Goal: Transaction & Acquisition: Purchase product/service

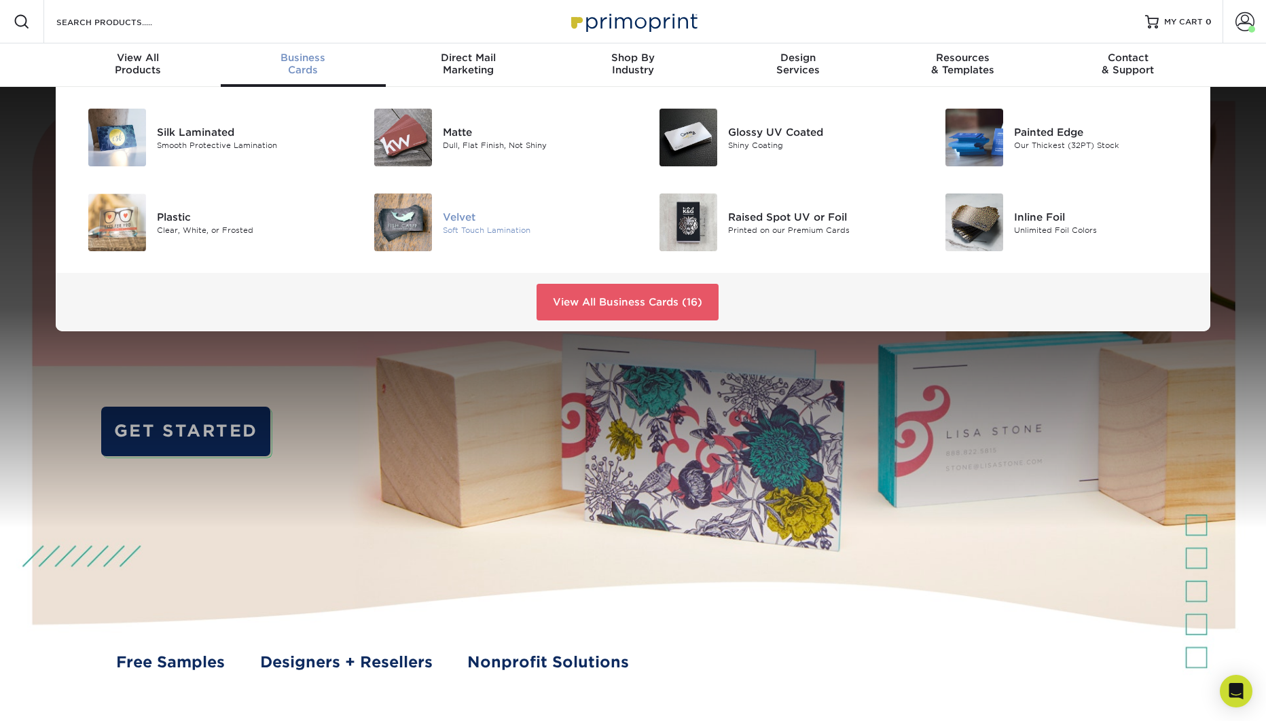
click at [458, 221] on div "Velvet" at bounding box center [533, 216] width 180 height 15
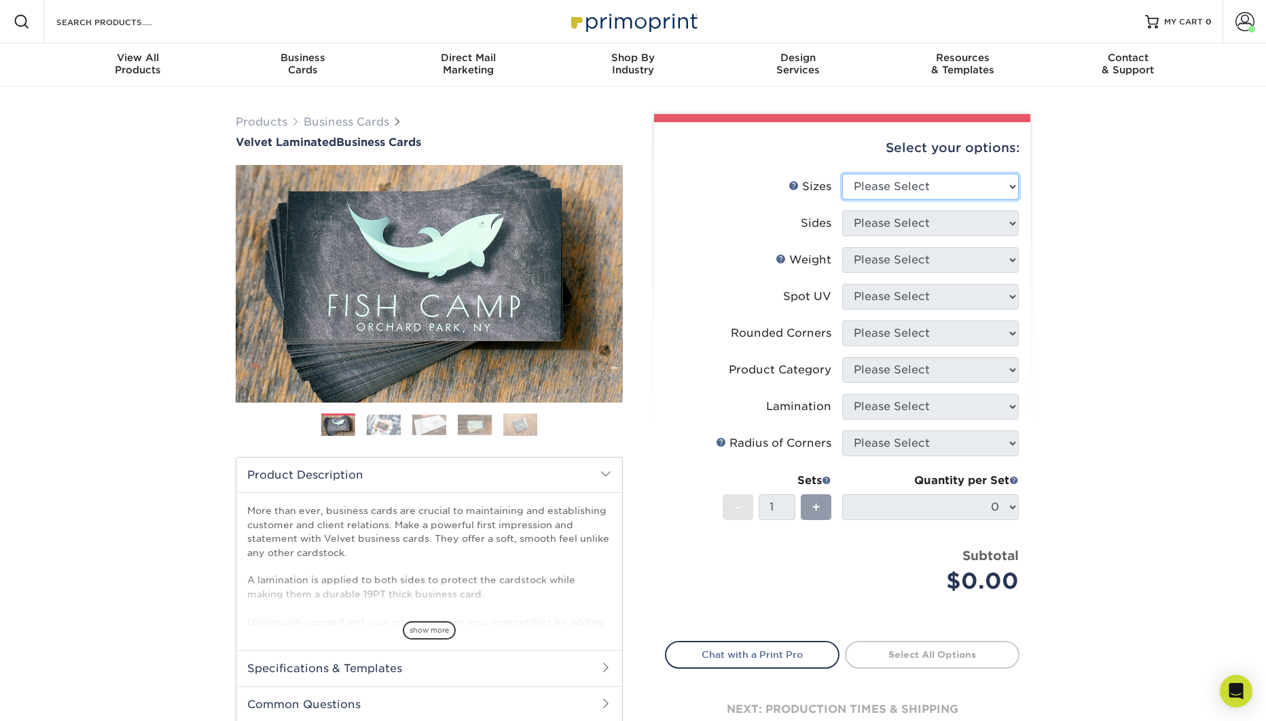
select select "2.00x3.50"
click option "2" x 3.5" - Standard" at bounding box center [0, 0] width 0 height 0
select select "13abbda7-1d64-4f25-8bb2-c179b224825d"
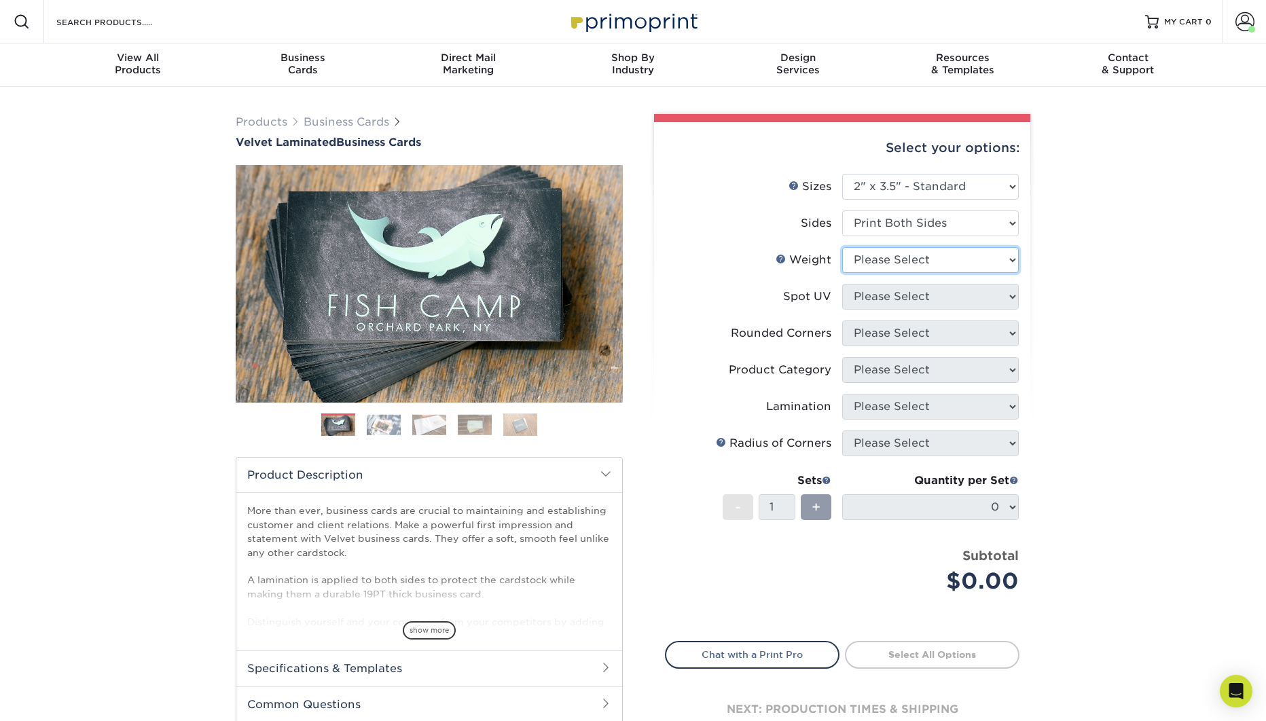
select select "16PT"
select select "3"
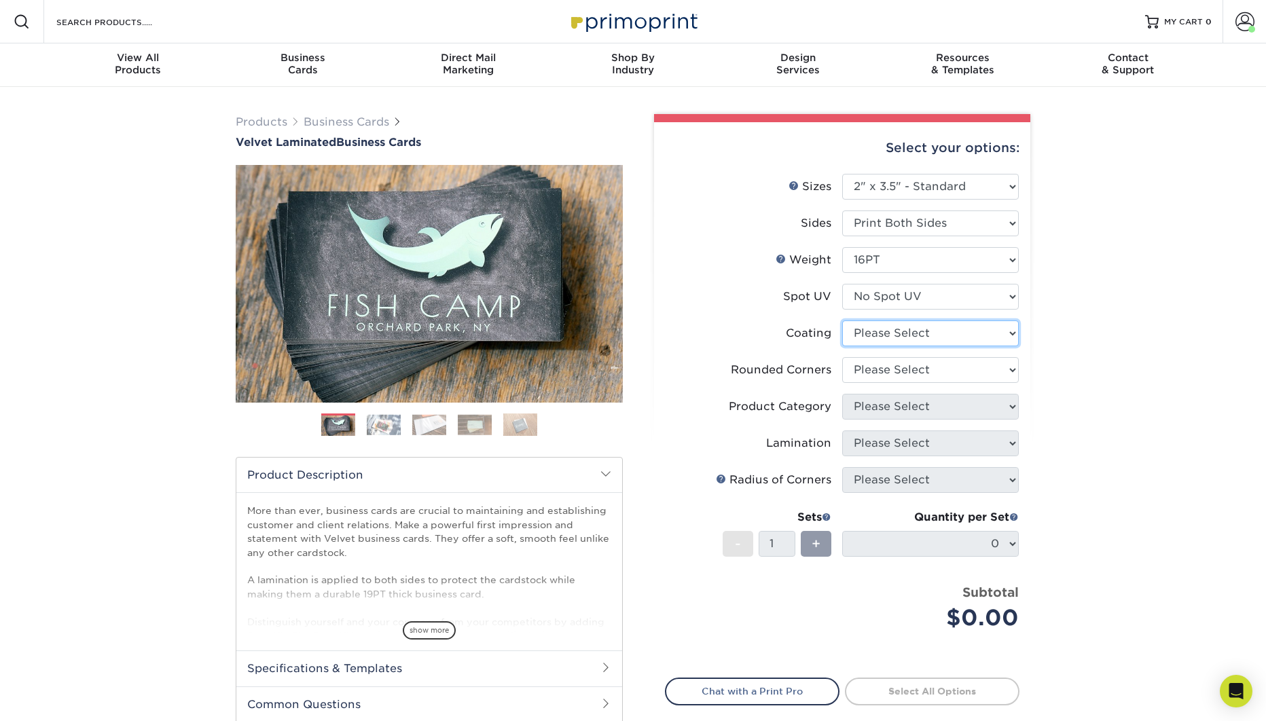
select select "3e7618de-abca-4bda-9f97-8b9129e913d8"
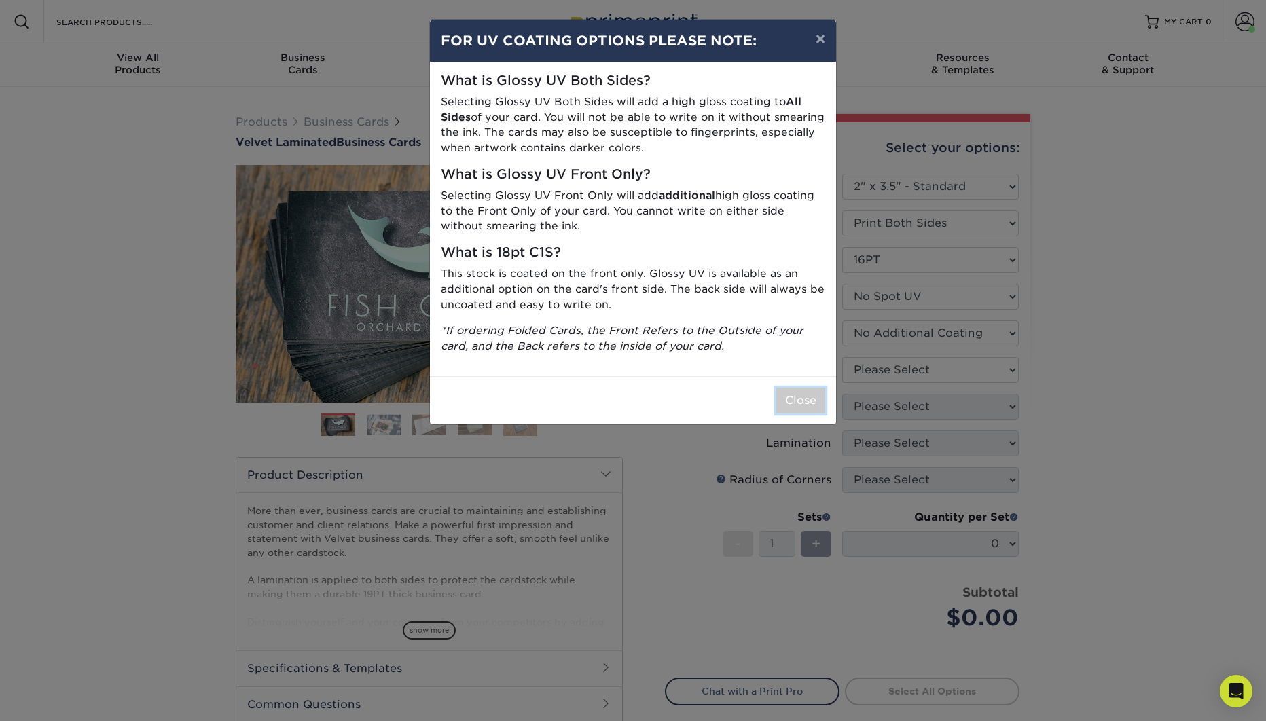
click at [804, 394] on button "Close" at bounding box center [800, 401] width 49 height 26
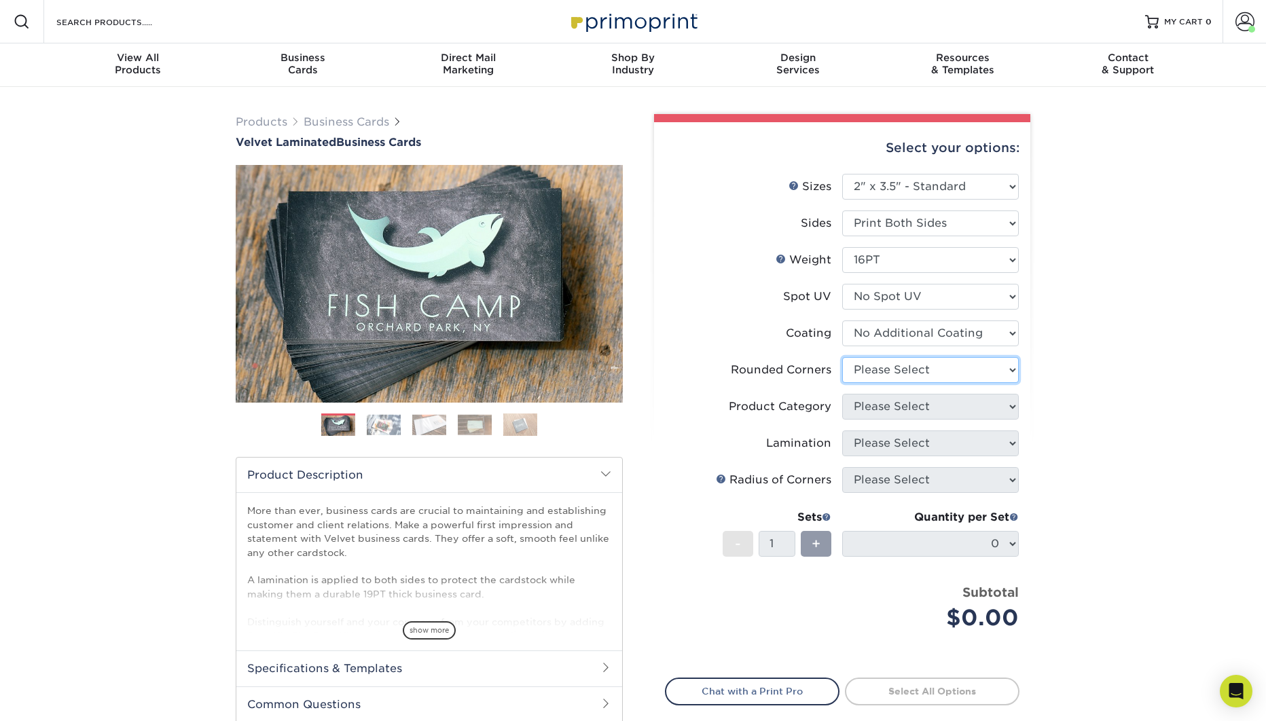
select select "0"
click option "No" at bounding box center [0, 0] width 0 height 0
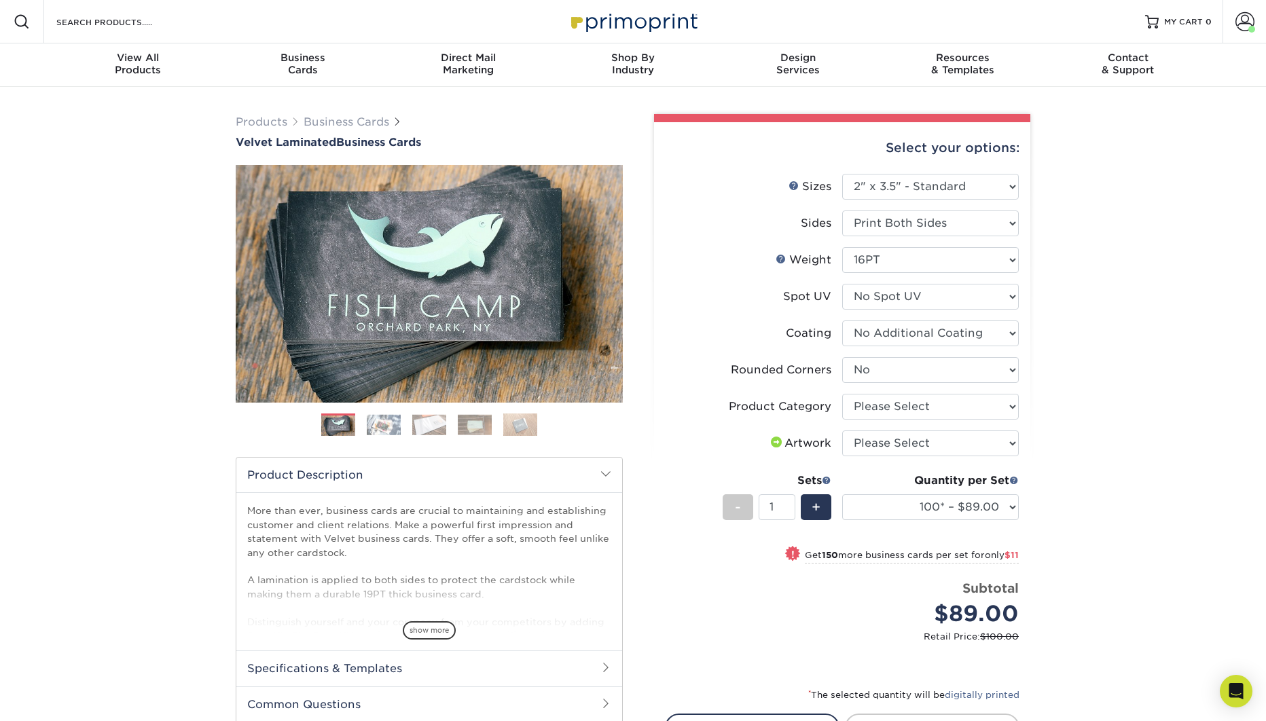
click at [1073, 414] on div "Products Business Cards Velvet Laminated Business Cards Previous Next" at bounding box center [633, 479] width 1266 height 785
select select "3b5148f1-0588-4f88-a218-97bcfdce65c1"
click option "Business Cards" at bounding box center [0, 0] width 0 height 0
select select "upload"
click option "I will upload files" at bounding box center [0, 0] width 0 height 0
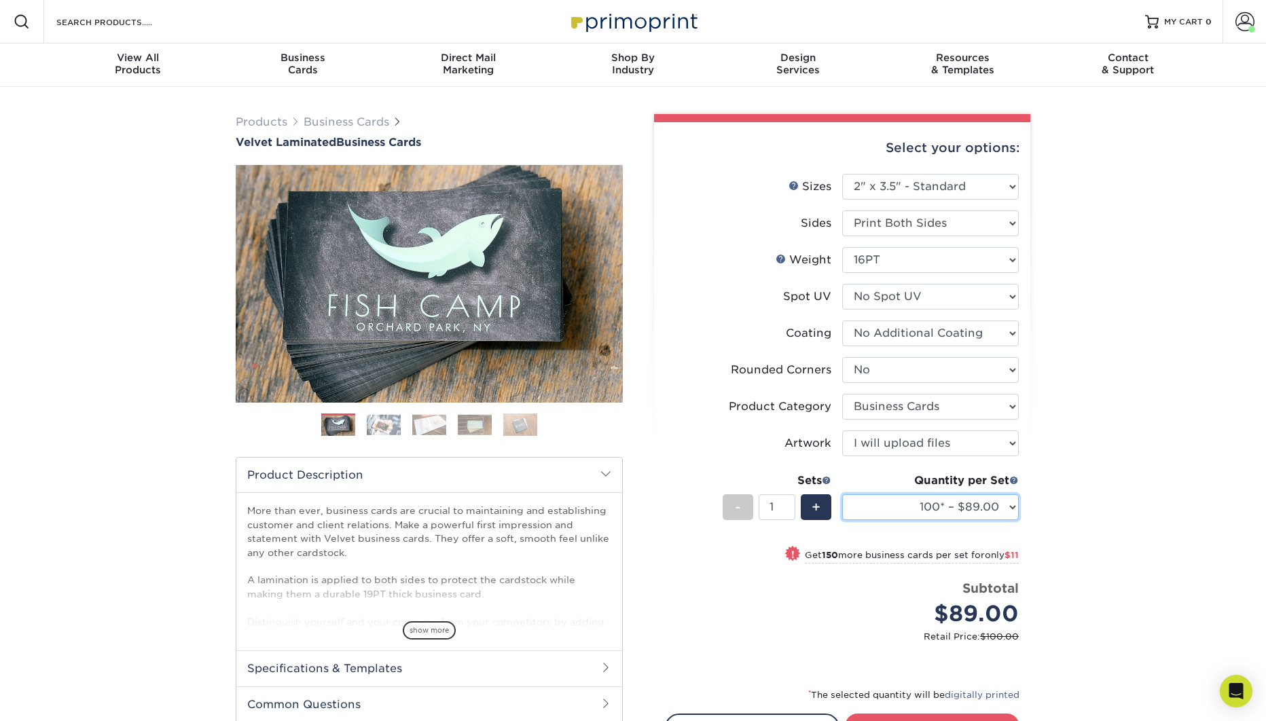
select select "500 – $107.00"
click option "500 – $107.00" at bounding box center [0, 0] width 0 height 0
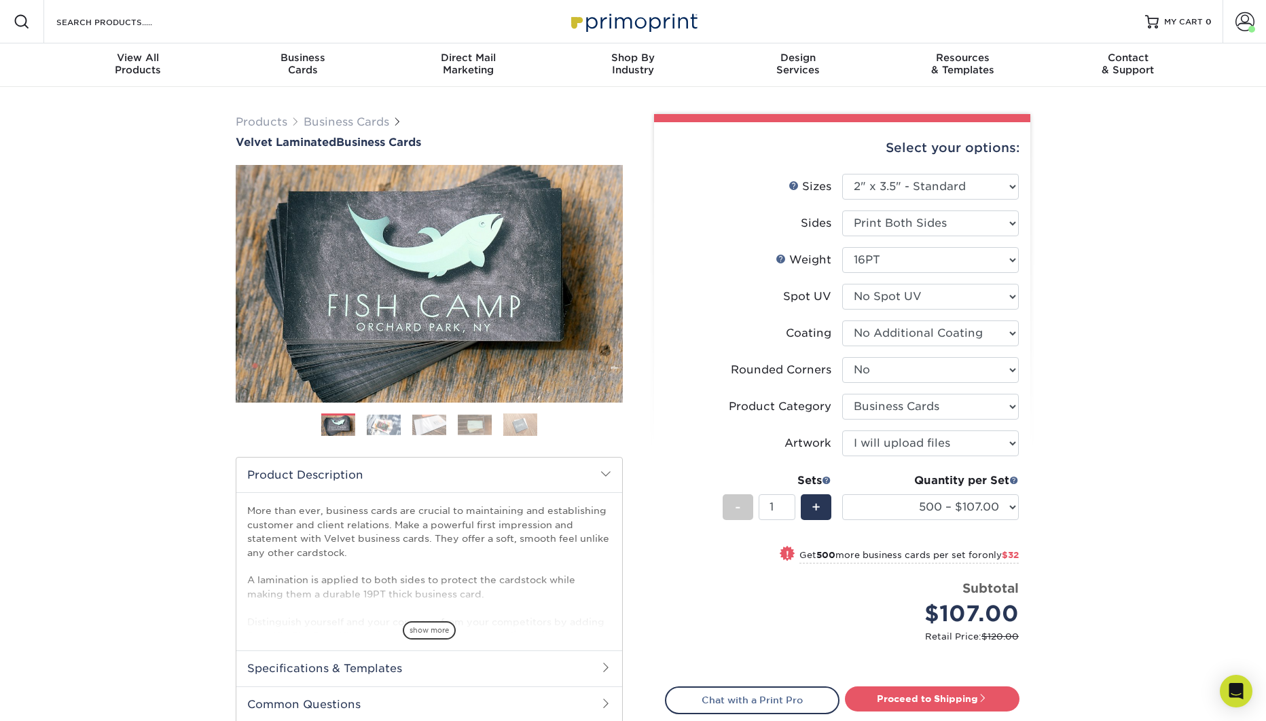
click at [1062, 473] on div "Products Business Cards Velvet Laminated Business Cards Previous Next" at bounding box center [633, 466] width 1266 height 758
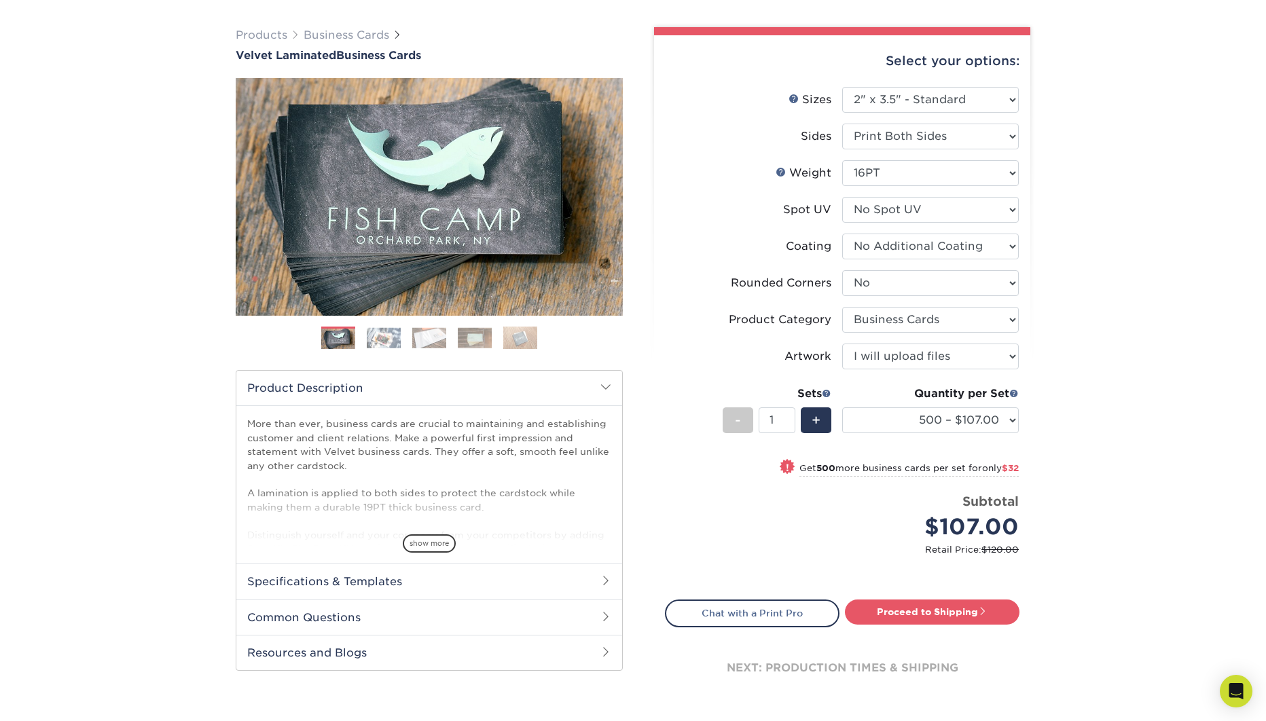
scroll to position [90, 0]
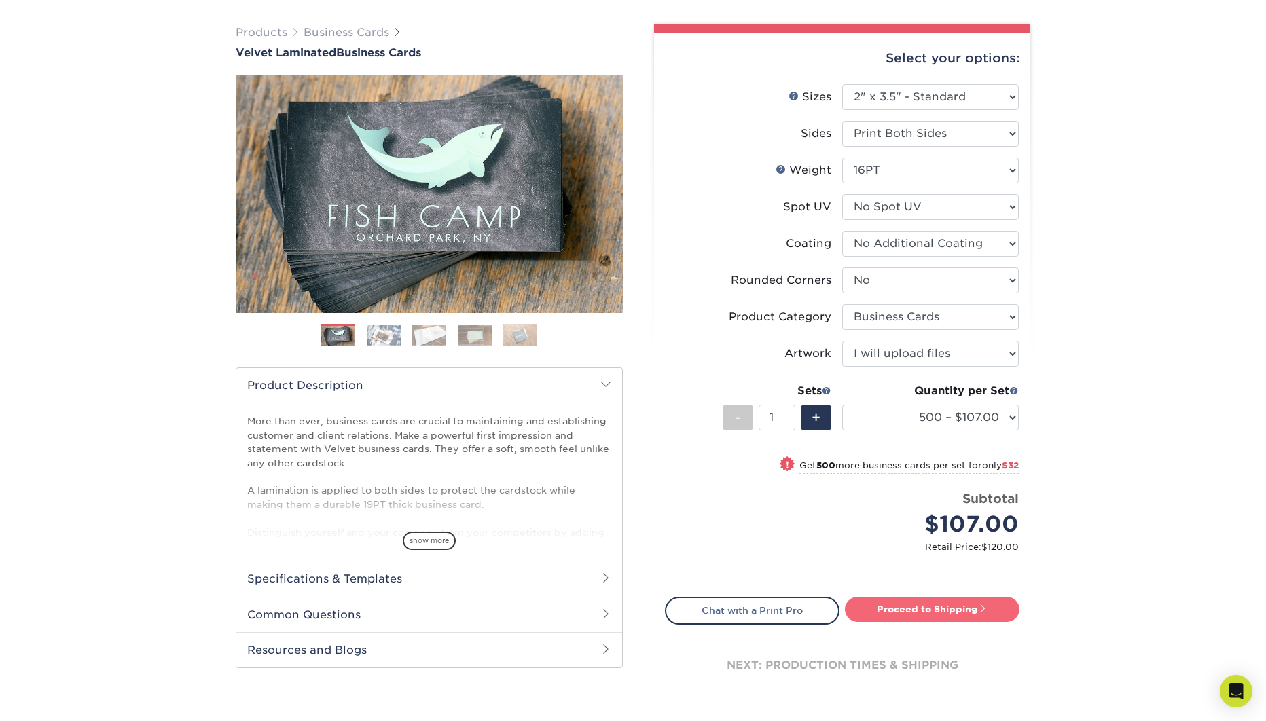
drag, startPoint x: 934, startPoint y: 605, endPoint x: 941, endPoint y: 605, distance: 7.5
click at [934, 605] on link "Proceed to Shipping" at bounding box center [932, 609] width 175 height 24
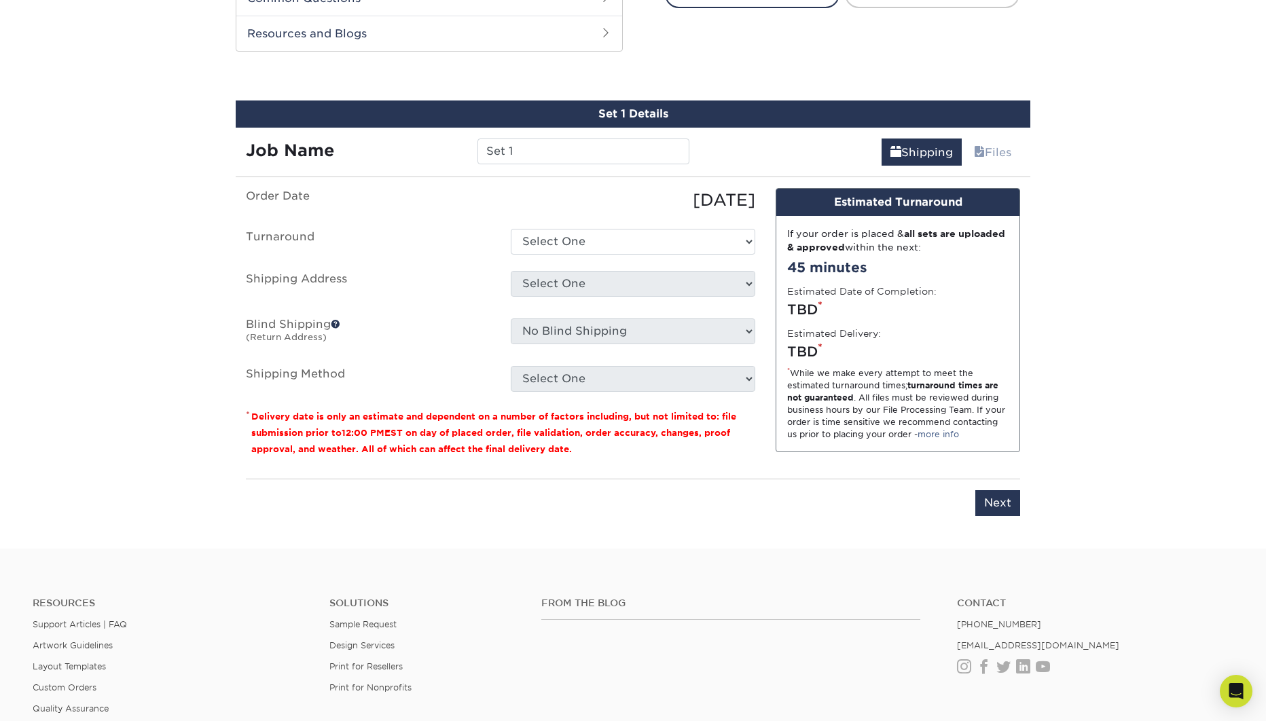
scroll to position [723, 0]
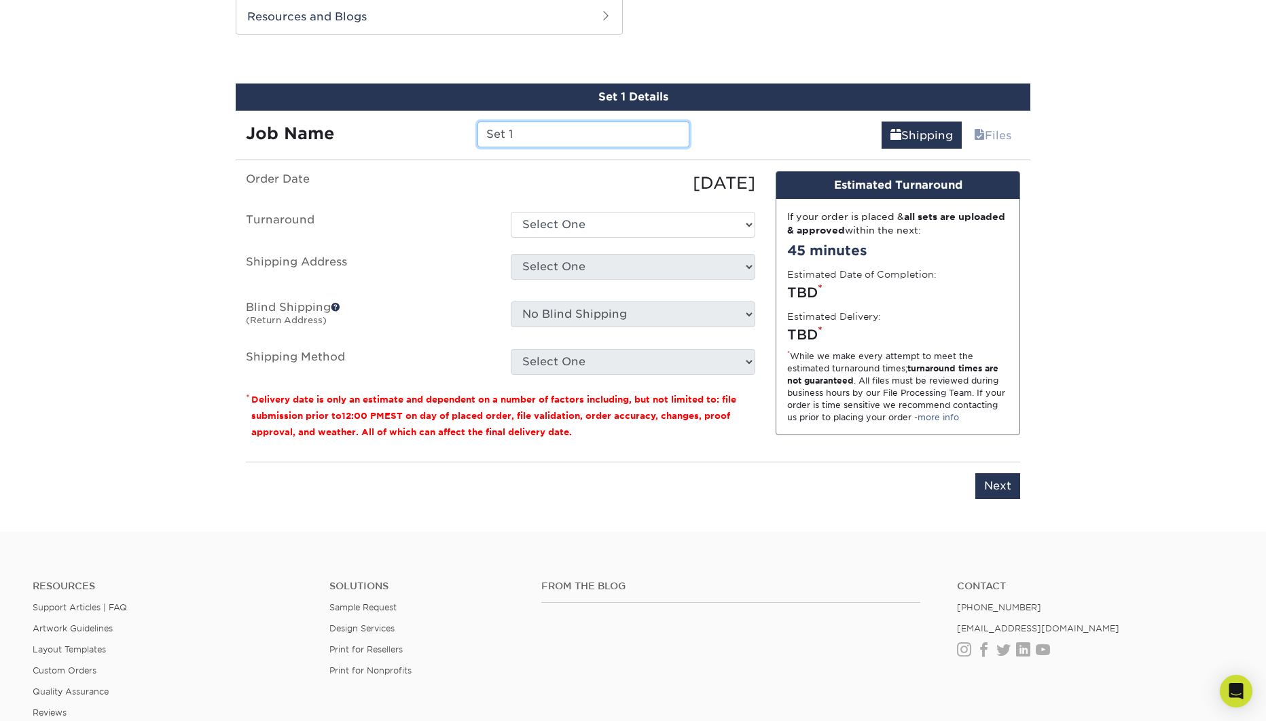
click at [543, 129] on input "Set 1" at bounding box center [582, 135] width 211 height 26
click at [544, 129] on input "Set 1" at bounding box center [582, 135] width 211 height 26
click at [544, 128] on input "Set 1" at bounding box center [582, 135] width 211 height 26
type input "[PERSON_NAME]'s Cards"
select select "1a11b642-423c-411c-95f3-bf9ecd1214c9"
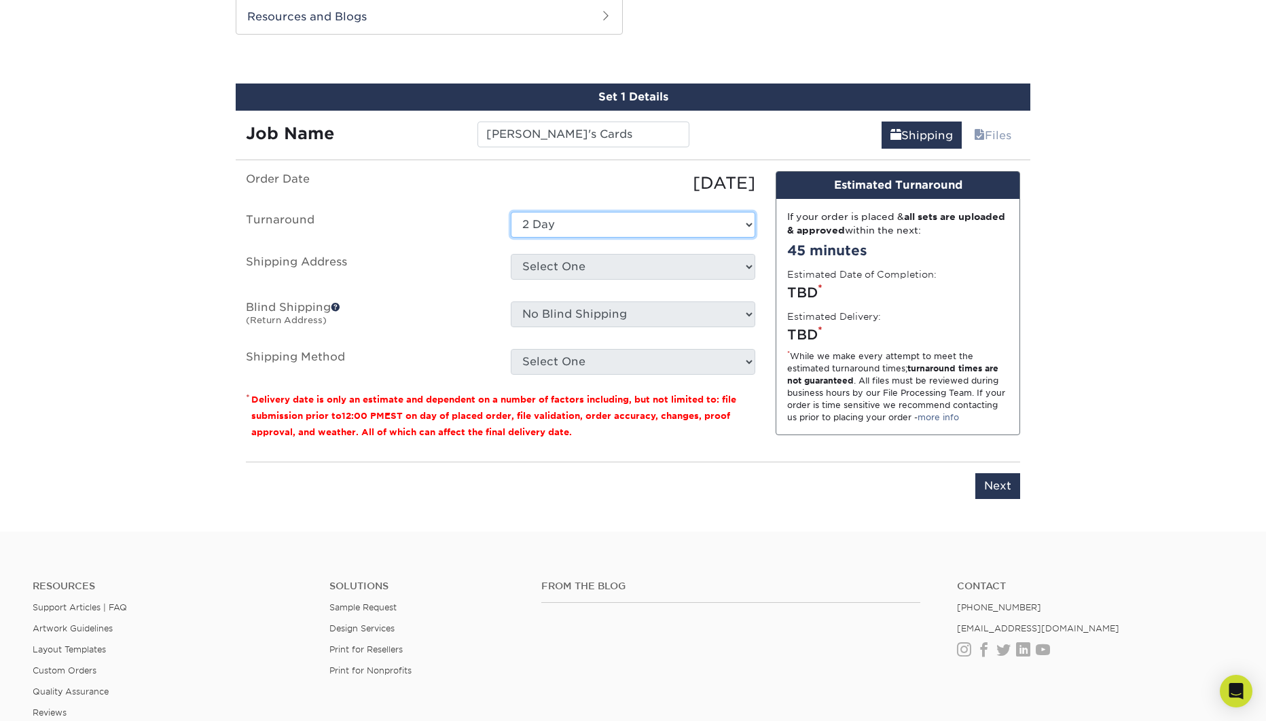
click option "2 Day" at bounding box center [0, 0] width 0 height 0
select select "91344"
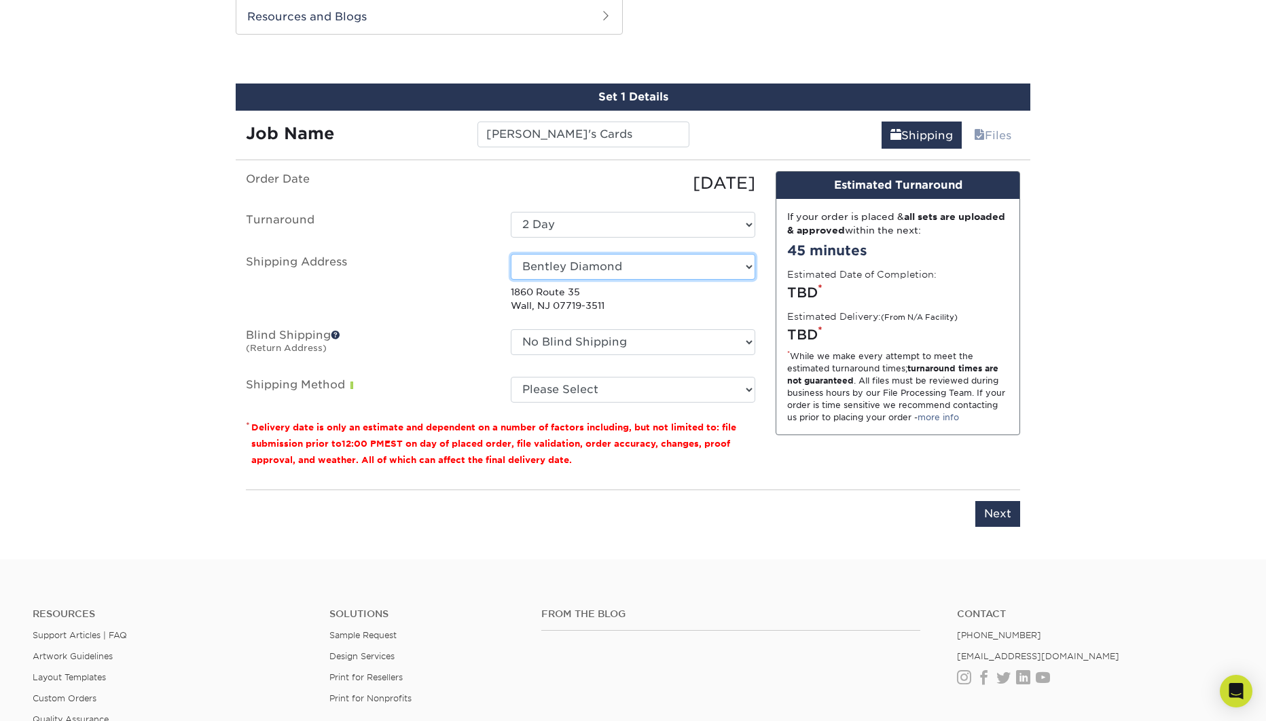
click at [721, 314] on ul "Order Date 09/19/2025 Turnaround Select One 2-4 Business Days 2 Day Next Busine…" at bounding box center [500, 287] width 509 height 232
select select "83992"
click option "bk creative" at bounding box center [0, 0] width 0 height 0
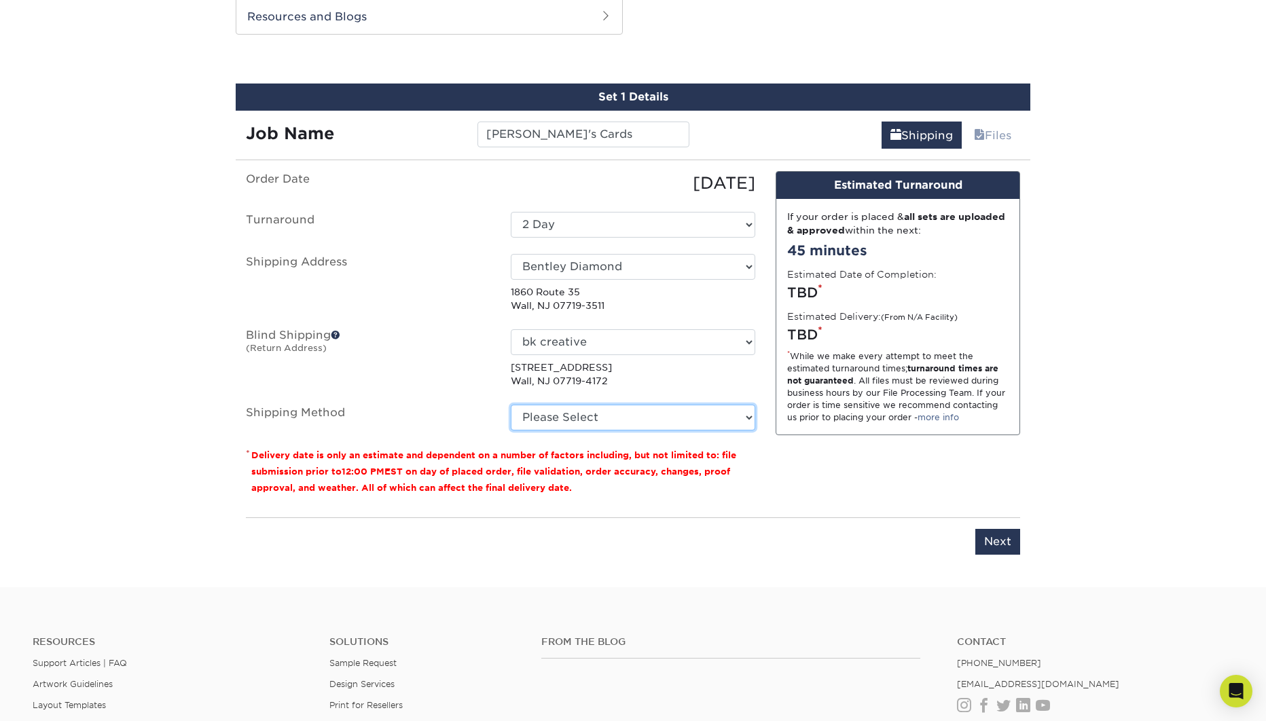
select select "03"
click option "UPS Ground (+$8.96)" at bounding box center [0, 0] width 0 height 0
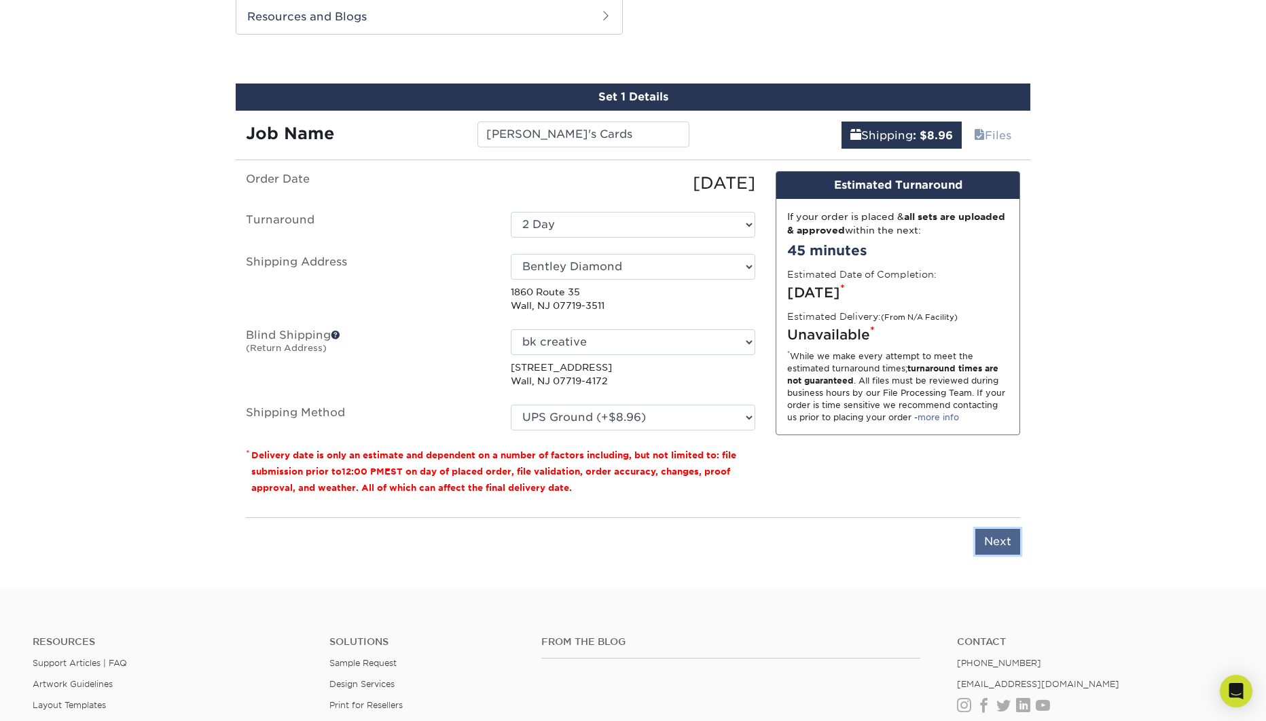
click at [1000, 541] on input "Next" at bounding box center [997, 542] width 45 height 26
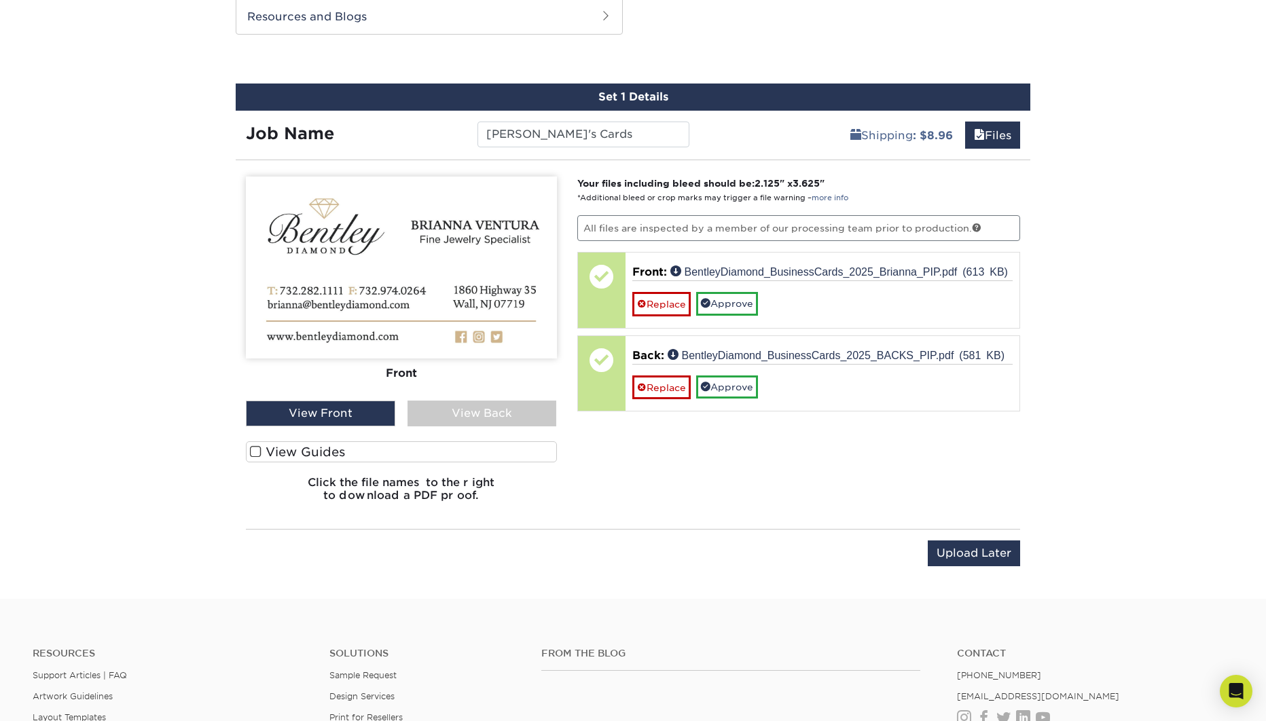
click at [473, 417] on div "View Back" at bounding box center [482, 414] width 149 height 26
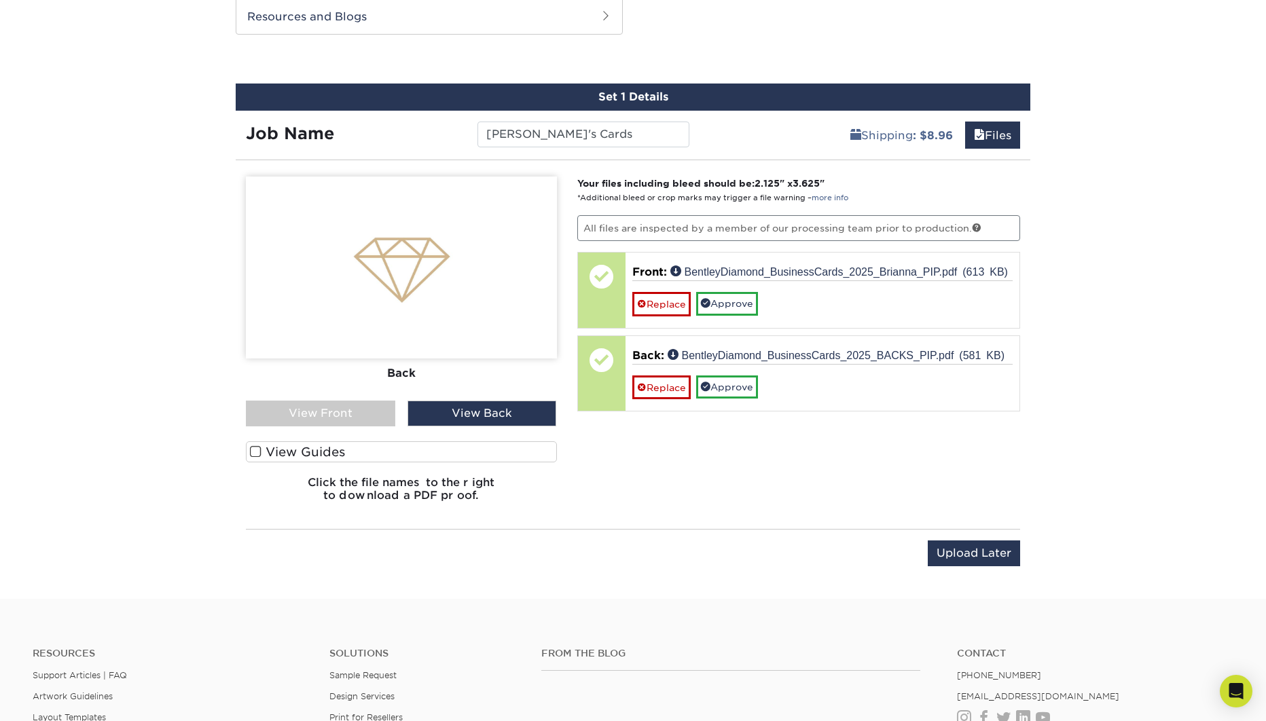
click at [369, 408] on div "View Front" at bounding box center [320, 414] width 149 height 26
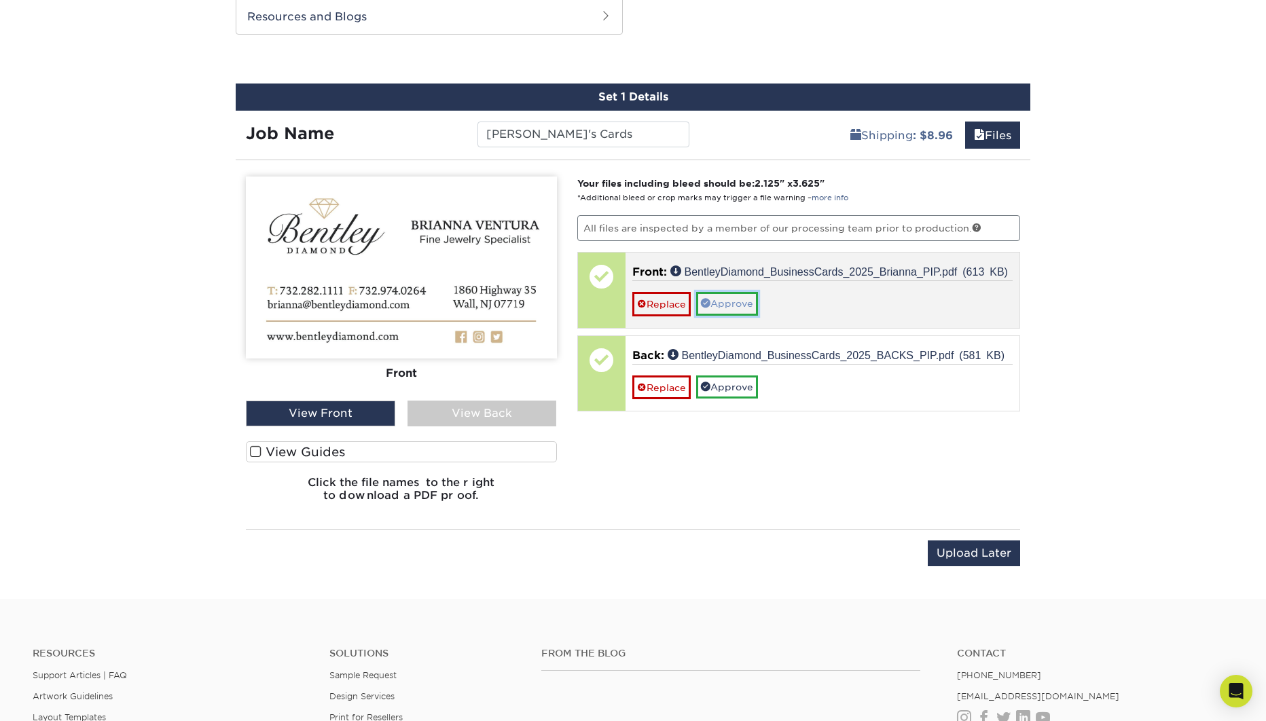
click at [727, 304] on link "Approve" at bounding box center [727, 303] width 62 height 23
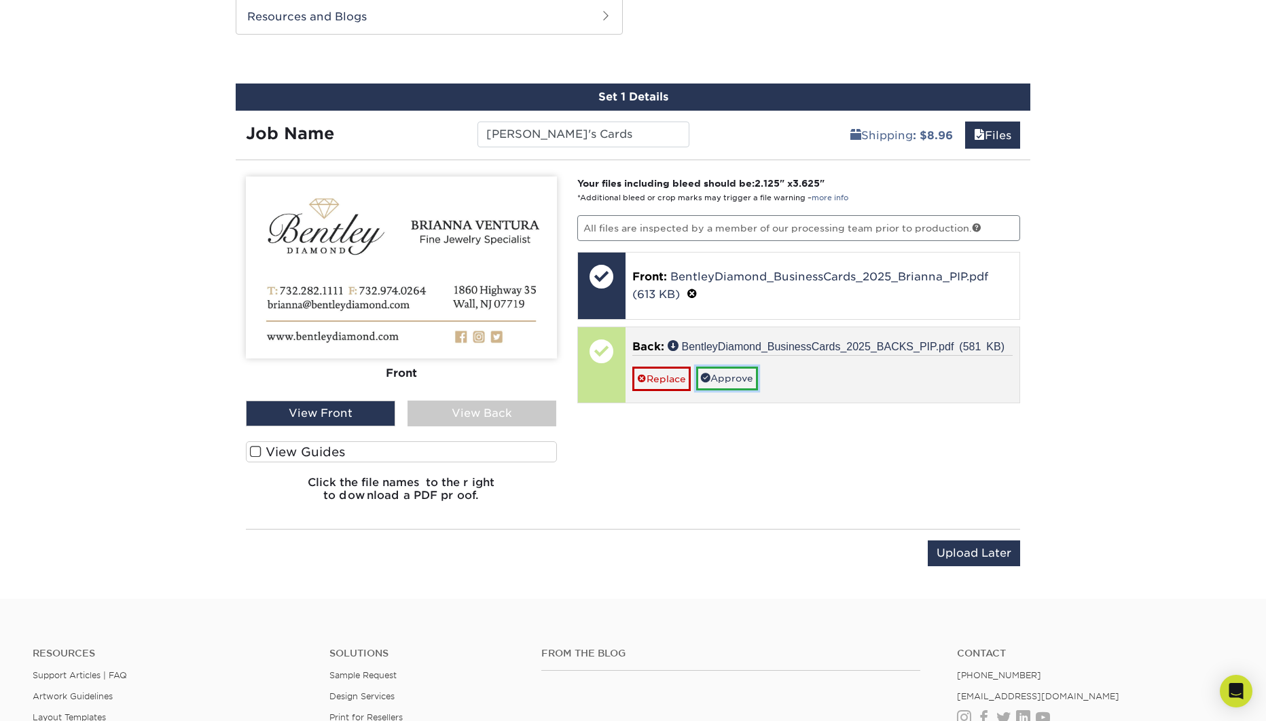
click at [738, 370] on link "Approve" at bounding box center [727, 378] width 62 height 23
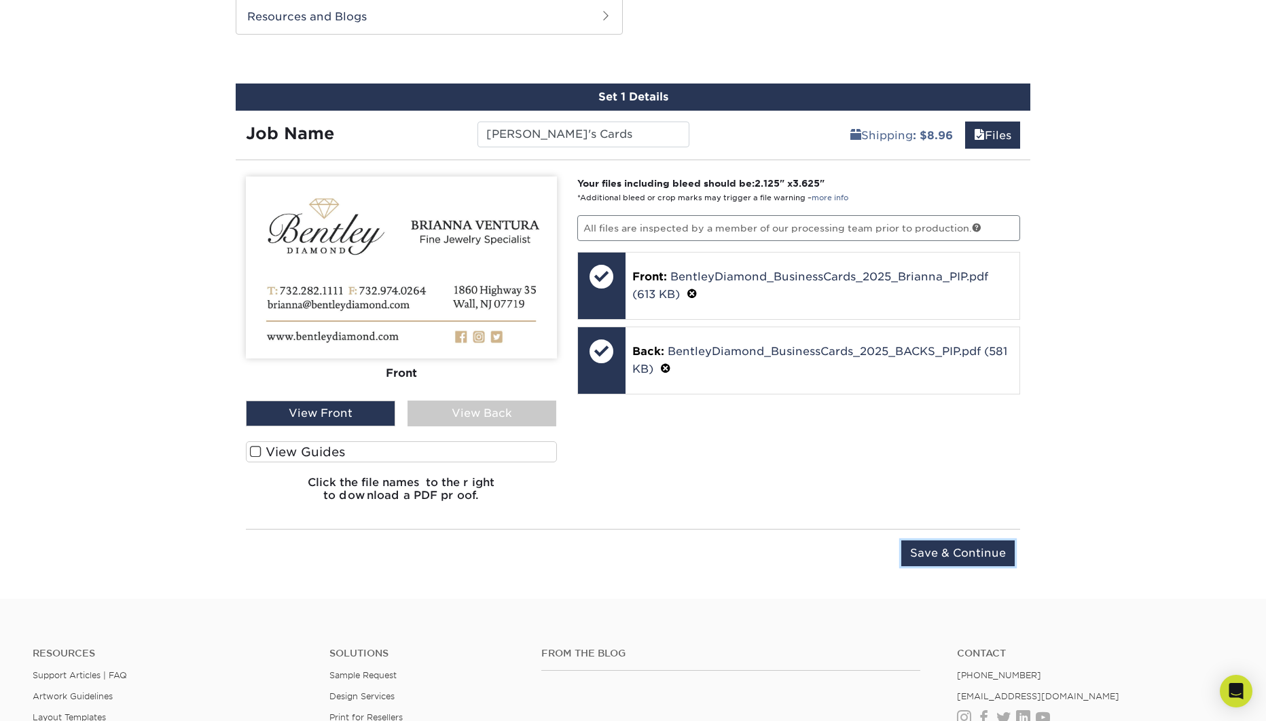
drag, startPoint x: 963, startPoint y: 547, endPoint x: 1047, endPoint y: 526, distance: 86.3
click at [962, 547] on input "Save & Continue" at bounding box center [957, 554] width 113 height 26
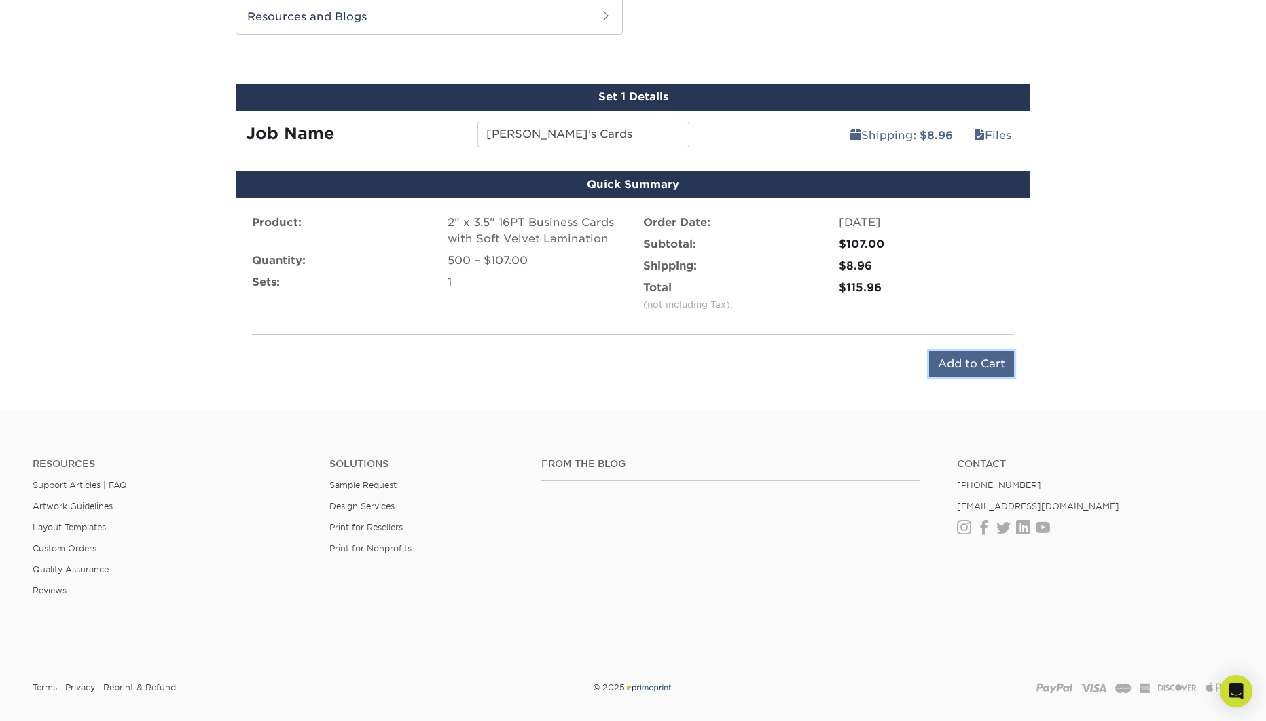
click at [990, 359] on input "Add to Cart" at bounding box center [971, 364] width 85 height 26
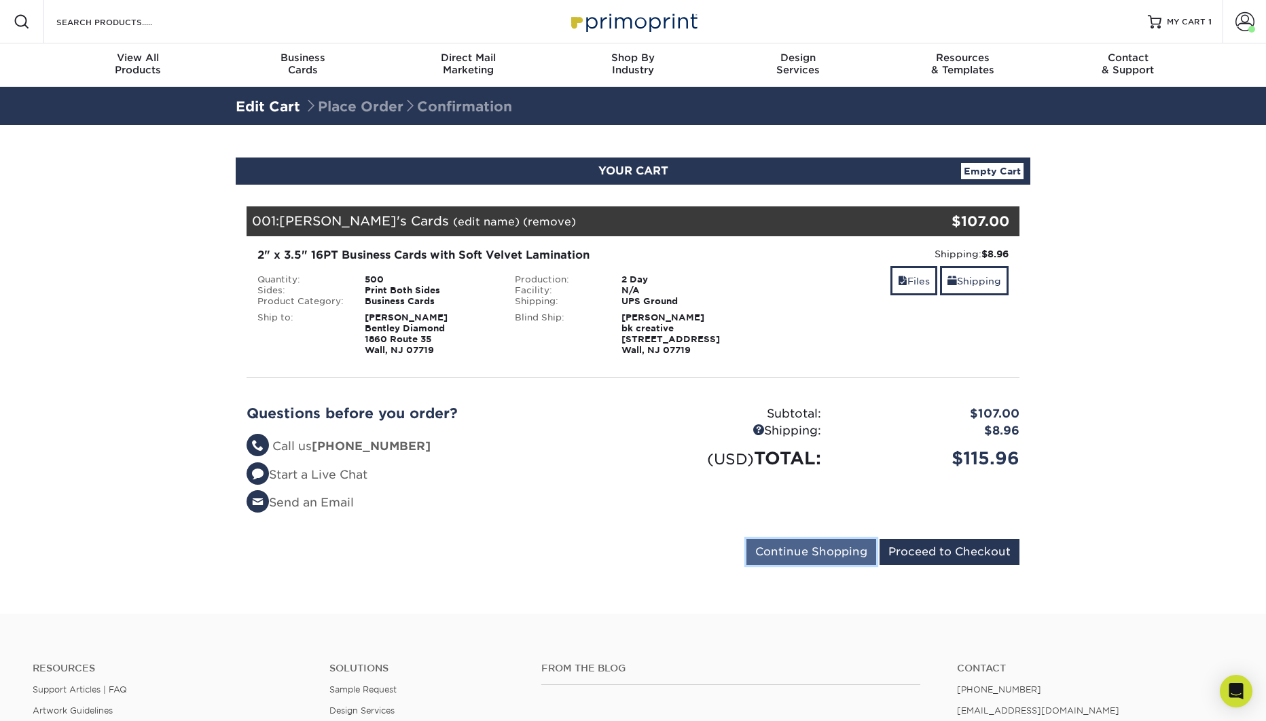
click at [827, 547] on input "Continue Shopping" at bounding box center [811, 552] width 130 height 26
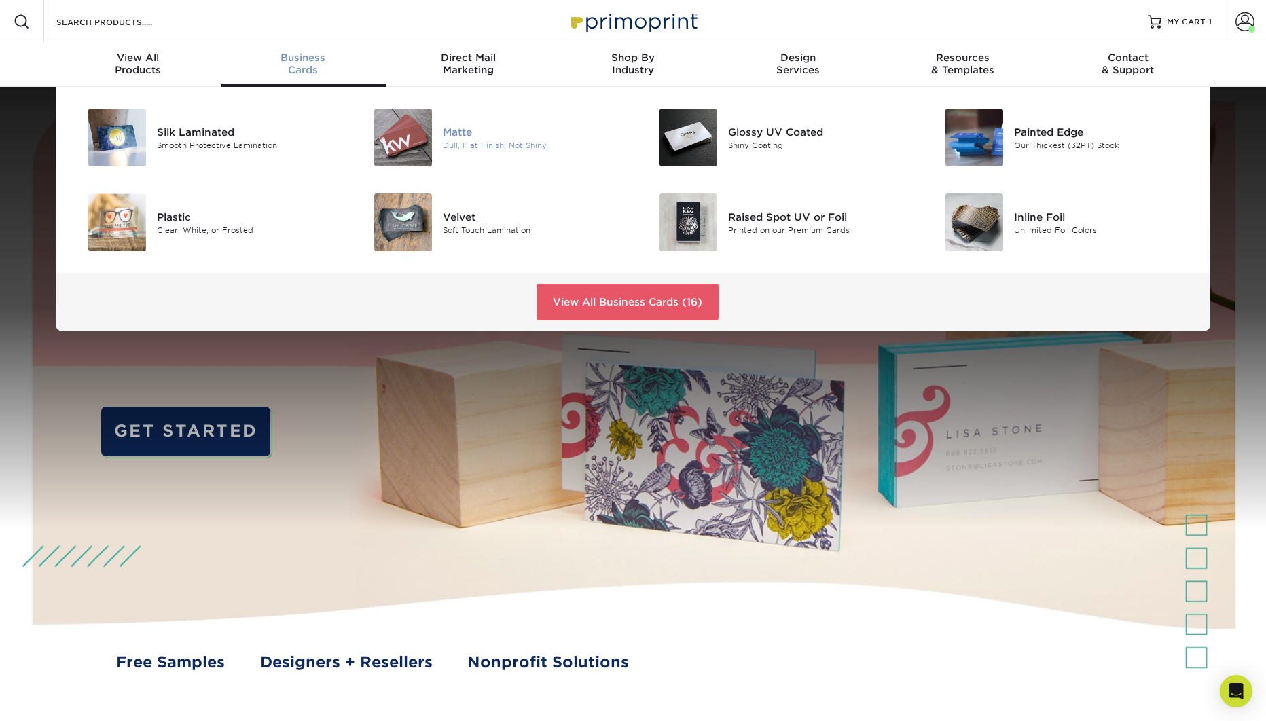
click at [467, 140] on div "Dull, Flat Finish, Not Shiny" at bounding box center [533, 145] width 180 height 12
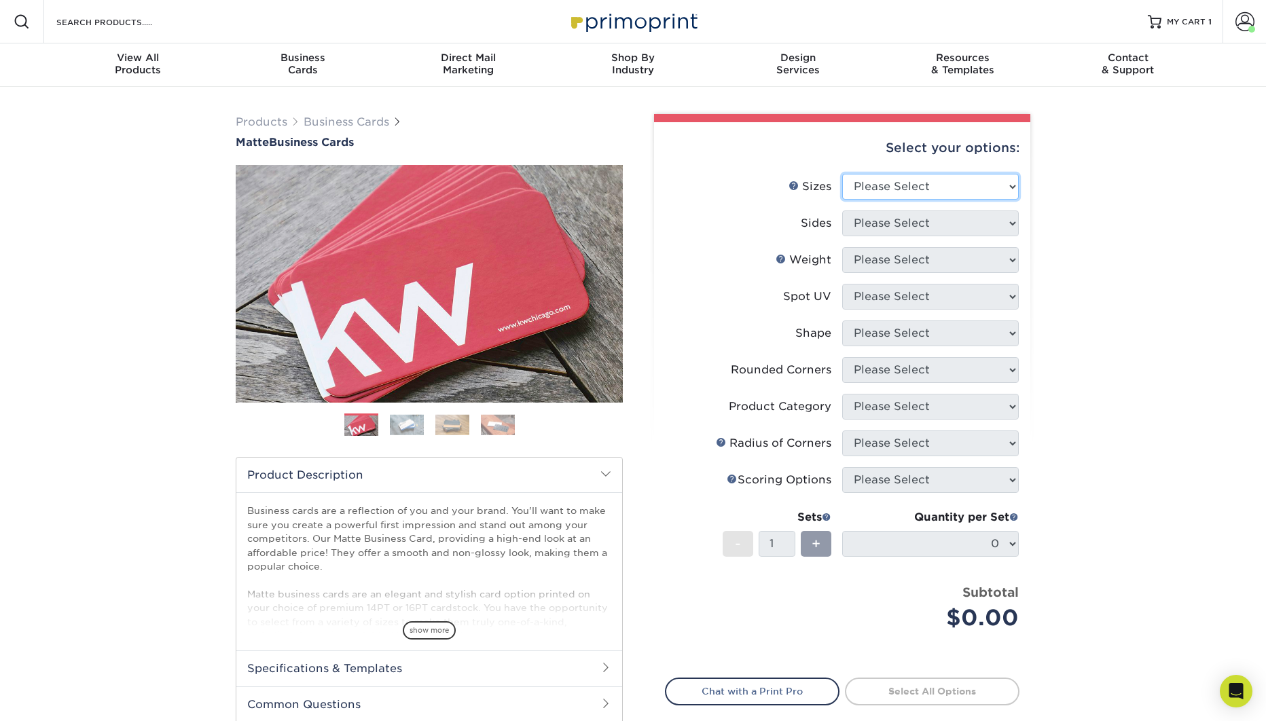
select select "2.00x3.50"
click option "2" x 3.5" - Standard" at bounding box center [0, 0] width 0 height 0
select select "32d3c223-f82c-492b-b915-ba065a00862f"
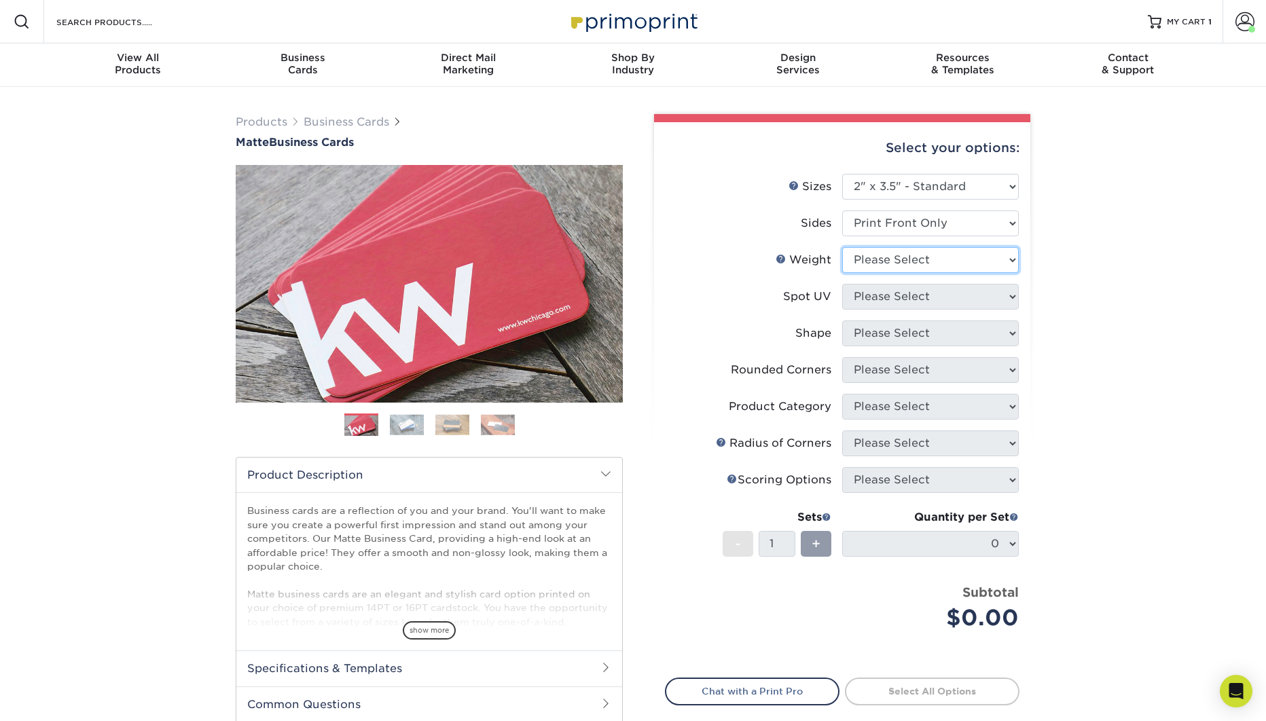
select select "16PT"
select select "3"
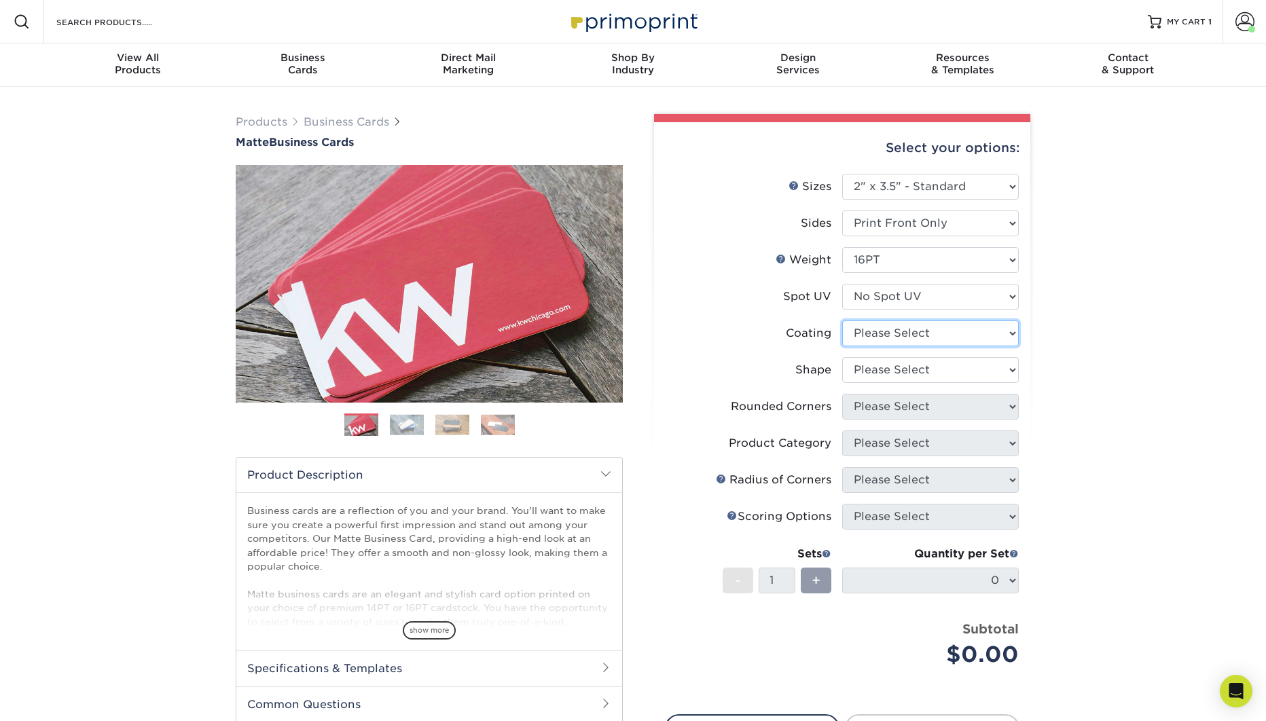
select select "121bb7b5-3b4d-429f-bd8d-bbf80e953313"
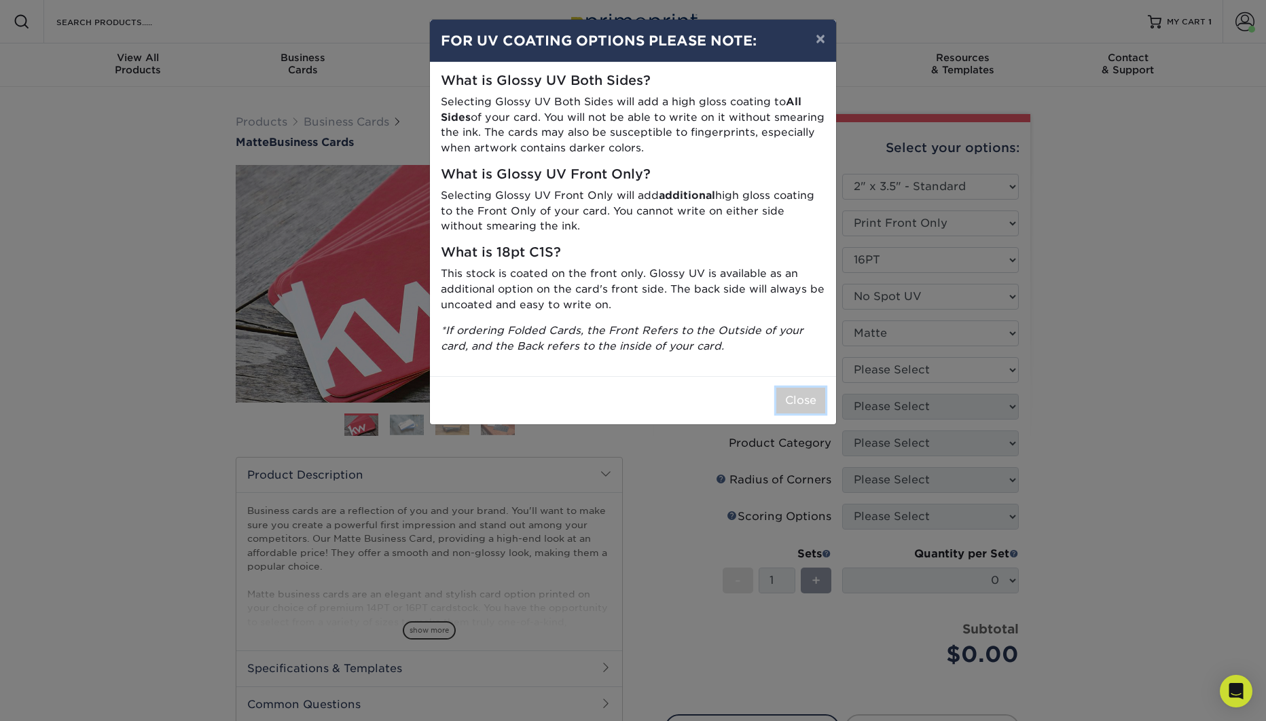
drag, startPoint x: 808, startPoint y: 403, endPoint x: 856, endPoint y: 401, distance: 47.6
click at [808, 403] on button "Close" at bounding box center [800, 401] width 49 height 26
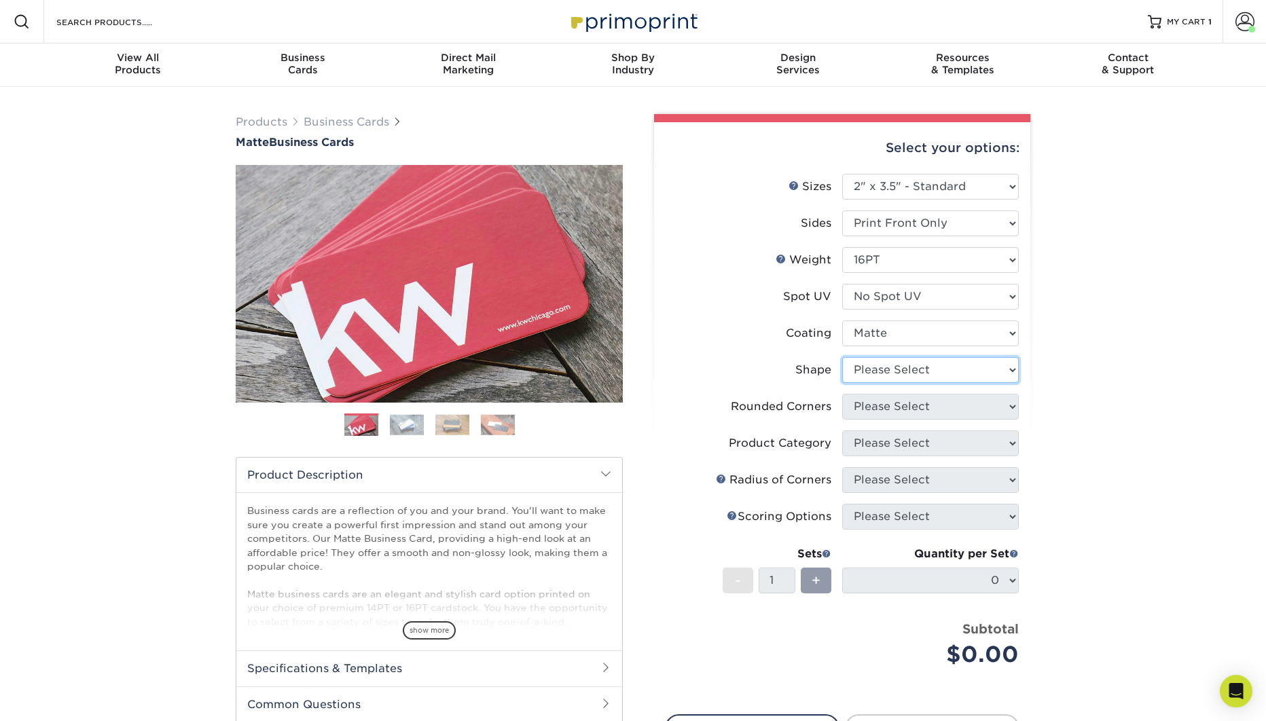
select select "standard"
select select "0"
click option "No" at bounding box center [0, 0] width 0 height 0
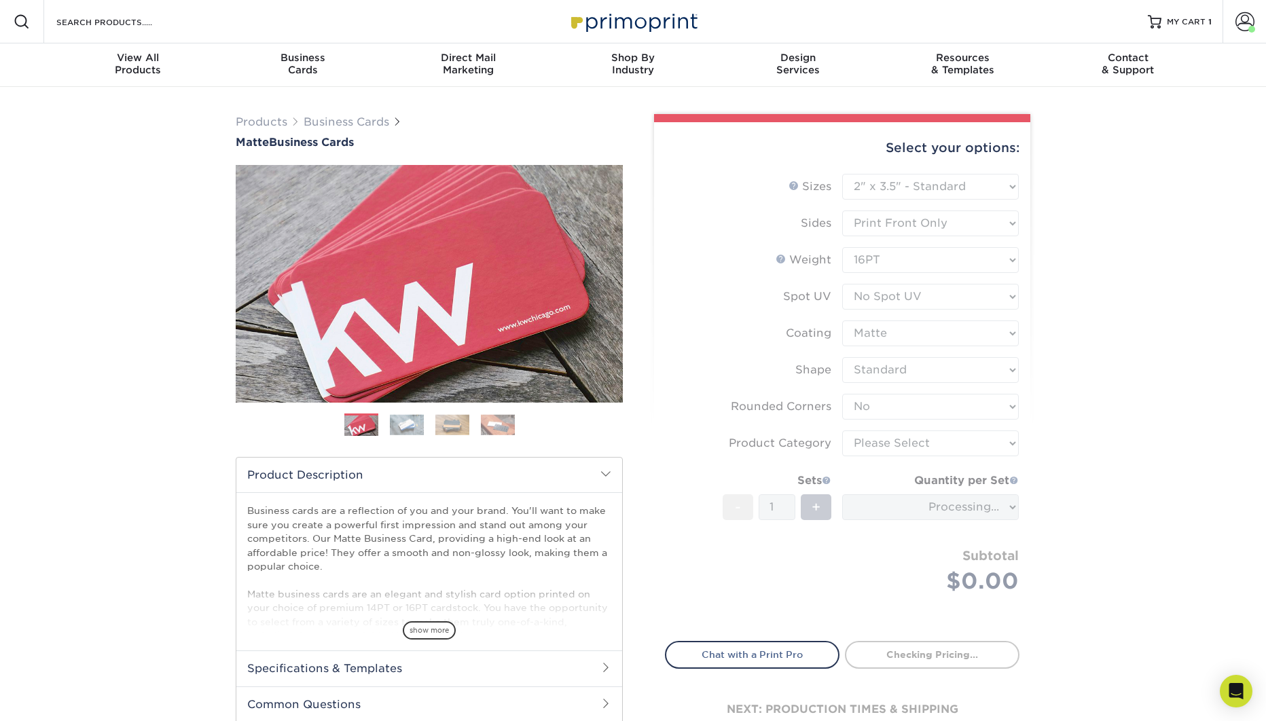
click at [1070, 425] on div "Products Business Cards Matte Business Cards Previous Next 100 $ 8" at bounding box center [633, 449] width 1266 height 725
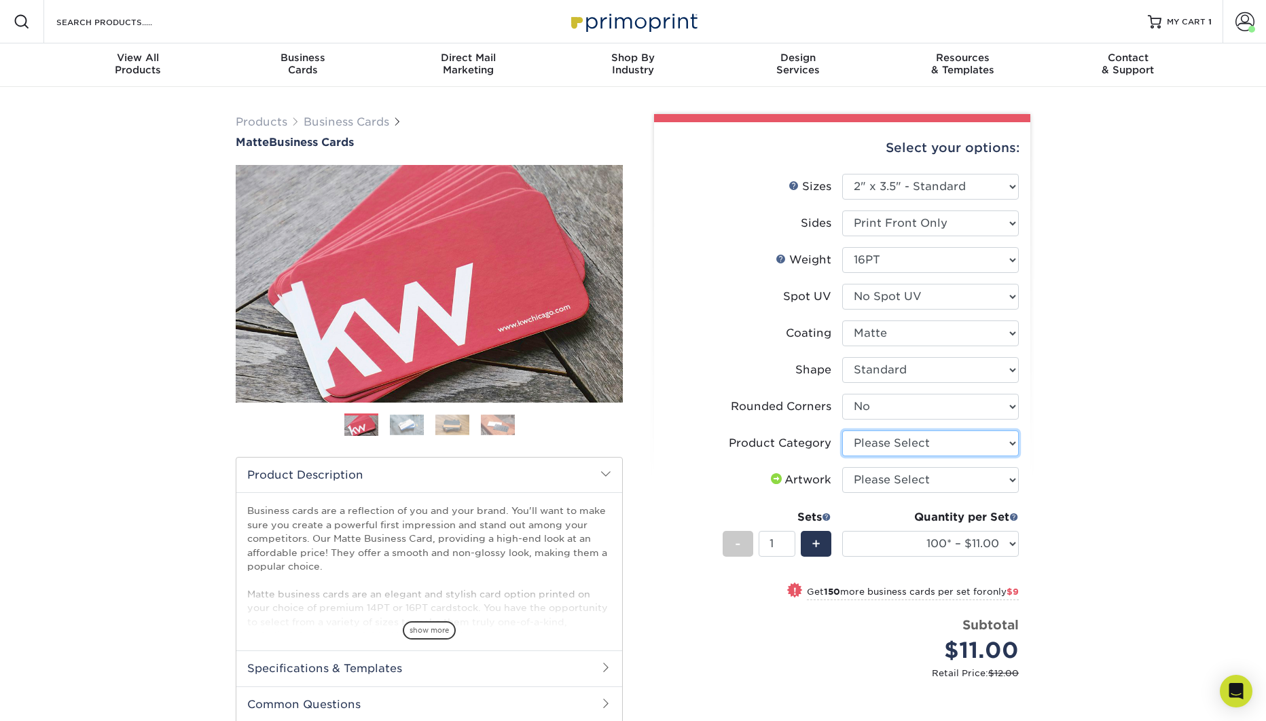
select select "3b5148f1-0588-4f88-a218-97bcfdce65c1"
click option "Business Cards" at bounding box center [0, 0] width 0 height 0
select select "upload"
click option "I will upload files" at bounding box center [0, 0] width 0 height 0
click at [842, 531] on select "100* – $11.00 250* – $20.00 500 – $39.00 1000 – $49.00 2500 – $87.00 5000 – $16…" at bounding box center [930, 544] width 177 height 26
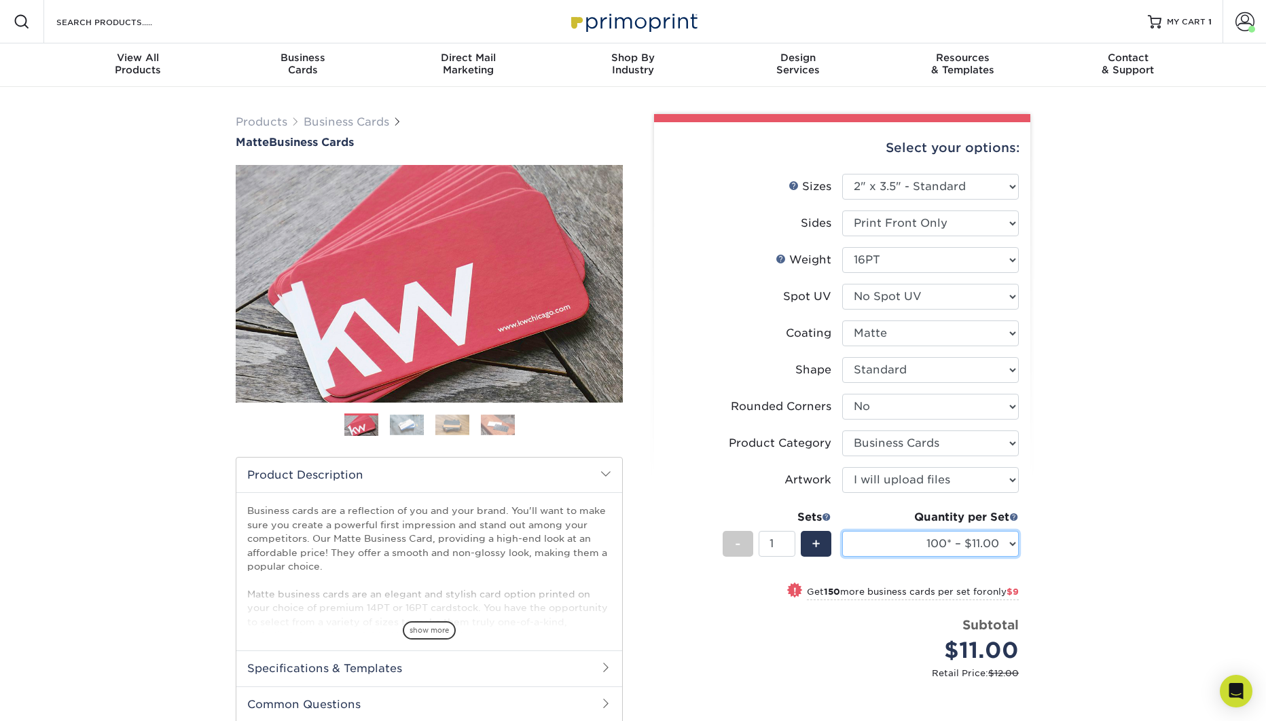
select select "1000 – $49.00"
click option "1000 – $49.00" at bounding box center [0, 0] width 0 height 0
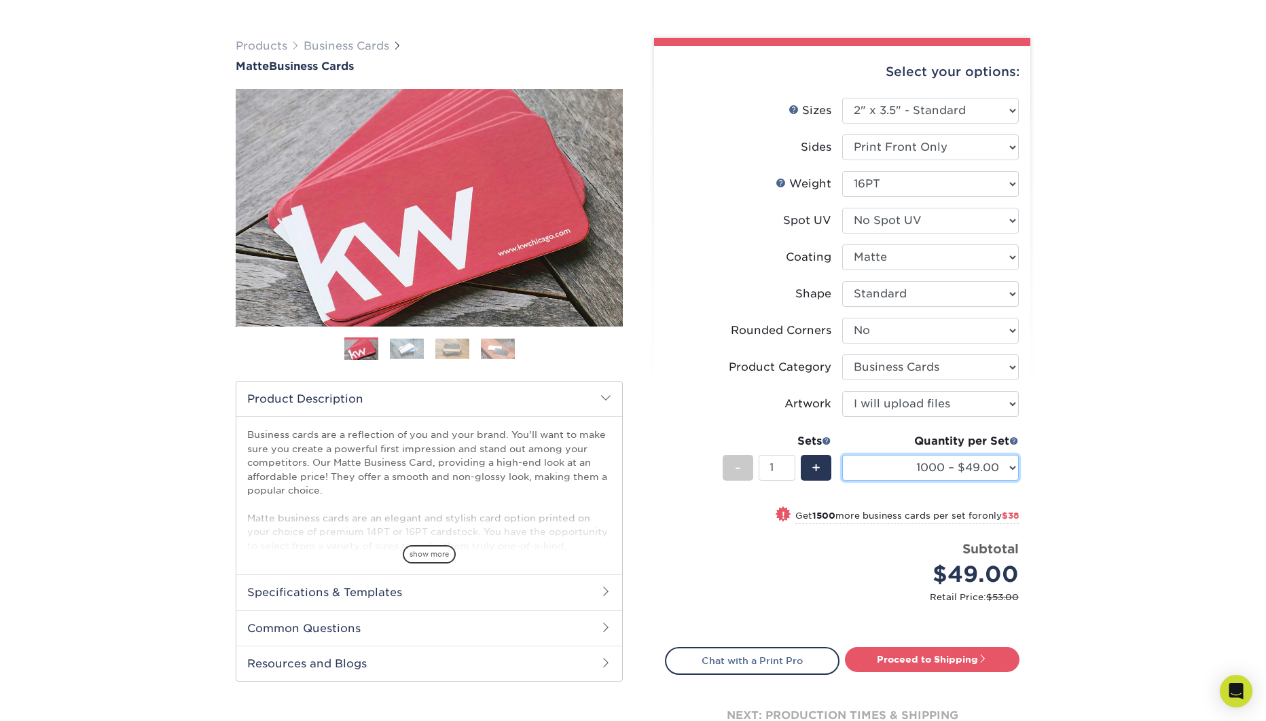
scroll to position [77, 0]
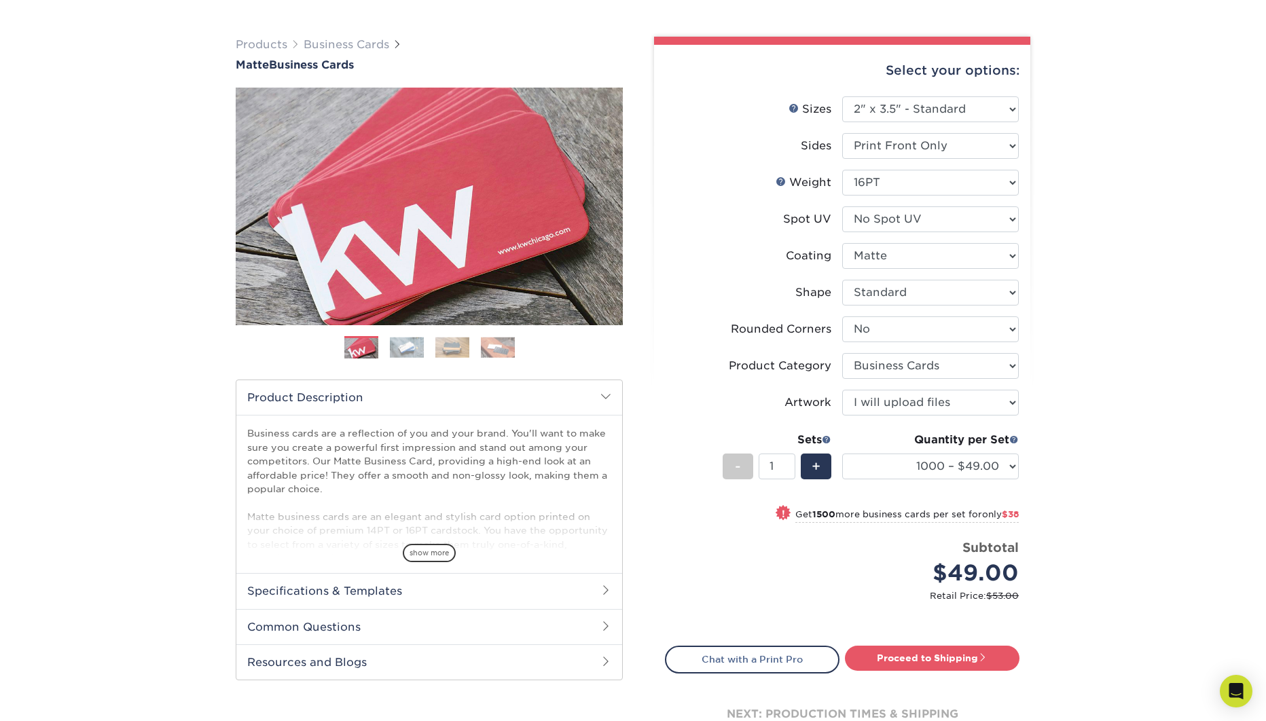
drag, startPoint x: 952, startPoint y: 653, endPoint x: 1021, endPoint y: 630, distance: 73.0
click at [951, 653] on link "Proceed to Shipping" at bounding box center [932, 658] width 175 height 24
type input "Set 1"
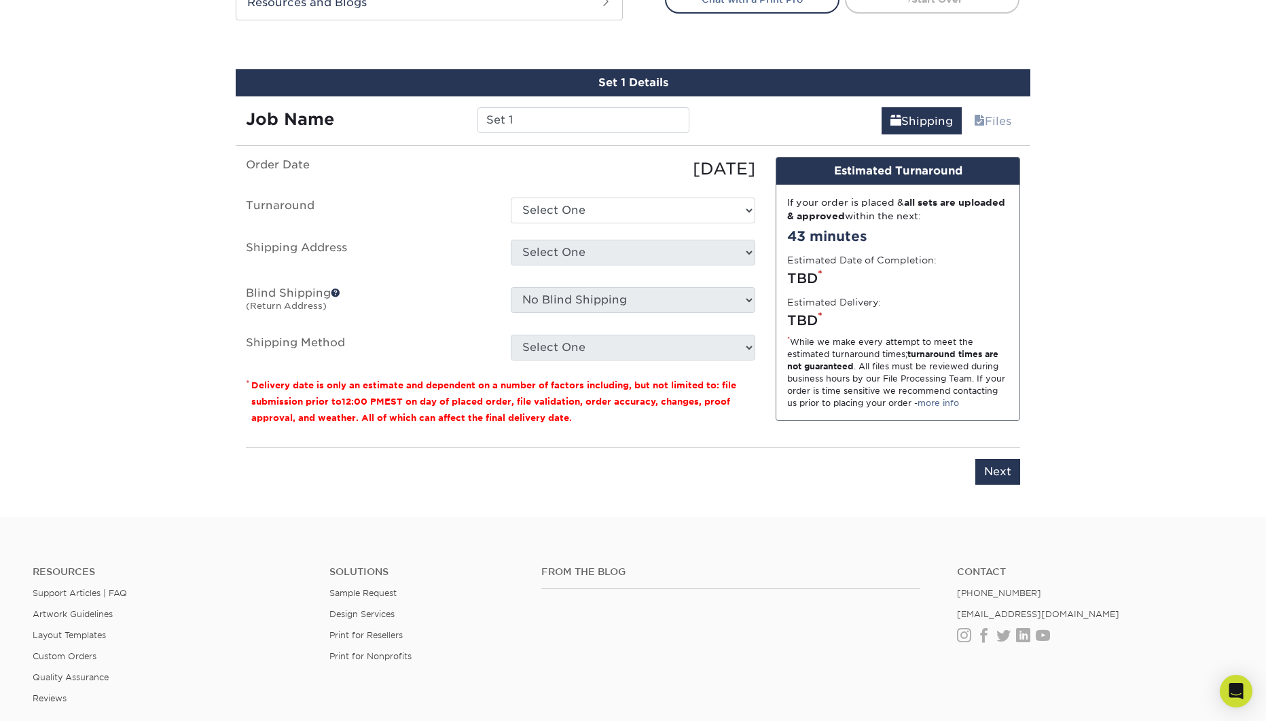
scroll to position [760, 0]
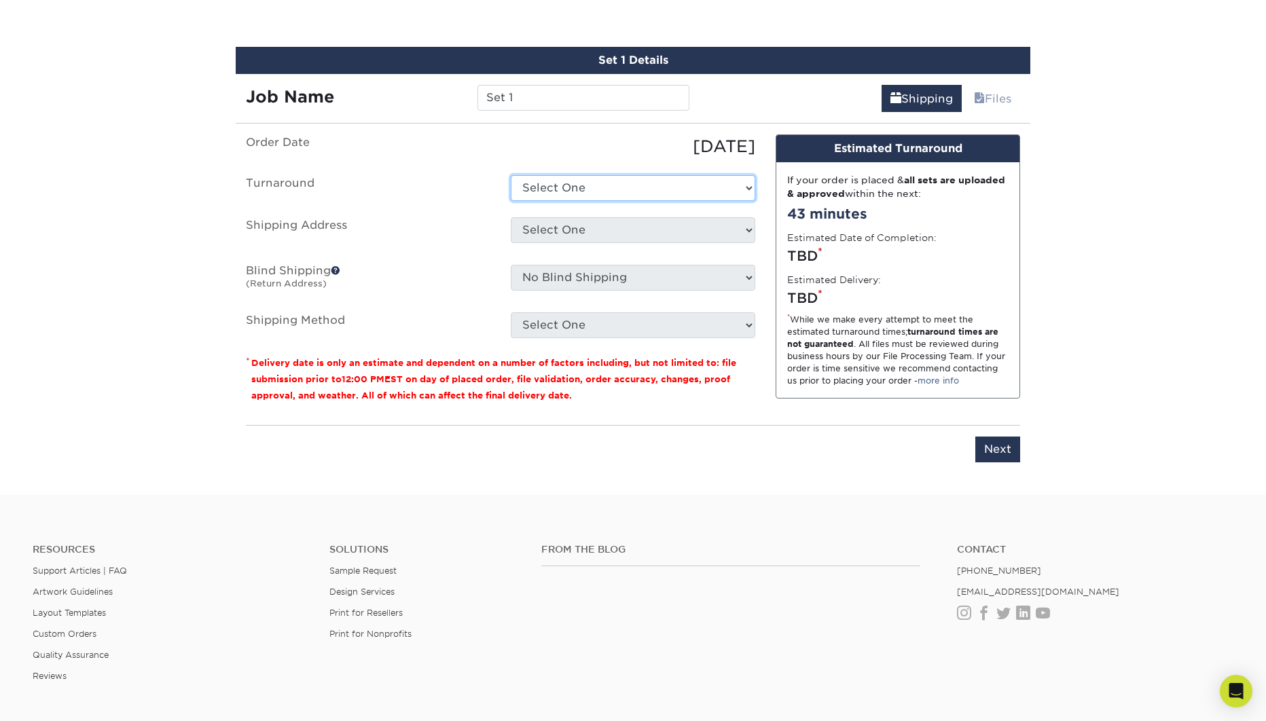
select select "88cb0c55-ec38-40f6-8fd4-a7b8ca81646e"
click option "2 Day" at bounding box center [0, 0] width 0 height 0
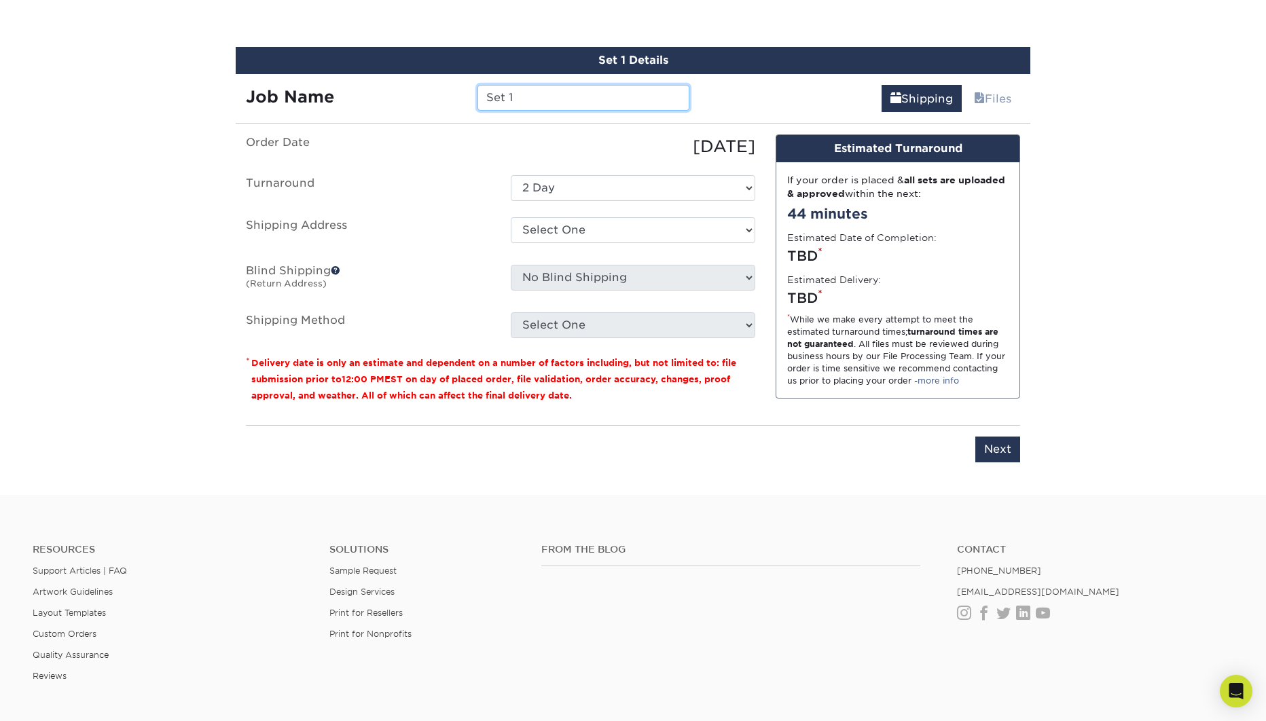
click at [539, 90] on input "Set 1" at bounding box center [582, 98] width 211 height 26
click at [541, 94] on input "Set 1" at bounding box center [582, 98] width 211 height 26
click at [542, 96] on input "Set 1" at bounding box center [582, 98] width 211 height 26
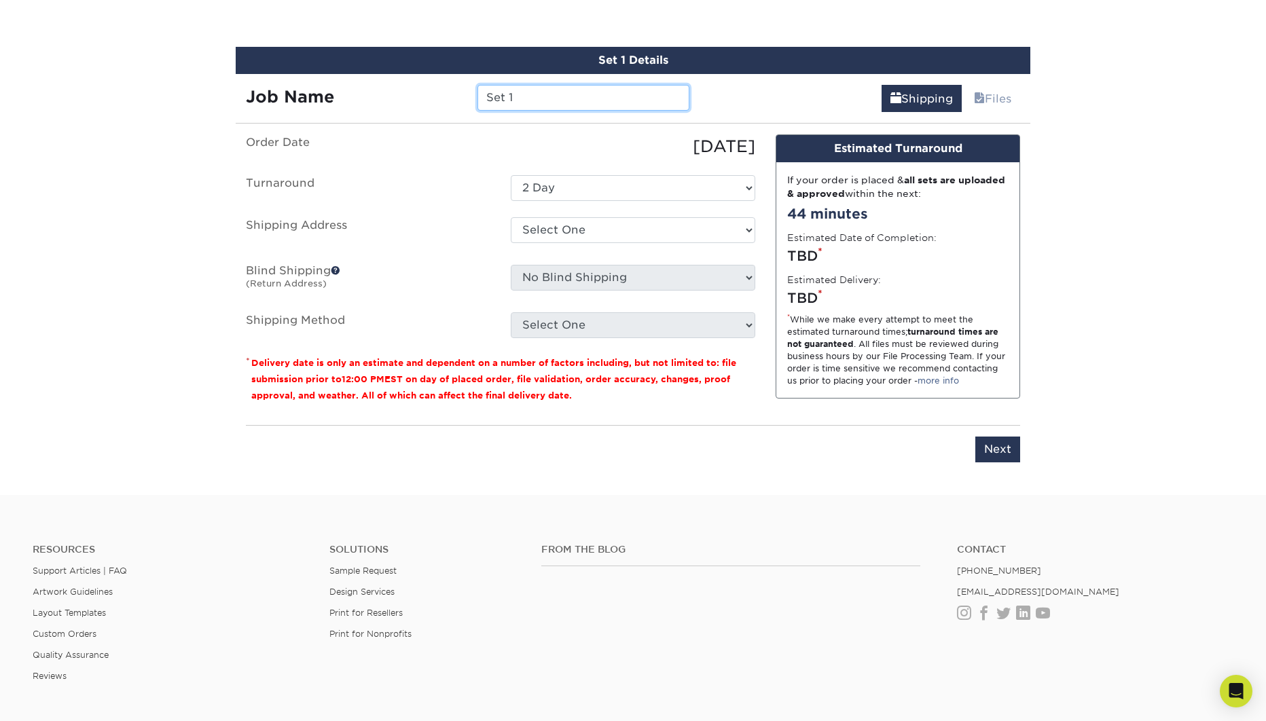
click at [542, 95] on input "Set 1" at bounding box center [582, 98] width 211 height 26
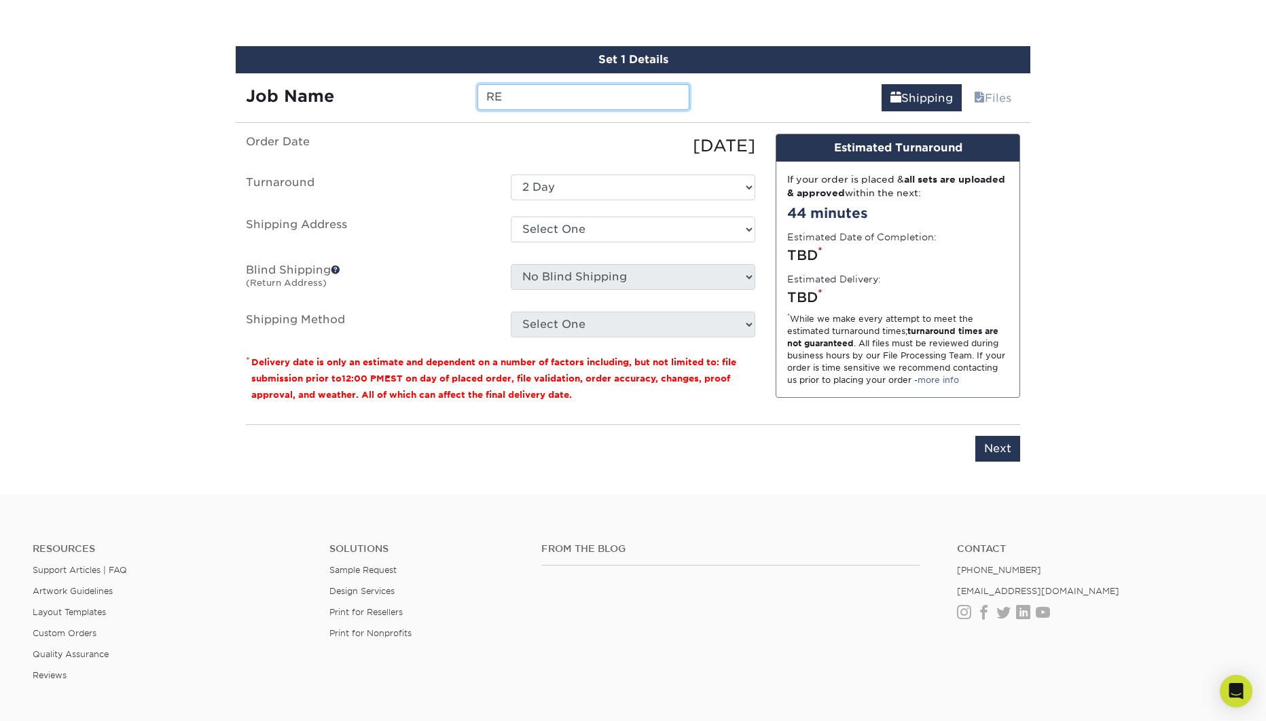
type input "R"
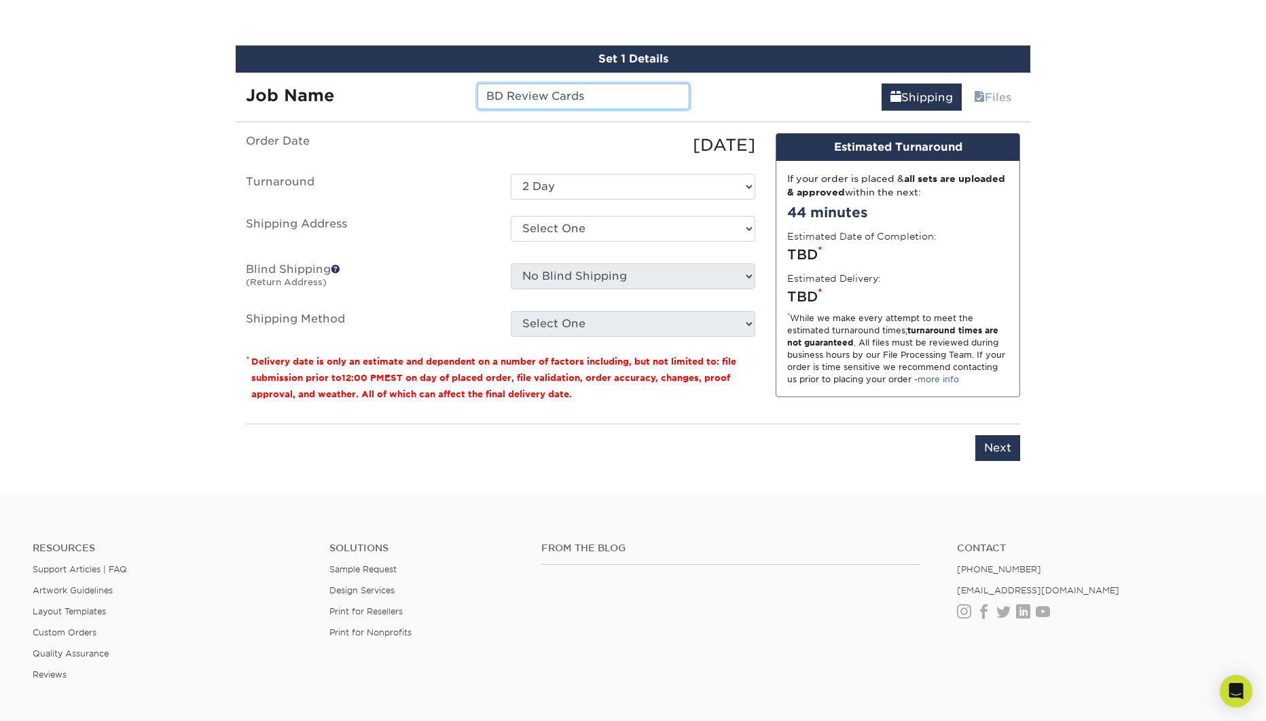
type input "BD Review Cards"
select select "91344"
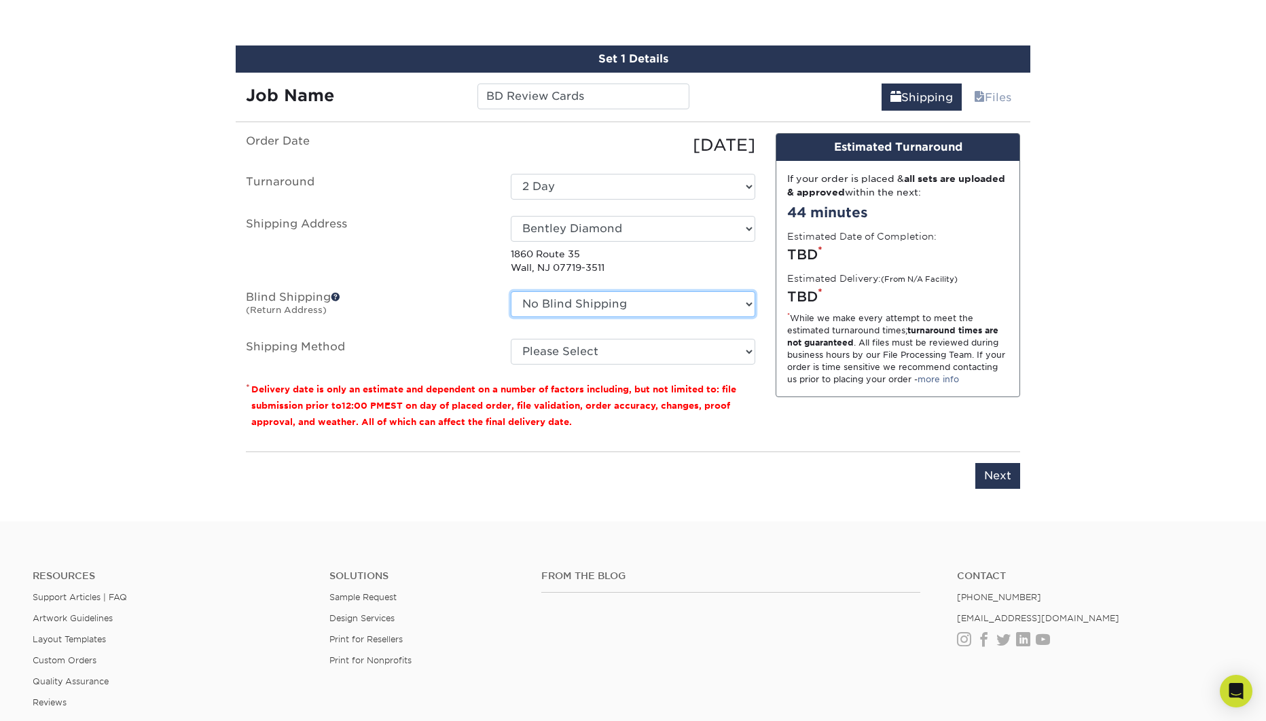
select select "83992"
click option "bk creative" at bounding box center [0, 0] width 0 height 0
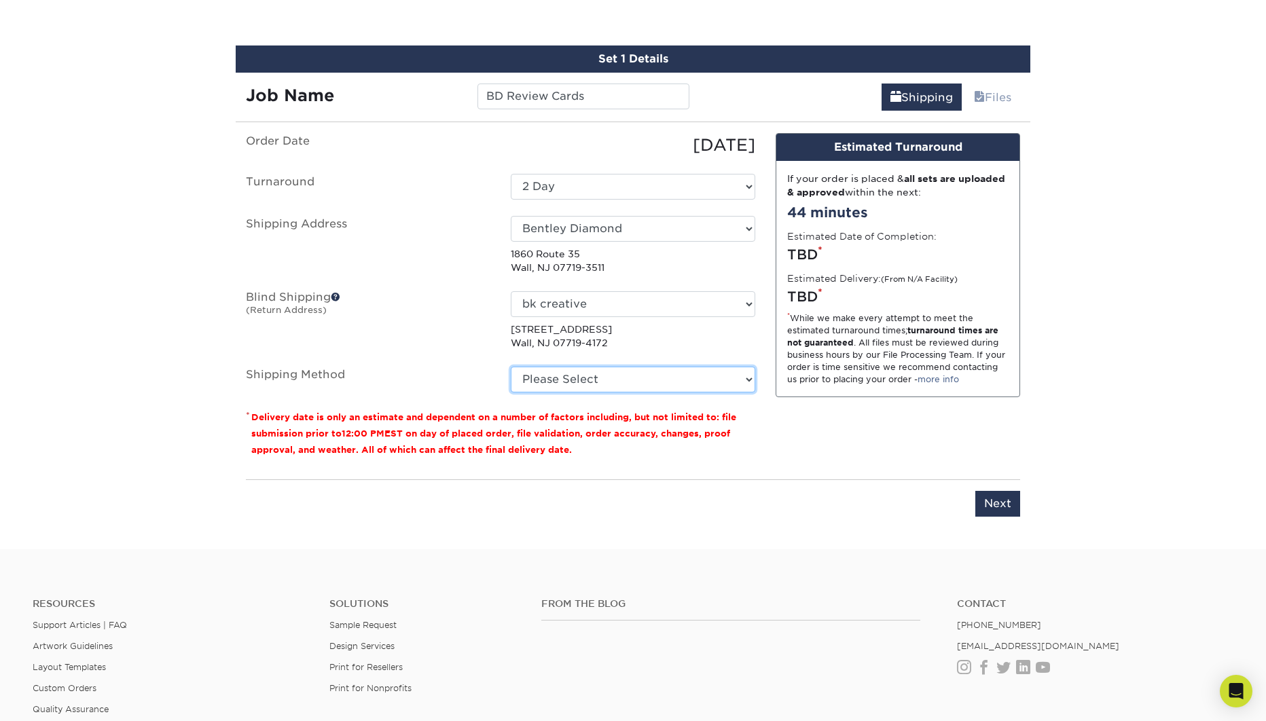
select select "12"
click option "UPS 3 Day Select (+$36.18)" at bounding box center [0, 0] width 0 height 0
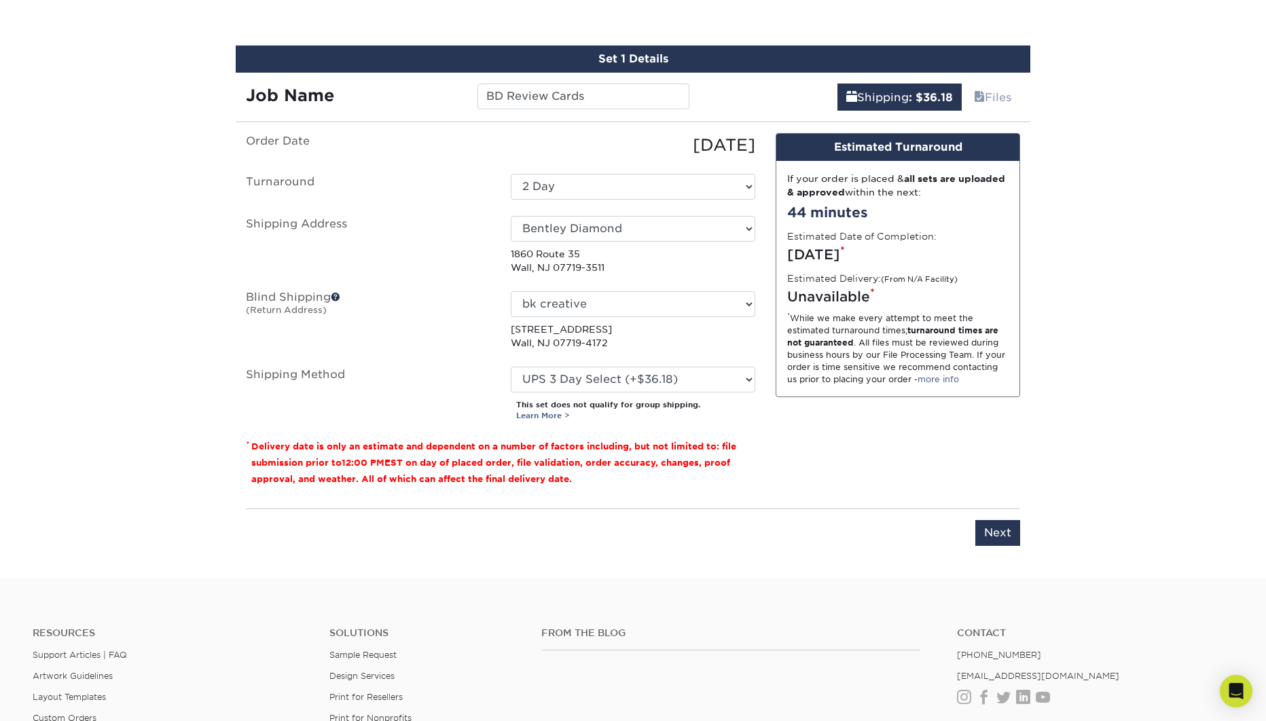
select select "0fa6dd75-c9fd-4241-916c-70e34d8c81f1"
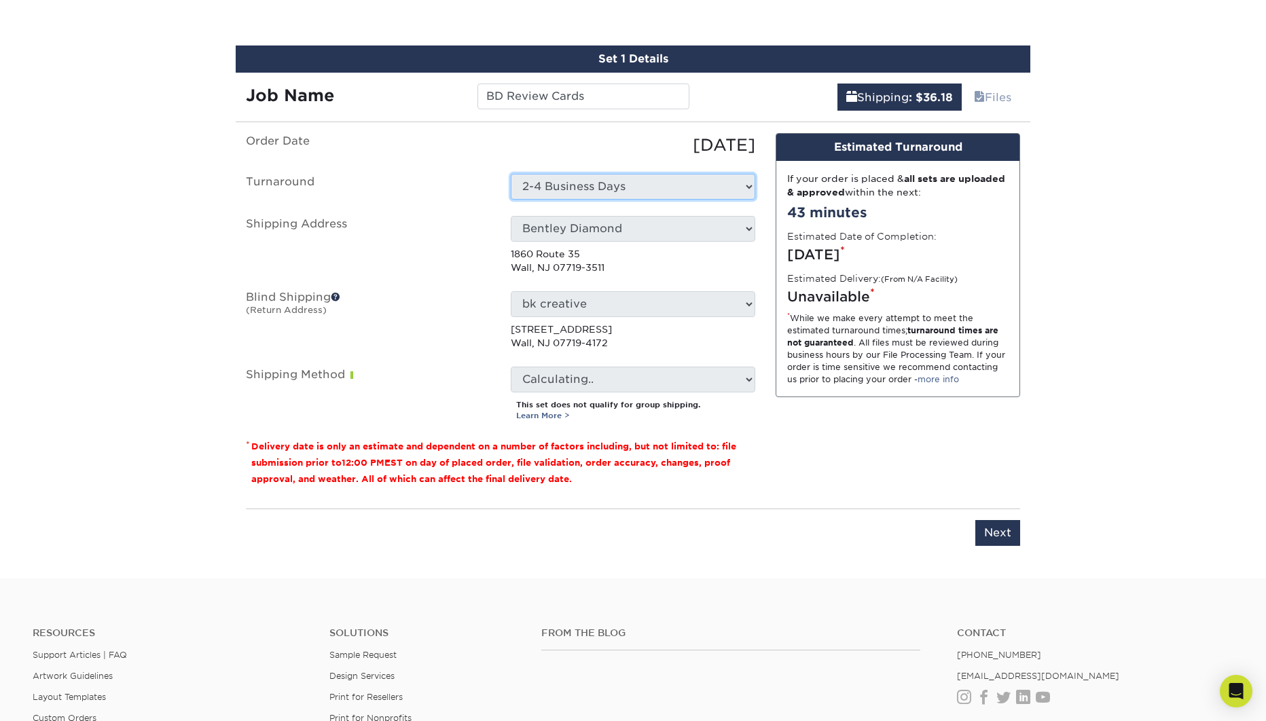
click at [795, 425] on div "Design Estimated Turnaround If your order is placed & all sets are uploaded & a…" at bounding box center [897, 315] width 265 height 365
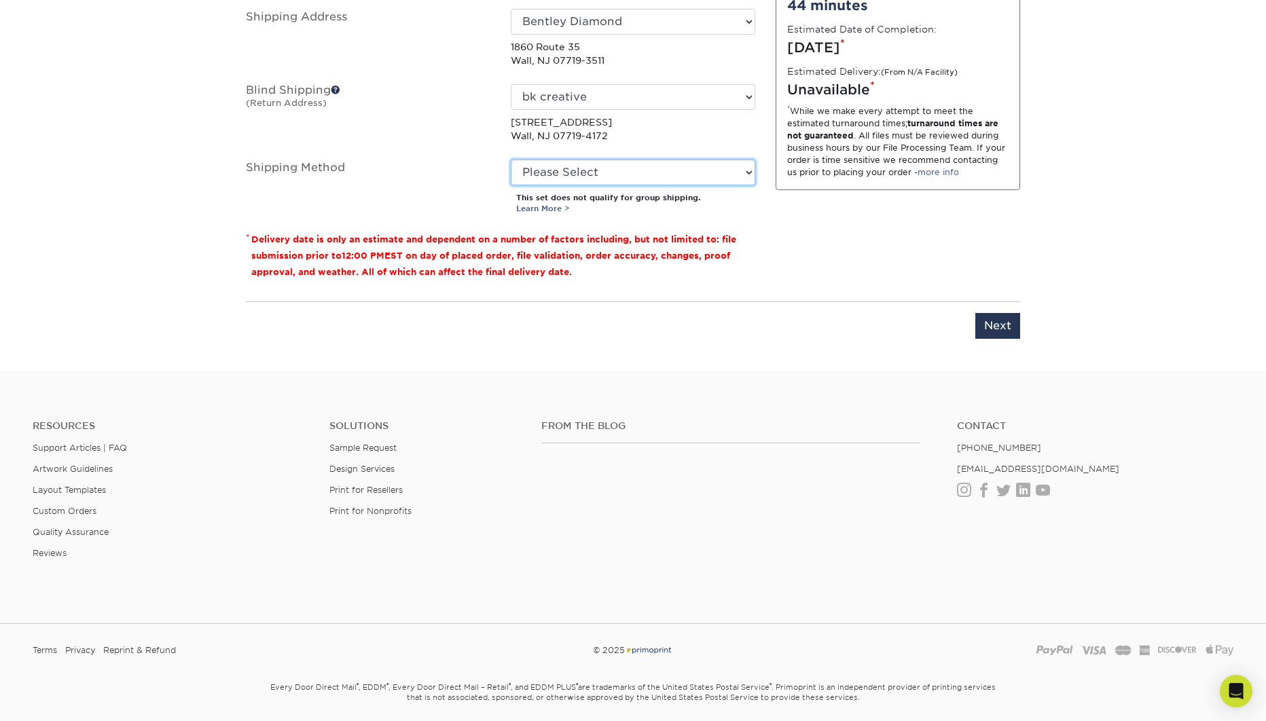
scroll to position [935, 0]
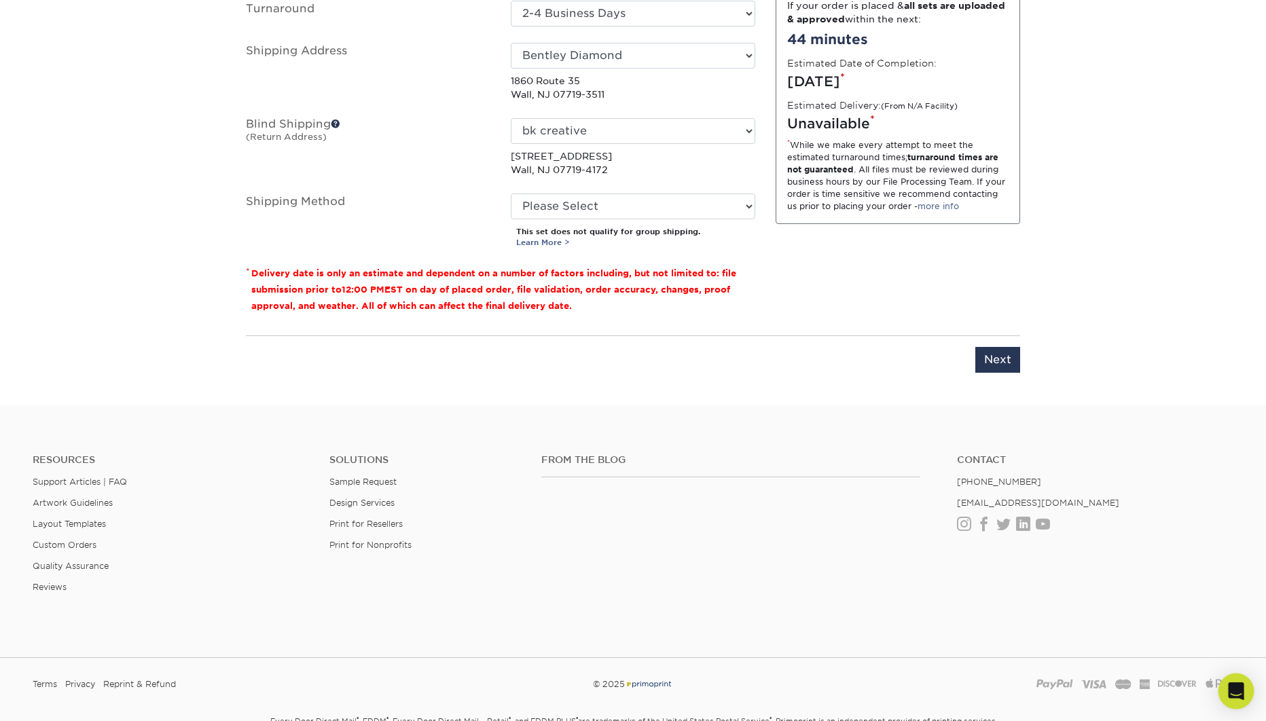
click at [1235, 691] on icon "Open Intercom Messenger" at bounding box center [1236, 692] width 16 height 18
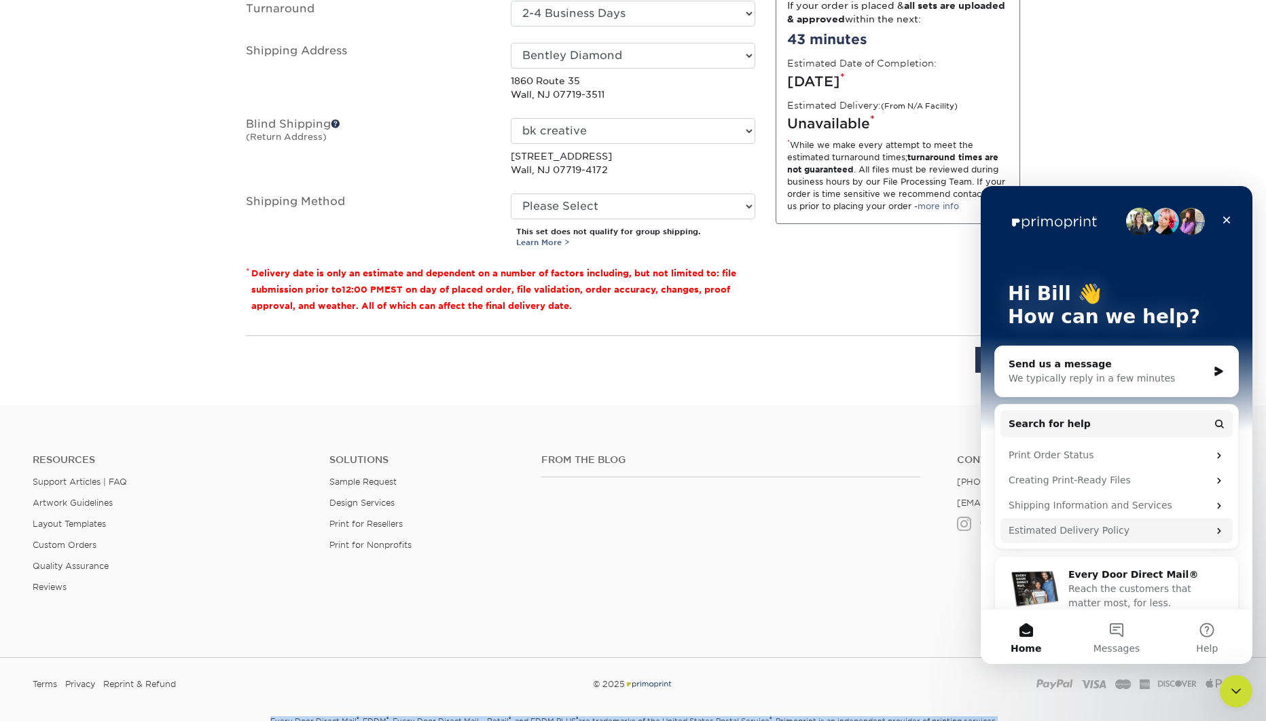
scroll to position [18, 0]
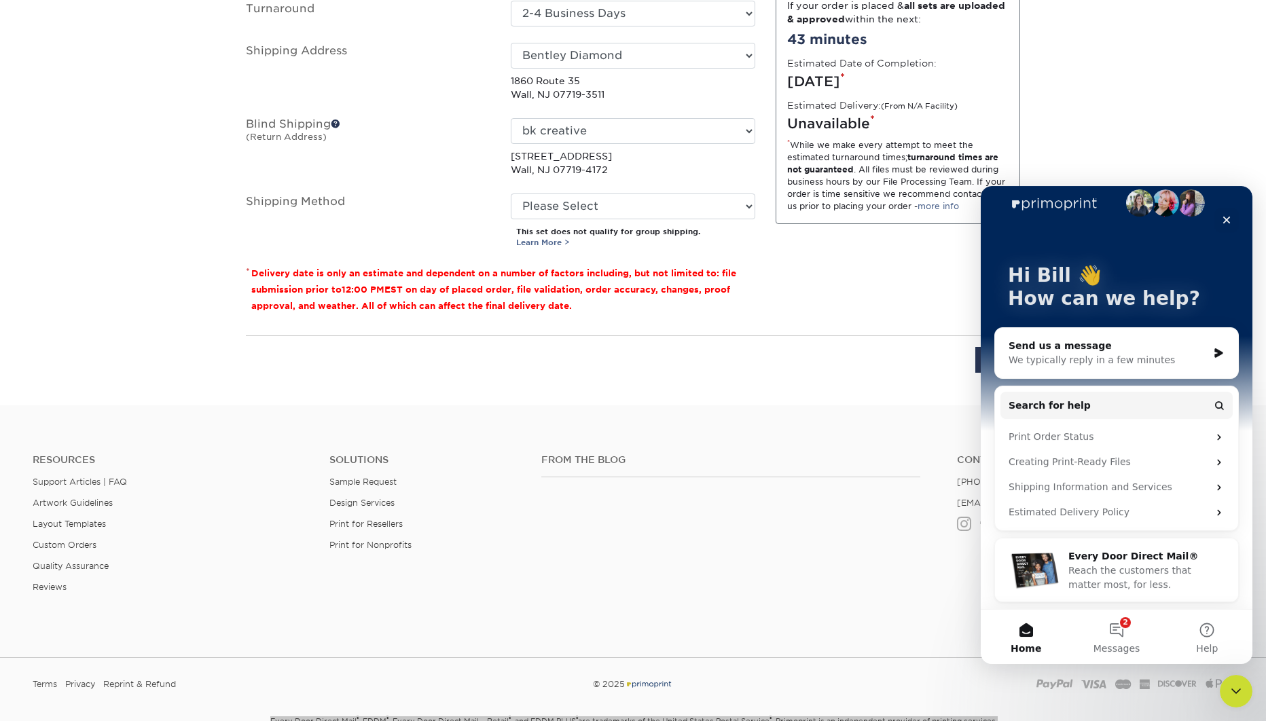
click at [1066, 354] on div "We typically reply in a few minutes" at bounding box center [1108, 360] width 199 height 14
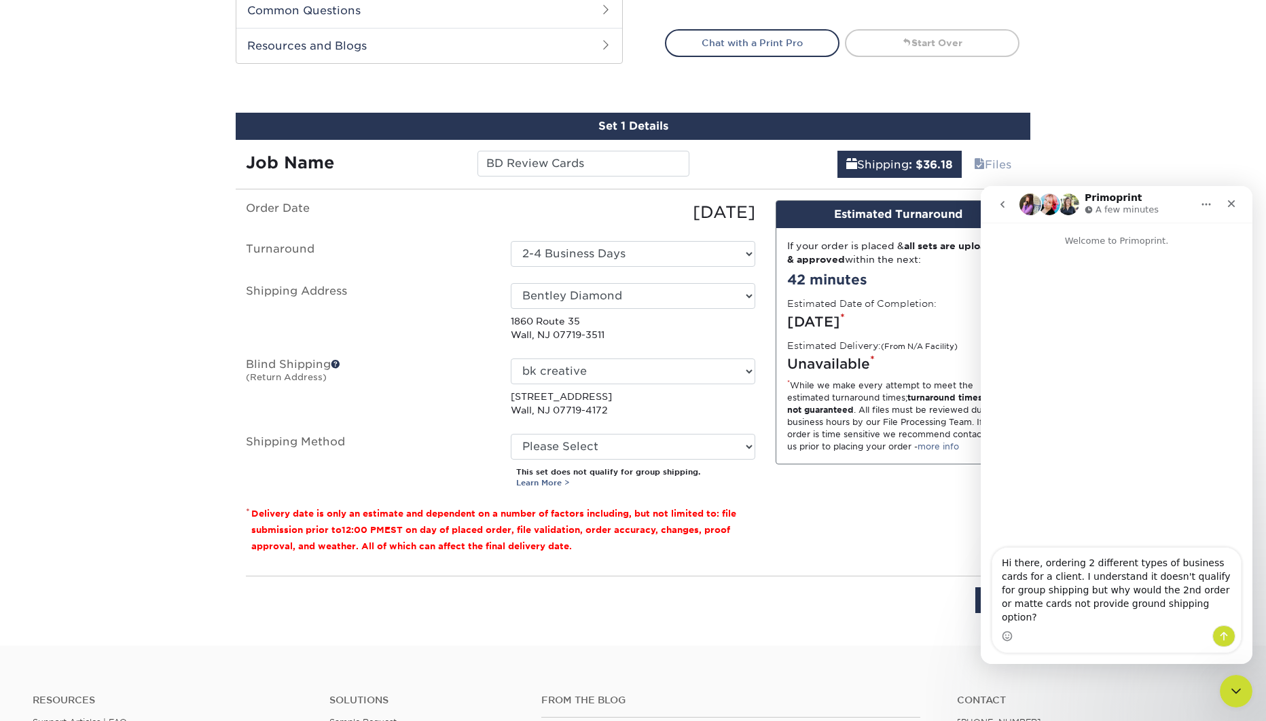
scroll to position [699, 0]
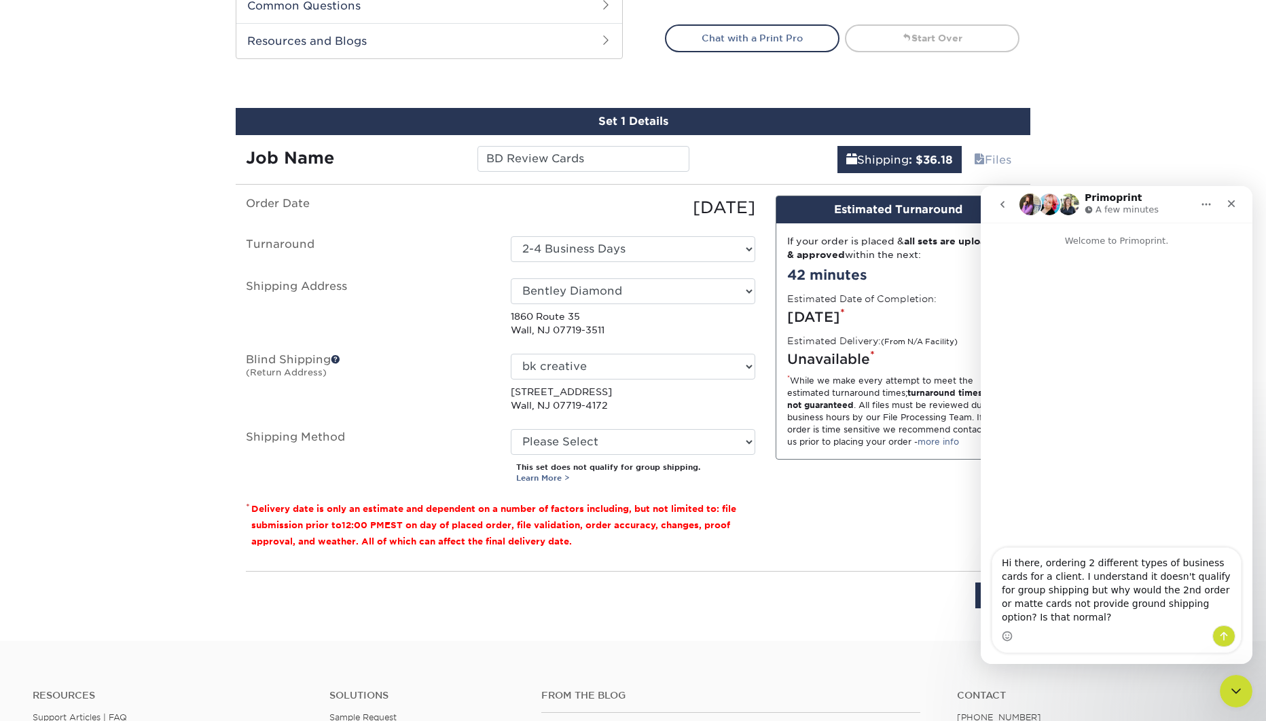
type textarea "Hi there, ordering 2 different types of business cards for a client. I understa…"
click at [1221, 636] on icon "Send a message…" at bounding box center [1224, 636] width 11 height 11
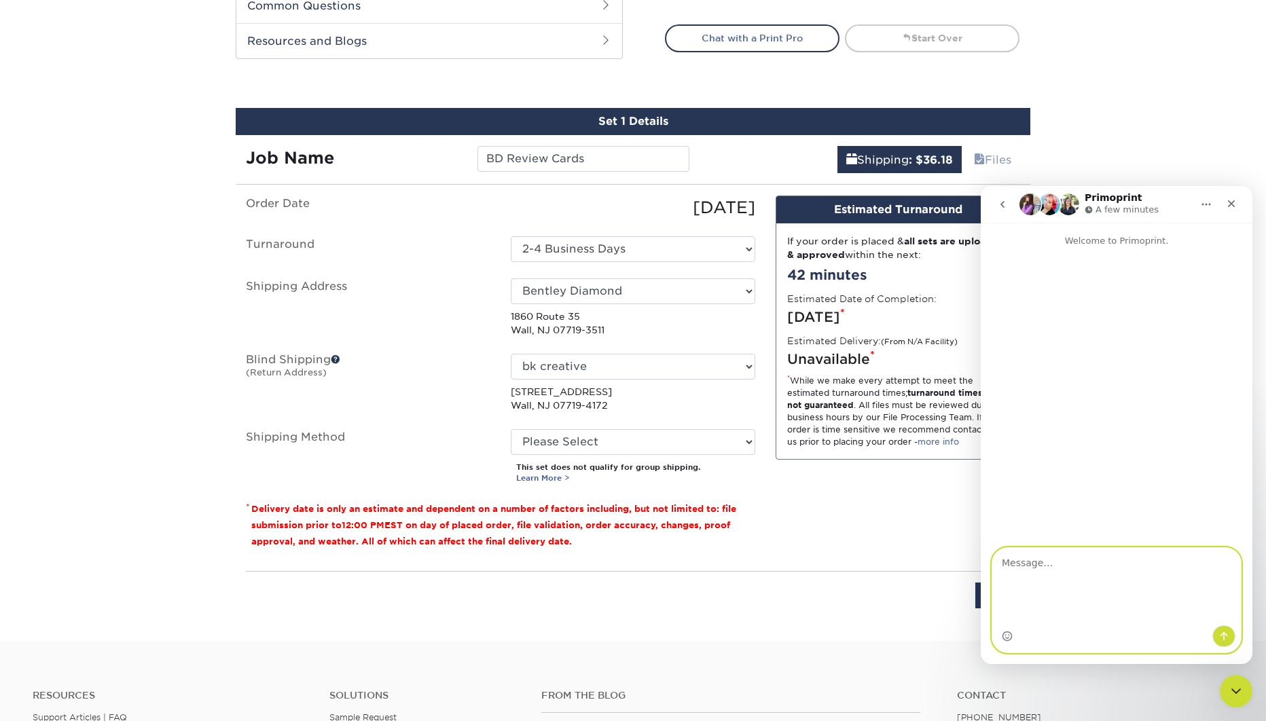
scroll to position [0, 0]
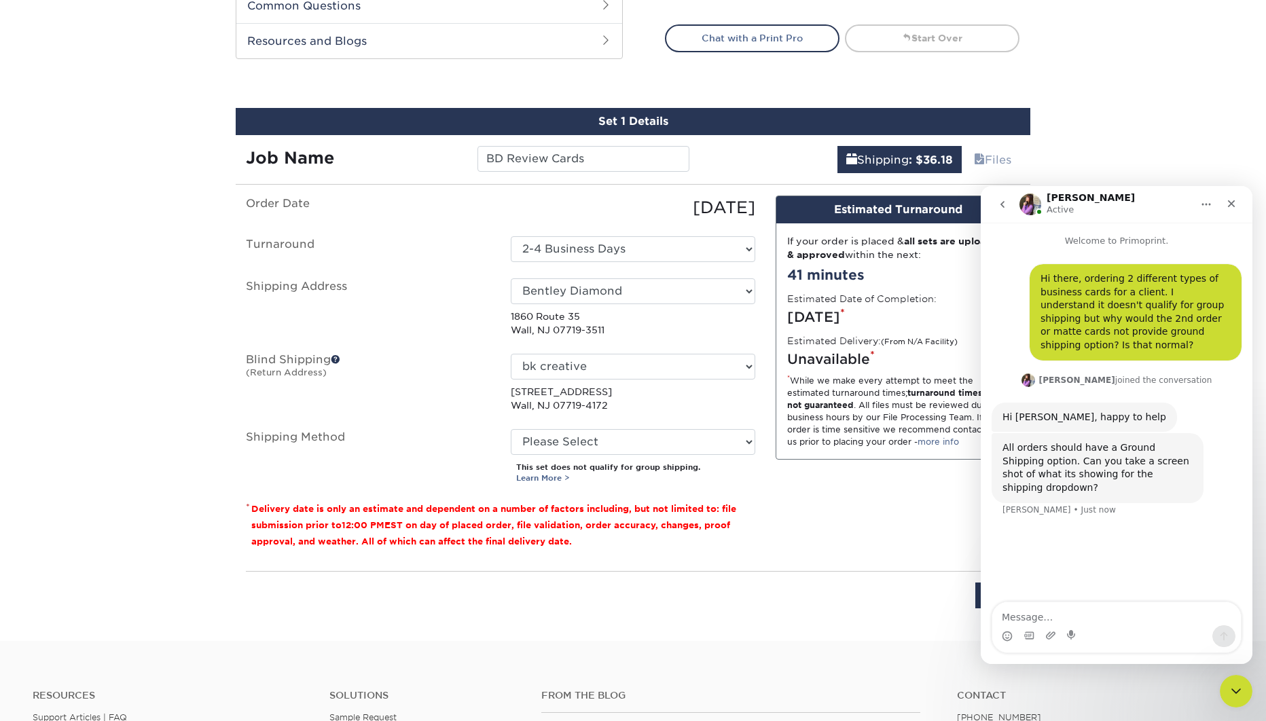
click at [772, 469] on div "Design Estimated Turnaround If your order is placed & all sets are uploaded & a…" at bounding box center [897, 378] width 265 height 365
click at [1052, 635] on icon "Upload attachment" at bounding box center [1050, 635] width 11 height 11
drag, startPoint x: 1225, startPoint y: 637, endPoint x: 1092, endPoint y: 501, distance: 190.7
click at [1225, 637] on icon "Send a message…" at bounding box center [1224, 636] width 11 height 11
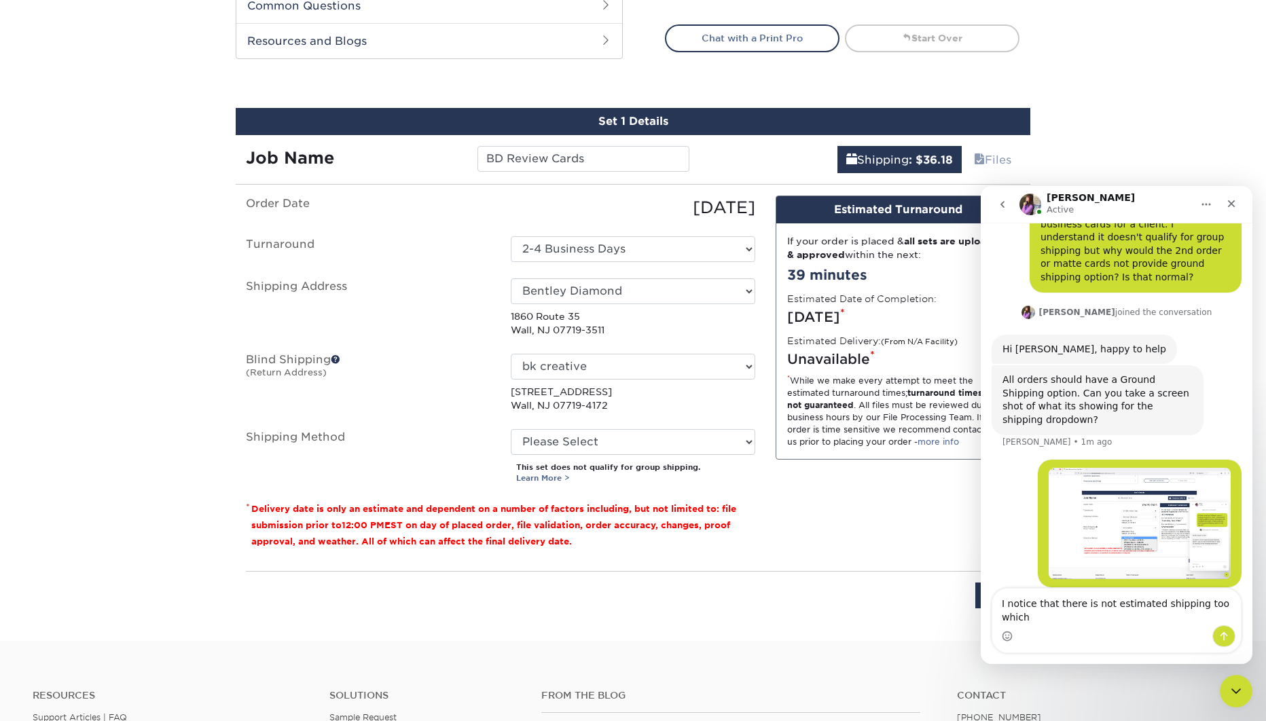
scroll to position [69, 0]
type textarea "I notice that there is not estimated shipping too which also doesn't seem norma…"
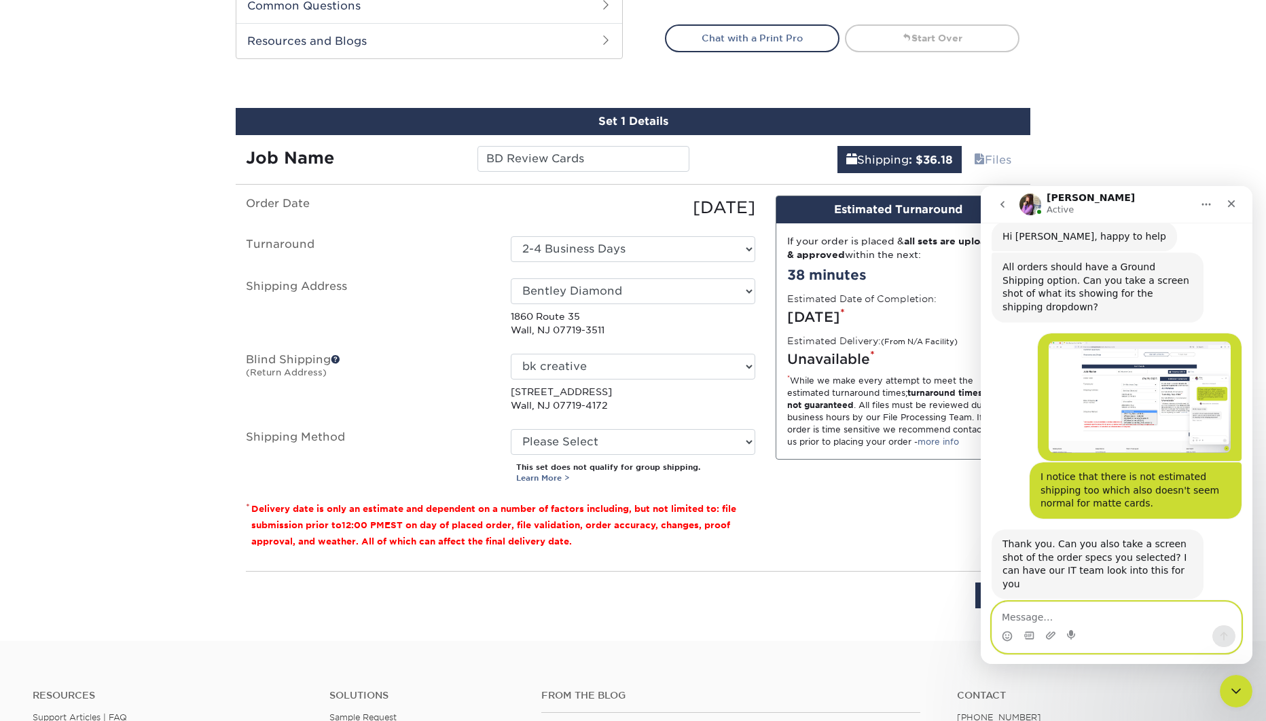
scroll to position [180, 0]
click at [729, 329] on p "1860 Route 35 Wall, NJ 07719-3511" at bounding box center [633, 324] width 245 height 28
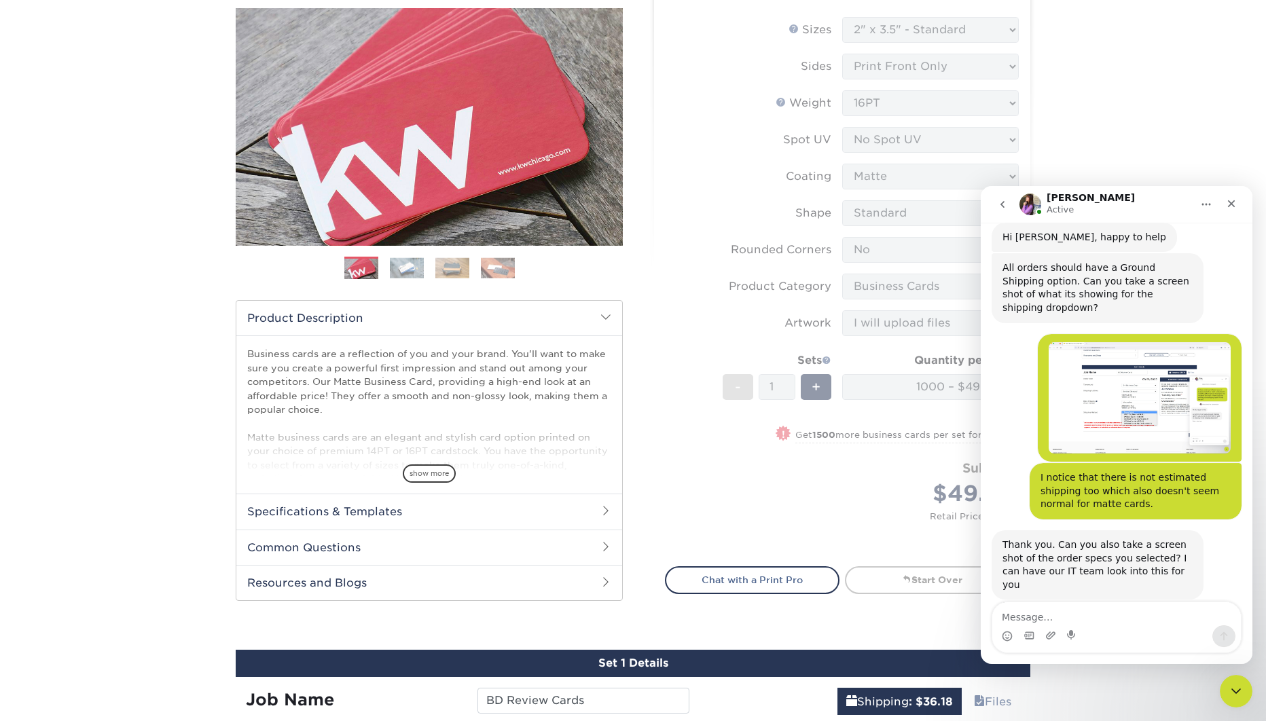
scroll to position [161, 0]
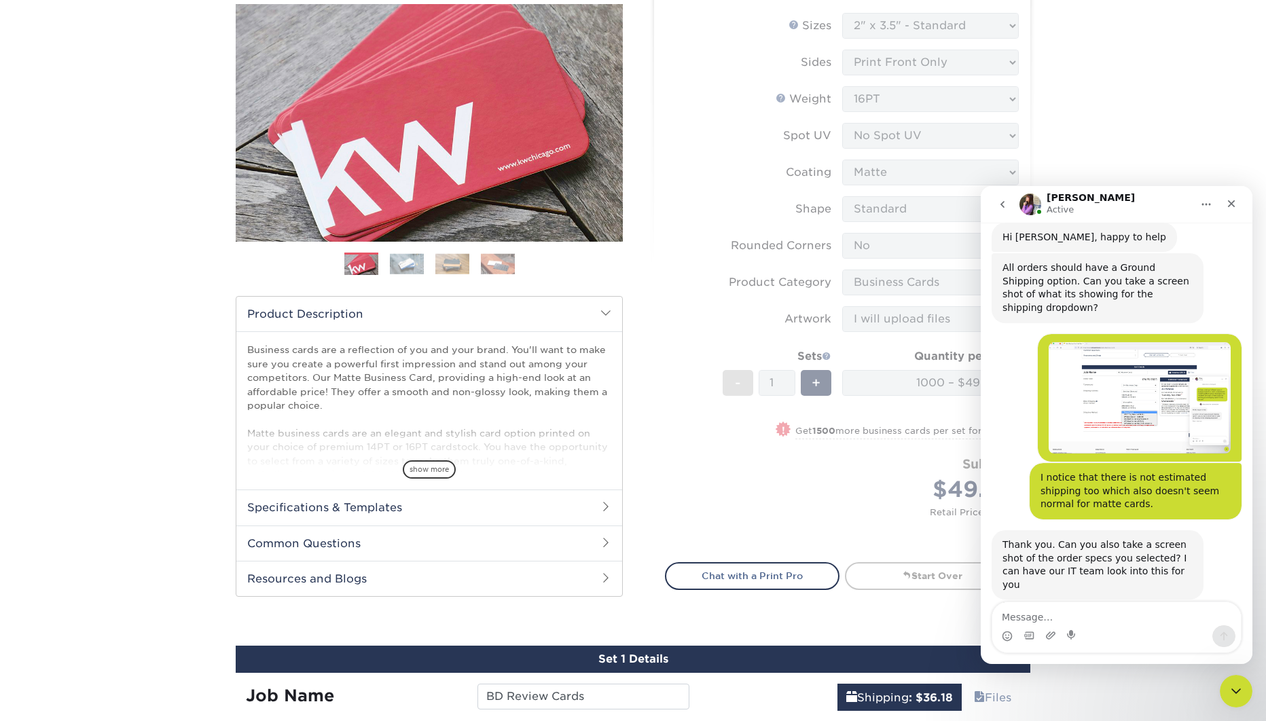
click at [1205, 208] on icon "Home" at bounding box center [1206, 204] width 11 height 11
click at [1139, 175] on div "Products Business Cards Matte Business Cards Previous Next 100 $ 8" at bounding box center [633, 552] width 1266 height 1253
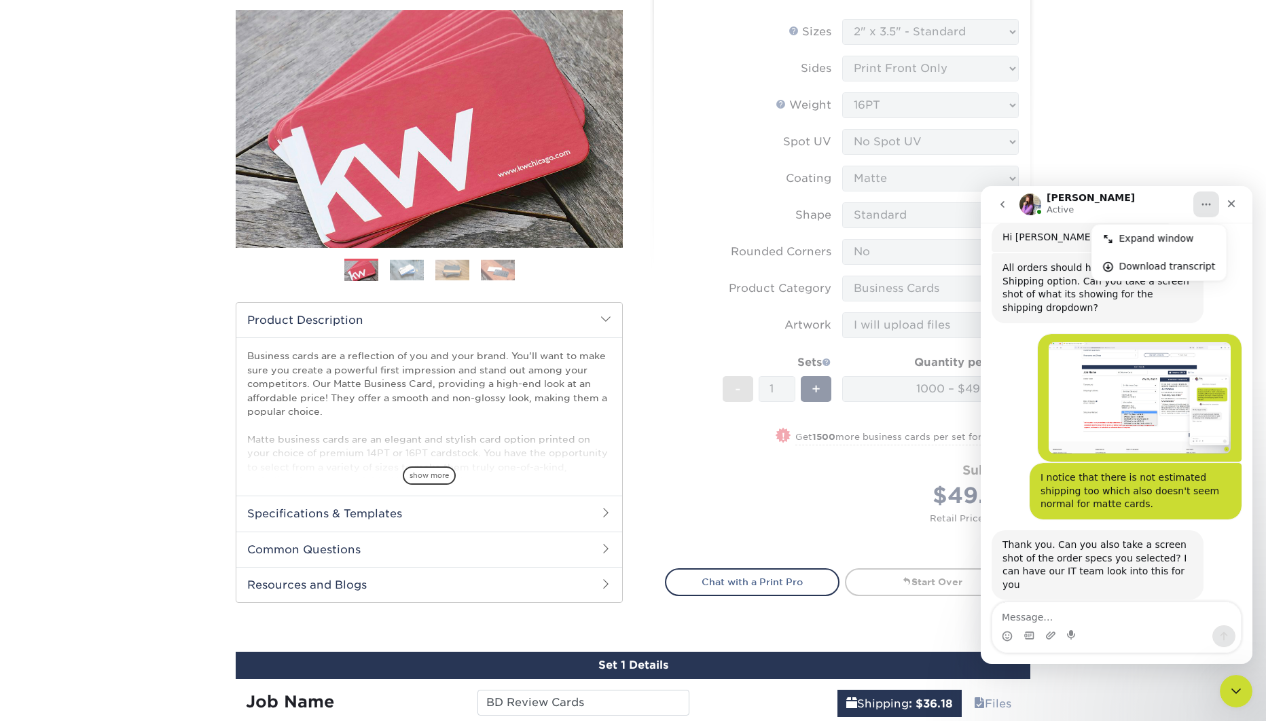
scroll to position [130, 0]
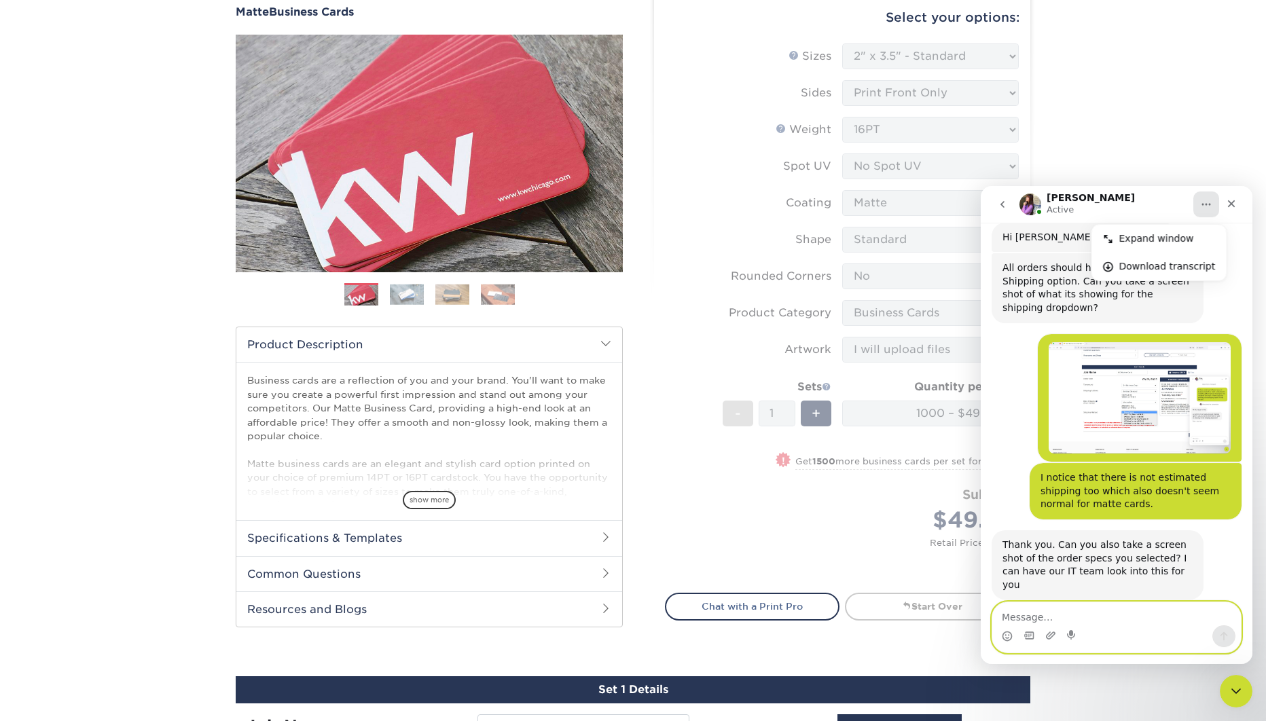
click at [1030, 614] on textarea "Message…" at bounding box center [1116, 613] width 249 height 23
type textarea "2x3.5 - standard"
drag, startPoint x: 1068, startPoint y: 619, endPoint x: 995, endPoint y: 621, distance: 72.7
click at [995, 621] on textarea "2x3.5 - standard" at bounding box center [1116, 613] width 249 height 23
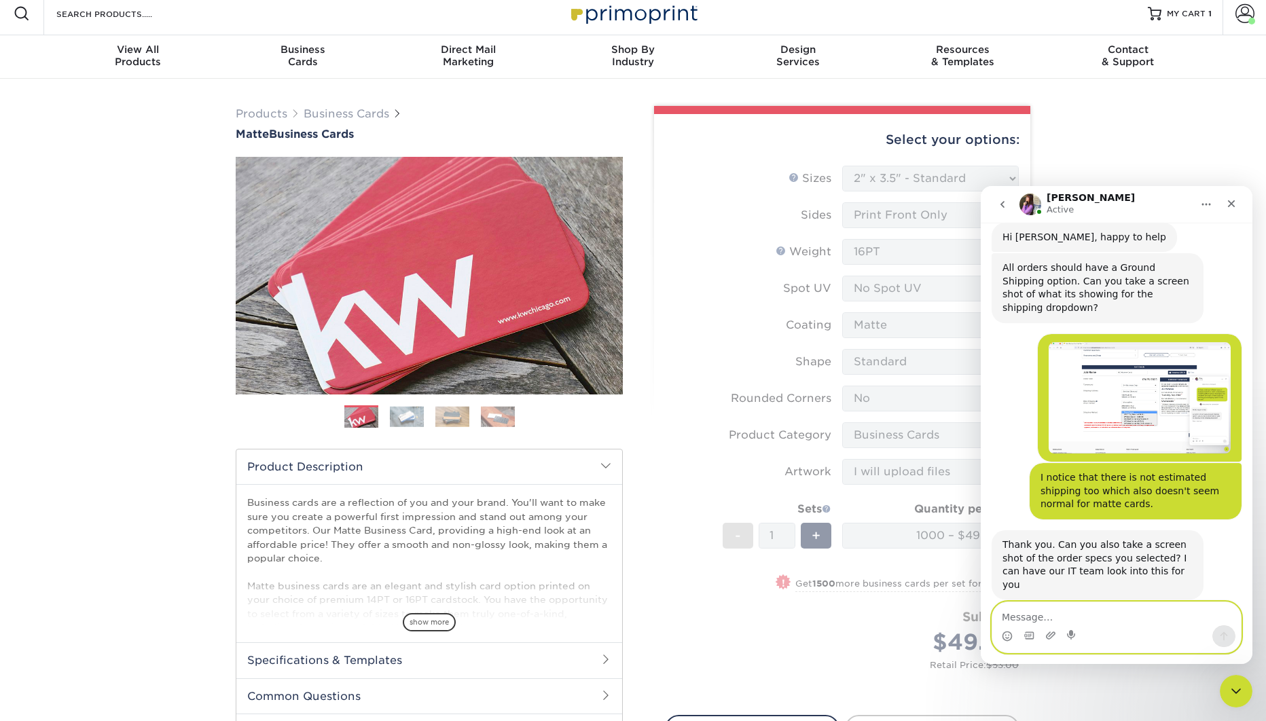
scroll to position [0, 0]
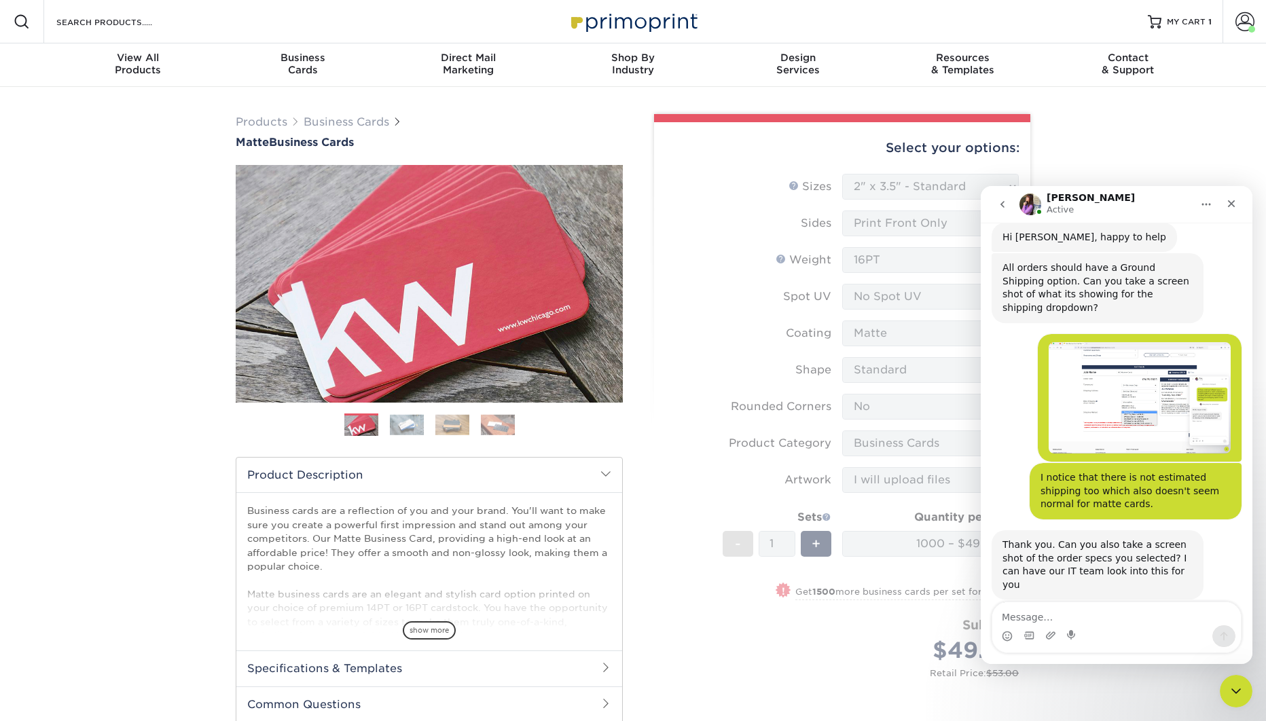
click at [1208, 206] on icon "Home" at bounding box center [1206, 204] width 11 height 11
click at [1207, 206] on icon "Home" at bounding box center [1206, 204] width 11 height 11
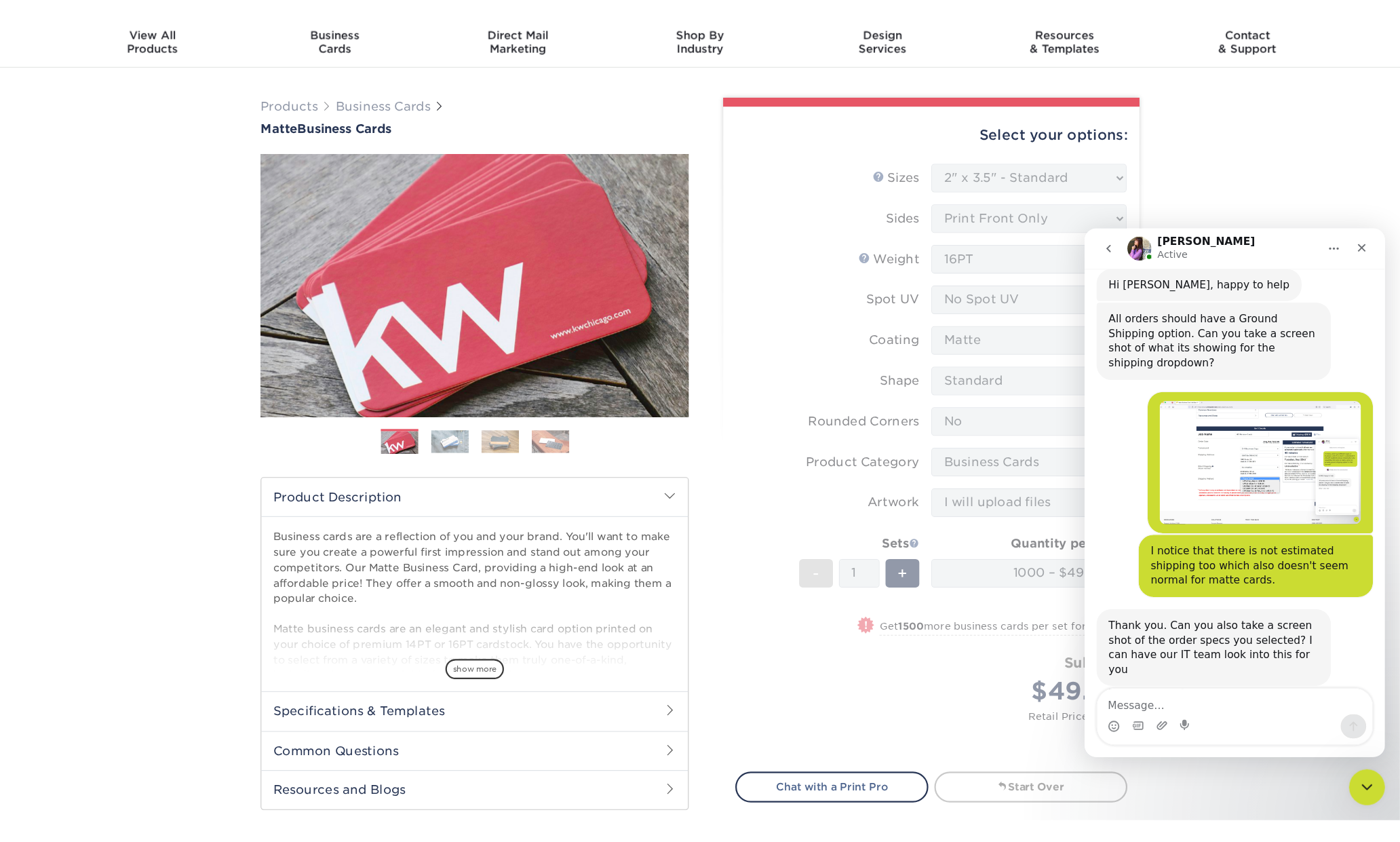
scroll to position [50, 0]
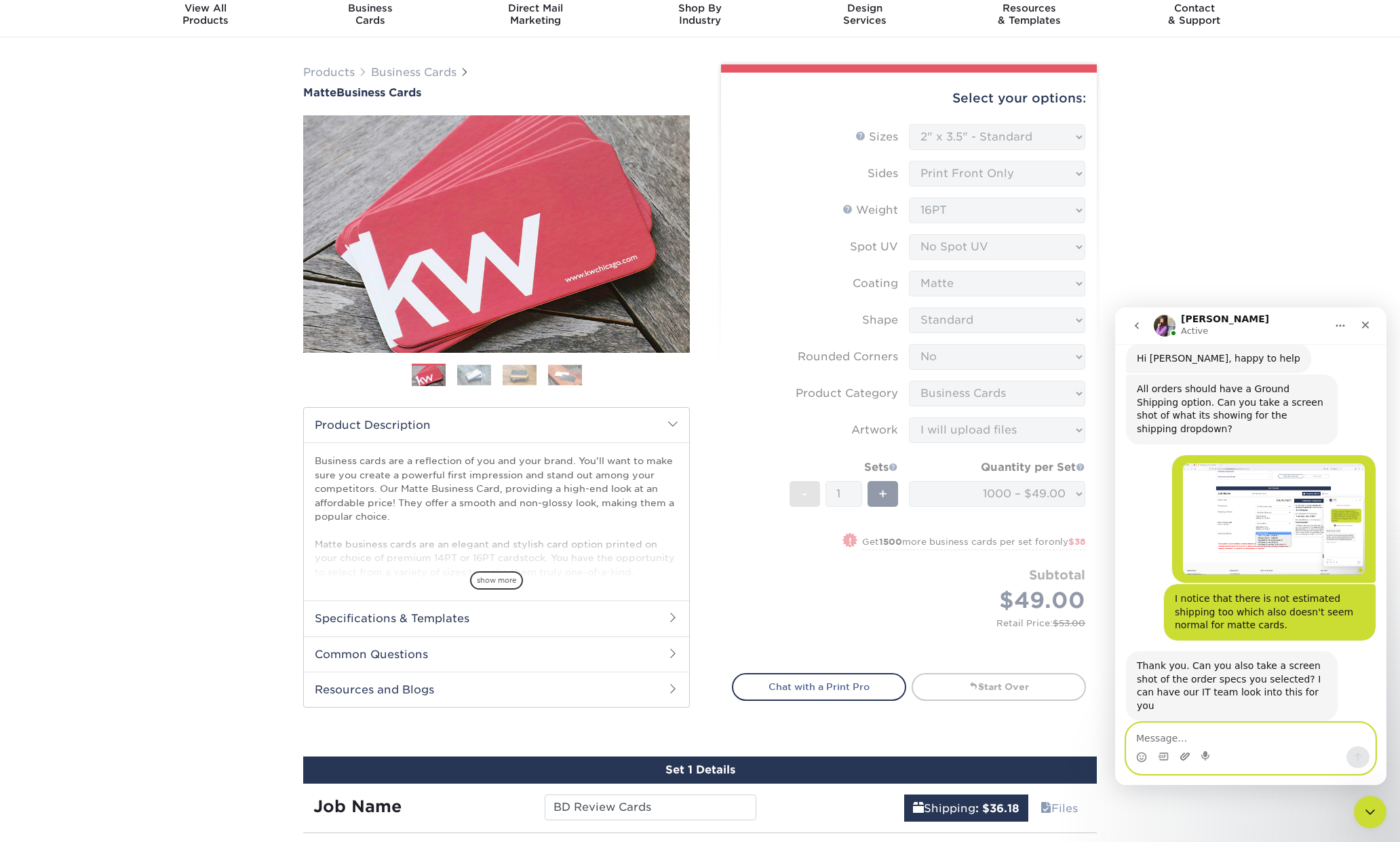
click at [1186, 720] on icon "Upload attachment" at bounding box center [1184, 756] width 11 height 11
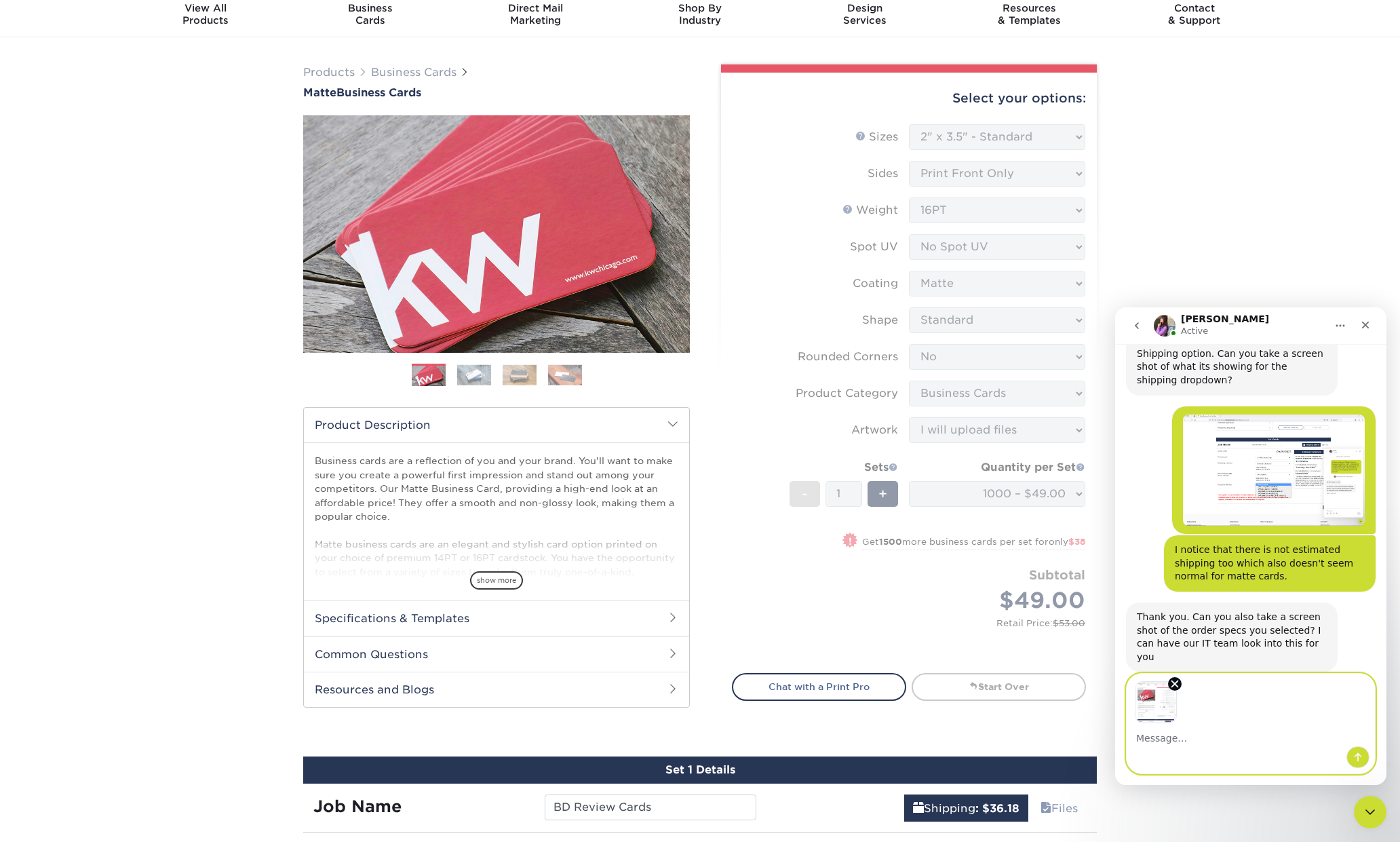
scroll to position [230, 0]
click at [1263, 720] on icon "Send a message…" at bounding box center [1357, 757] width 11 height 11
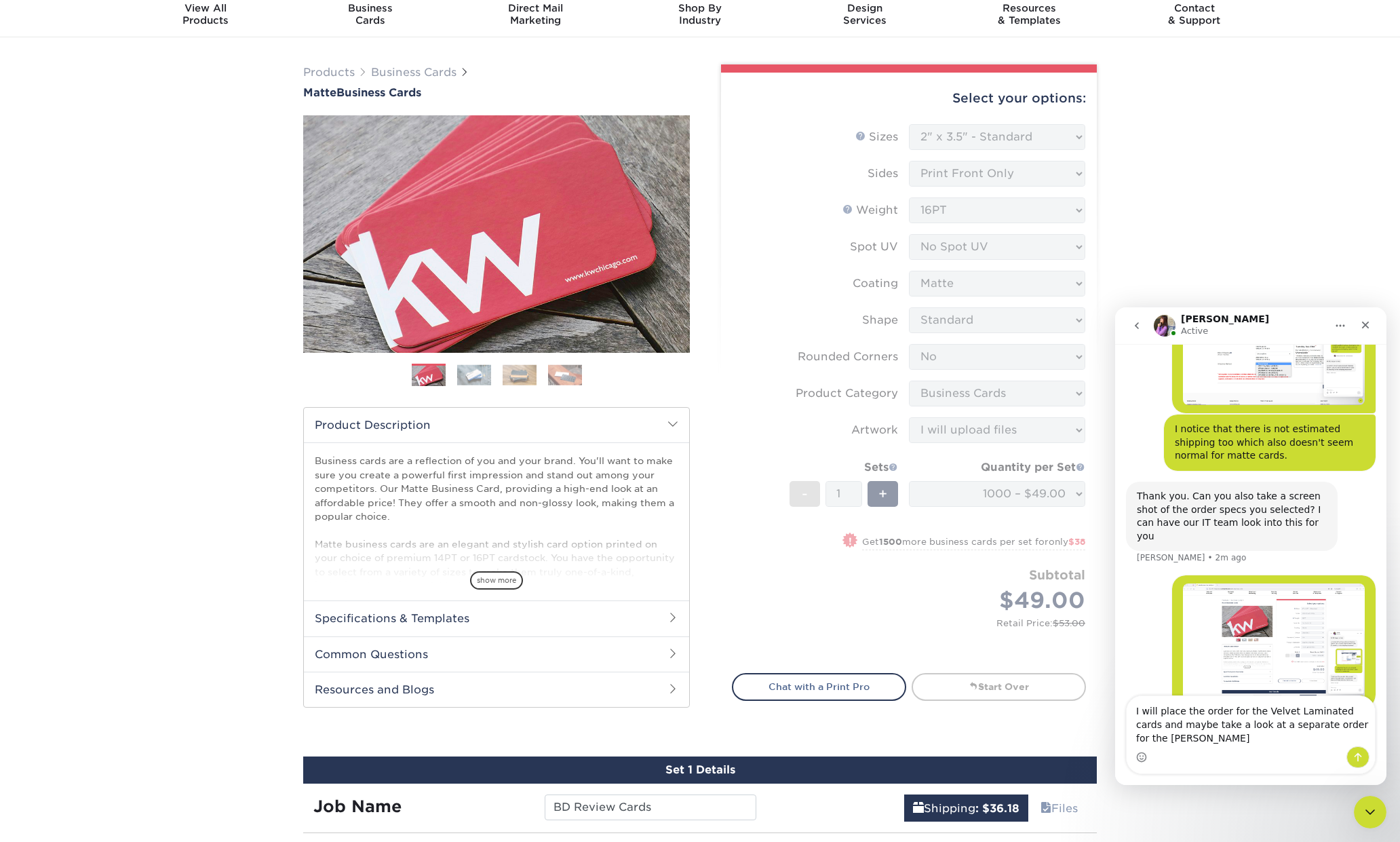
scroll to position [350, 0]
type textarea "I will place the order for the Velvet Laminated cards and maybe take a look at …"
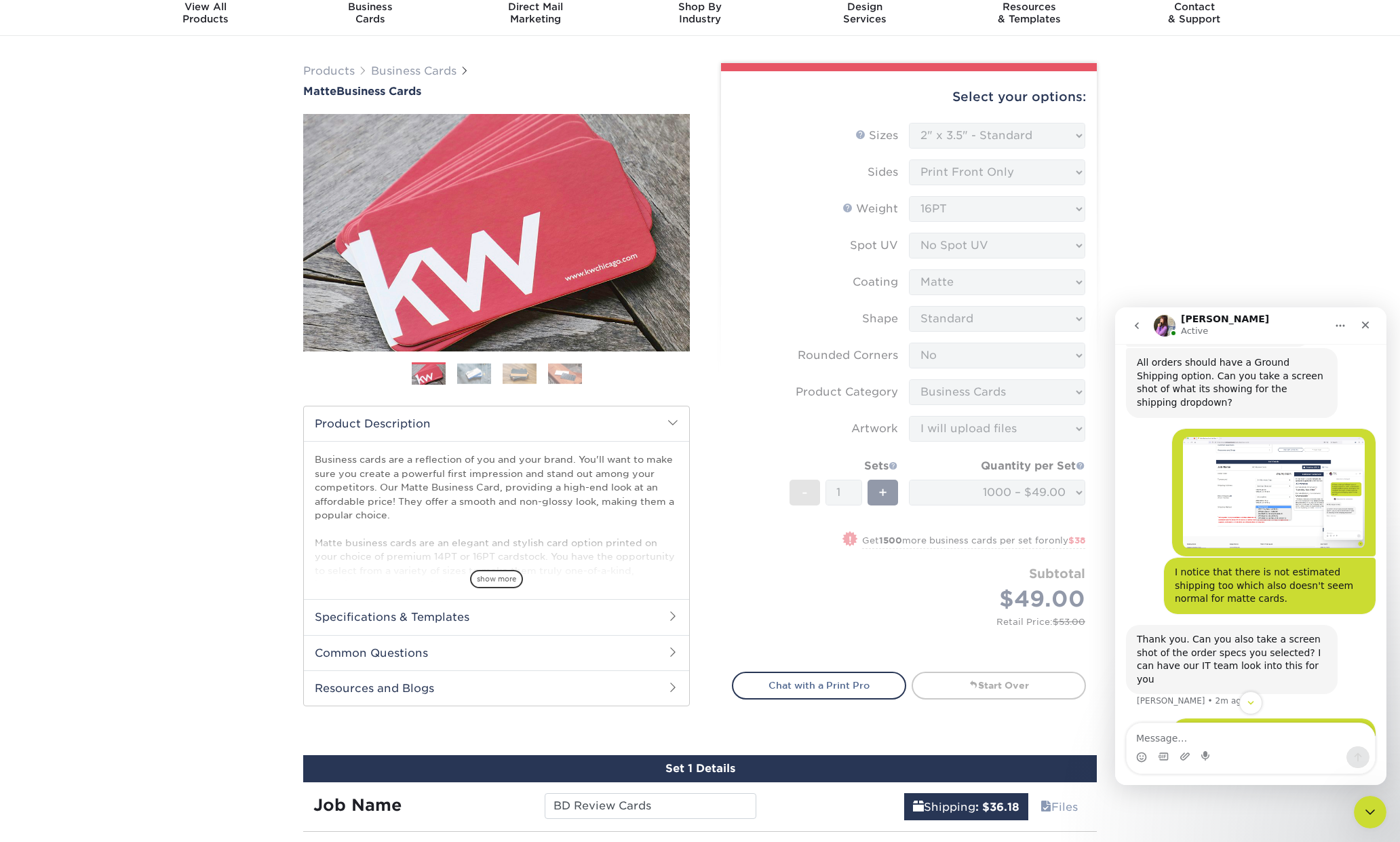
scroll to position [204, 0]
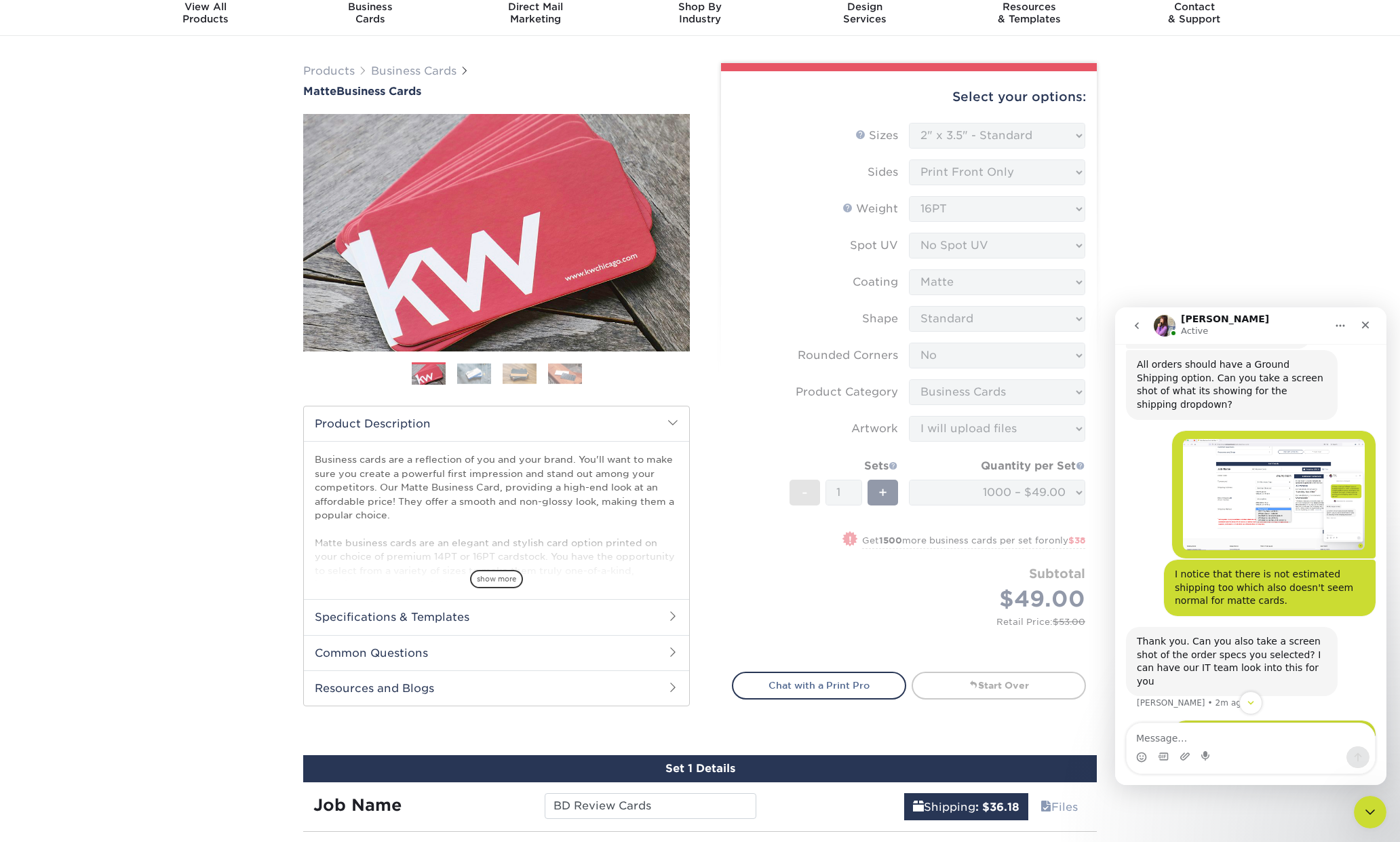
click at [1263, 486] on img "Bill says…" at bounding box center [1274, 494] width 182 height 112
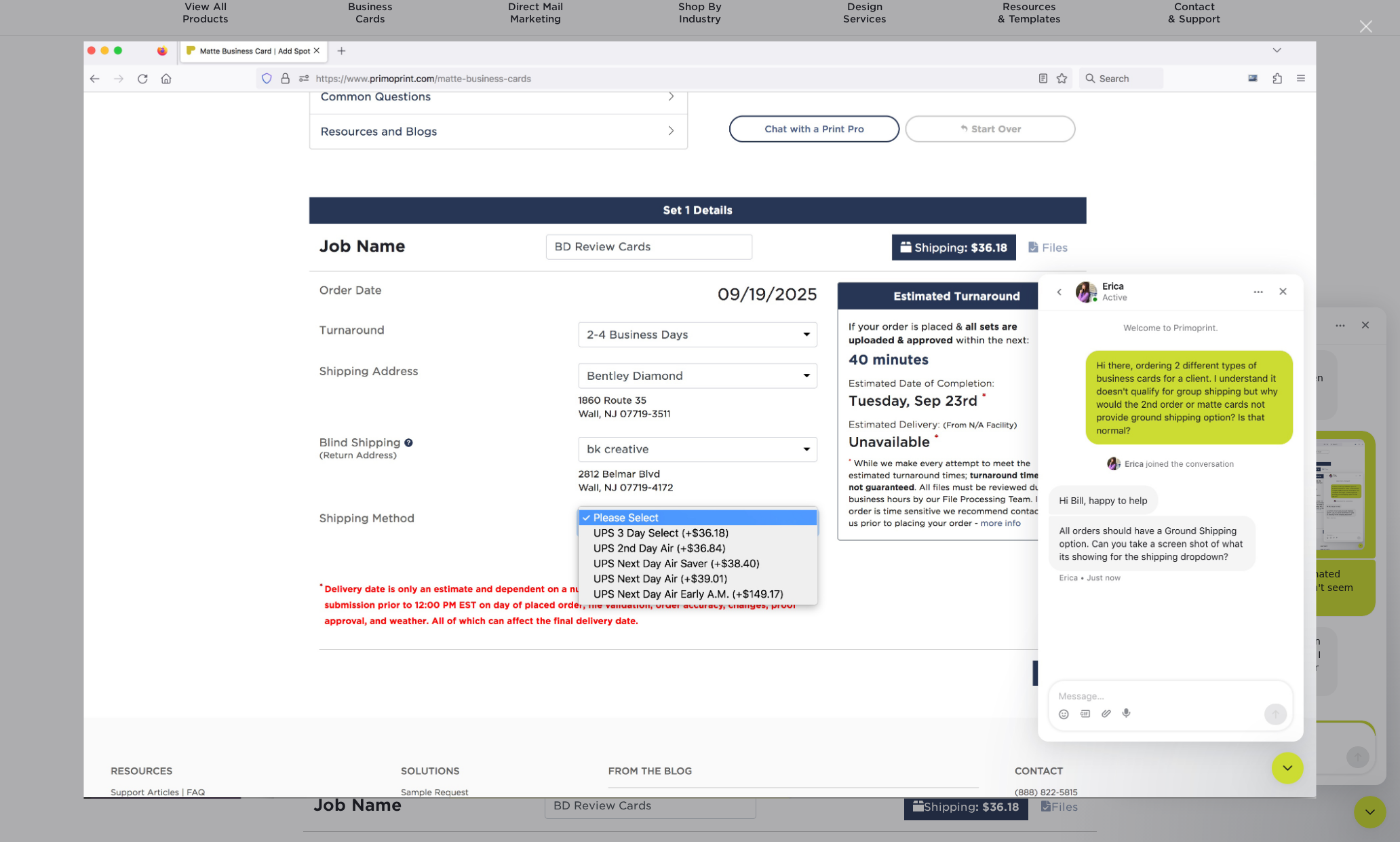
click at [1263, 253] on div "Intercom messenger" at bounding box center [700, 421] width 1400 height 842
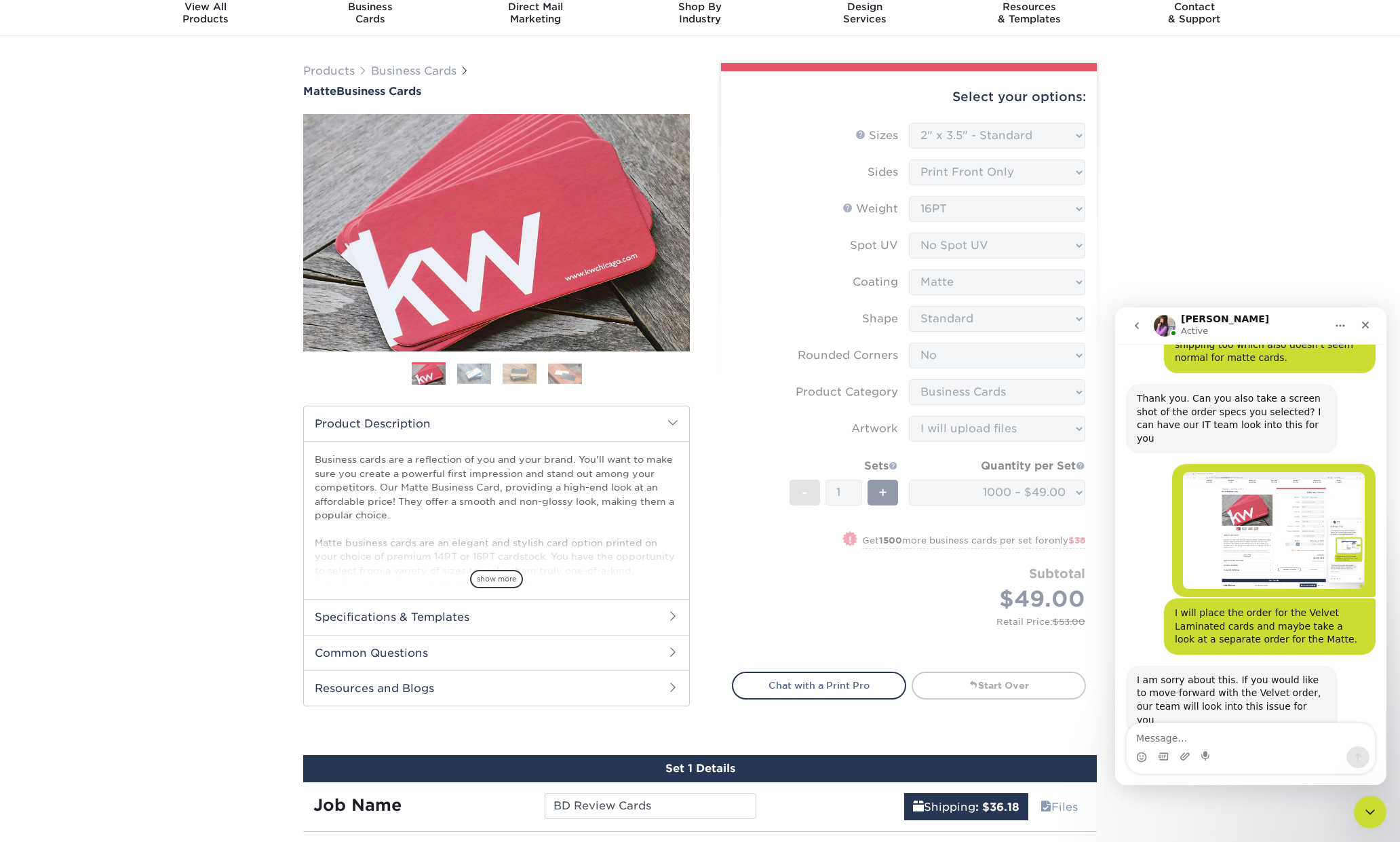
scroll to position [447, 0]
click at [1233, 720] on textarea "Message…" at bounding box center [1250, 734] width 249 height 23
type textarea "Will do. thanks"
click at [1263, 720] on icon "Send a message…" at bounding box center [1357, 757] width 11 height 11
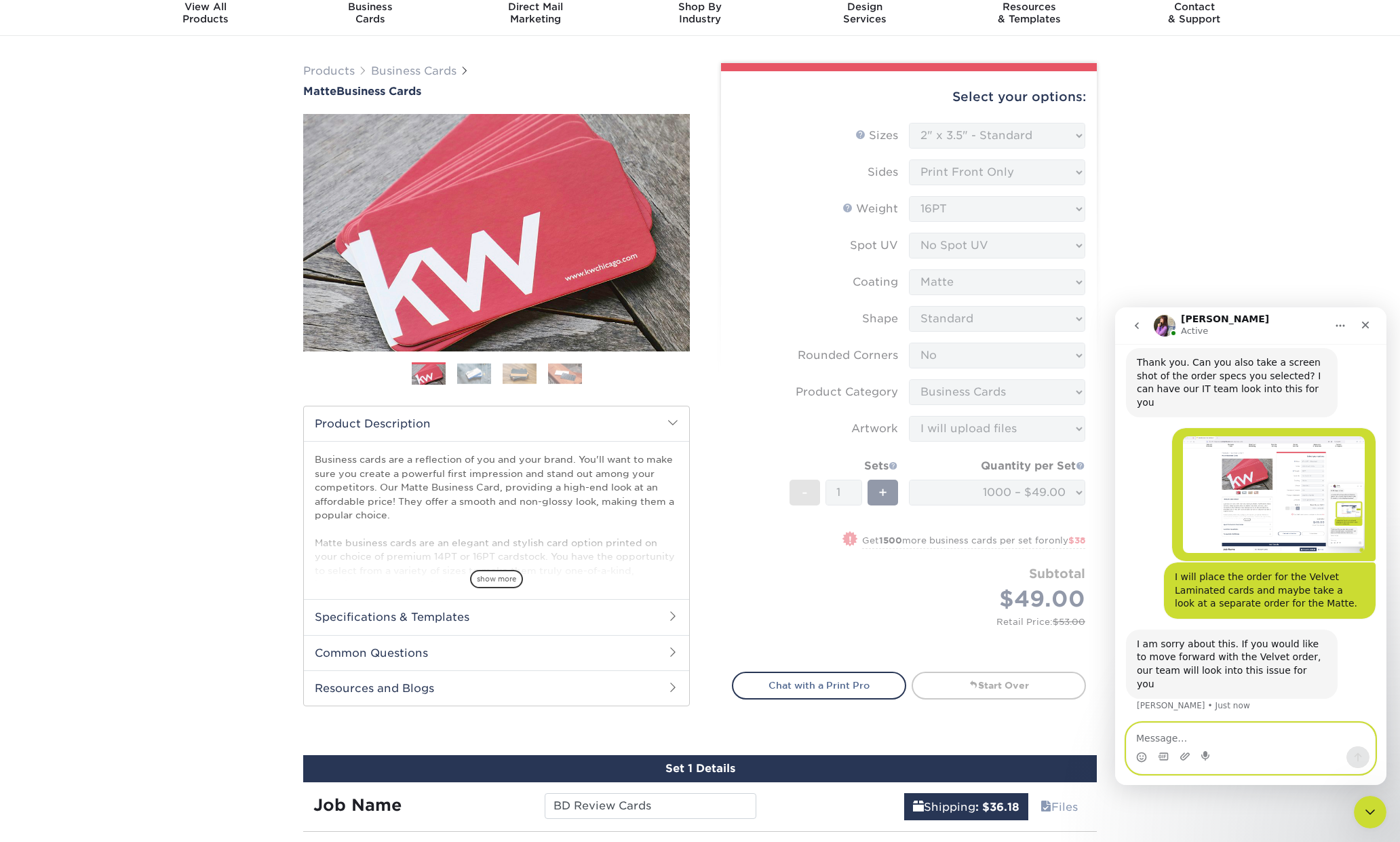
scroll to position [487, 0]
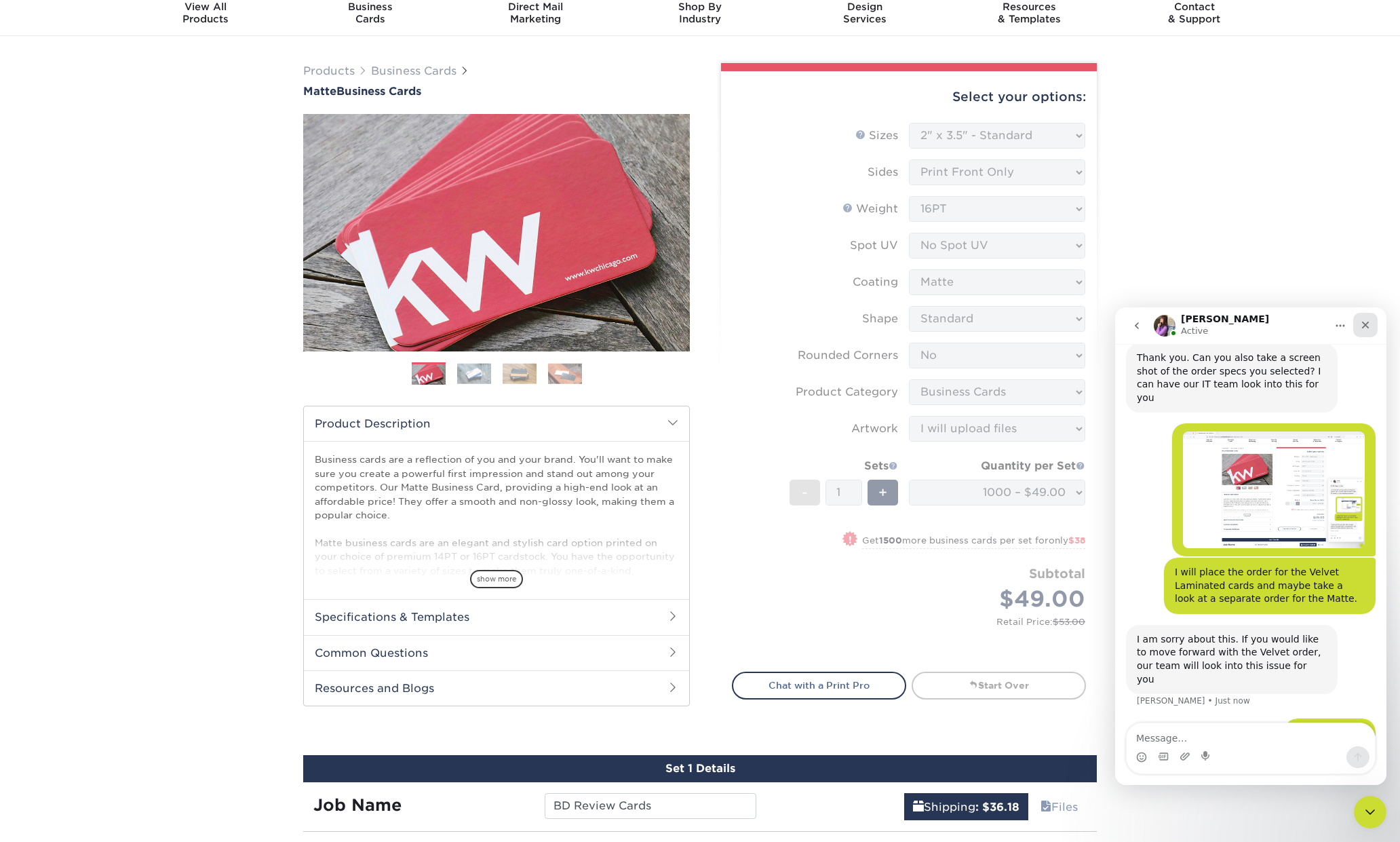
click at [1263, 327] on icon "Close" at bounding box center [1365, 325] width 11 height 11
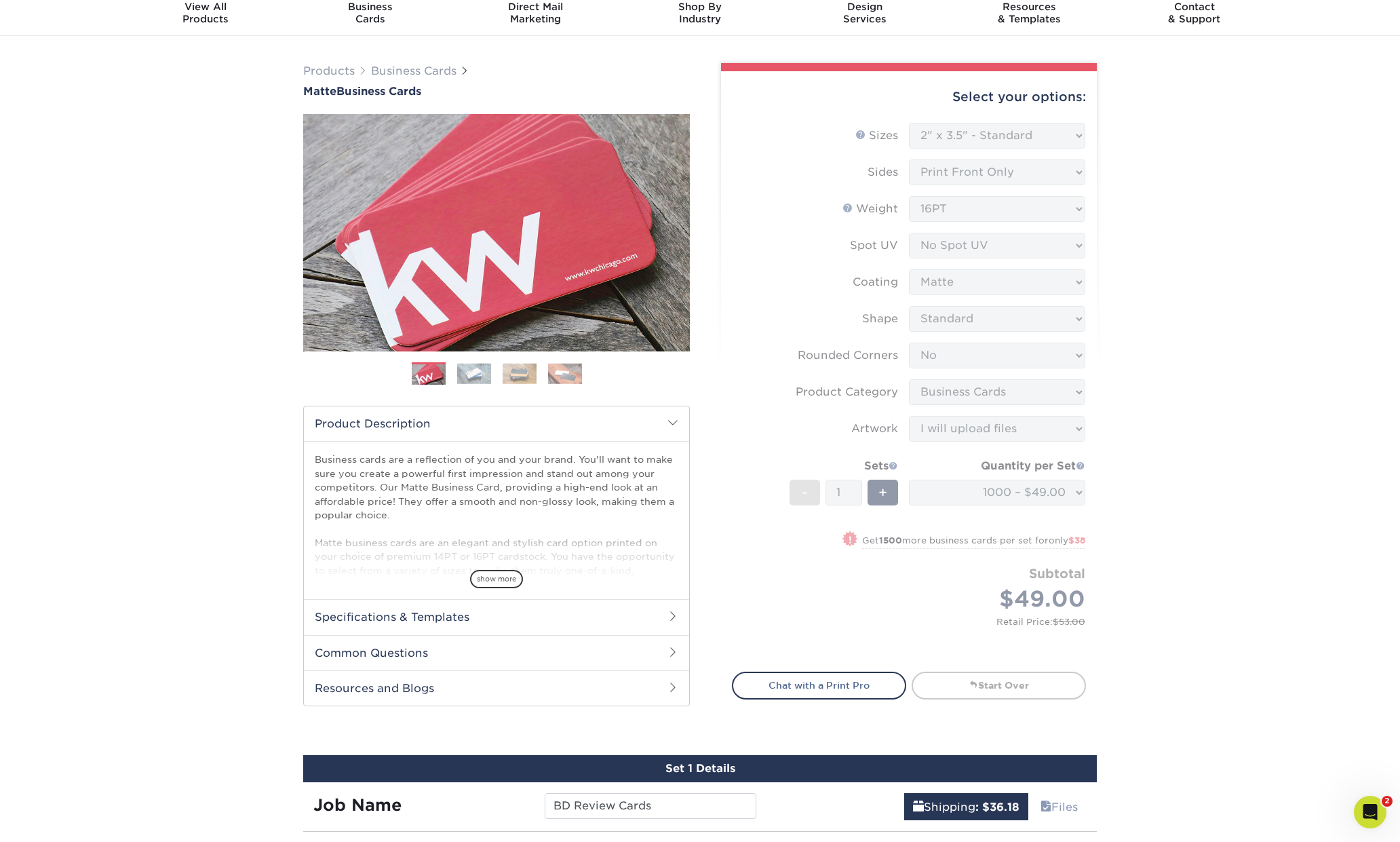
scroll to position [0, 0]
drag, startPoint x: 1282, startPoint y: 313, endPoint x: 1216, endPoint y: 273, distance: 77.2
click at [1263, 313] on div "Products Business Cards Matte Business Cards Previous Next 100 $ 8" at bounding box center [700, 661] width 1400 height 1252
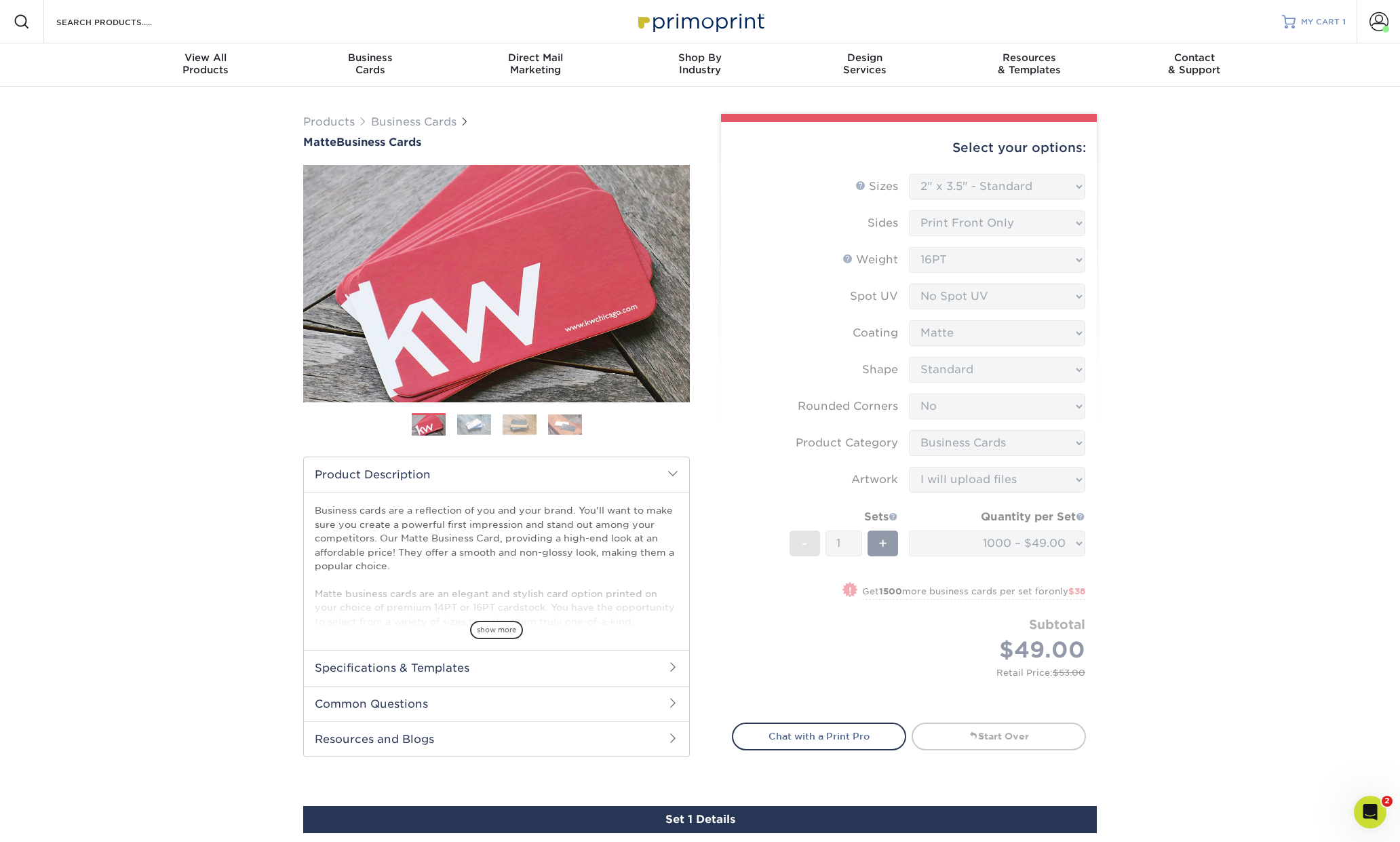
click at [1263, 26] on span "MY CART" at bounding box center [1320, 22] width 39 height 12
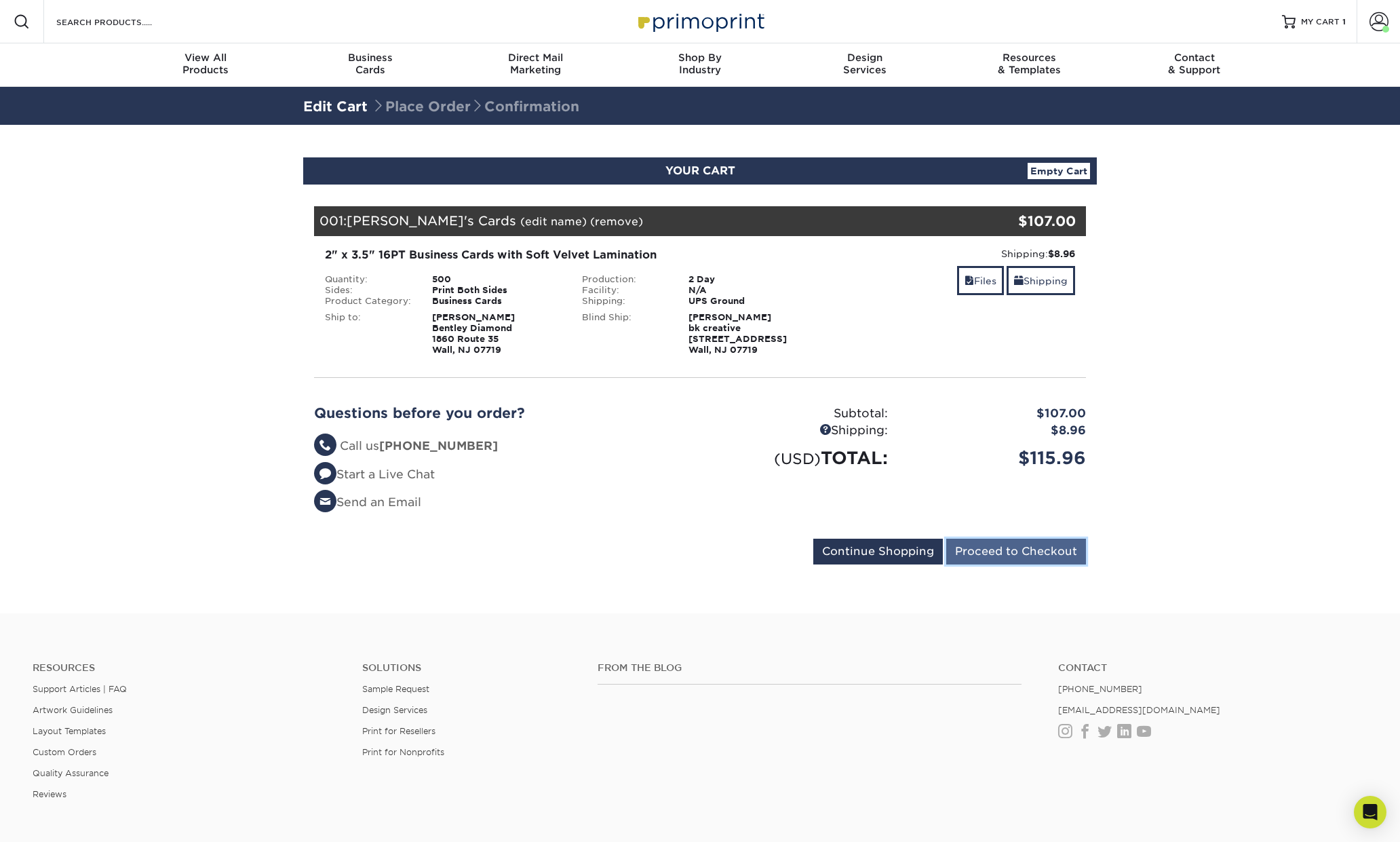
click at [1027, 549] on input "Proceed to Checkout" at bounding box center [1017, 551] width 140 height 26
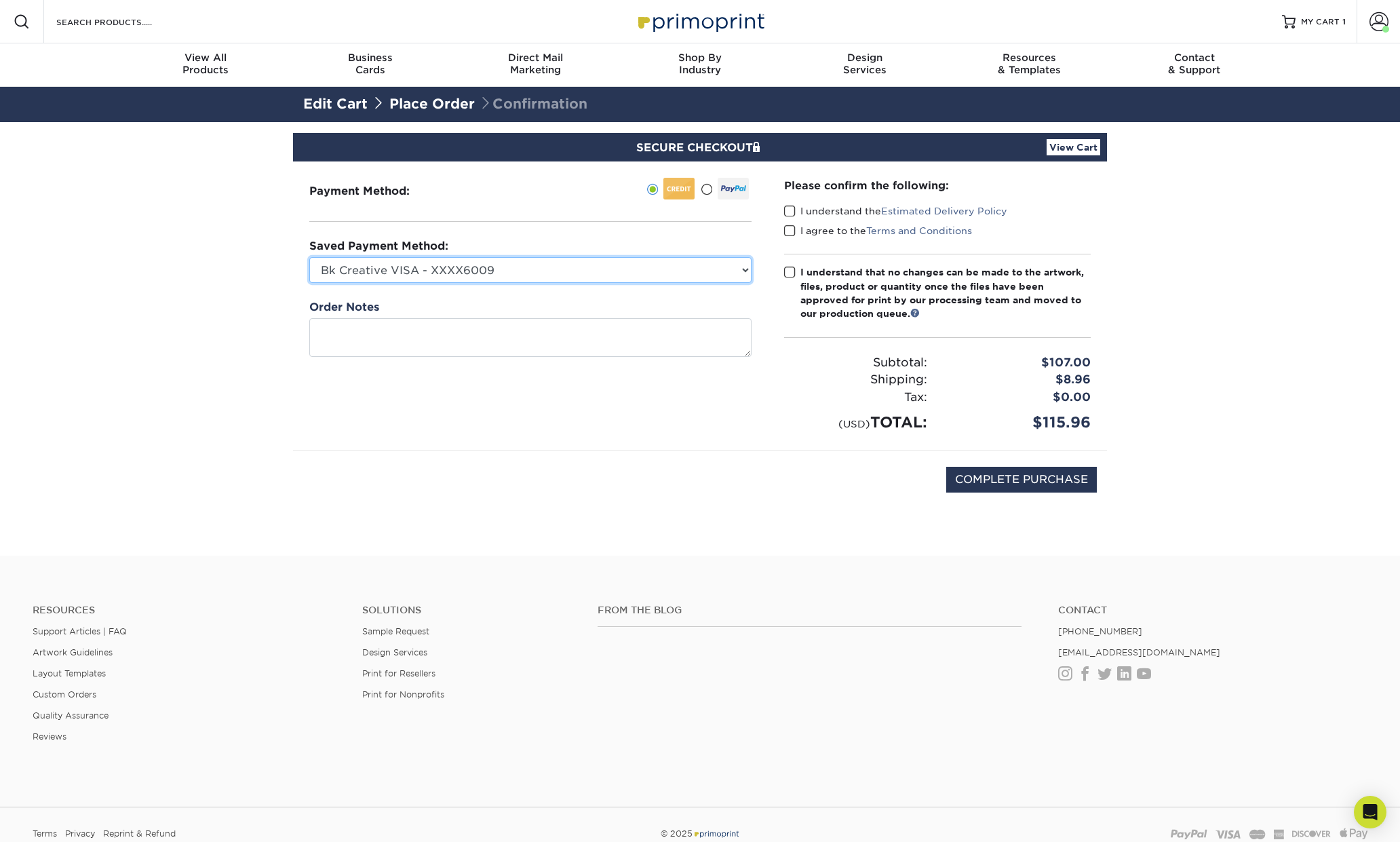
select select
click option "New Credit Card" at bounding box center [0, 0] width 0 height 0
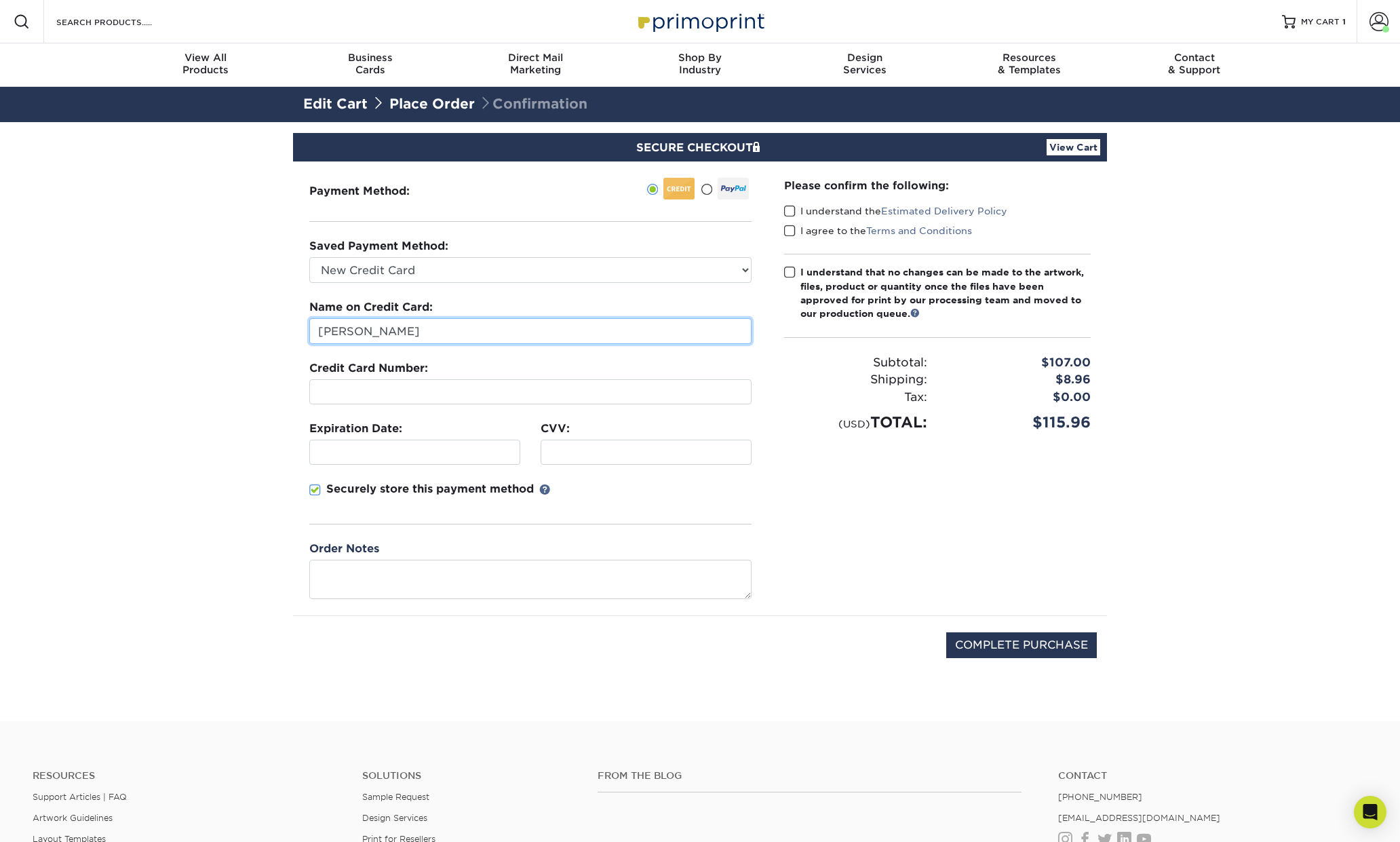
click at [430, 330] on input "[PERSON_NAME]" at bounding box center [530, 332] width 442 height 26
click at [430, 329] on input "[PERSON_NAME]" at bounding box center [530, 332] width 442 height 26
click at [317, 487] on span at bounding box center [316, 489] width 12 height 13
click at [0, 0] on input "Securely store this payment method" at bounding box center [0, 0] width 0 height 0
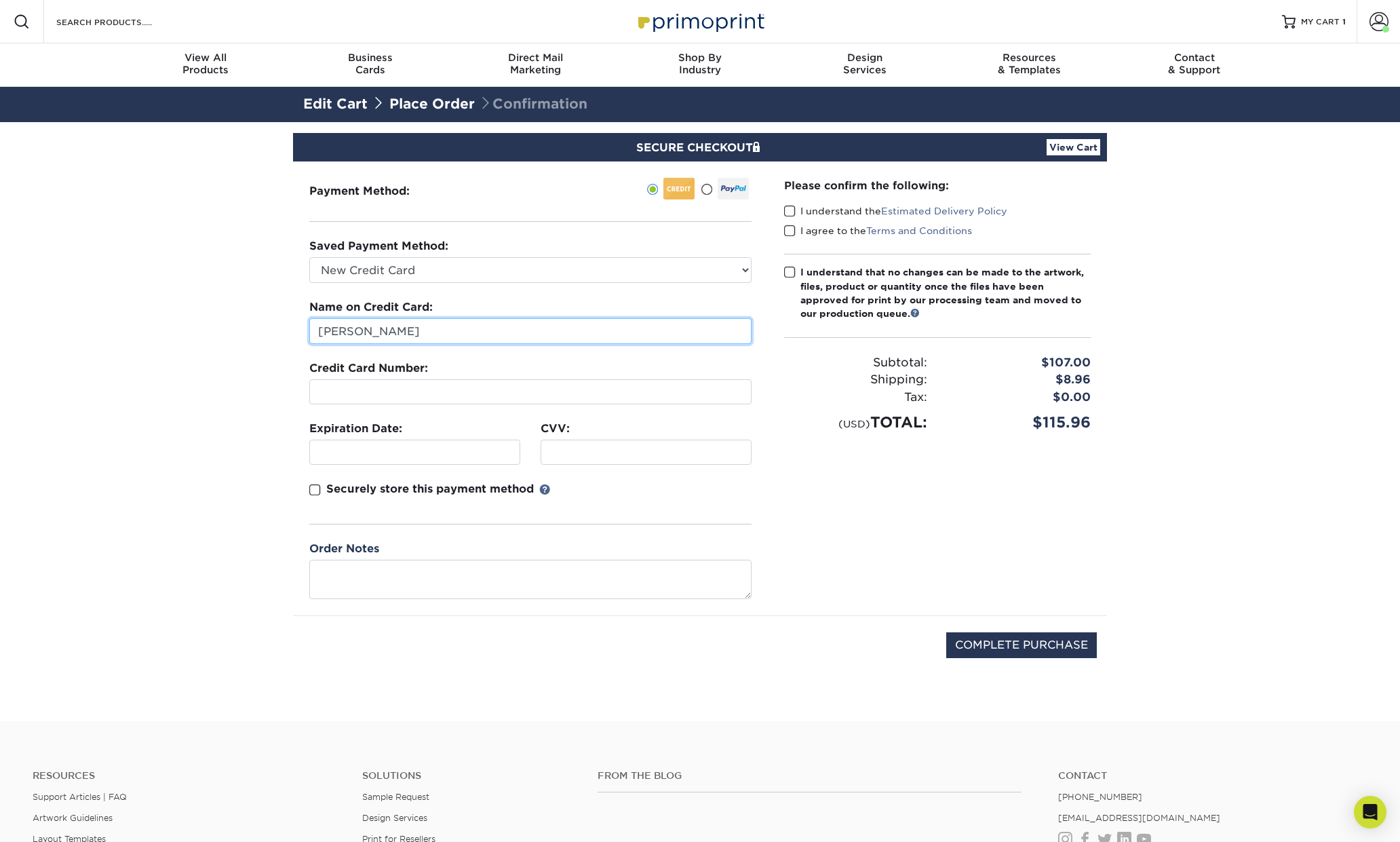
click at [443, 325] on input "[PERSON_NAME]" at bounding box center [530, 332] width 442 height 26
type input "Kaz Bagheri"
click at [456, 382] on div at bounding box center [530, 392] width 442 height 25
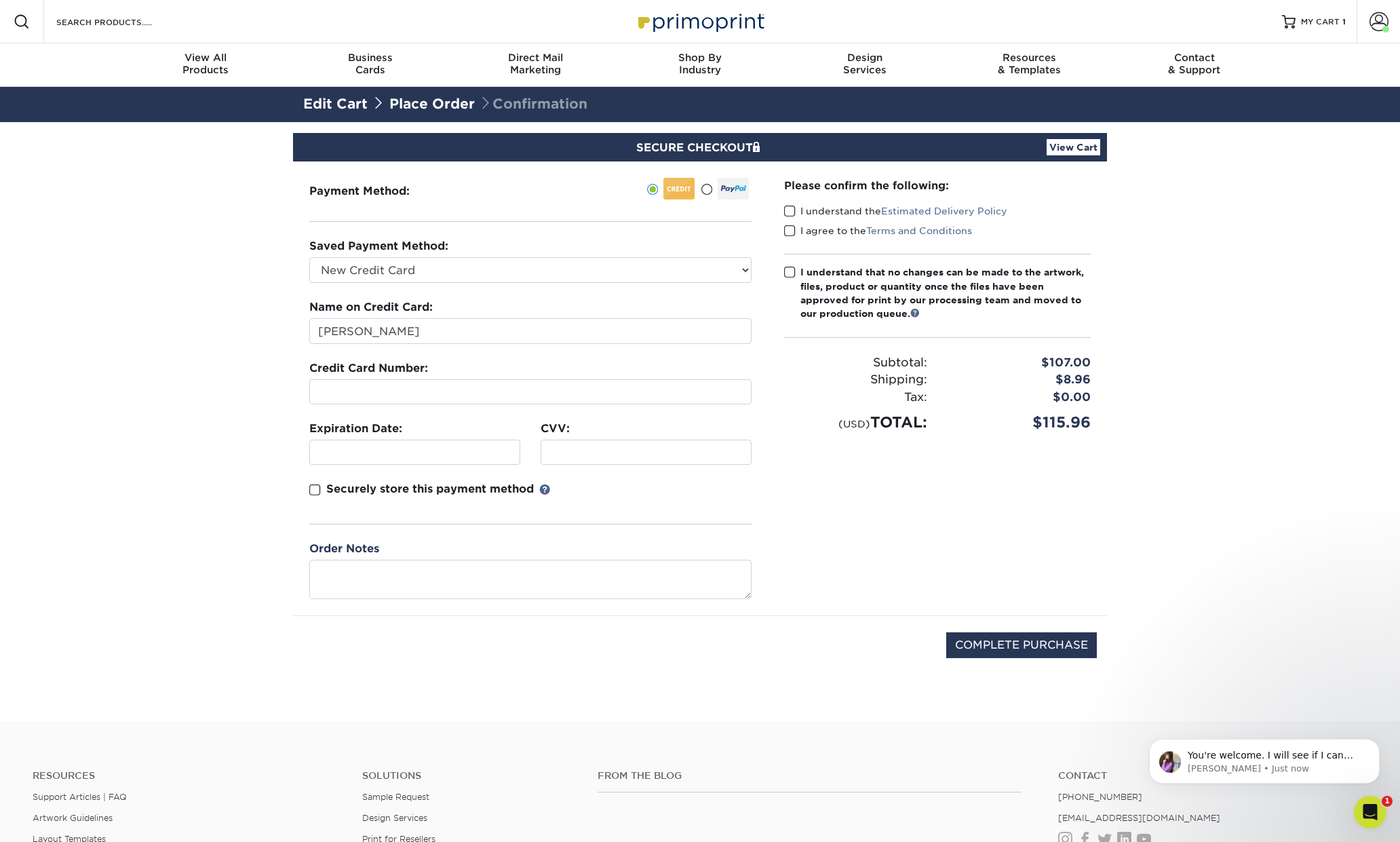
click at [806, 512] on div "Please confirm the following: I understand the Estimated Delivery Policy I agre…" at bounding box center [938, 389] width 340 height 453
click at [790, 211] on span at bounding box center [790, 211] width 12 height 13
click at [0, 0] on input "I understand the Estimated Delivery Policy" at bounding box center [0, 0] width 0 height 0
drag, startPoint x: 790, startPoint y: 229, endPoint x: 793, endPoint y: 242, distance: 13.3
click at [790, 229] on span at bounding box center [790, 231] width 12 height 13
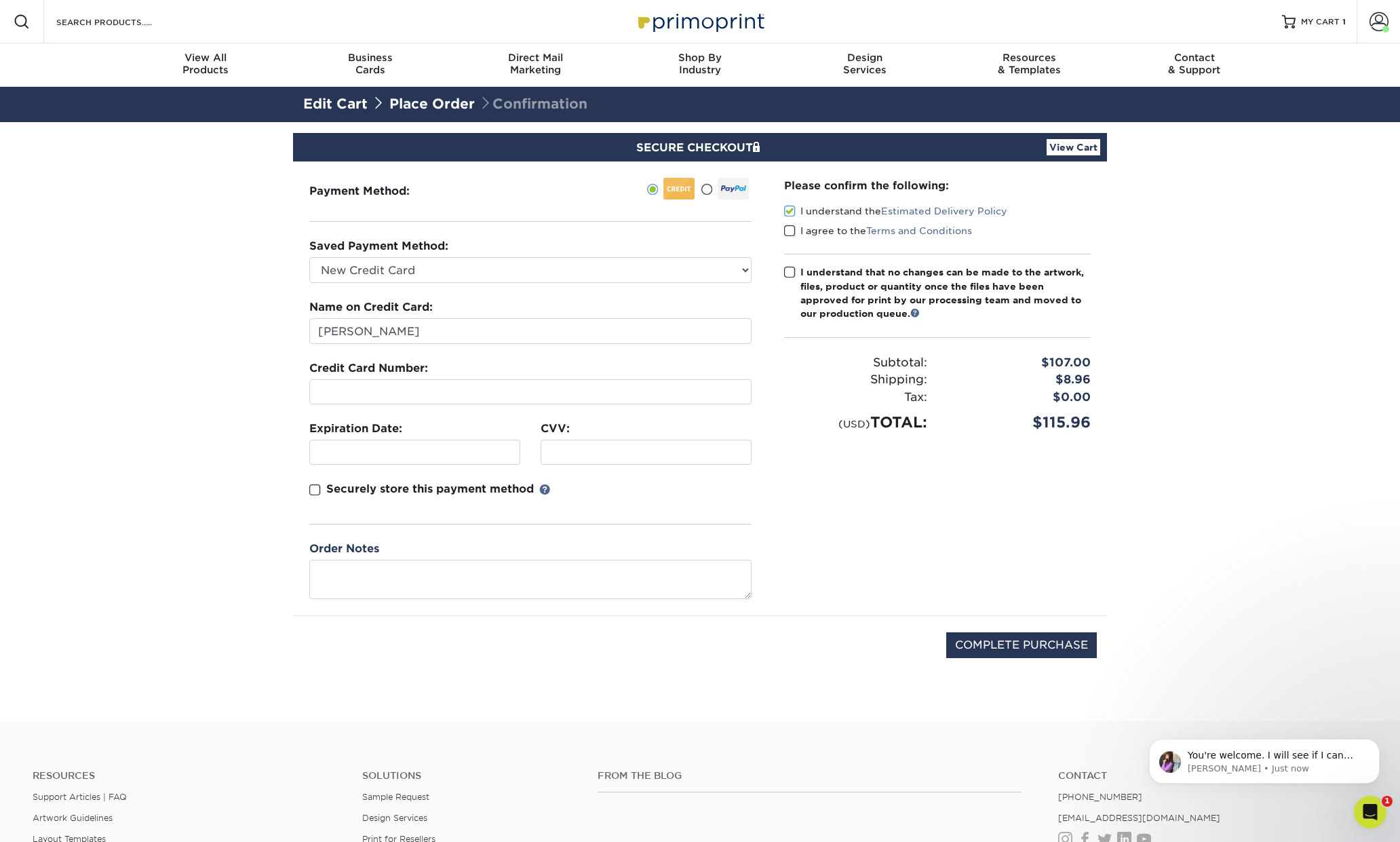
click at [0, 0] on input "I agree to the Terms and Conditions" at bounding box center [0, 0] width 0 height 0
click at [789, 272] on span at bounding box center [790, 272] width 12 height 13
click at [0, 0] on input "I understand that no changes can be made to the artwork, files, product or quan…" at bounding box center [0, 0] width 0 height 0
click at [1035, 640] on input "COMPLETE PURCHASE" at bounding box center [1022, 645] width 151 height 26
type input "PROCESSING, PLEASE WAIT..."
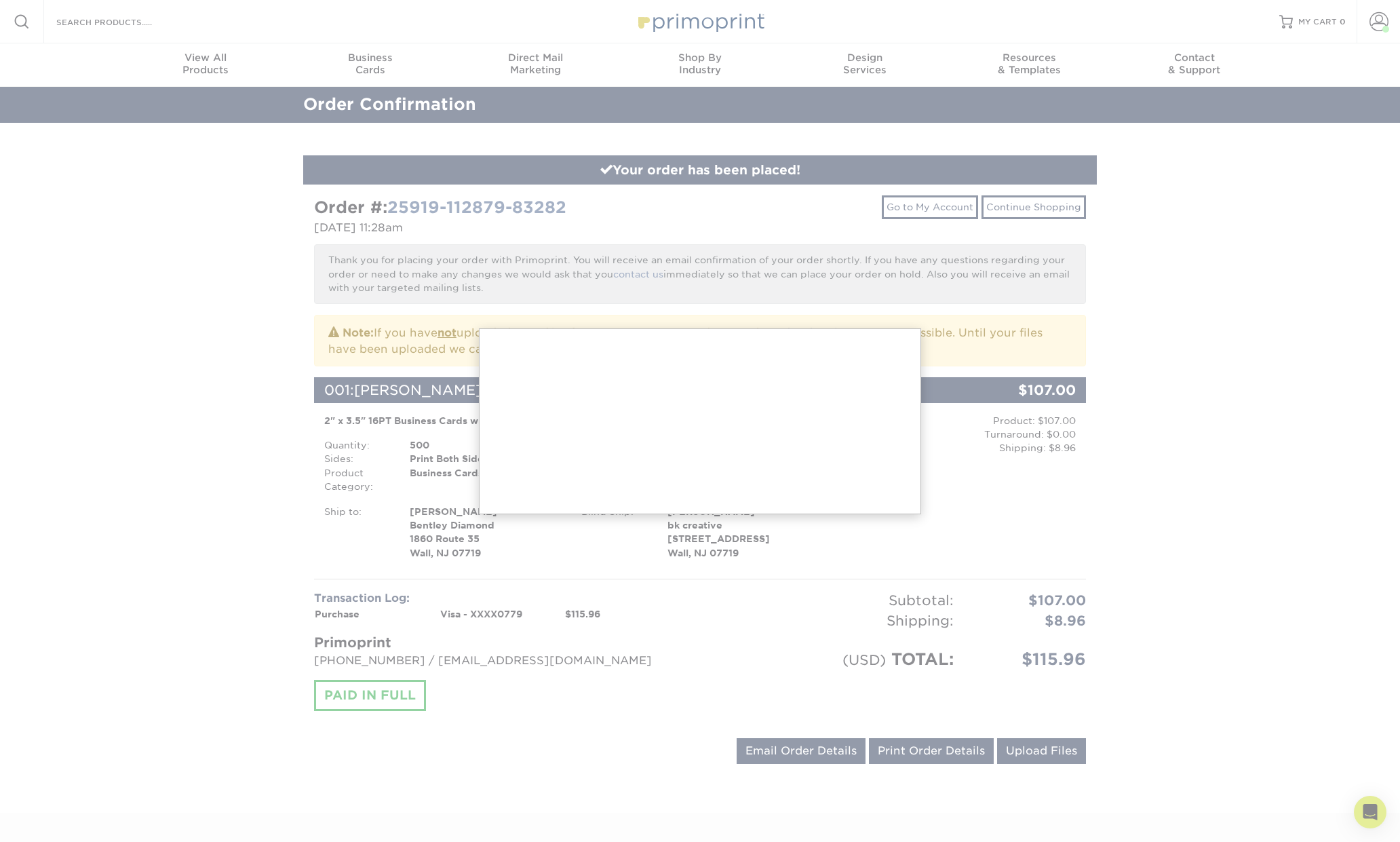
click at [1250, 516] on div at bounding box center [700, 604] width 1400 height 1210
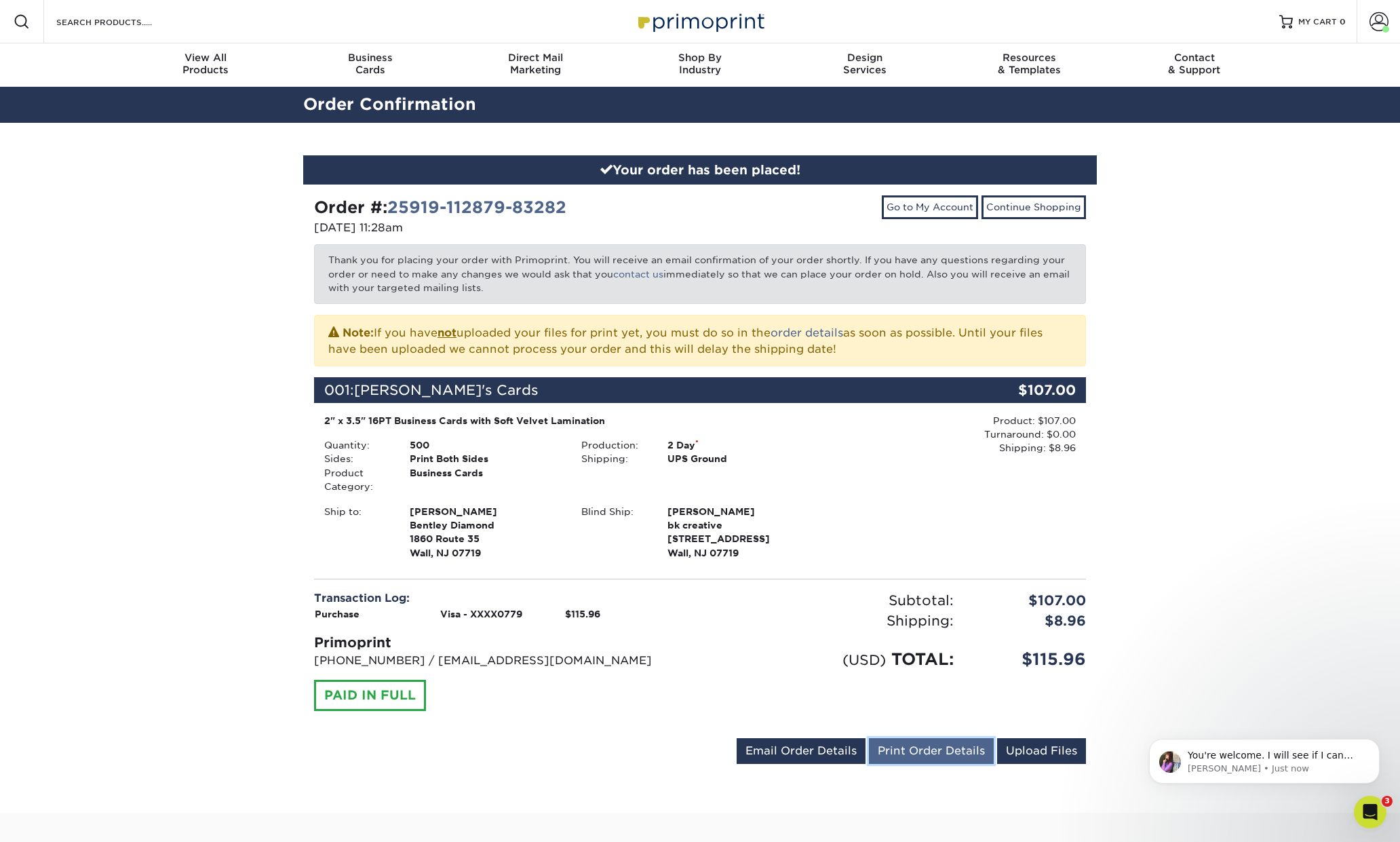
click at [911, 756] on link "Print Order Details" at bounding box center [931, 751] width 125 height 26
click at [1272, 754] on p "You're welcome. I will see if I can add this for you or if it gives us the same…" at bounding box center [1274, 756] width 175 height 14
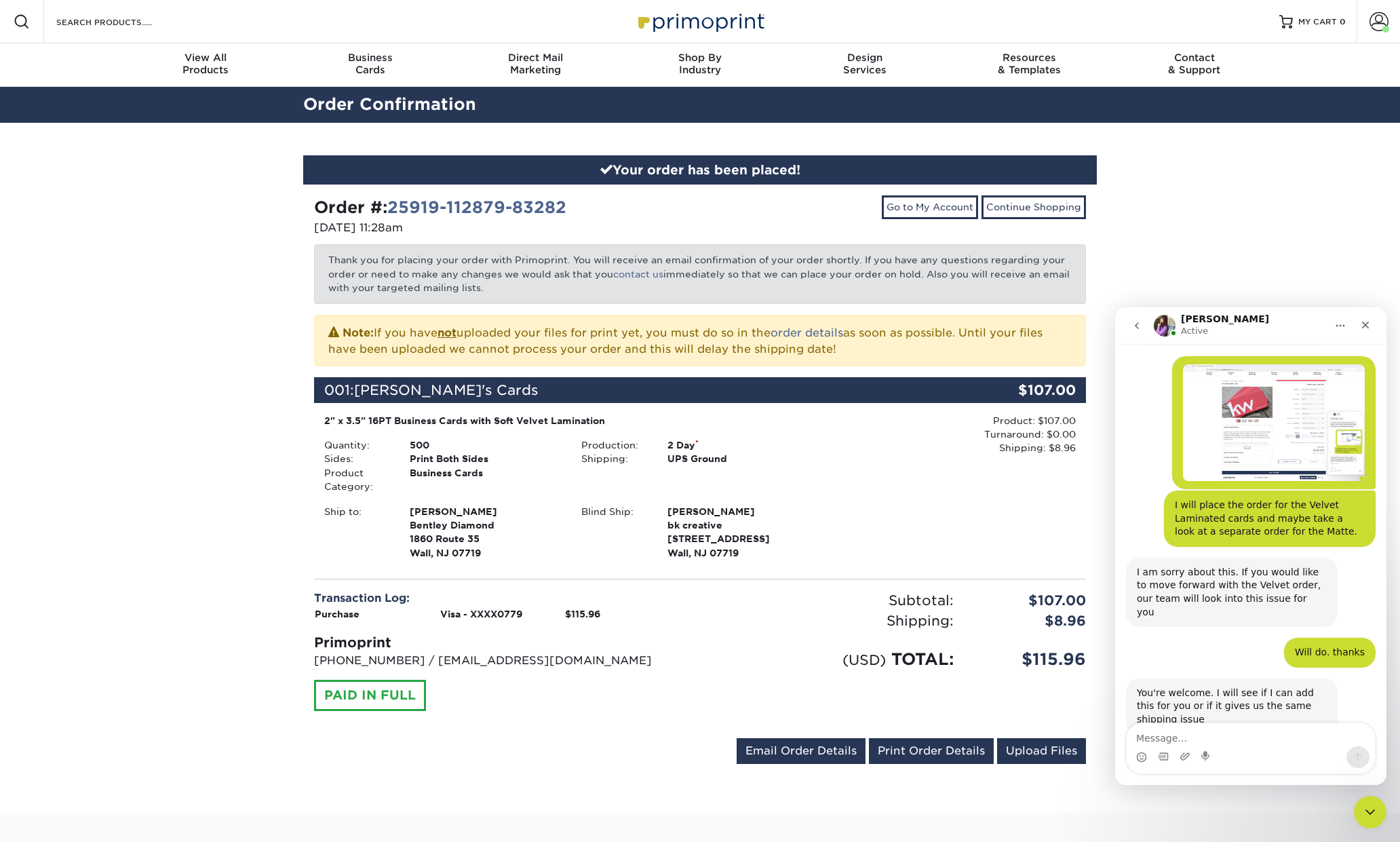
scroll to position [607, 0]
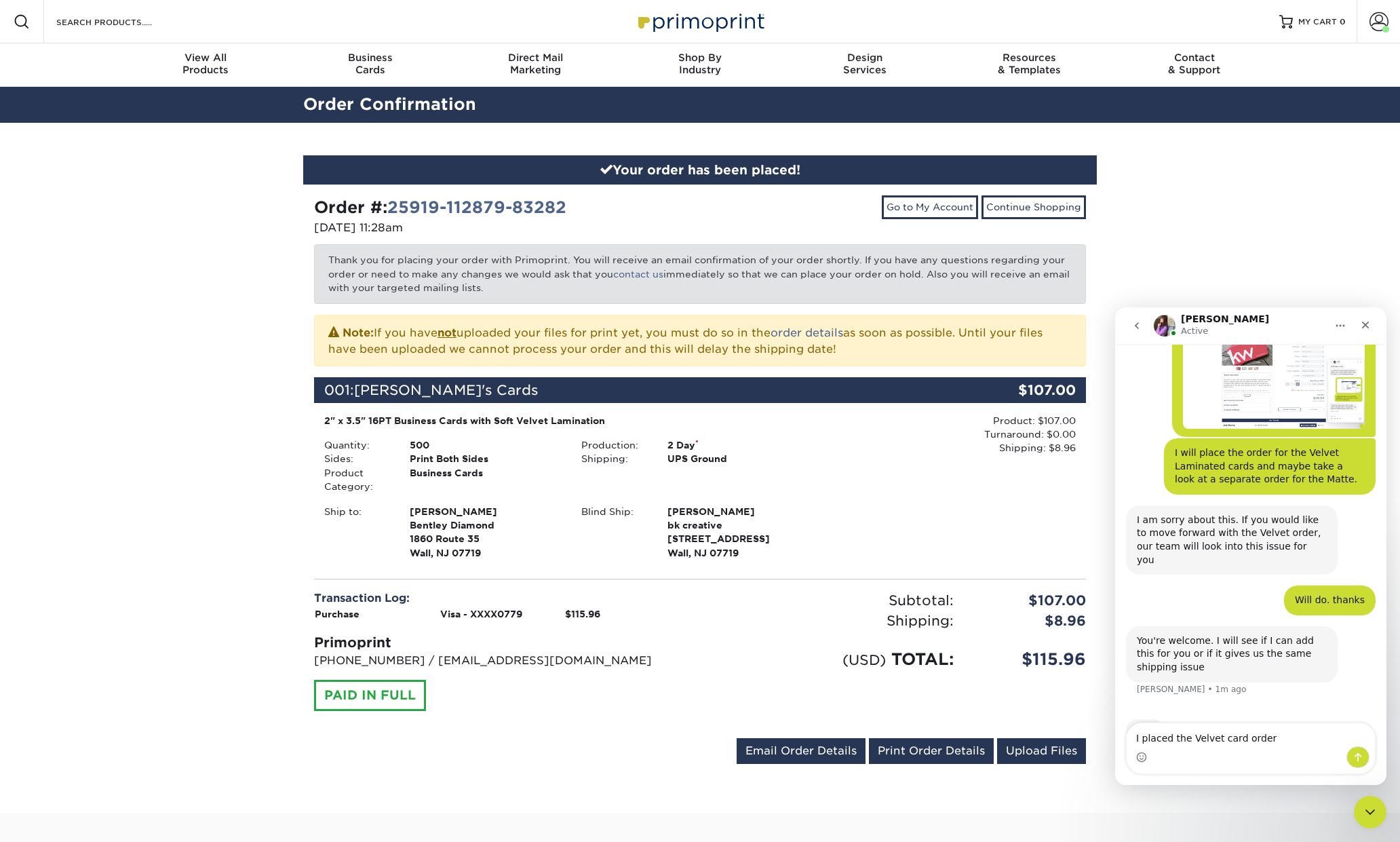
type textarea "I placed the Velvet card order."
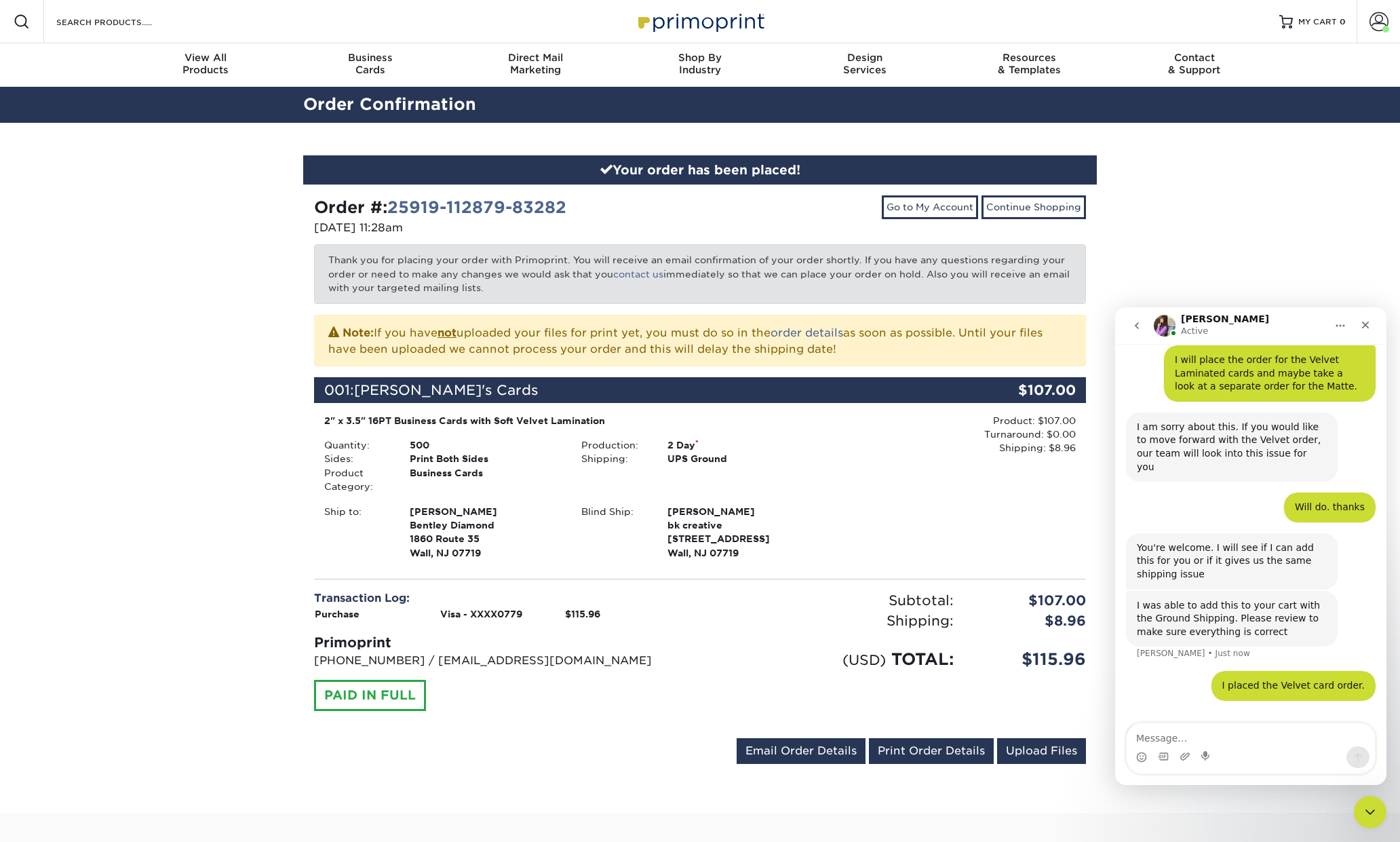
scroll to position [705, 0]
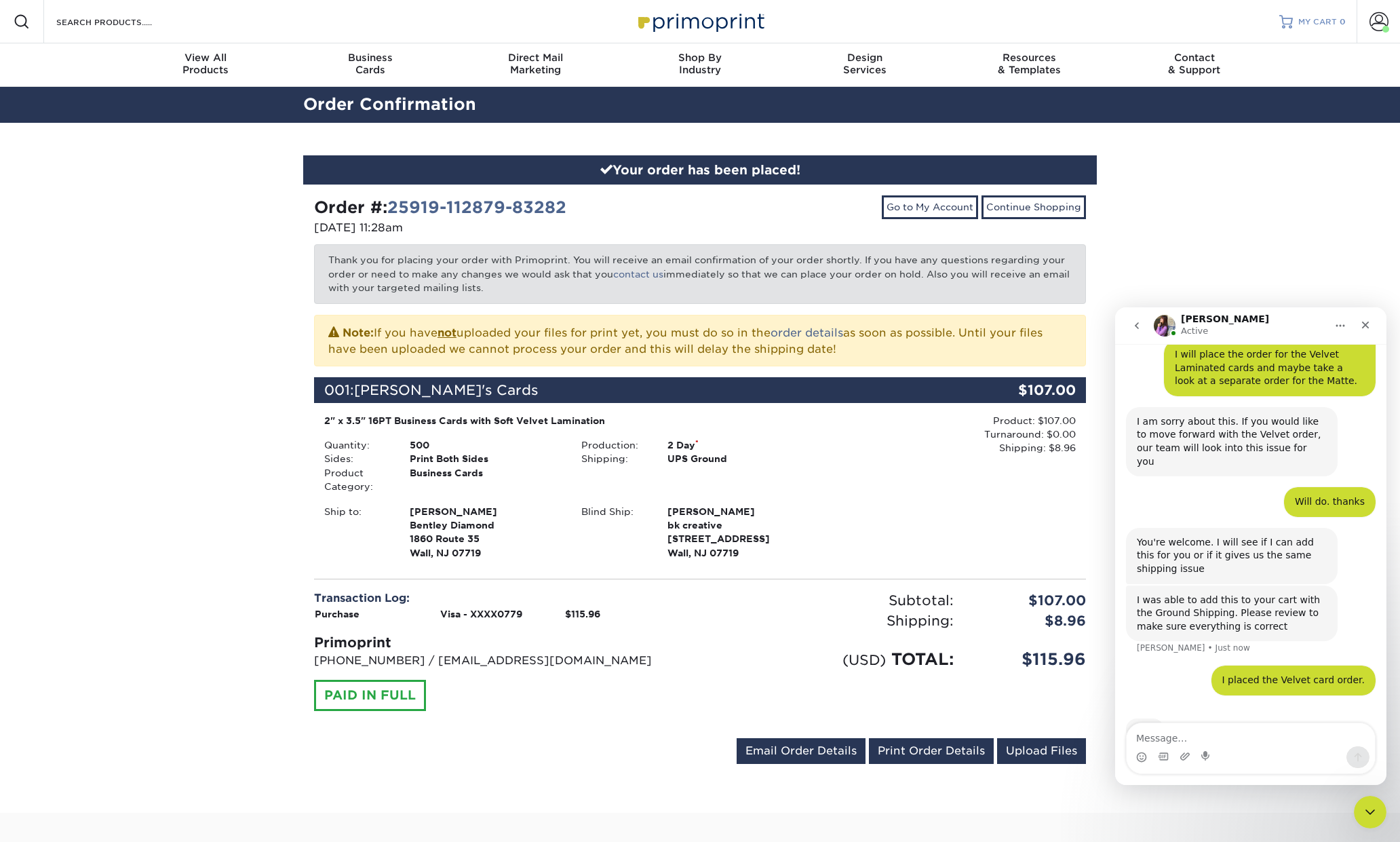
click at [1316, 22] on span "MY CART" at bounding box center [1317, 22] width 39 height 12
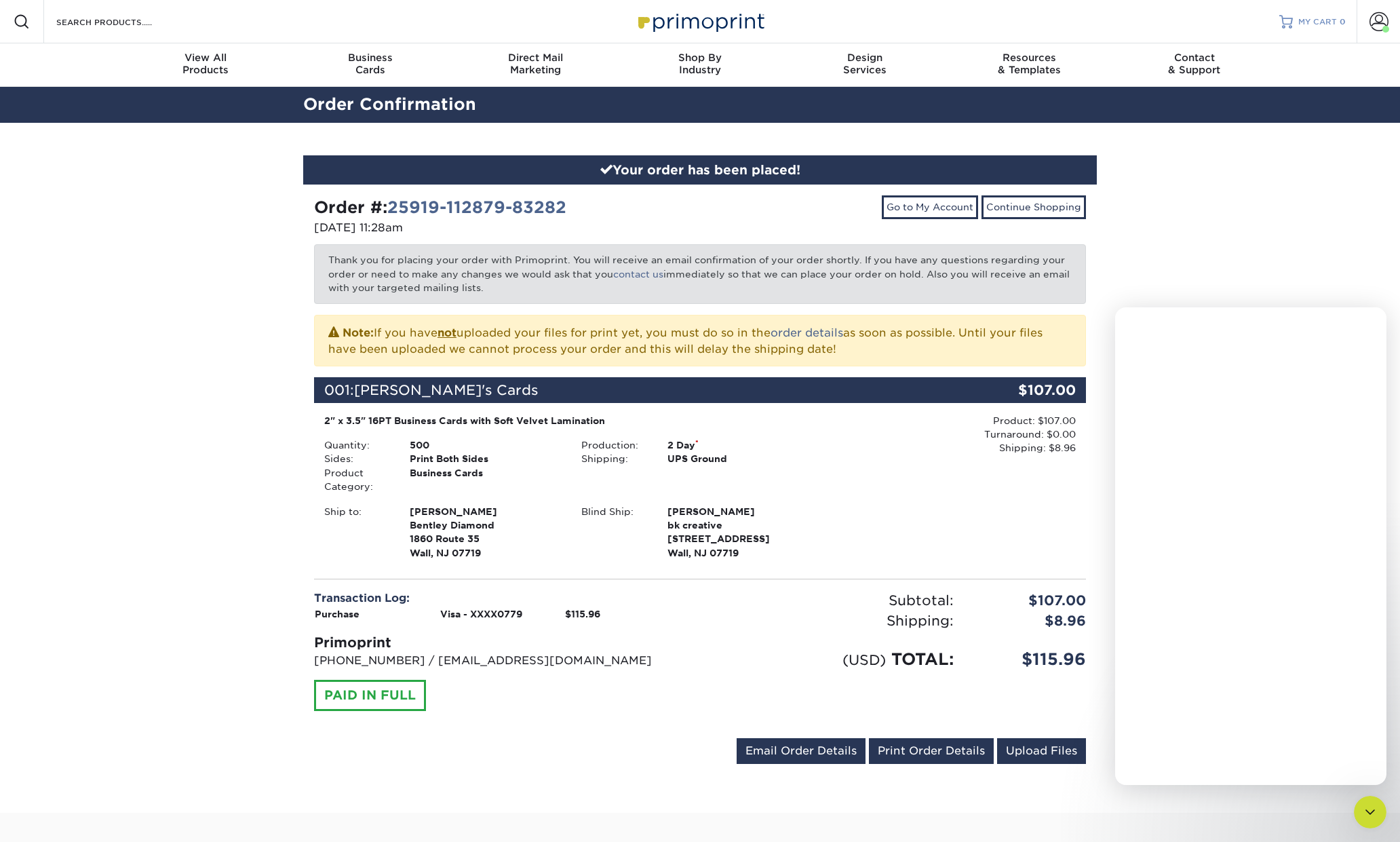
scroll to position [0, 0]
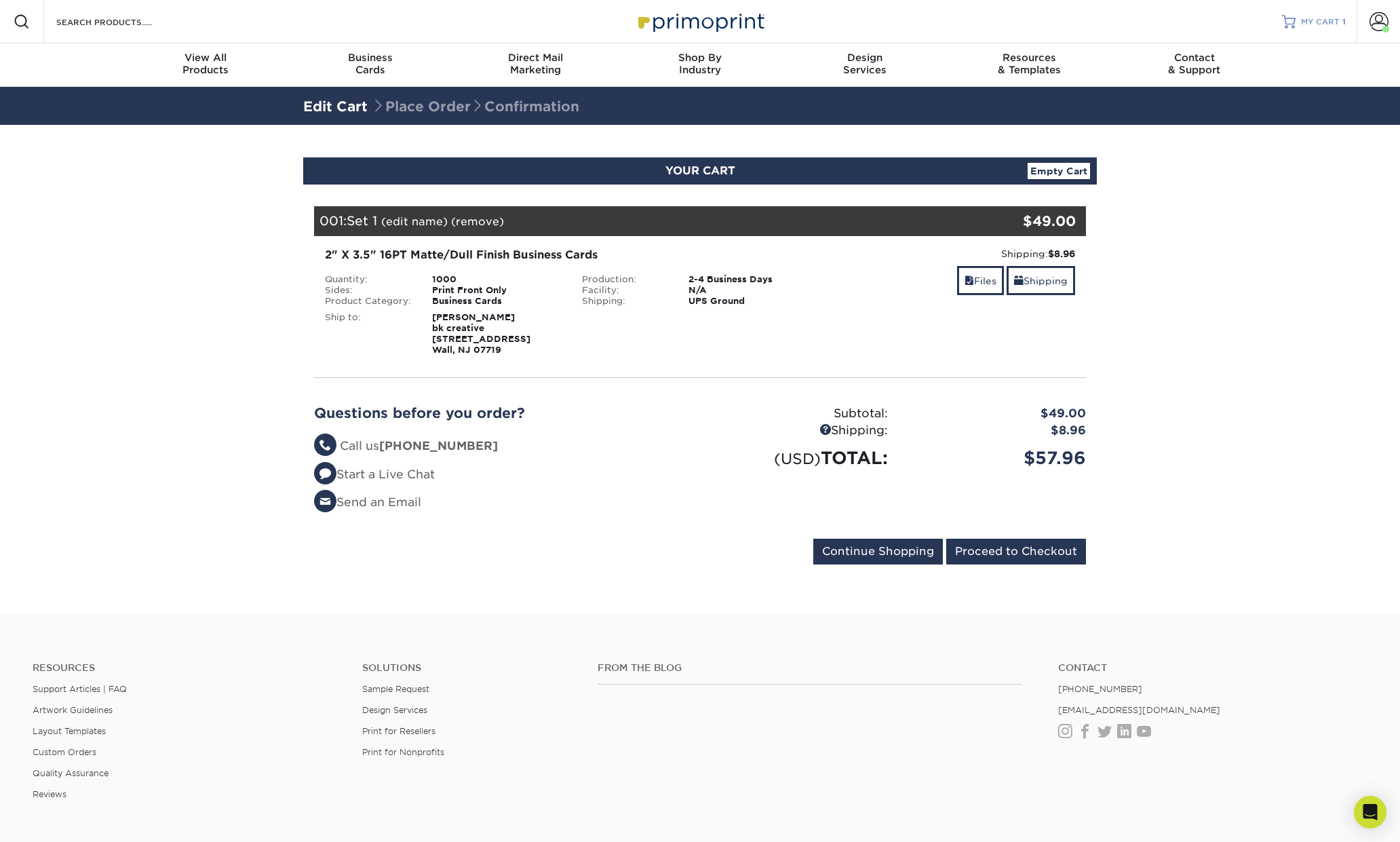
click at [1322, 25] on span "MY CART" at bounding box center [1320, 22] width 39 height 12
click at [980, 289] on link "Files" at bounding box center [980, 280] width 47 height 29
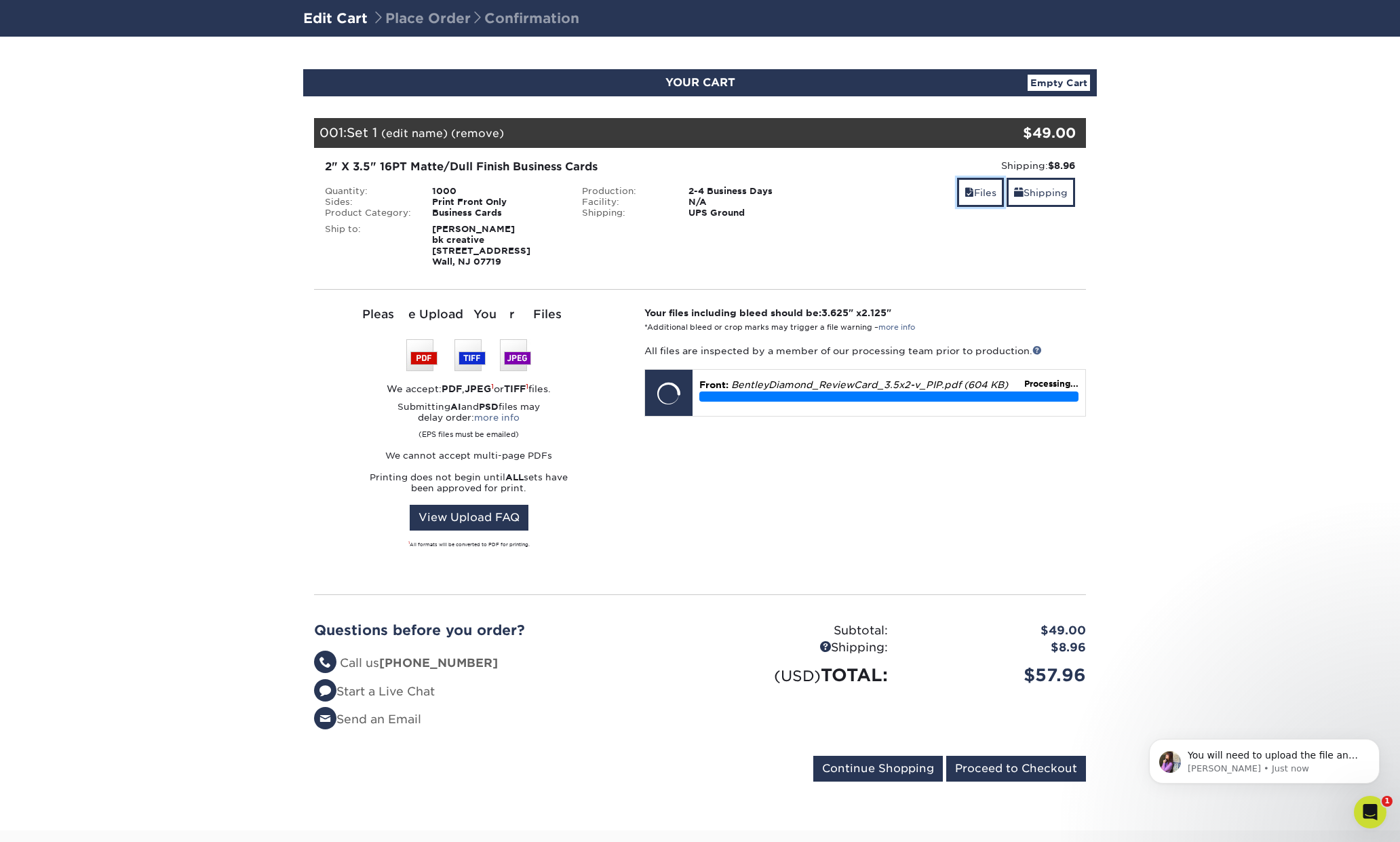
scroll to position [92, 0]
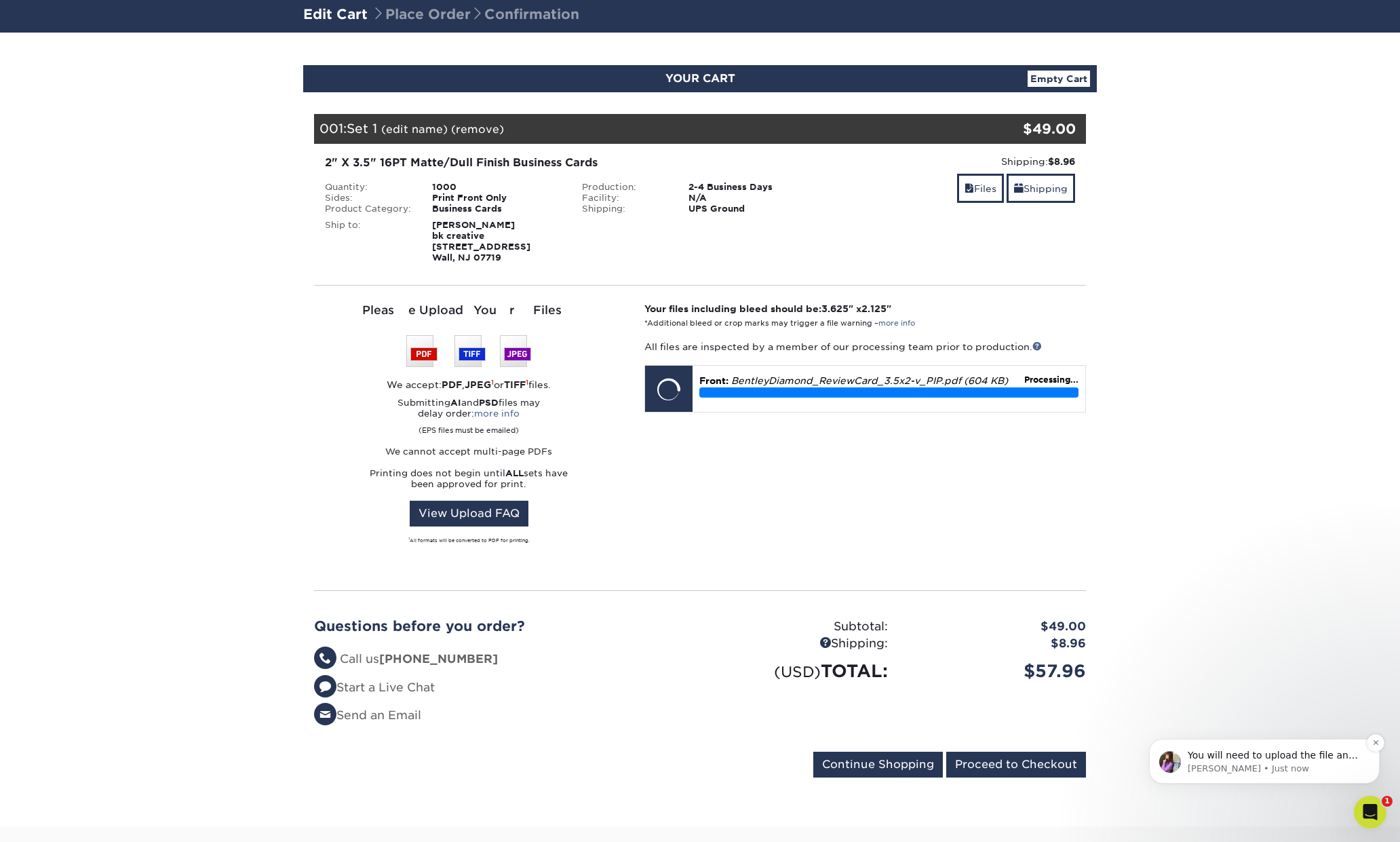
click at [1278, 768] on p "[PERSON_NAME] • Just now" at bounding box center [1274, 768] width 175 height 12
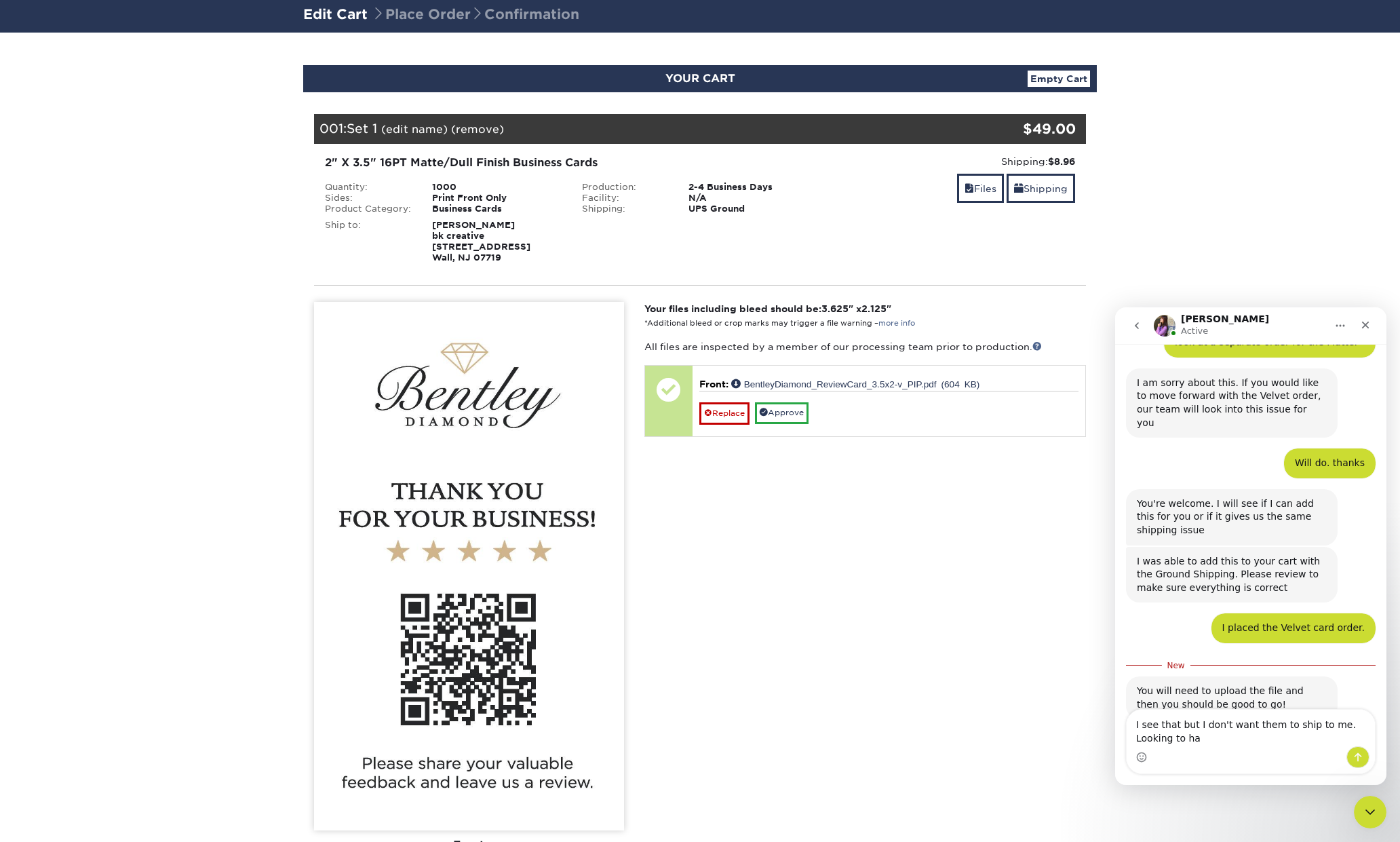
scroll to position [743, 0]
type textarea "I see that but I don't want them to ship to me. Looking to have them ship to th…"
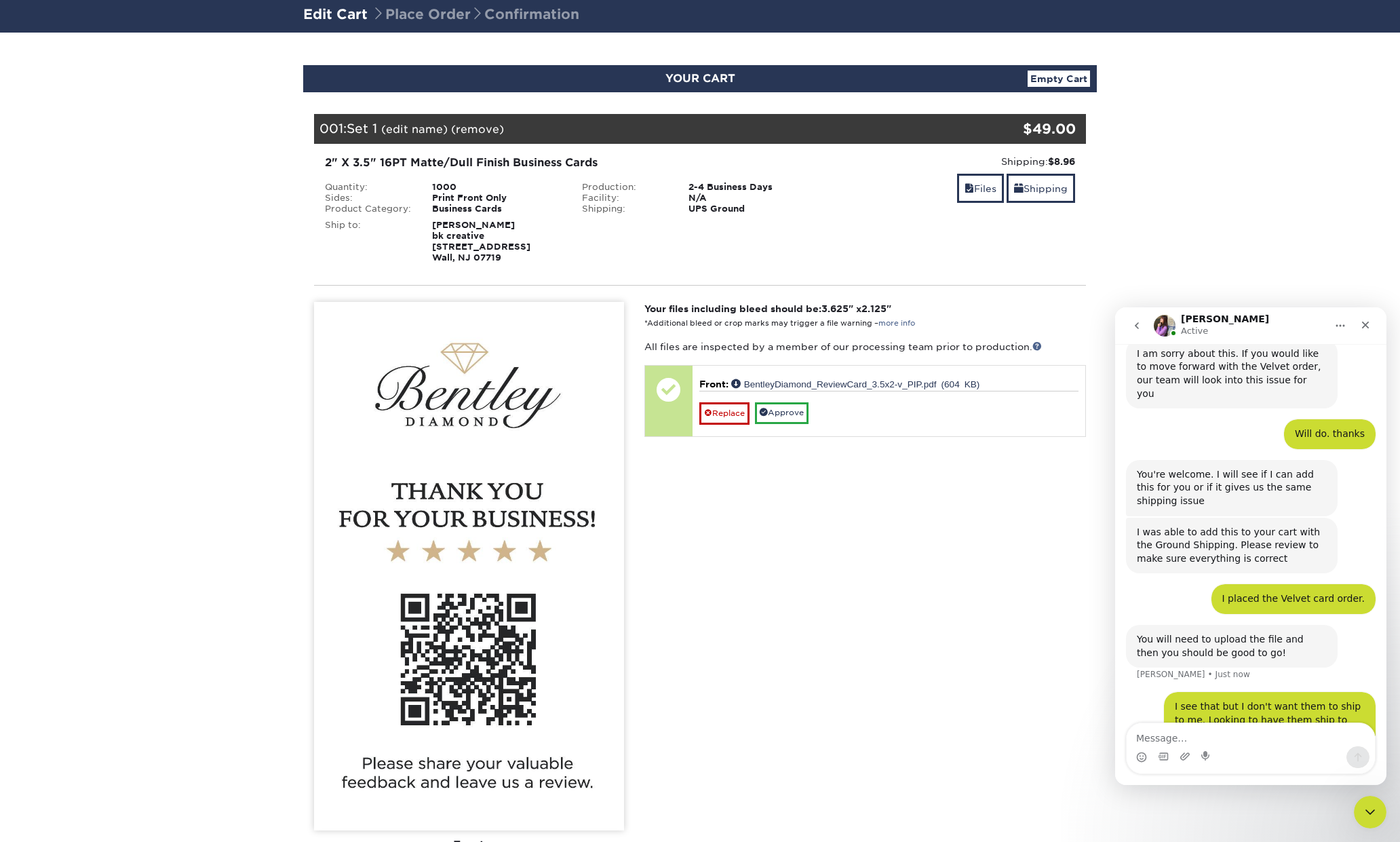
scroll to position [774, 0]
click at [1137, 255] on section "YOUR CART Empty Cart Your Cart is Empty View Account Active Orders Order Histor…" at bounding box center [700, 611] width 1400 height 1157
click at [1365, 804] on icon "Close Intercom Messenger" at bounding box center [1368, 810] width 16 height 16
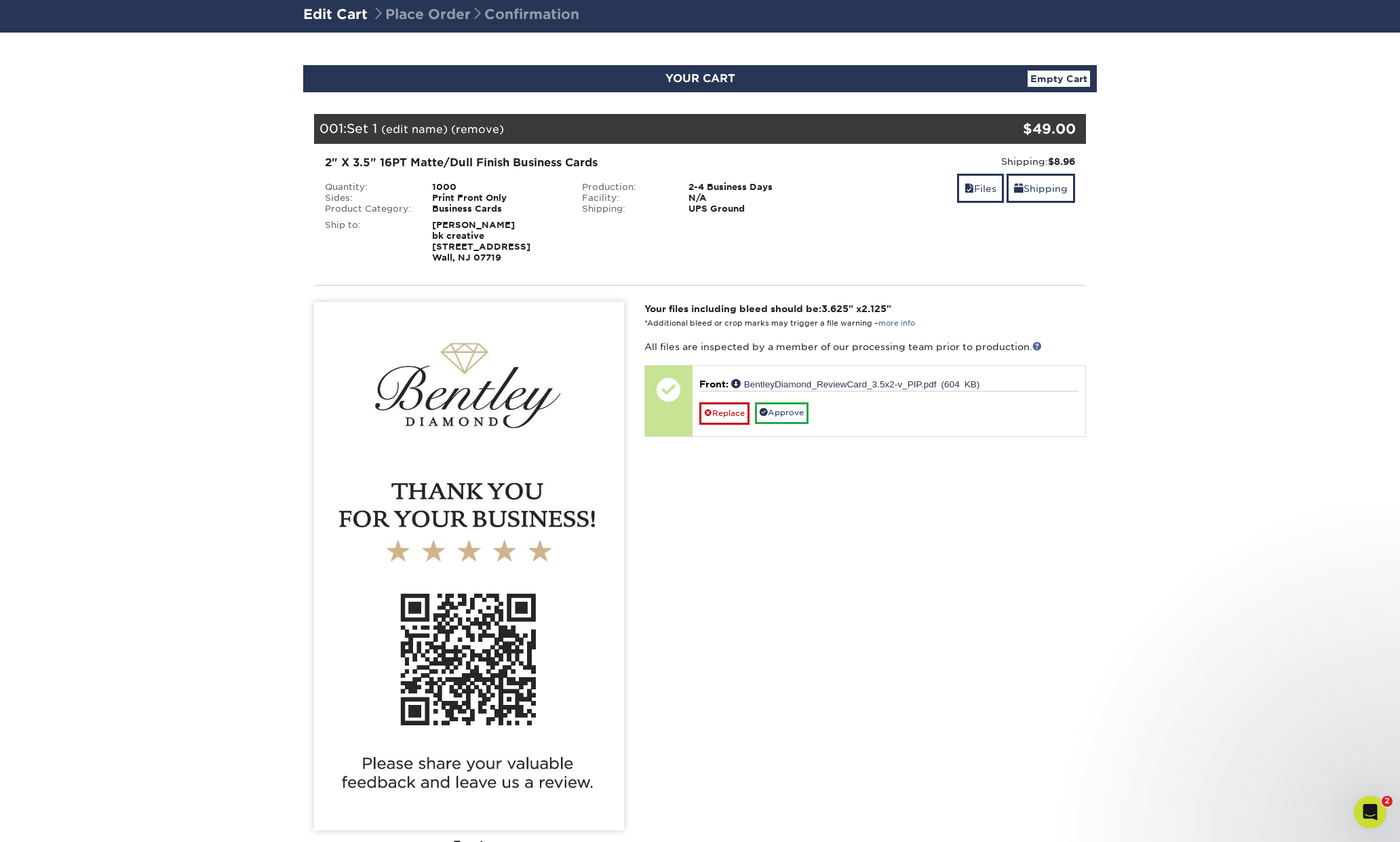
scroll to position [773, 0]
click at [1191, 166] on section "YOUR CART Empty Cart Your Cart is Empty View Account Active Orders Order Histor…" at bounding box center [700, 611] width 1400 height 1157
click at [1043, 194] on link "Shipping" at bounding box center [1041, 188] width 69 height 29
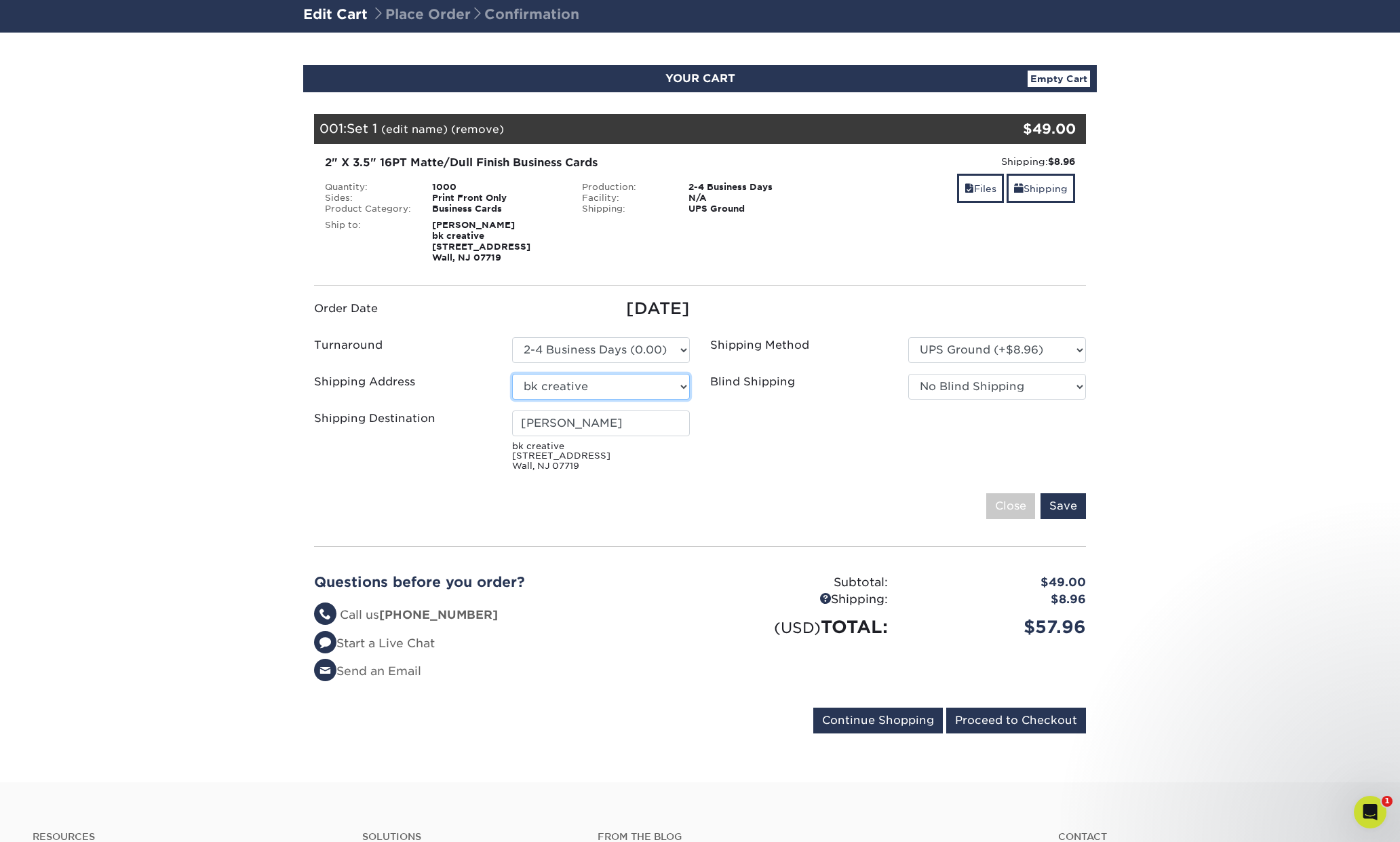
select select "91344"
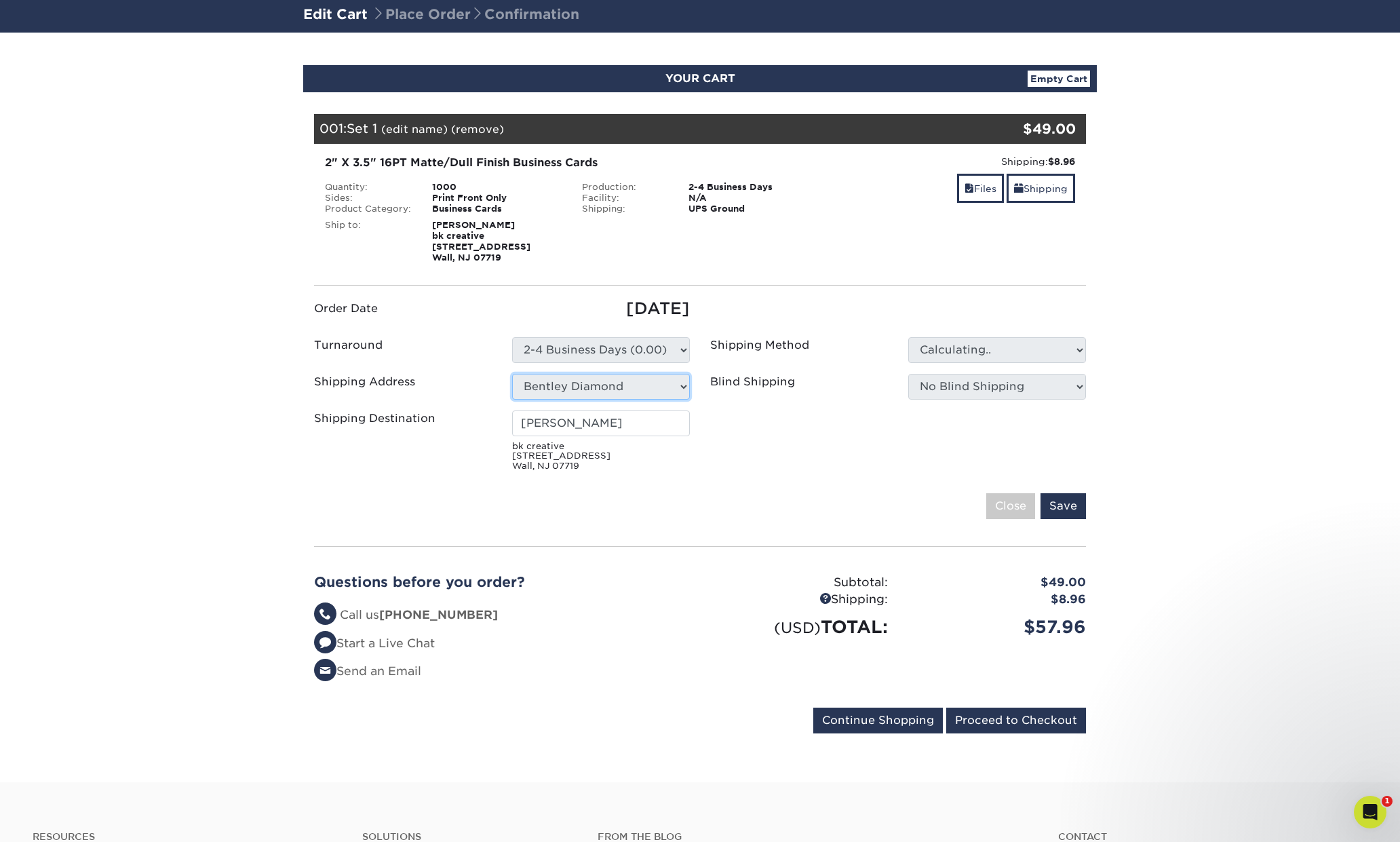
type input "Daria Bagheri"
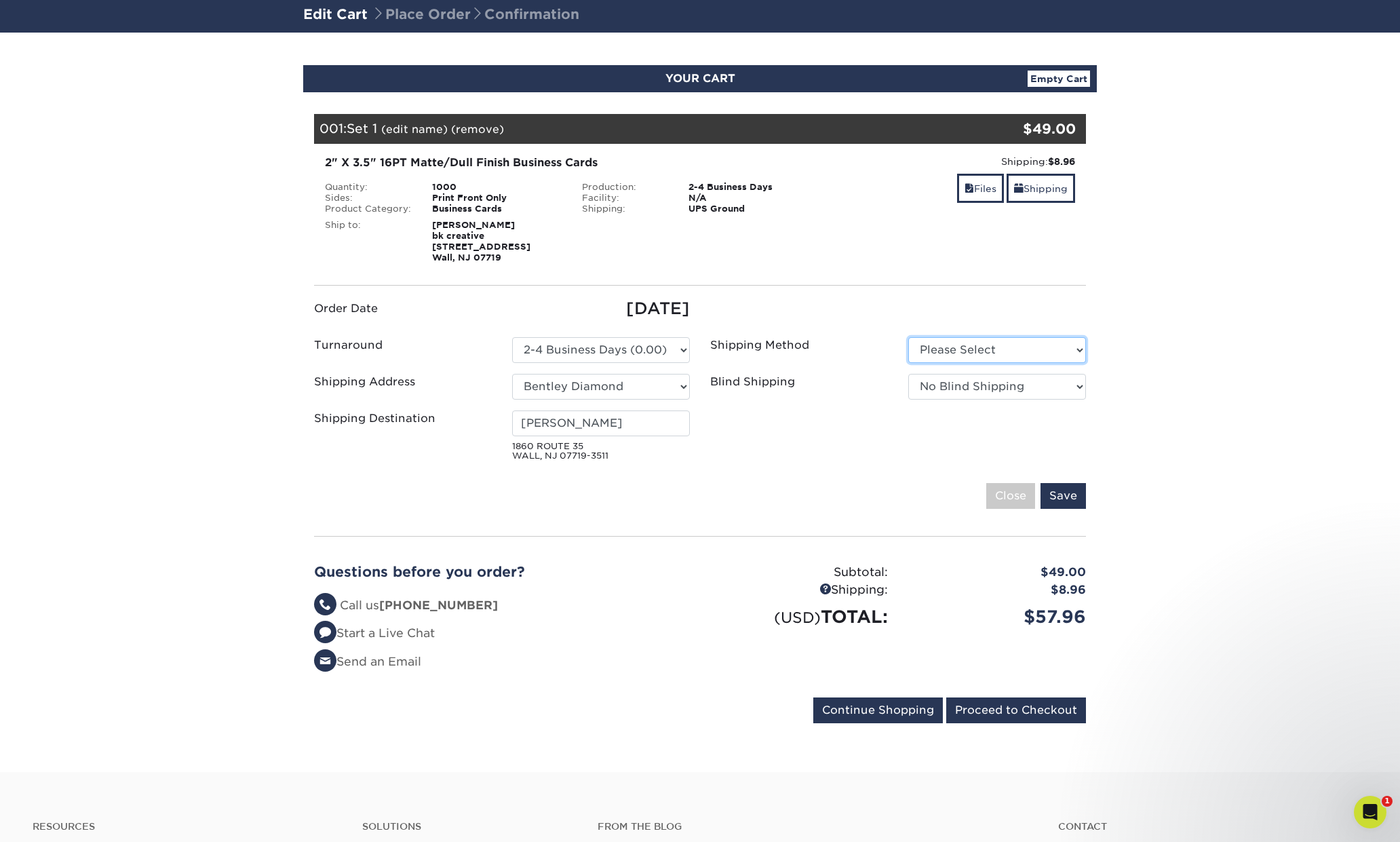
select select "03"
click option "UPS Ground (+$14.21)" at bounding box center [0, 0] width 0 height 0
click at [1149, 393] on section "YOUR CART Empty Cart Your Cart is Empty View Account Active Orders Order Histor…" at bounding box center [700, 403] width 1400 height 739
select select "88cb0c55-ec38-40f6-8fd4-a7b8ca81646e"
click at [810, 464] on ul "Order Date 09/19/2025 Turnaround Please Select Select One" at bounding box center [699, 382] width 792 height 170
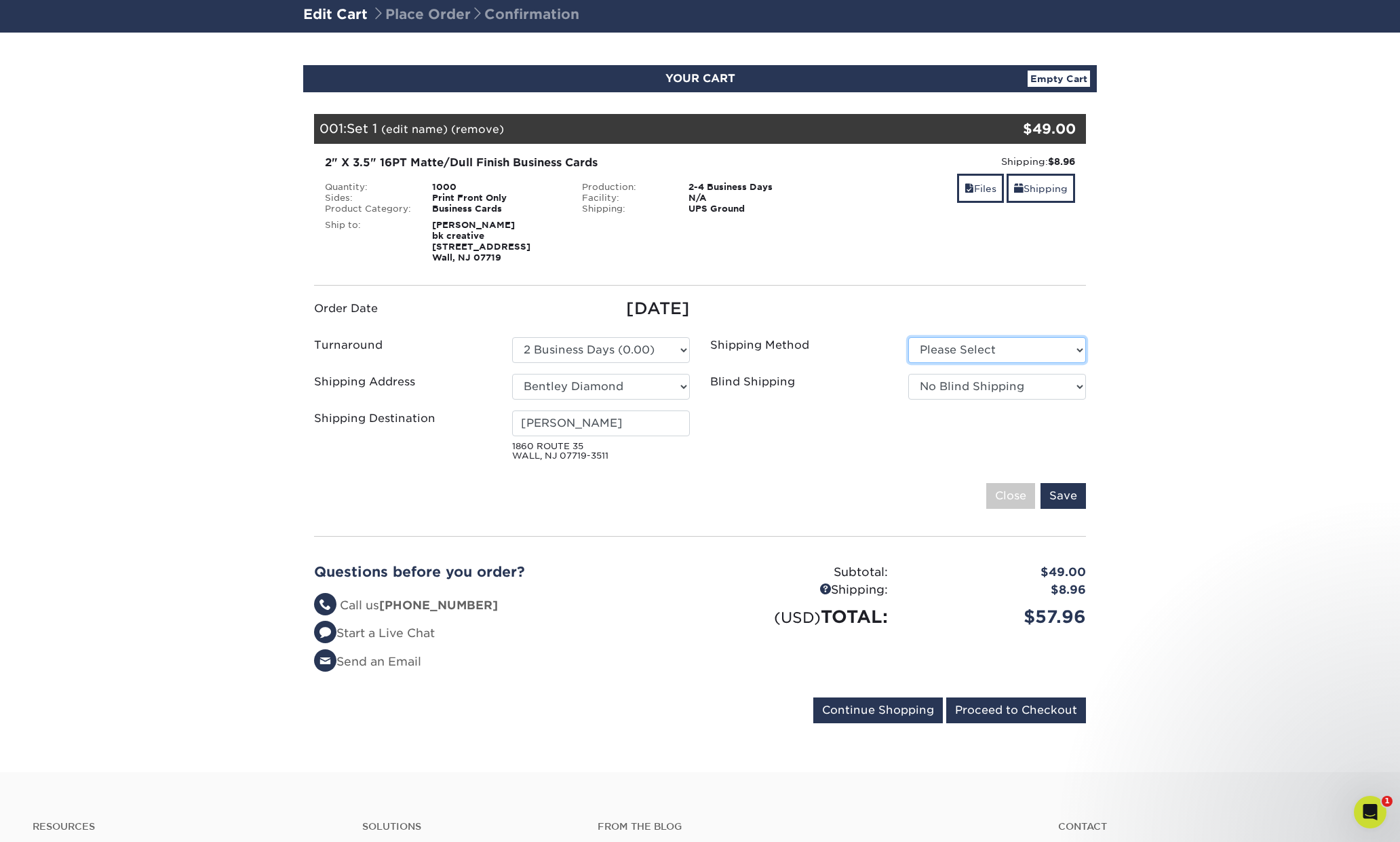
select select "03"
click option "UPS Ground (+$14.21)" at bounding box center [0, 0] width 0 height 0
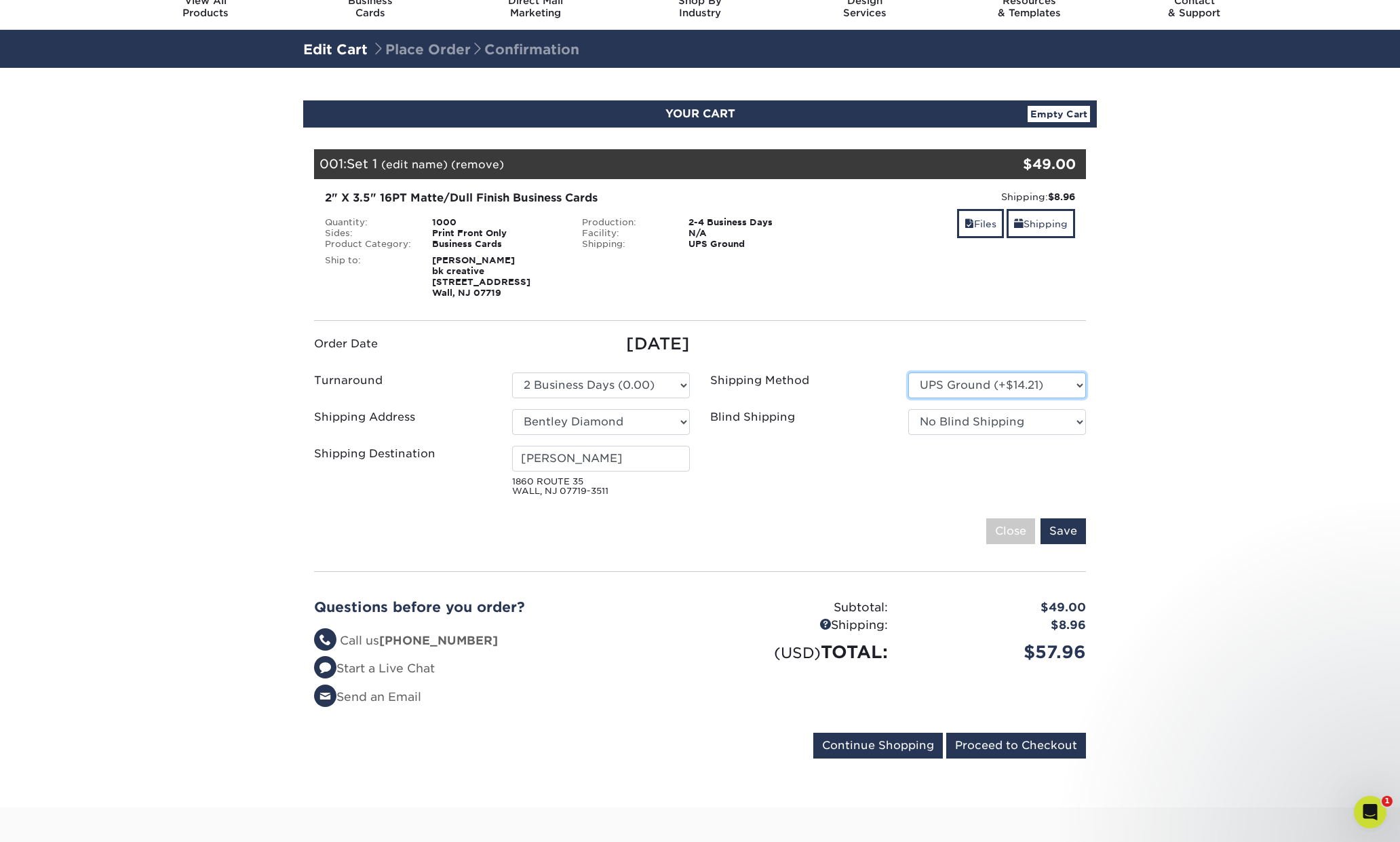
scroll to position [61, 0]
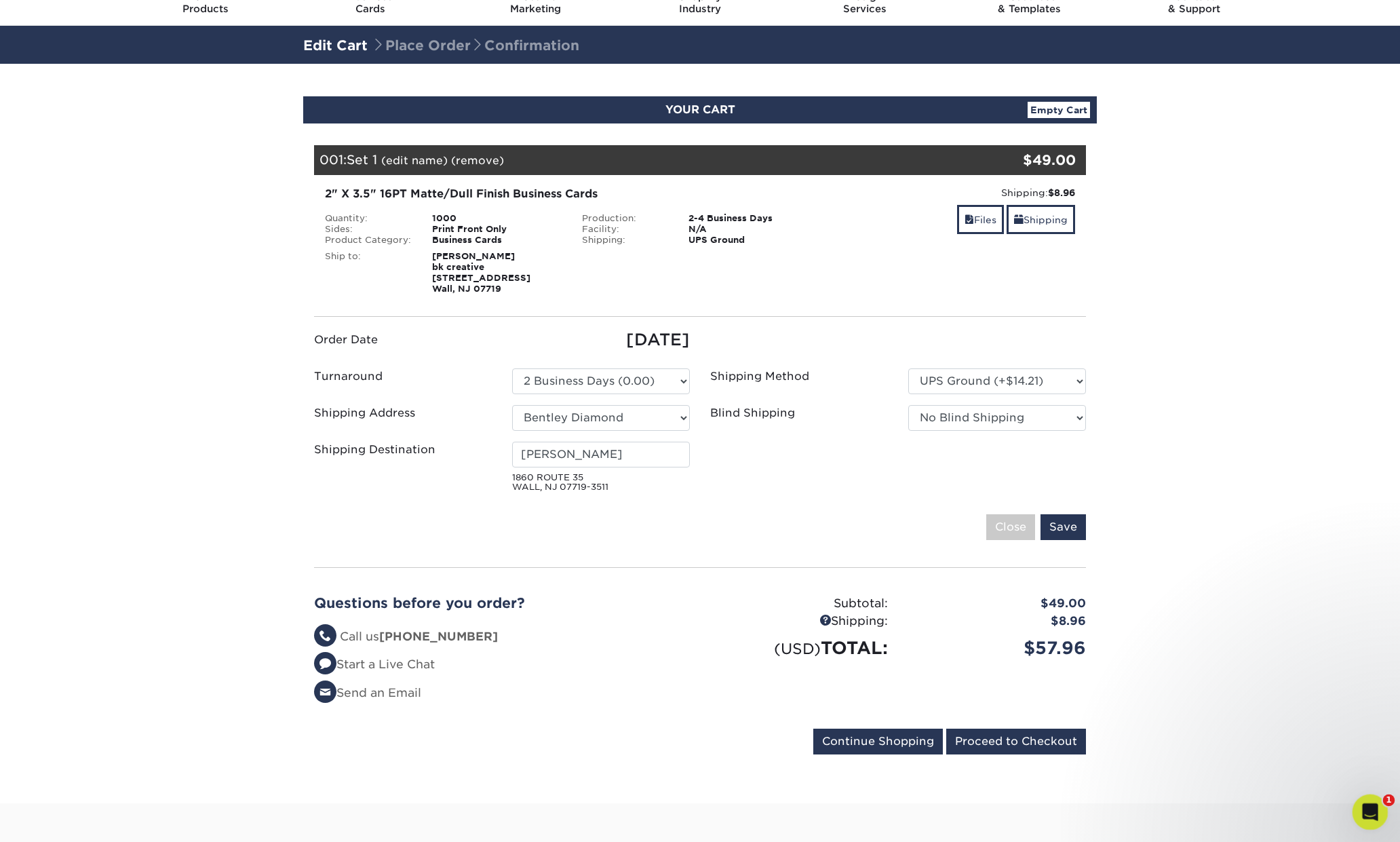
click at [1369, 806] on icon "Open Intercom Messenger" at bounding box center [1368, 810] width 10 height 11
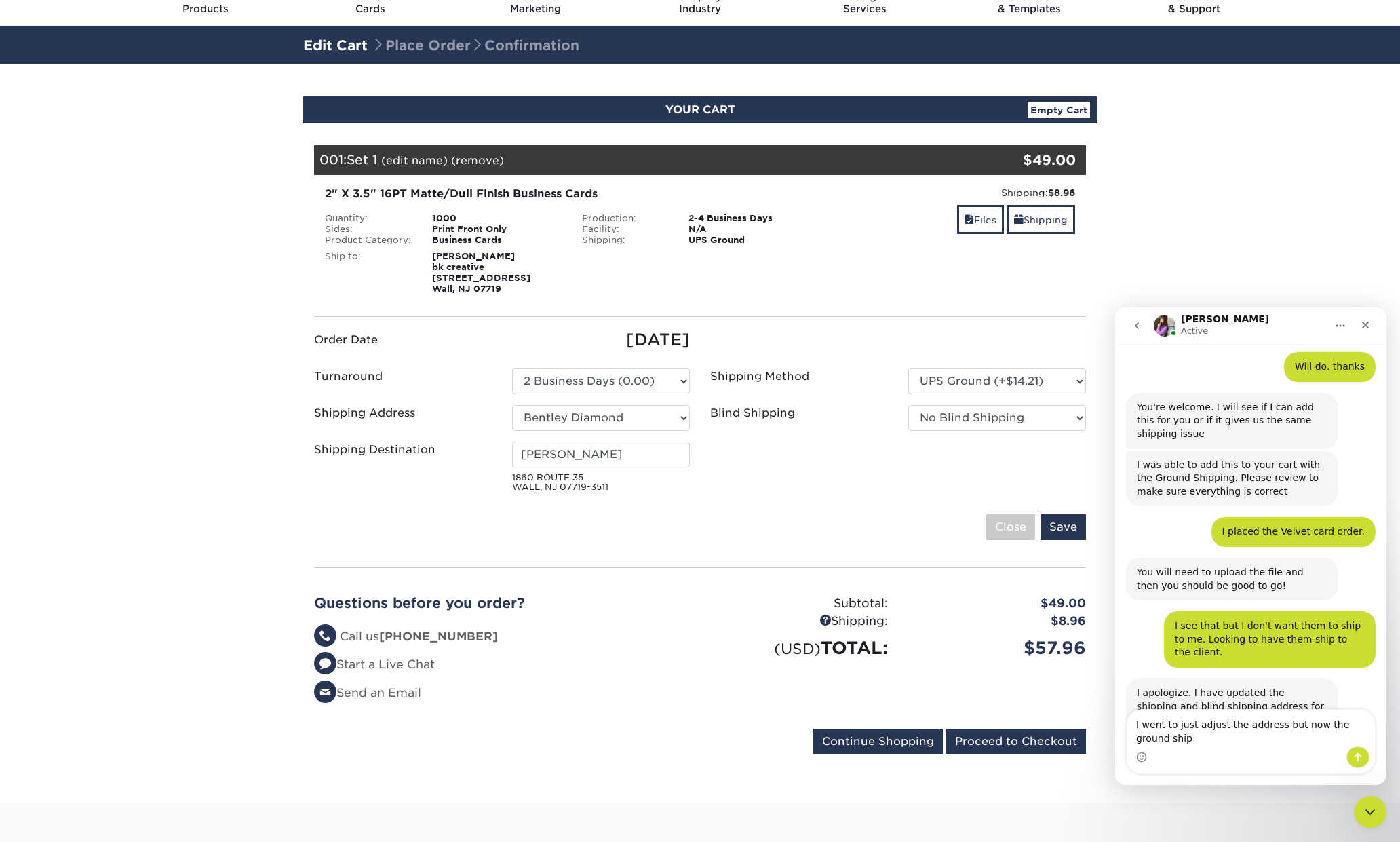
scroll to position [841, 0]
type textarea "I went to just adjust the address but now the ground shipping"
click at [1037, 492] on ul "Order Date 09/19/2025 Turnaround Please Select Select One" at bounding box center [699, 413] width 792 height 170
click at [851, 266] on div "Shipping: $8.96 Discount: - $0.00 Files Shipping" at bounding box center [956, 240] width 257 height 109
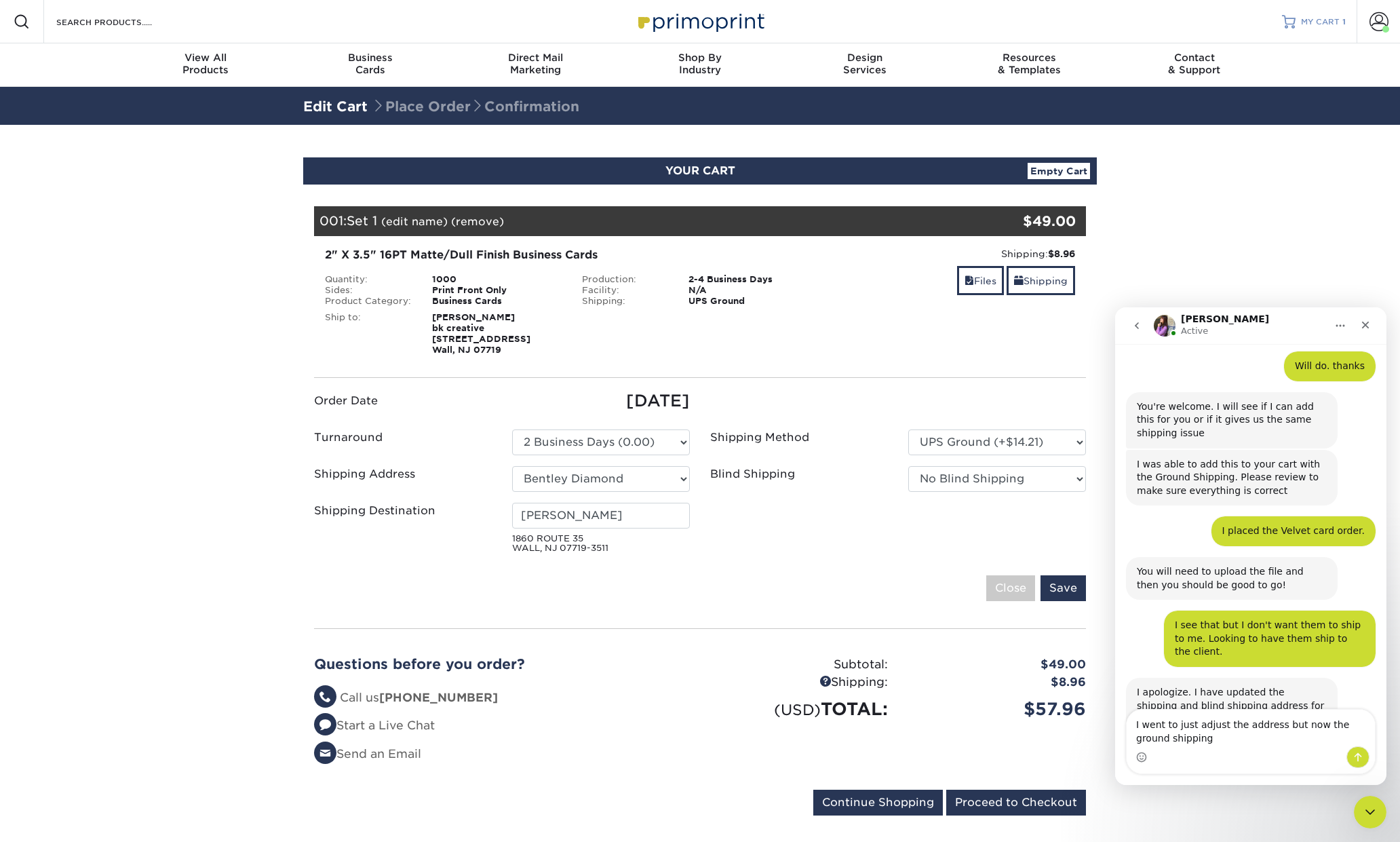
click at [1317, 24] on span "MY CART" at bounding box center [1320, 22] width 39 height 12
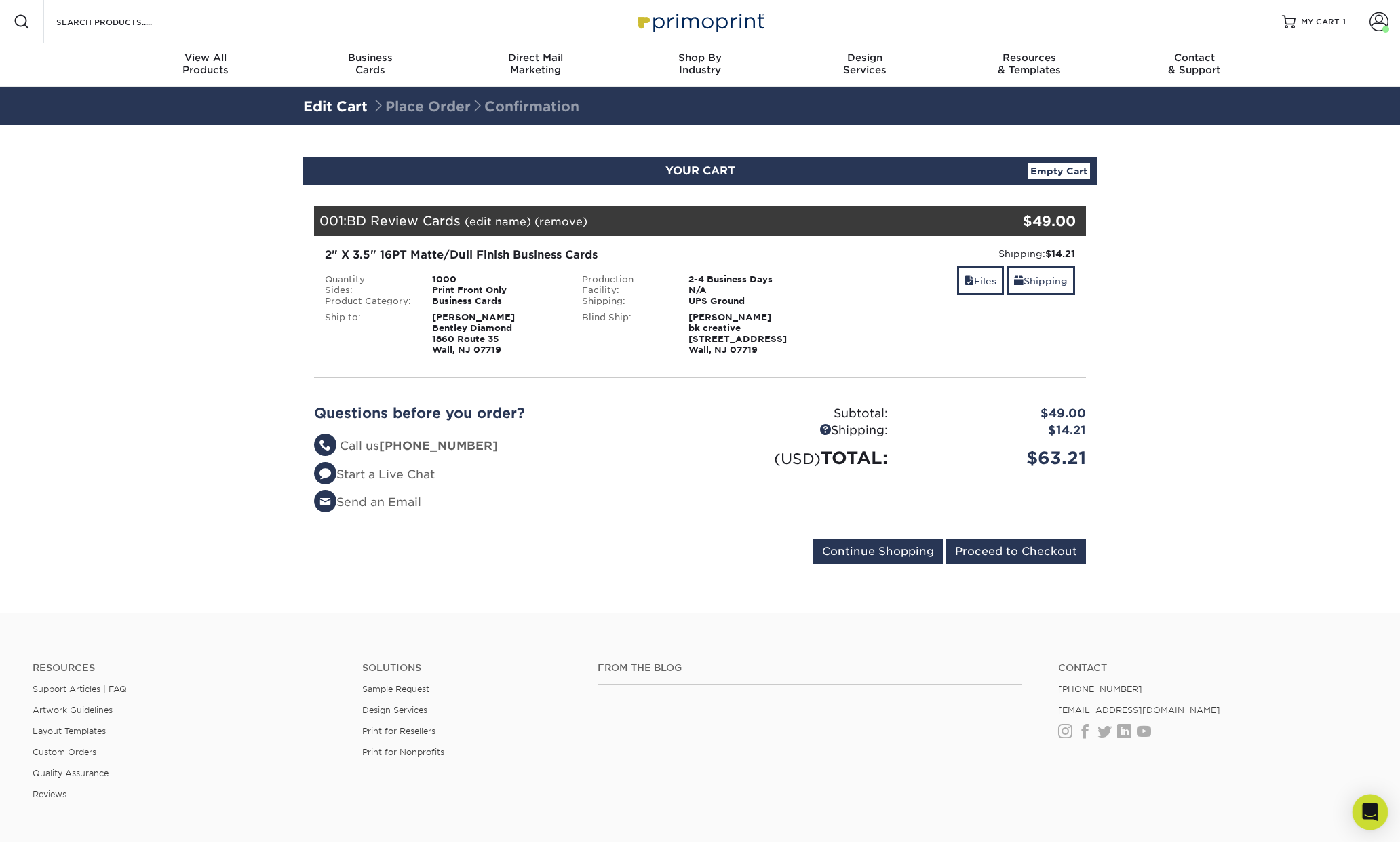
click at [1373, 813] on icon "Open Intercom Messenger" at bounding box center [1370, 812] width 16 height 18
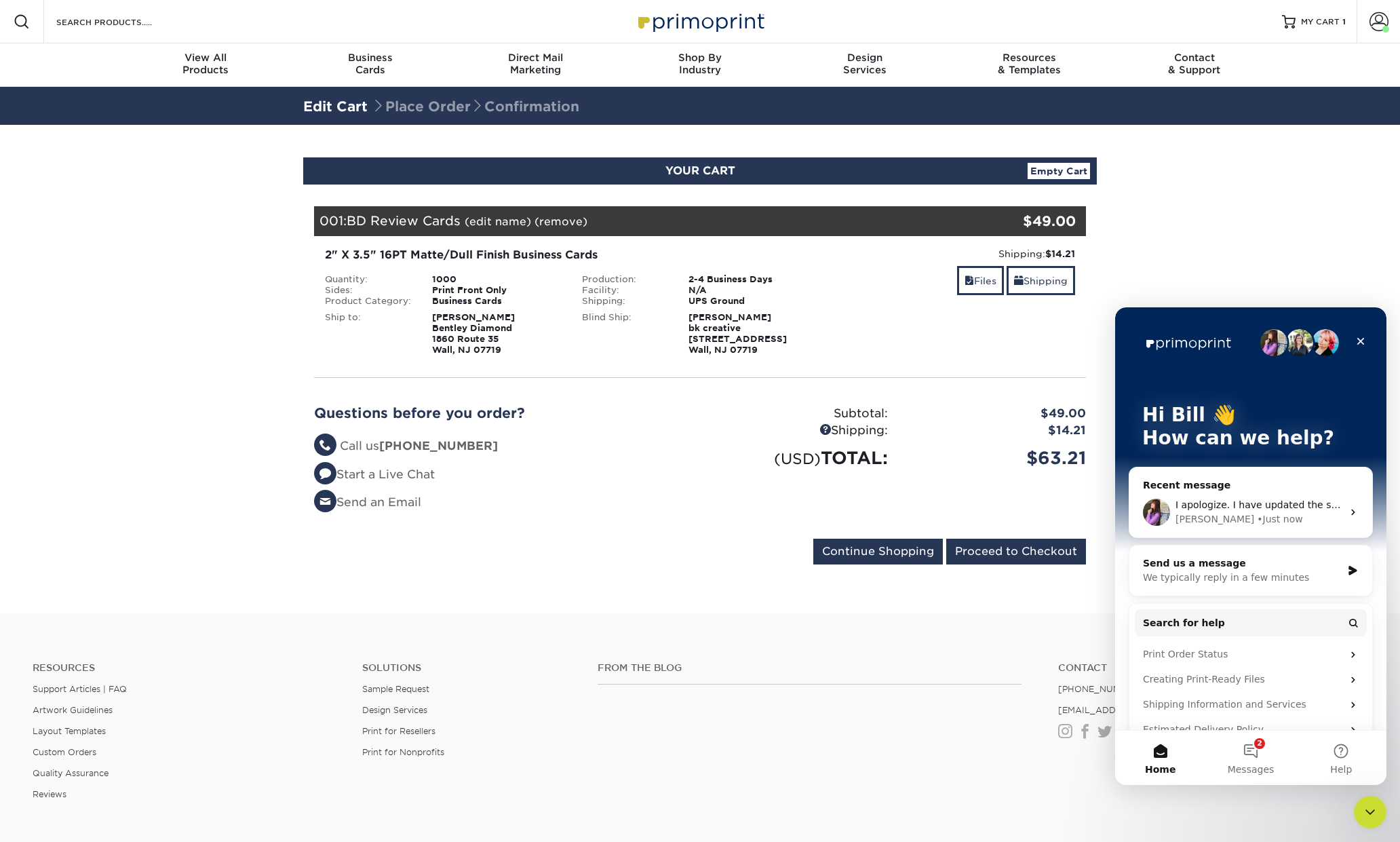
click at [985, 466] on div "$63.21" at bounding box center [997, 458] width 198 height 26
click at [1006, 446] on div "$63.21" at bounding box center [997, 458] width 198 height 26
click at [1244, 747] on button "2 Messages" at bounding box center [1250, 758] width 90 height 54
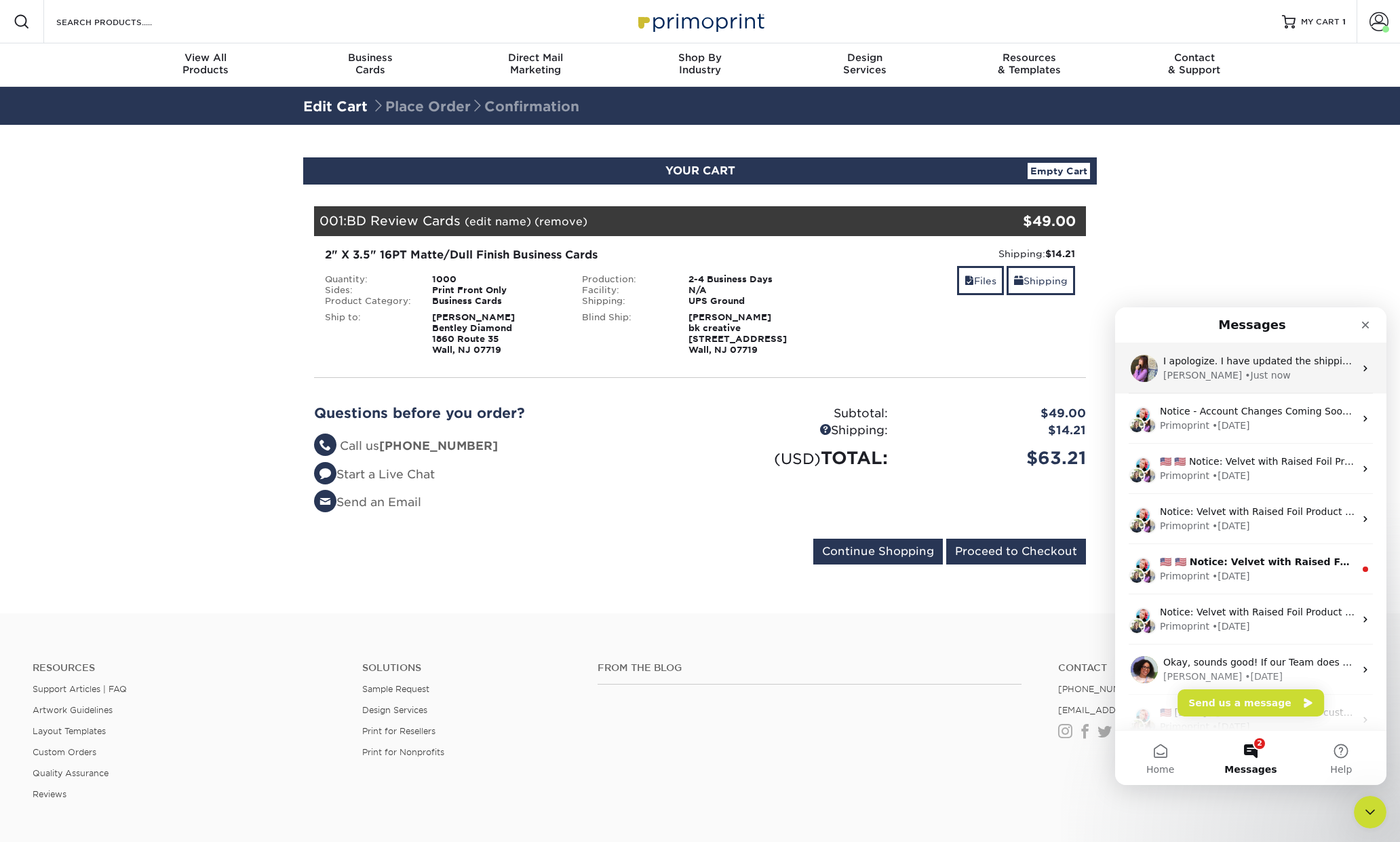
click at [1272, 362] on span "I apologize. I have updated the shipping and blind shipping address for you" at bounding box center [1342, 361] width 358 height 11
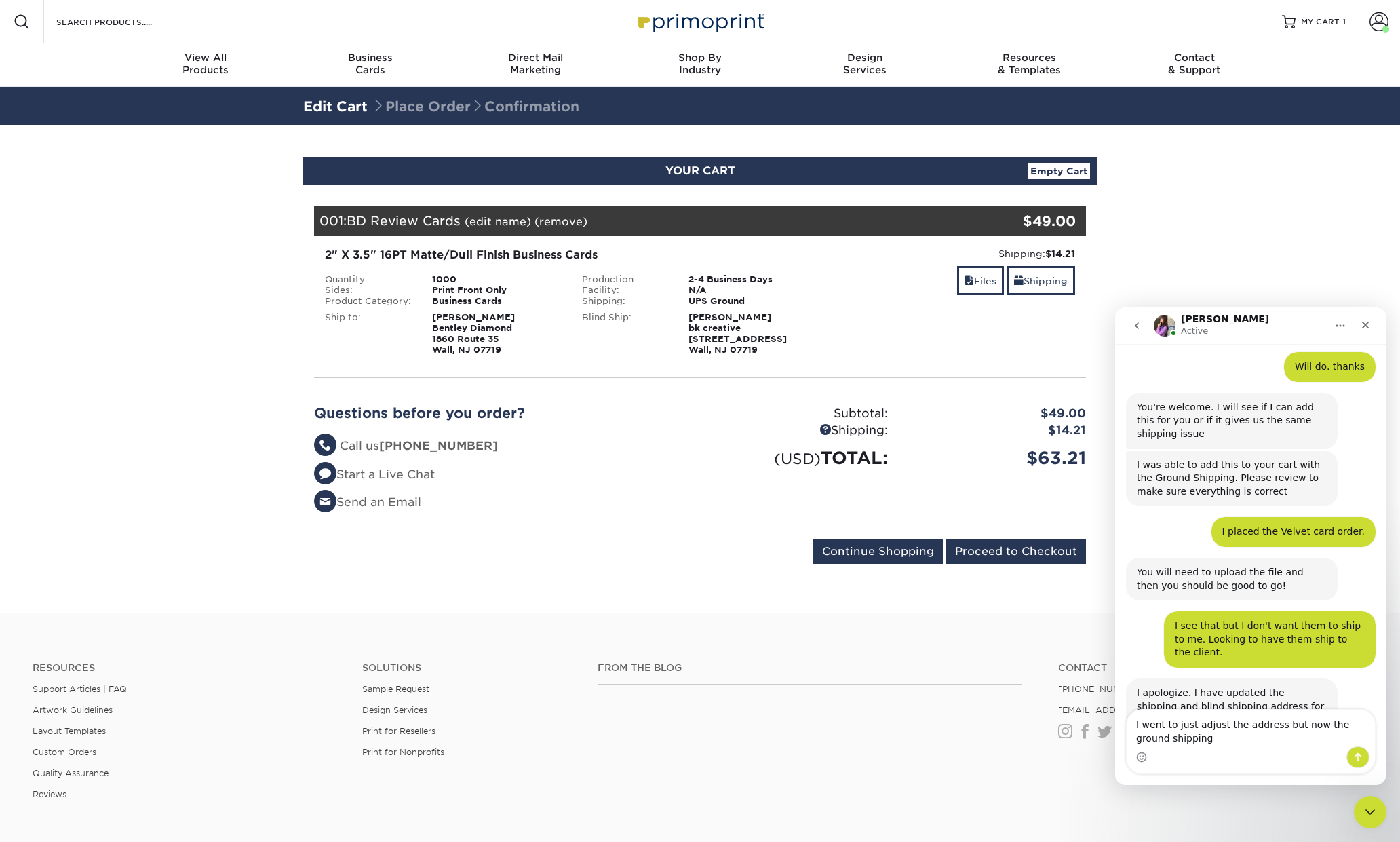
scroll to position [841, 0]
drag, startPoint x: 1166, startPoint y: 726, endPoint x: 1108, endPoint y: 713, distance: 59.4
click at [1126, 713] on textarea "I went to just adjust the address but now the ground shipping" at bounding box center [1250, 727] width 249 height 37
click at [1189, 731] on textarea "I went to just adjust the address but now the ground shipping" at bounding box center [1250, 727] width 249 height 37
type textarea "I went to just adjust the address but now the ground shipping went from $8 some…"
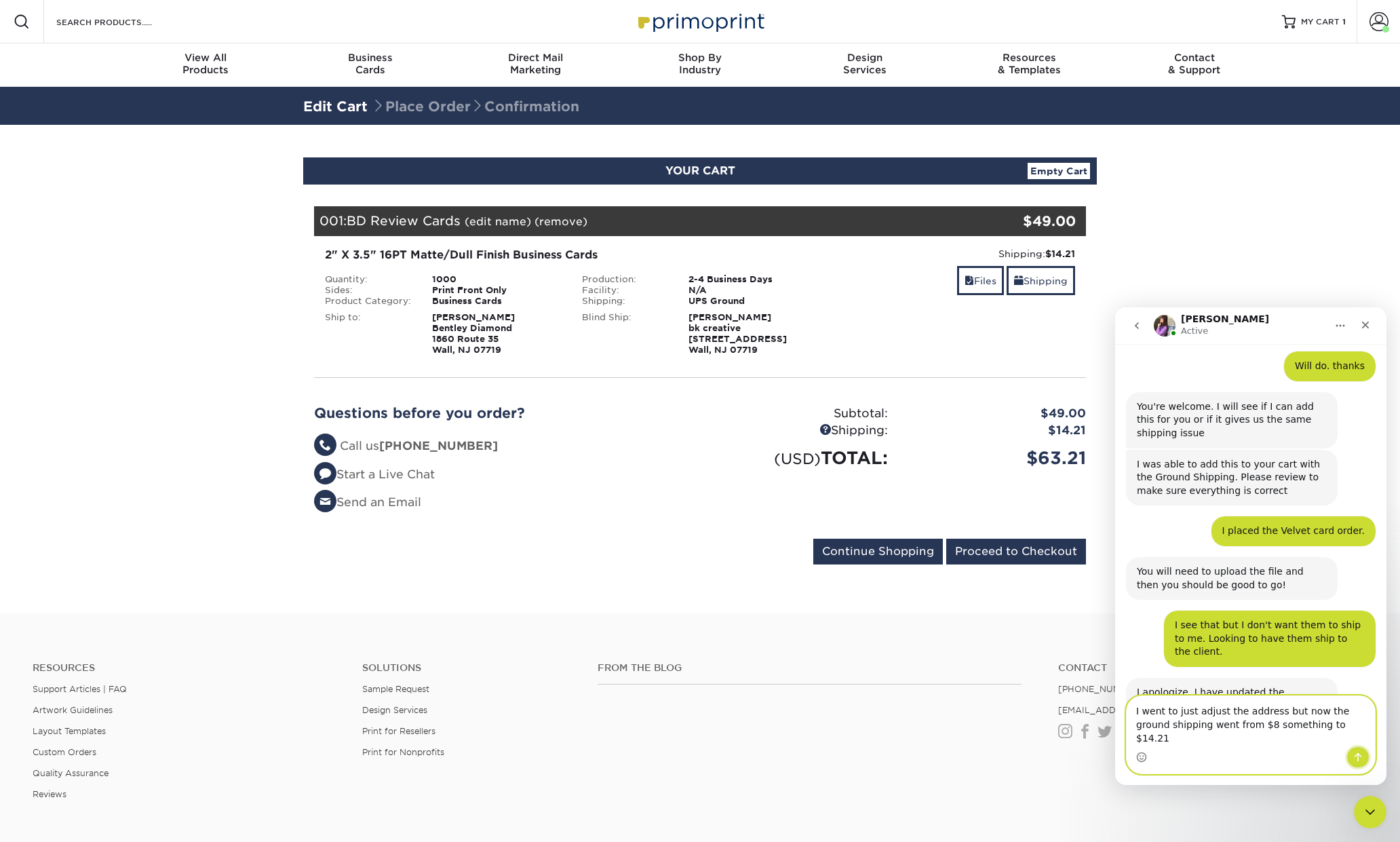
click at [1354, 757] on icon "Send a message…" at bounding box center [1357, 757] width 7 height 9
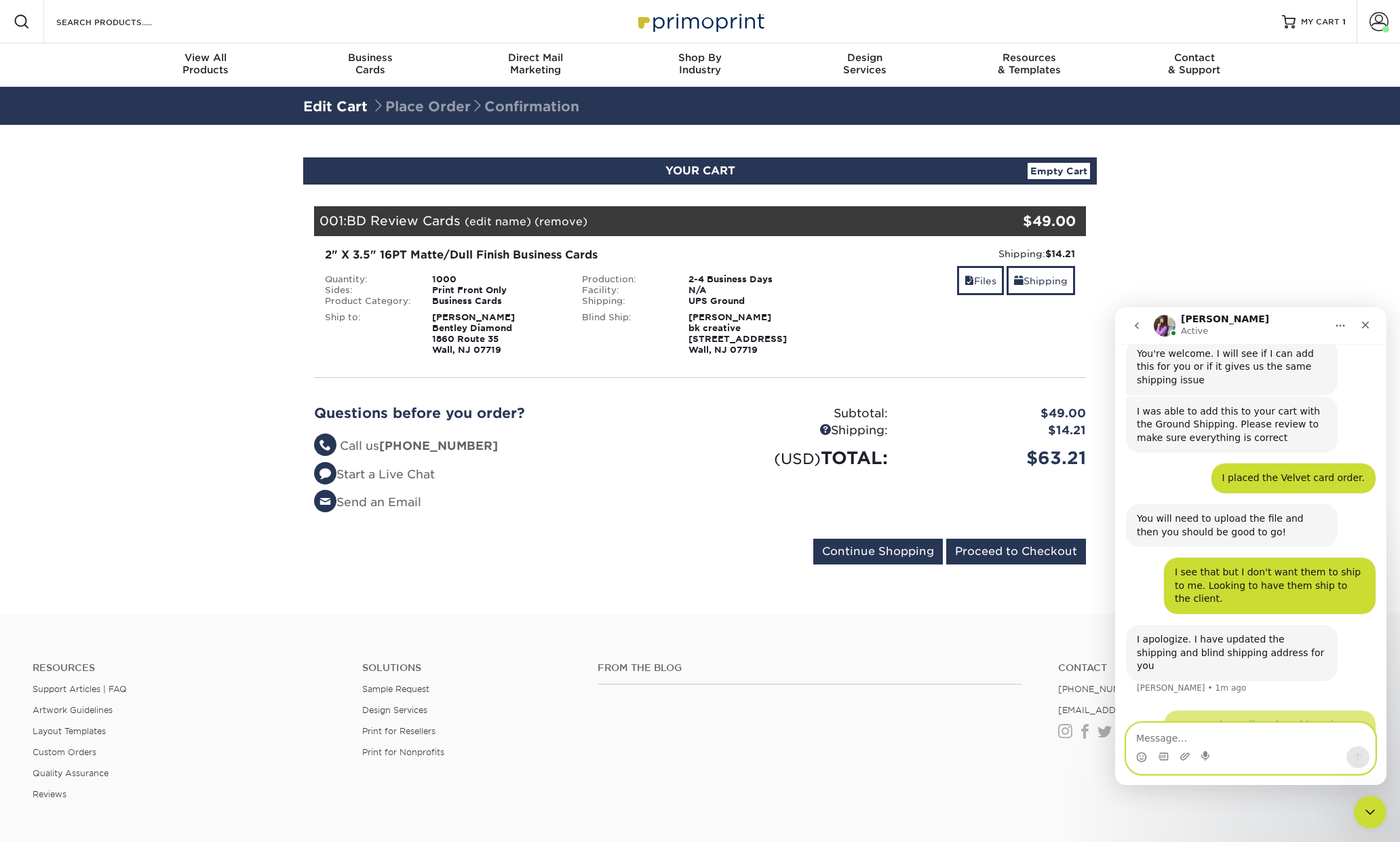
scroll to position [895, 0]
type textarea "Is that right?"
click at [1155, 242] on section "YOUR CART Empty Cart Your Cart is Empty View Account Active Orders Order Histor…" at bounding box center [700, 369] width 1400 height 488
click at [1183, 225] on section "YOUR CART Empty Cart Your Cart is Empty View Account Active Orders Order Histor…" at bounding box center [700, 369] width 1400 height 488
click at [1062, 173] on link "Empty Cart" at bounding box center [1058, 171] width 62 height 16
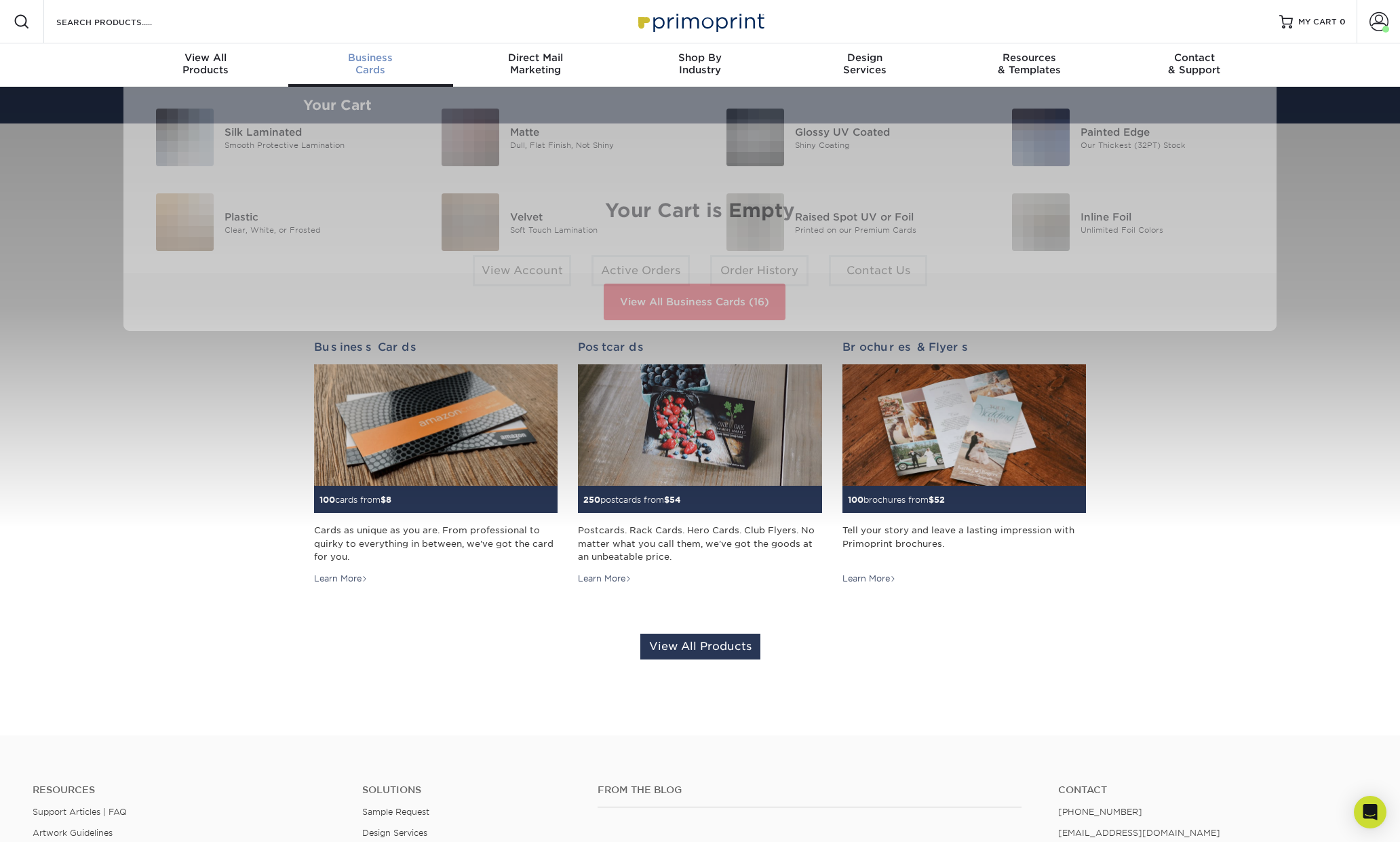
click at [370, 67] on div "Business Cards" at bounding box center [370, 64] width 165 height 24
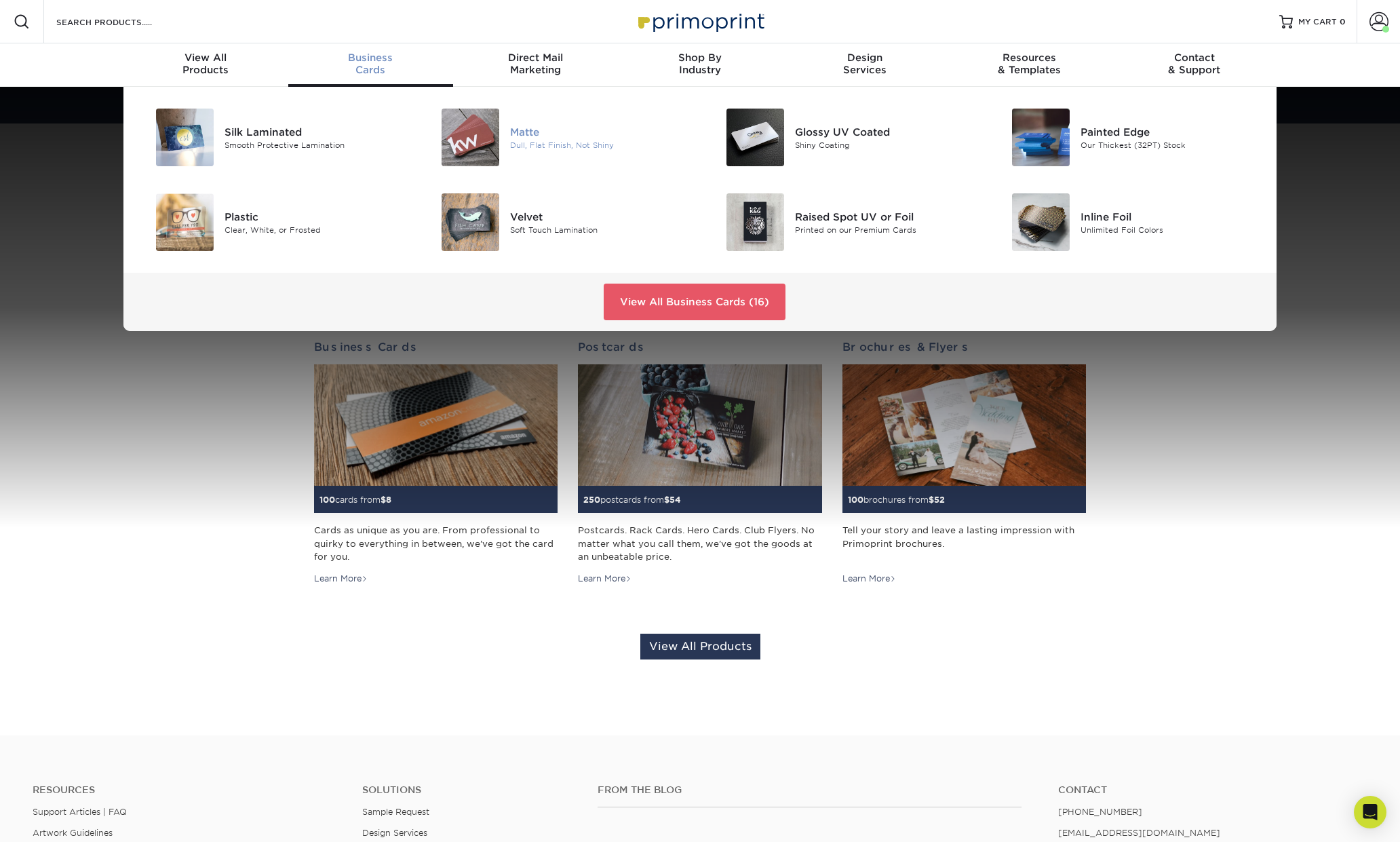
click at [521, 130] on div "Matte" at bounding box center [600, 131] width 180 height 15
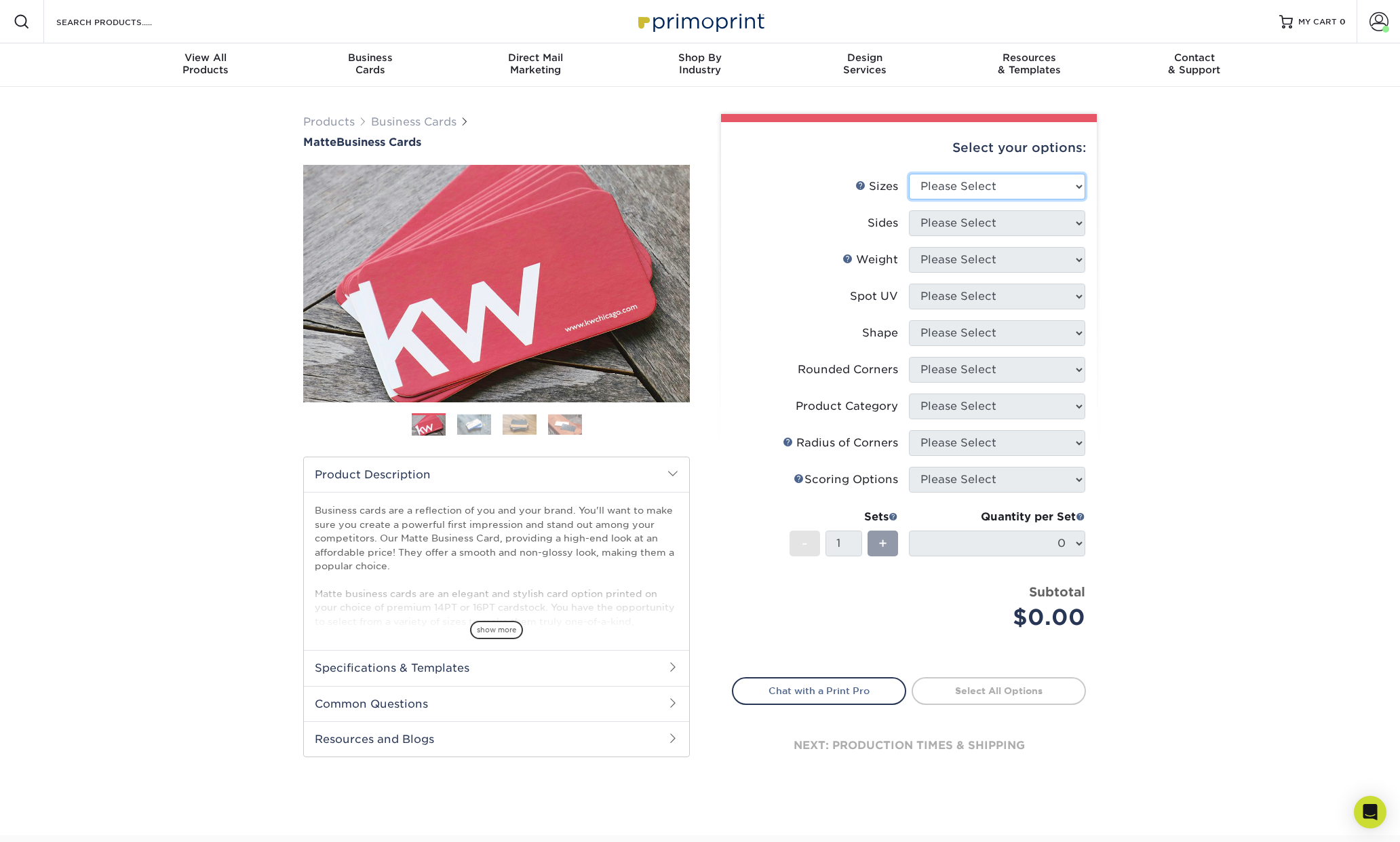
select select "2.00x3.50"
click option "2" x 3.5" - Standard" at bounding box center [0, 0] width 0 height 0
select select "32d3c223-f82c-492b-b915-ba065a00862f"
select select "16PT"
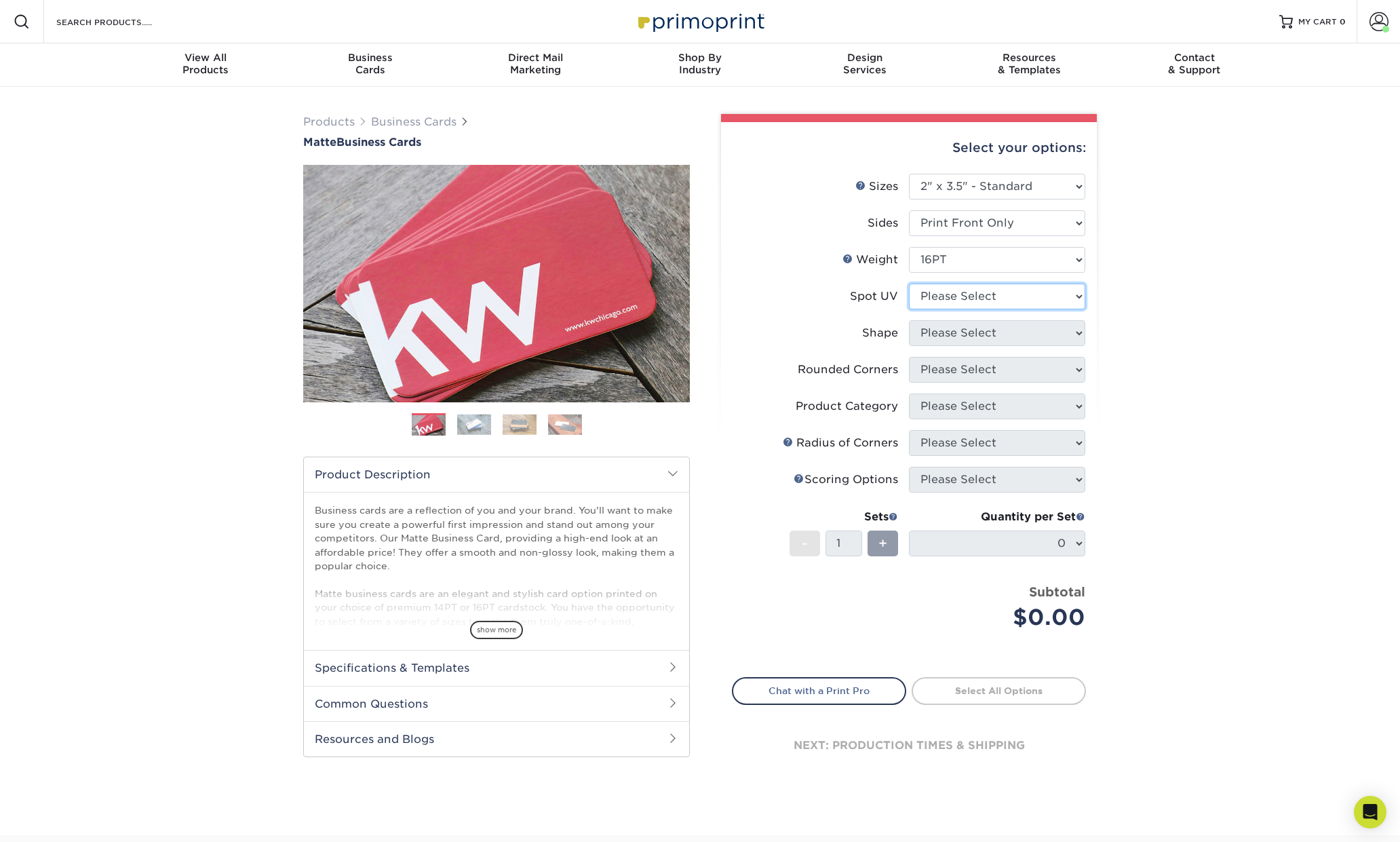
select select "1"
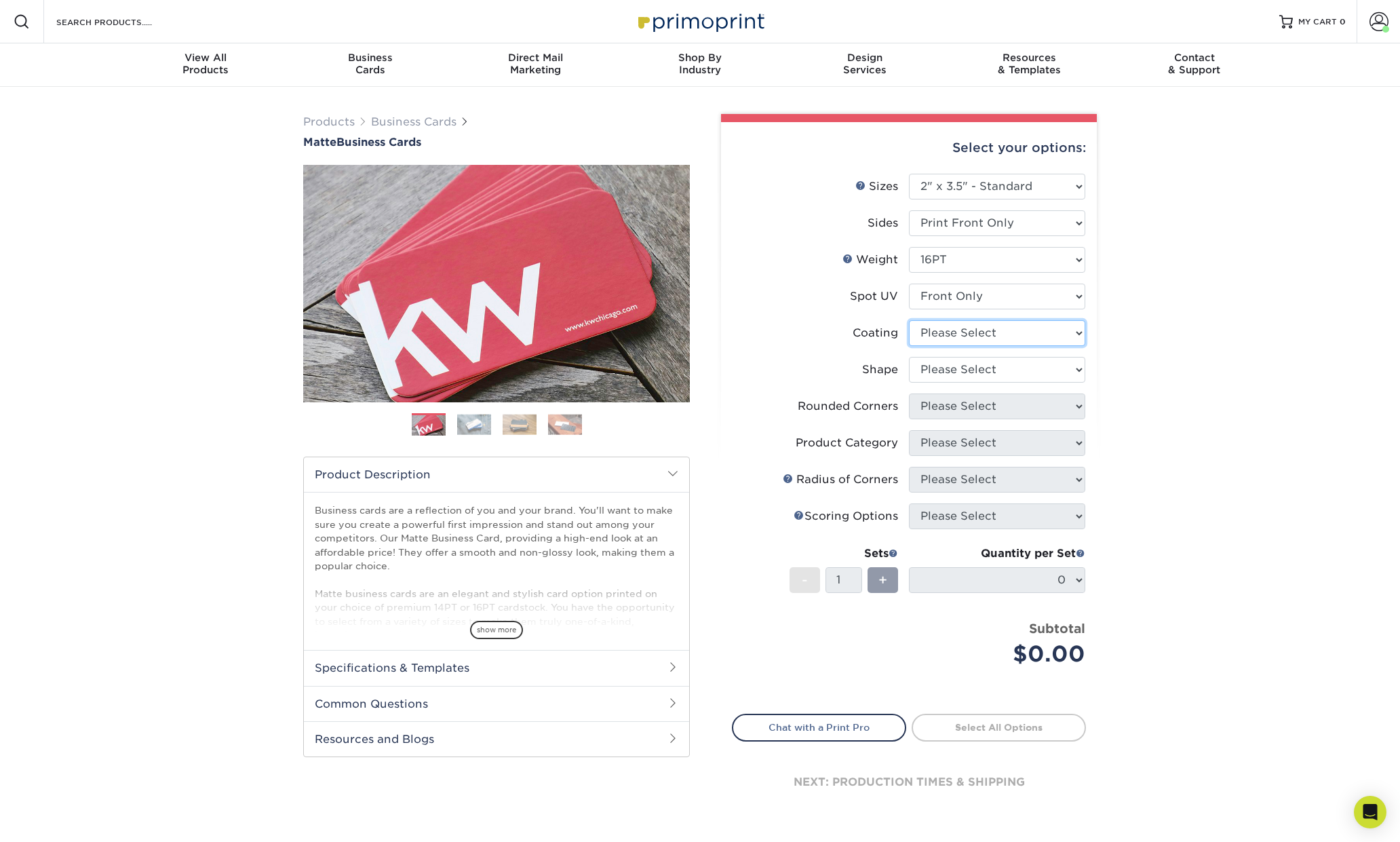
select select "121bb7b5-3b4d-429f-bd8d-bbf80e953313"
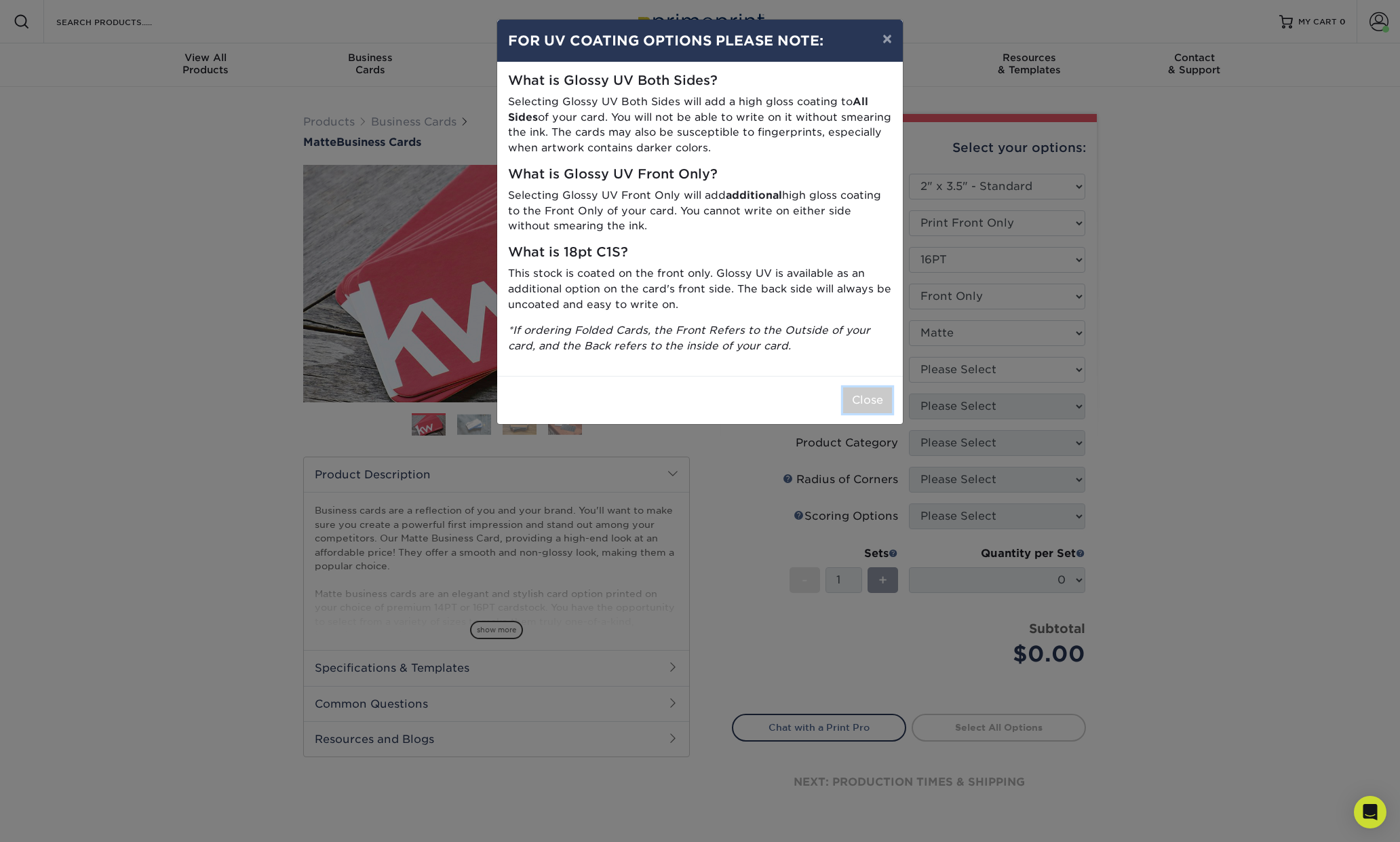
click at [879, 403] on button "Close" at bounding box center [867, 401] width 49 height 26
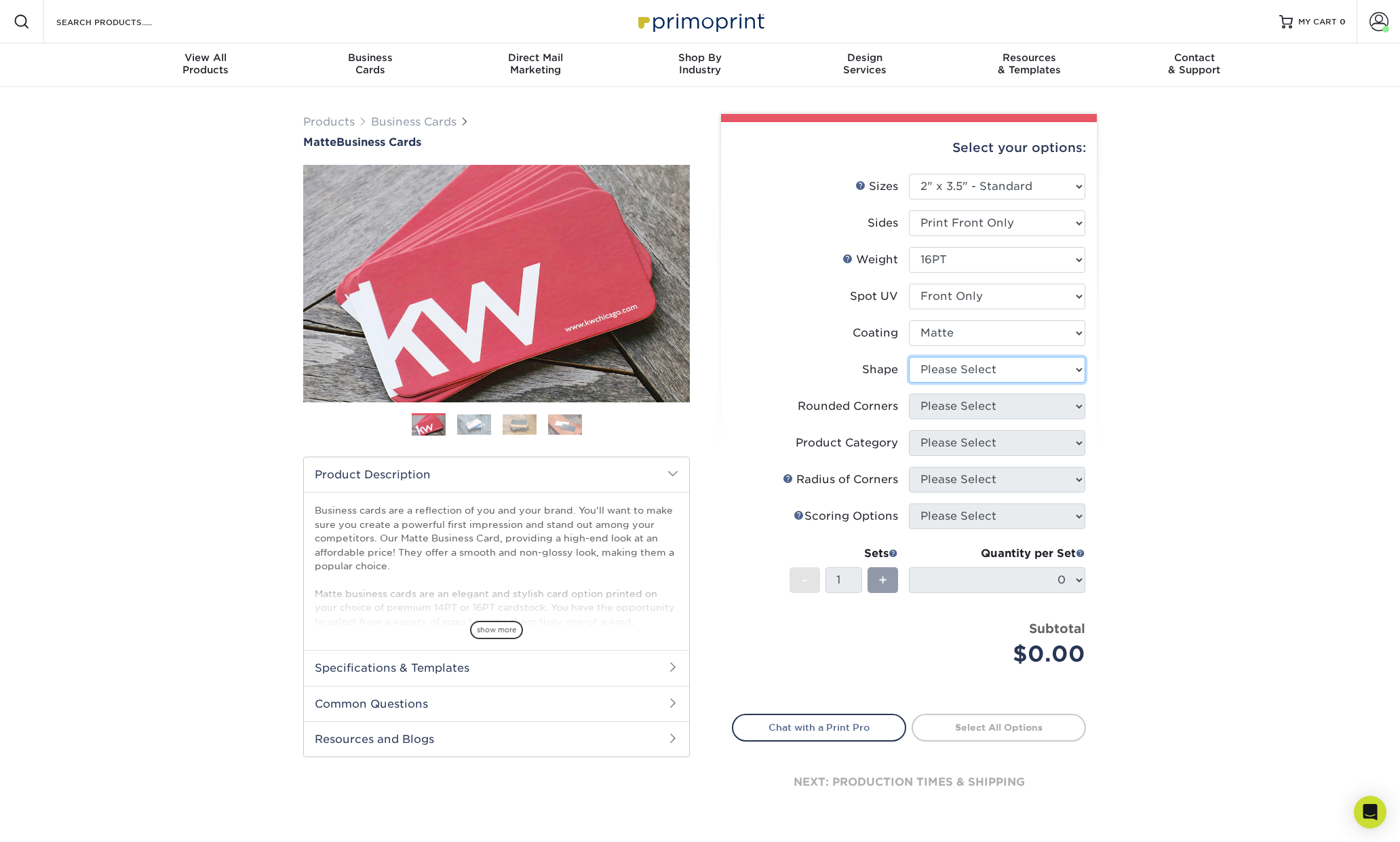
select select "standard"
select select "0"
click option "No" at bounding box center [0, 0] width 0 height 0
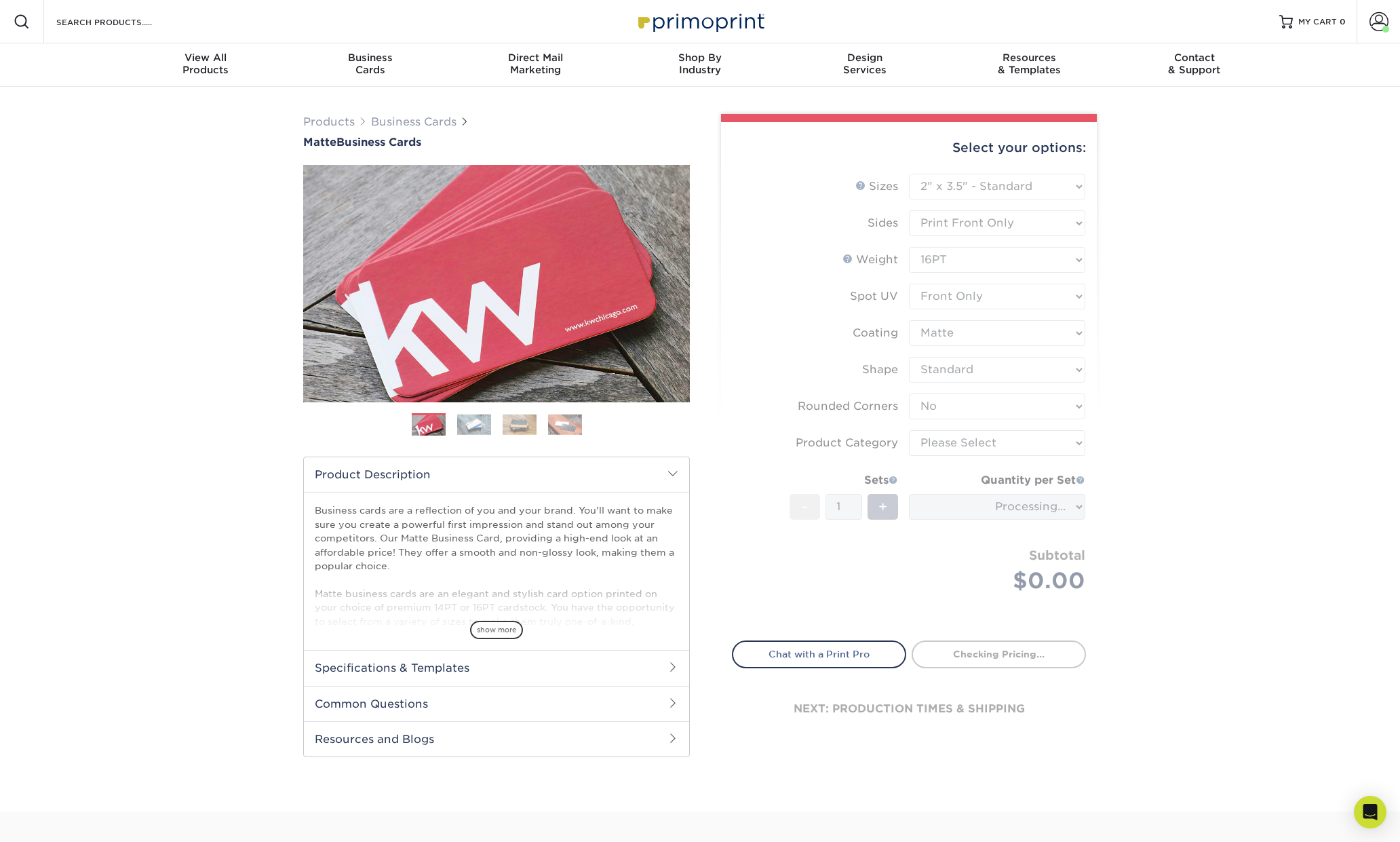
click at [1150, 447] on div "Products Business Cards Matte Business Cards Previous Next 100 $ 8" at bounding box center [700, 448] width 1400 height 724
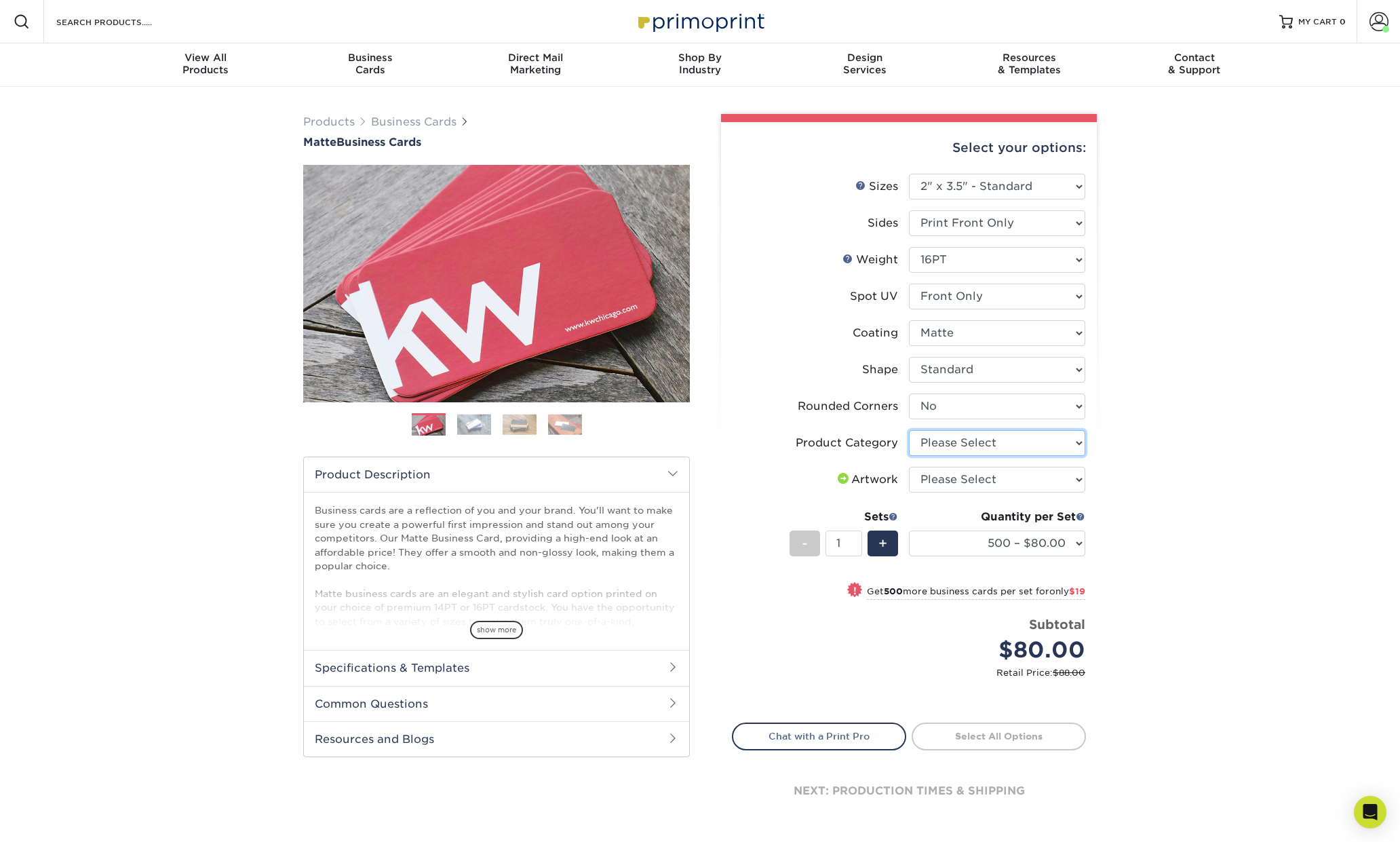
select select "3b5148f1-0588-4f88-a218-97bcfdce65c1"
click option "Business Cards" at bounding box center [0, 0] width 0 height 0
select select "upload"
click option "I will upload files" at bounding box center [0, 0] width 0 height 0
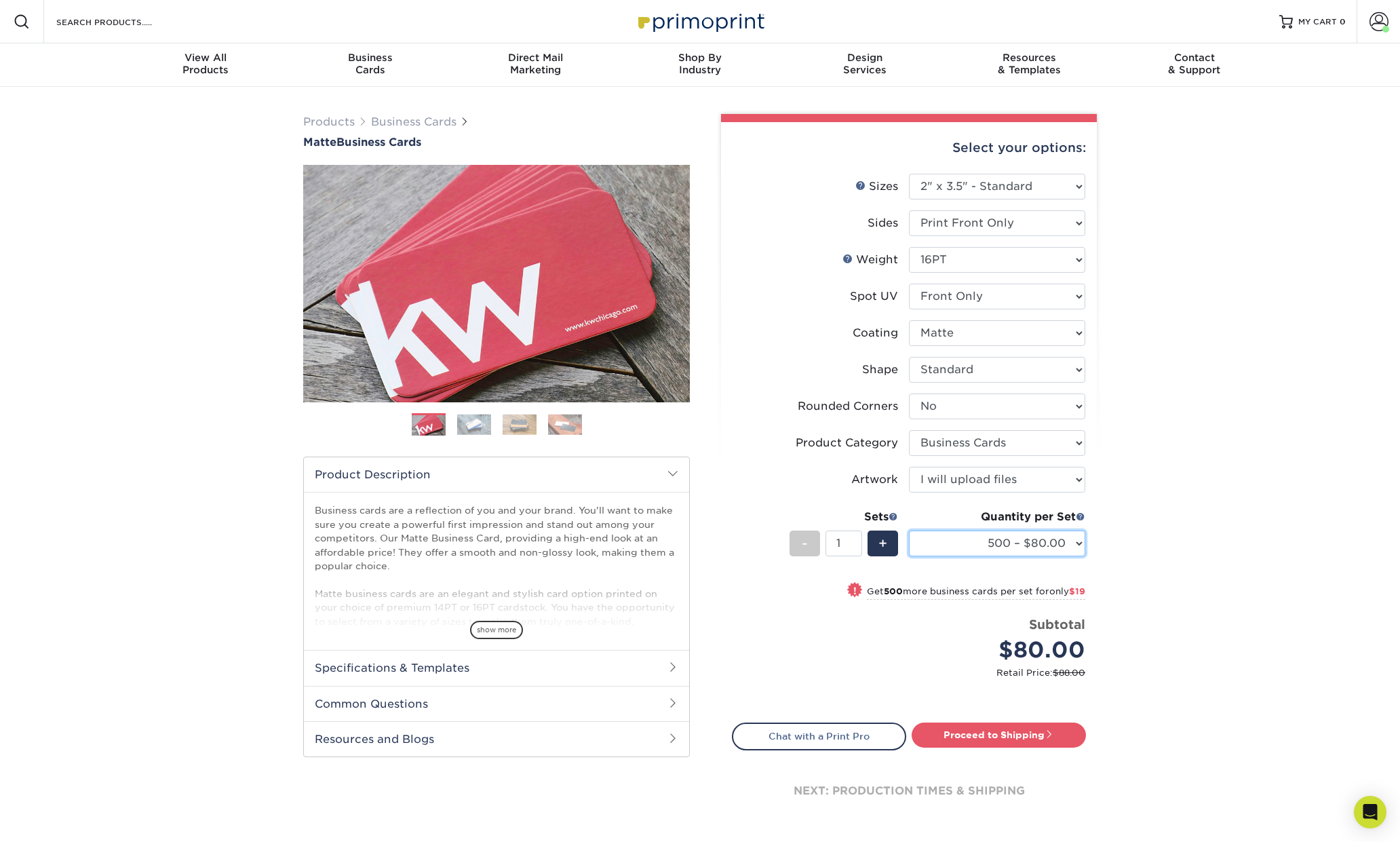
click option "500 – $80.00" at bounding box center [0, 0] width 0 height 0
click at [1128, 519] on div "Products Business Cards Matte Business Cards Previous Next 100 $ 8" at bounding box center [700, 483] width 1400 height 794
click at [729, 26] on img at bounding box center [700, 21] width 136 height 29
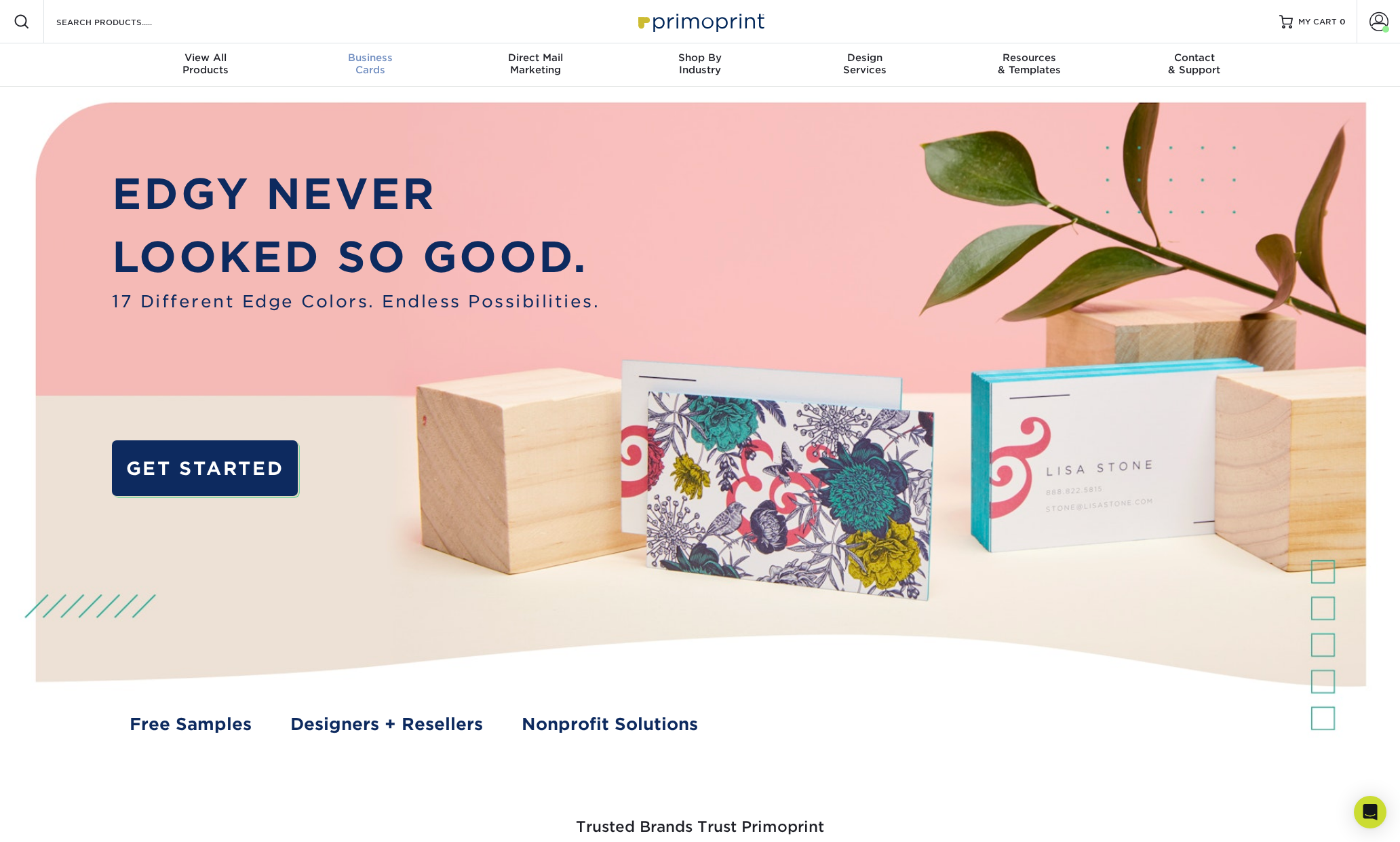
click at [362, 67] on div "Business Cards" at bounding box center [370, 64] width 165 height 24
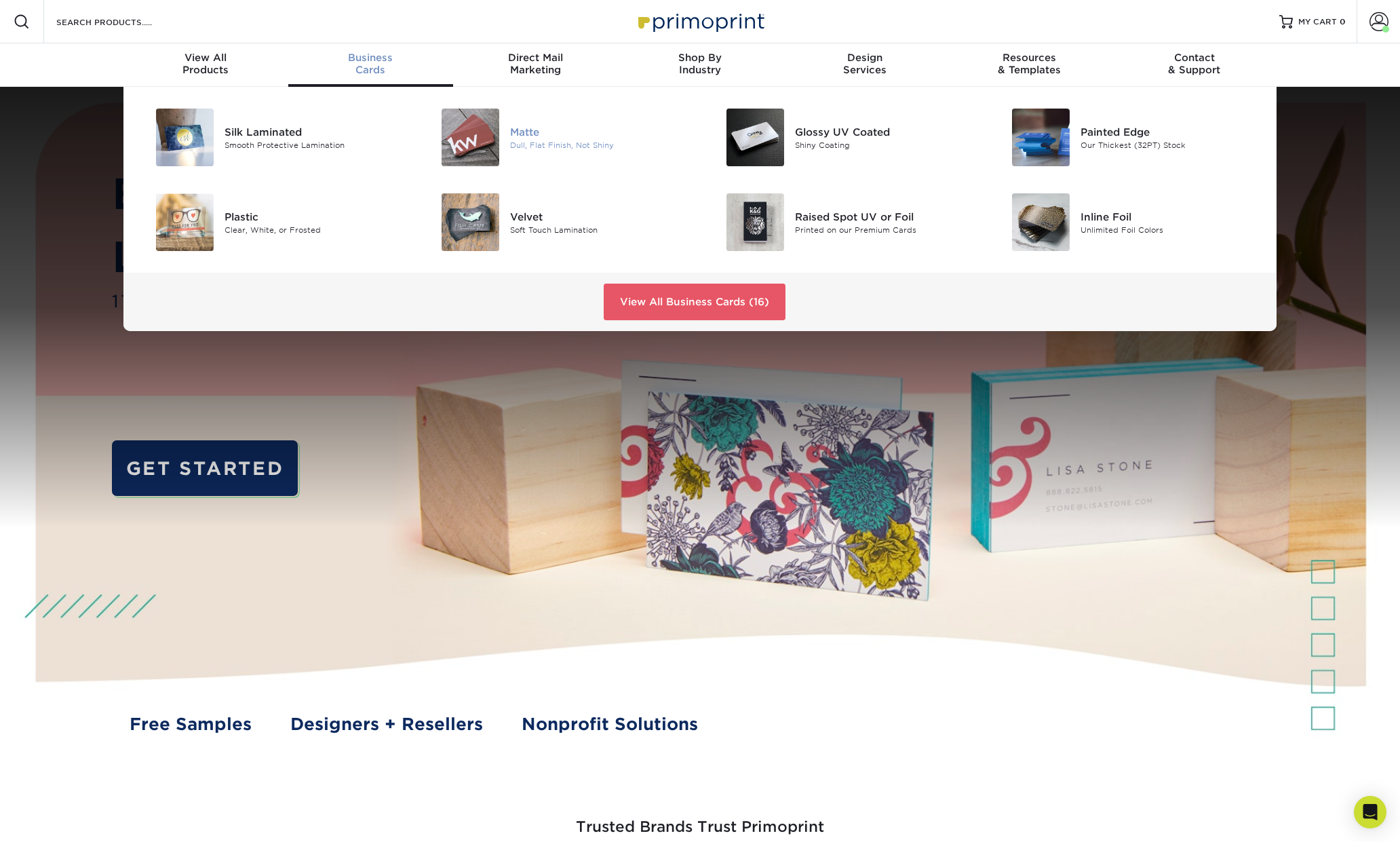
click at [526, 136] on div "Matte" at bounding box center [600, 131] width 180 height 15
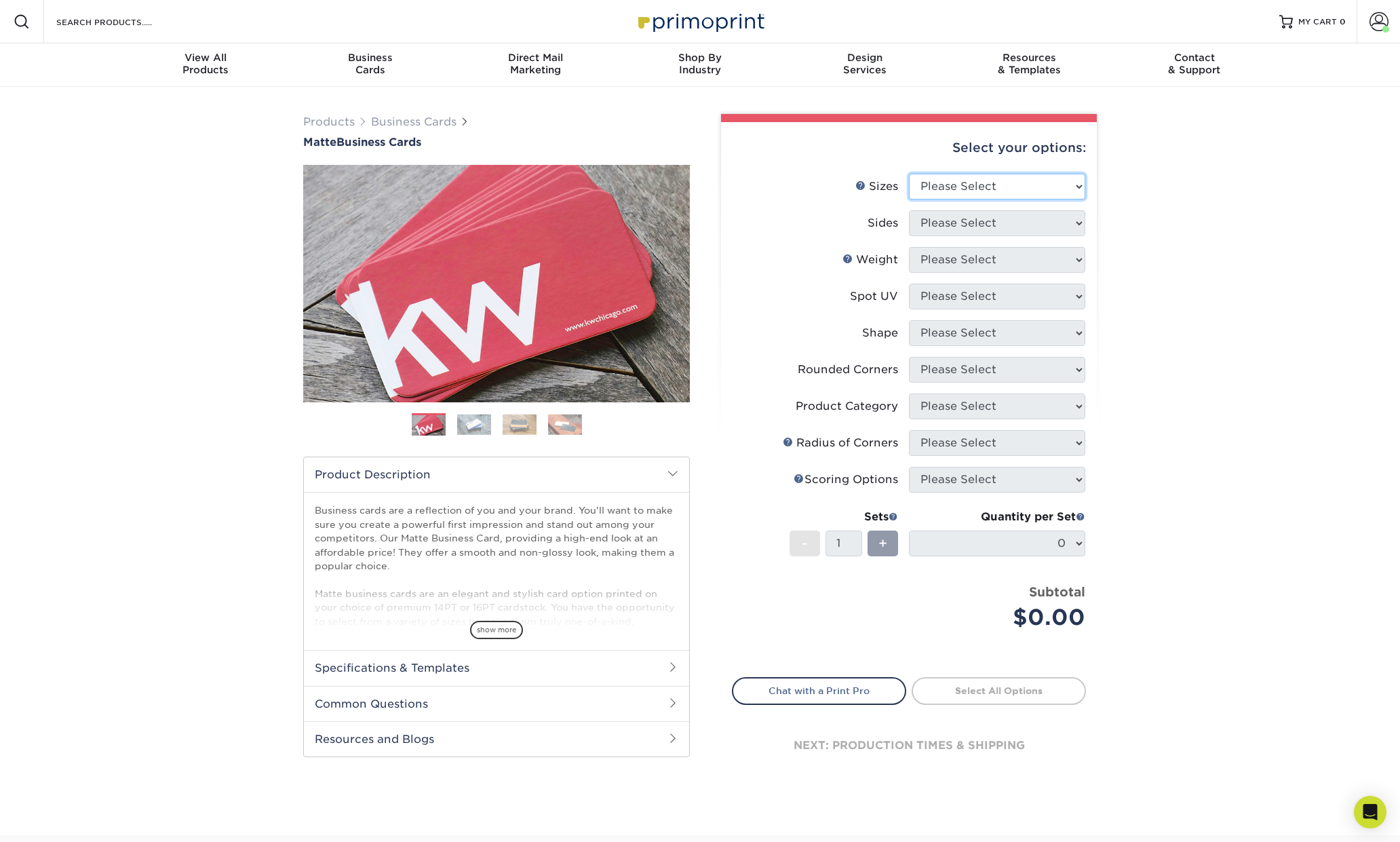
select select "2.00x3.50"
click option "2" x 3.5" - Standard" at bounding box center [0, 0] width 0 height 0
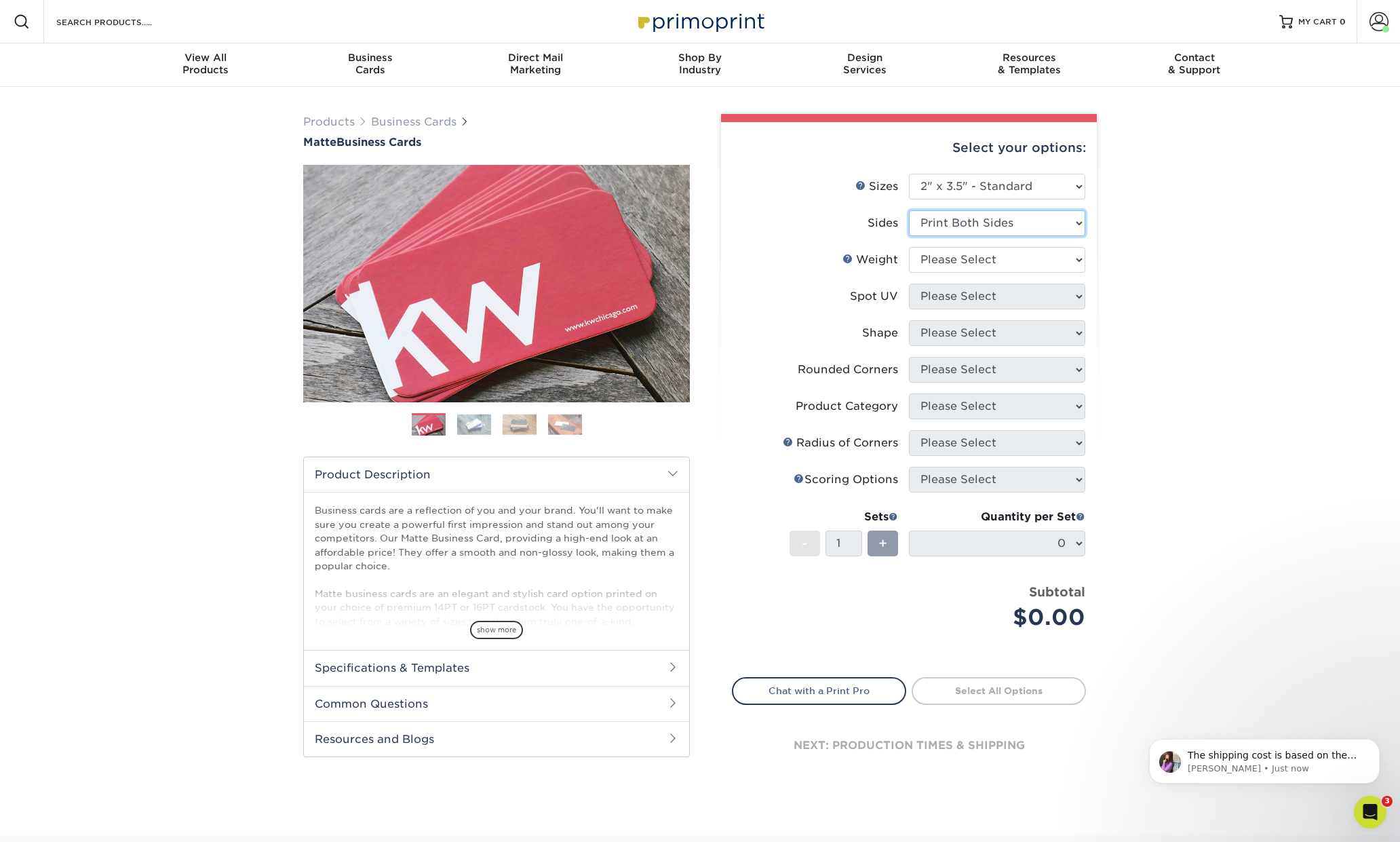
select select "32d3c223-f82c-492b-b915-ba065a00862f"
select select "16PT"
select select "3"
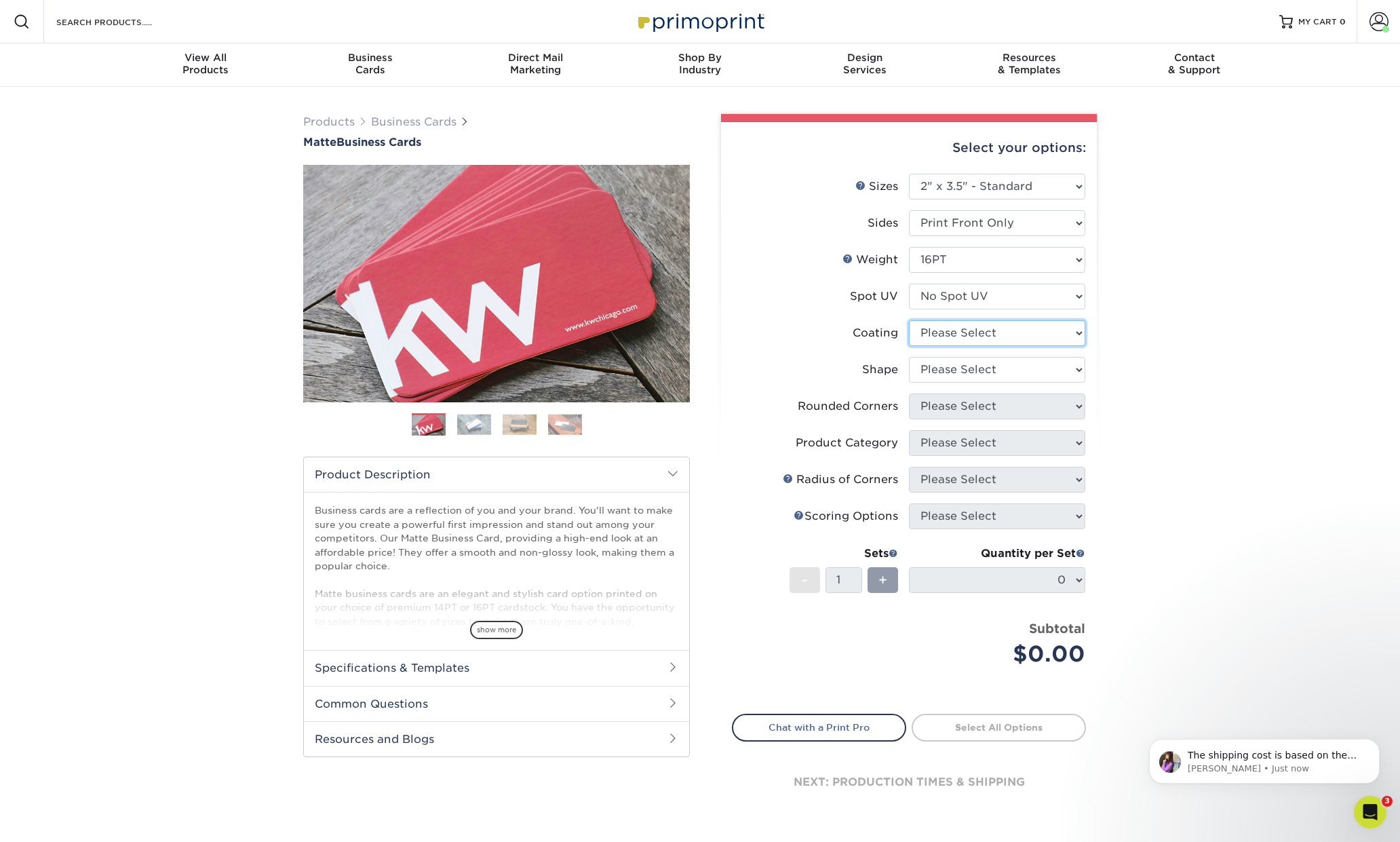
select select "121bb7b5-3b4d-429f-bd8d-bbf80e953313"
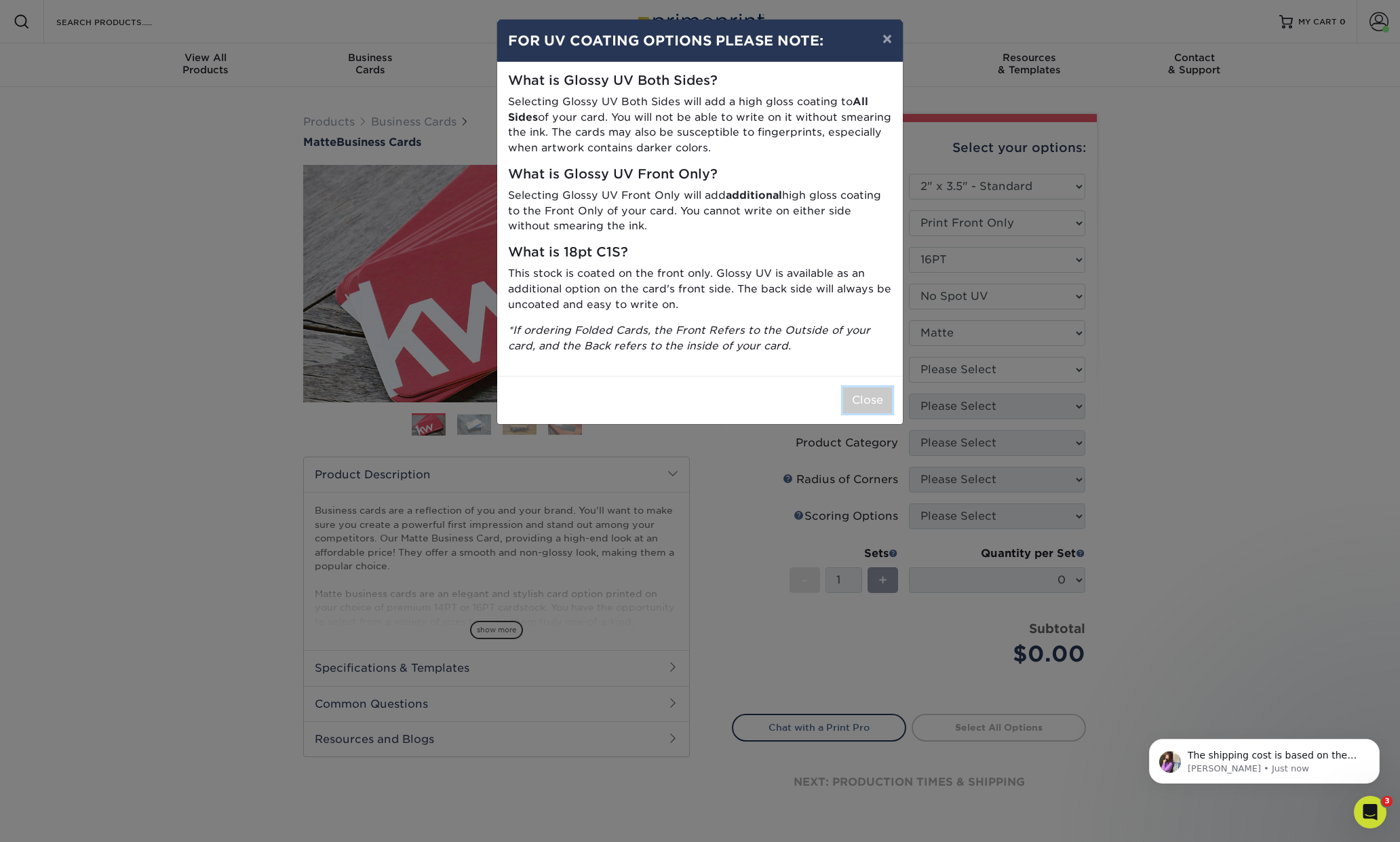
click at [877, 399] on button "Close" at bounding box center [867, 401] width 49 height 26
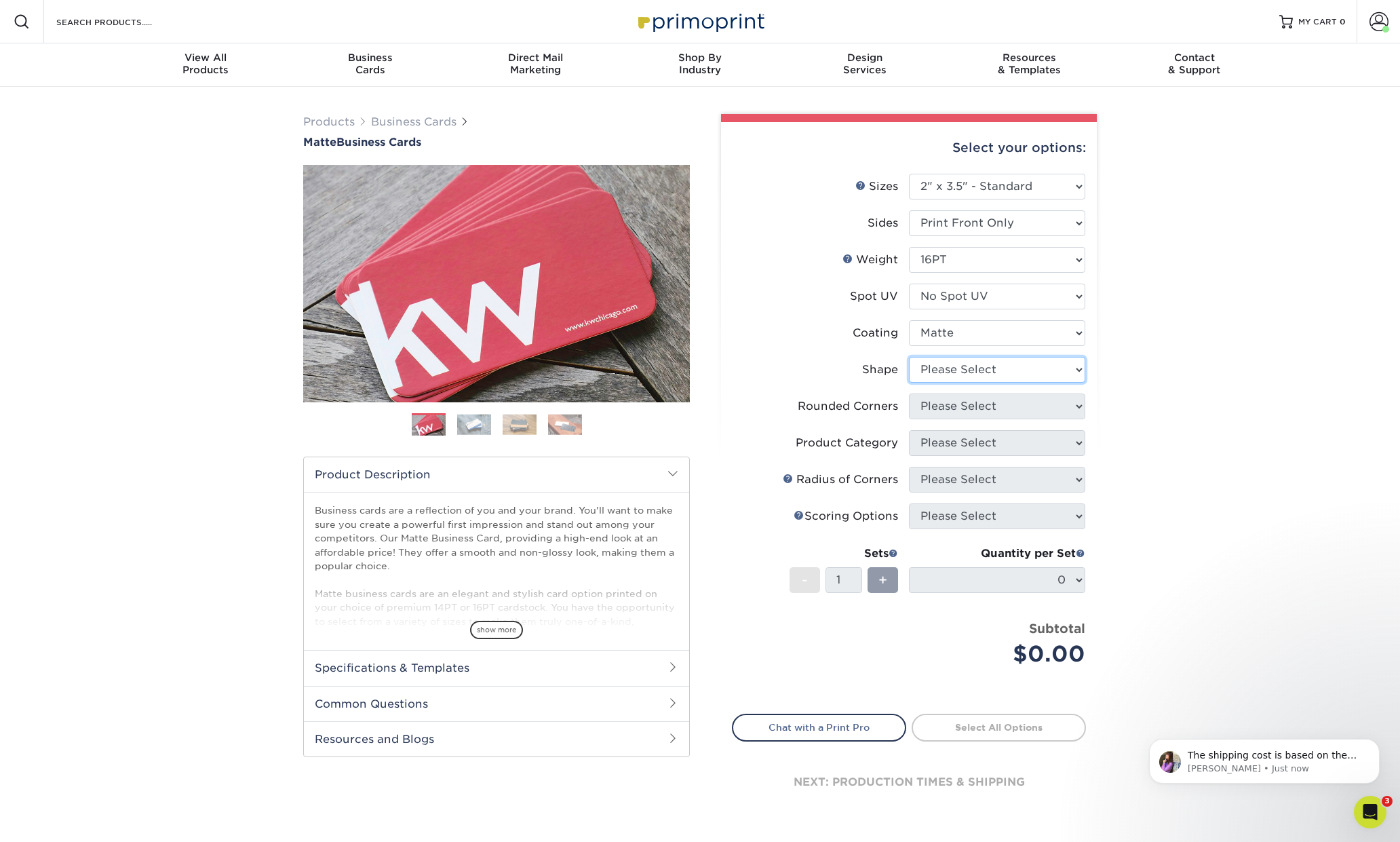
select select "standard"
select select "0"
click option "No" at bounding box center [0, 0] width 0 height 0
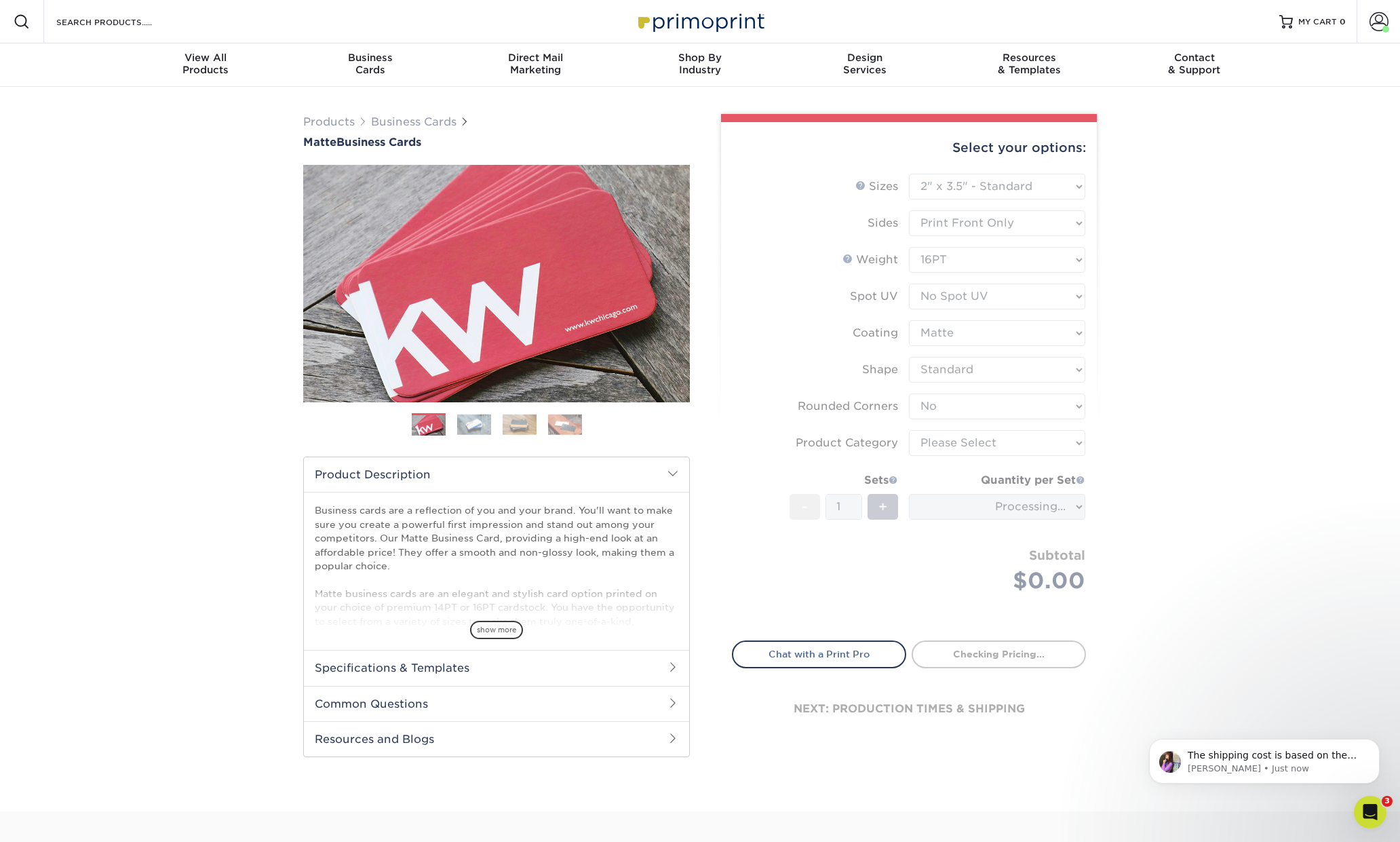
click at [1142, 423] on div "Products Business Cards Matte Business Cards Previous Next 100 $ 8" at bounding box center [700, 448] width 1400 height 724
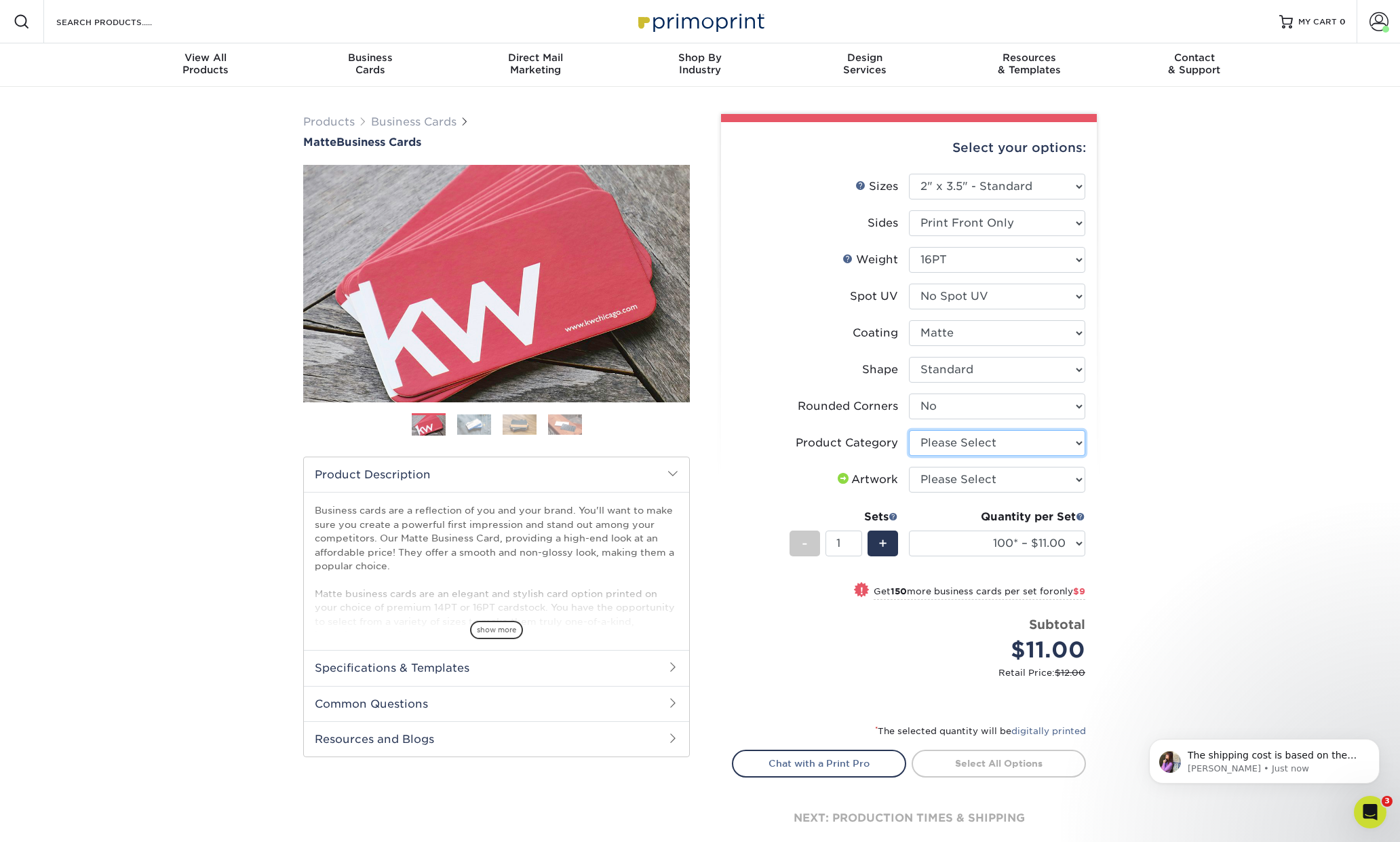
select select "3b5148f1-0588-4f88-a218-97bcfdce65c1"
click option "Business Cards" at bounding box center [0, 0] width 0 height 0
select select "upload"
click option "I will upload files" at bounding box center [0, 0] width 0 height 0
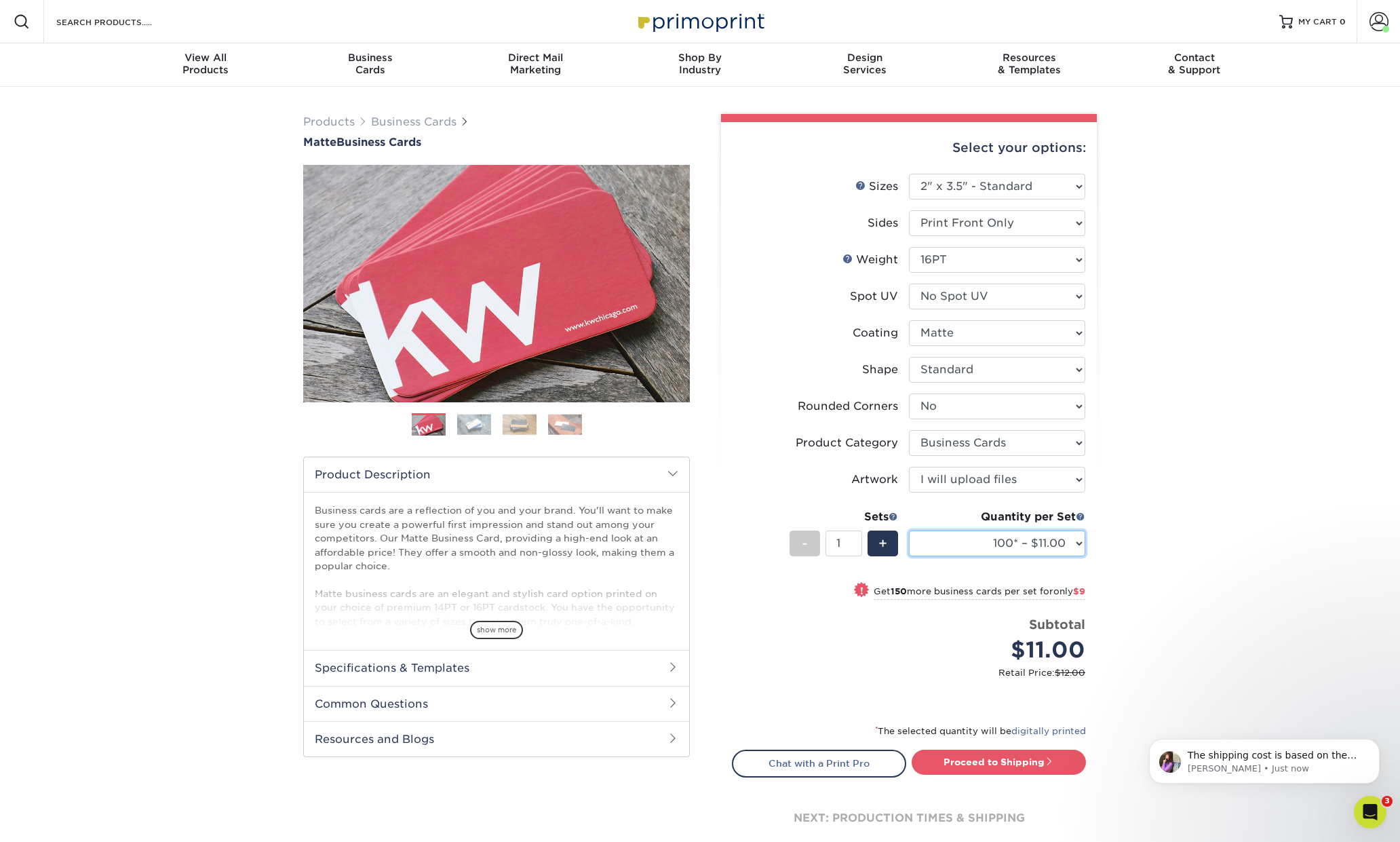
select select "1000 – $49.00"
click option "1000 – $49.00" at bounding box center [0, 0] width 0 height 0
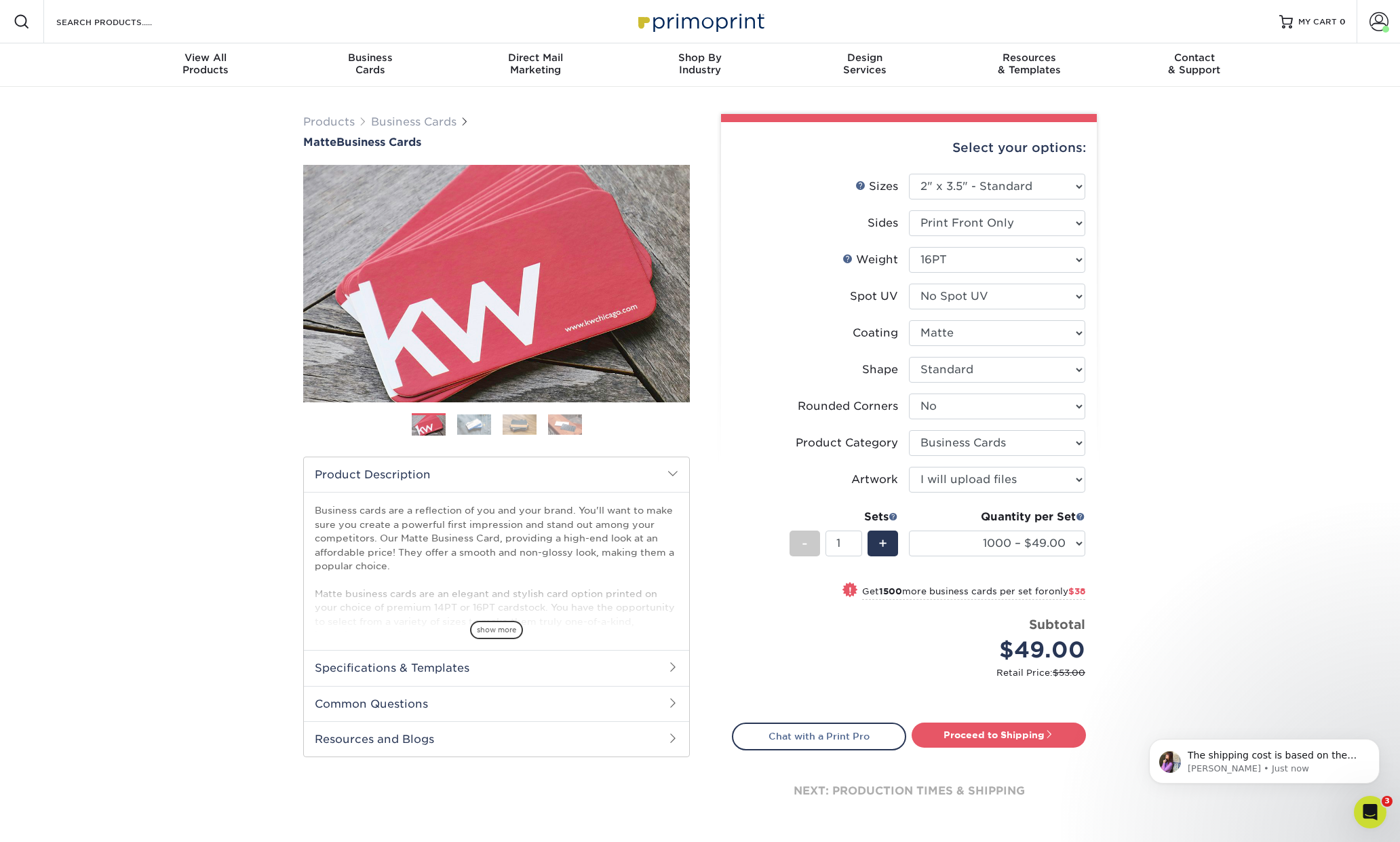
click at [1145, 529] on div "Products Business Cards Matte Business Cards Previous Next 100 $ 8" at bounding box center [700, 483] width 1400 height 794
click at [1010, 734] on link "Proceed to Shipping" at bounding box center [999, 734] width 175 height 24
type input "Set 1"
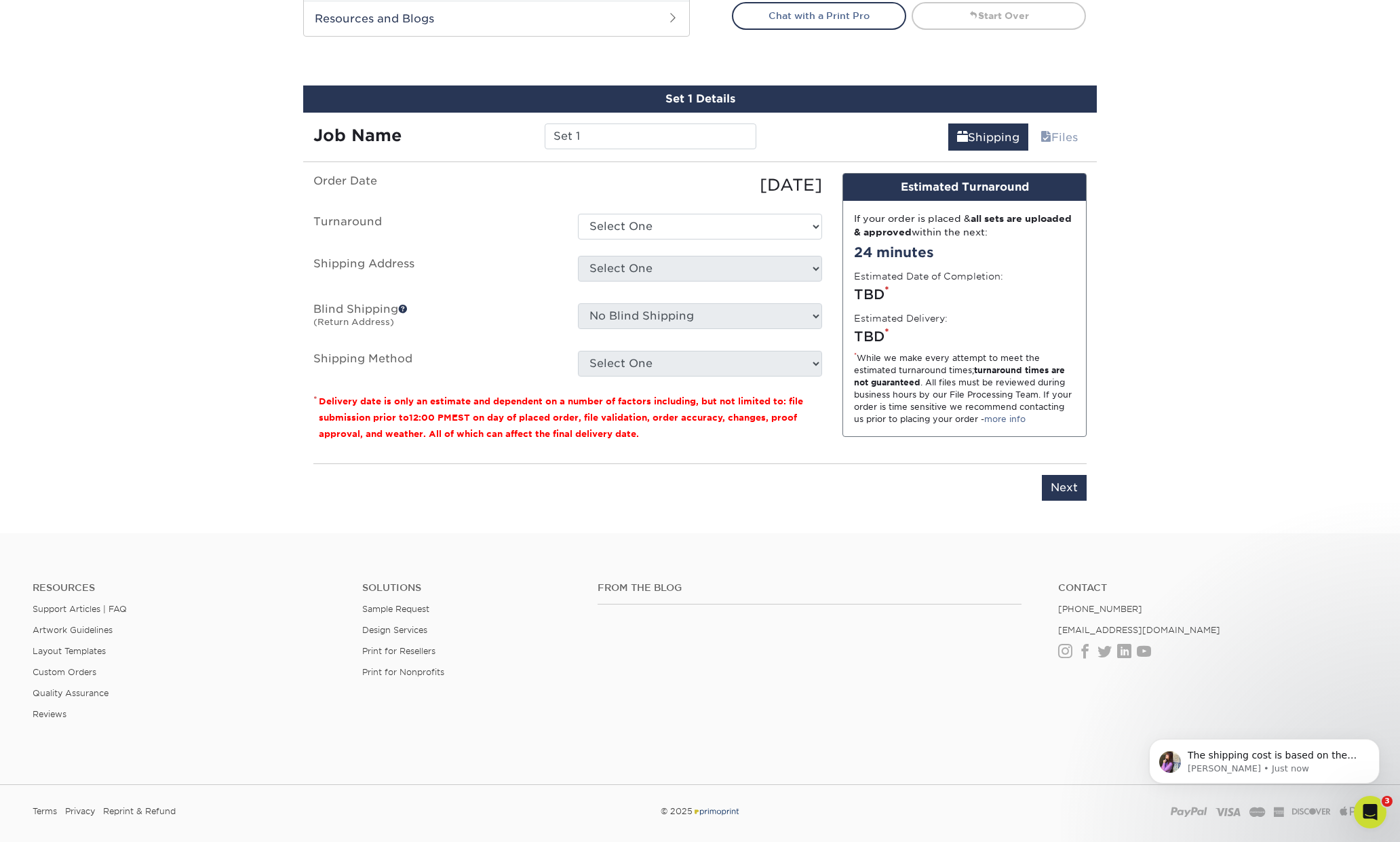
scroll to position [759, 0]
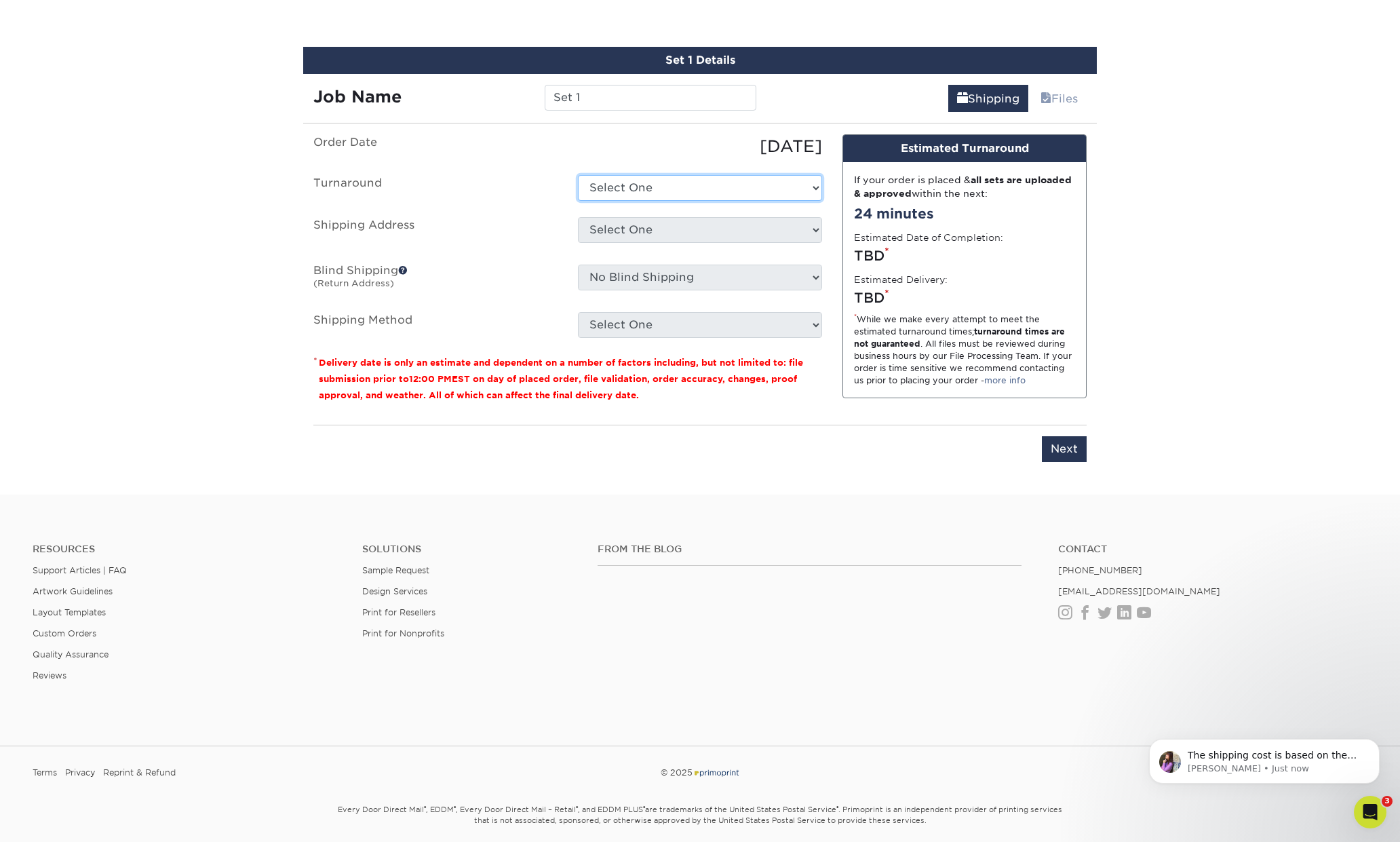
select select "88cb0c55-ec38-40f6-8fd4-a7b8ca81646e"
click option "2 Day" at bounding box center [0, 0] width 0 height 0
select select "91344"
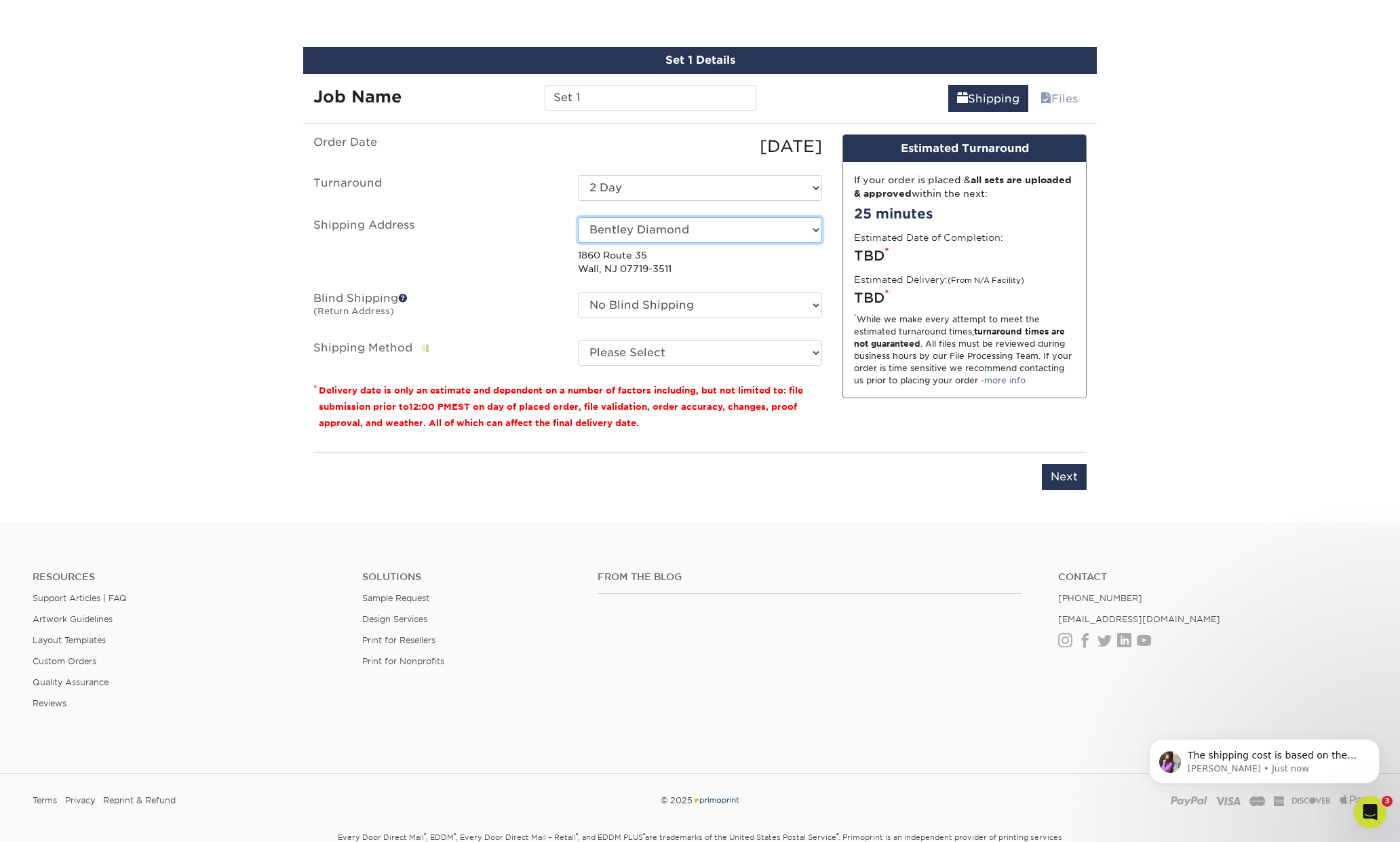
click at [796, 277] on ul "Order Date [DATE] [GEOGRAPHIC_DATA] Select One 2-4 Business Days 2 Day Next Bus…" at bounding box center [567, 250] width 508 height 232
click option "No Blind Shipping" at bounding box center [0, 0] width 0 height 0
select select "83992"
click option "bk creative" at bounding box center [0, 0] width 0 height 0
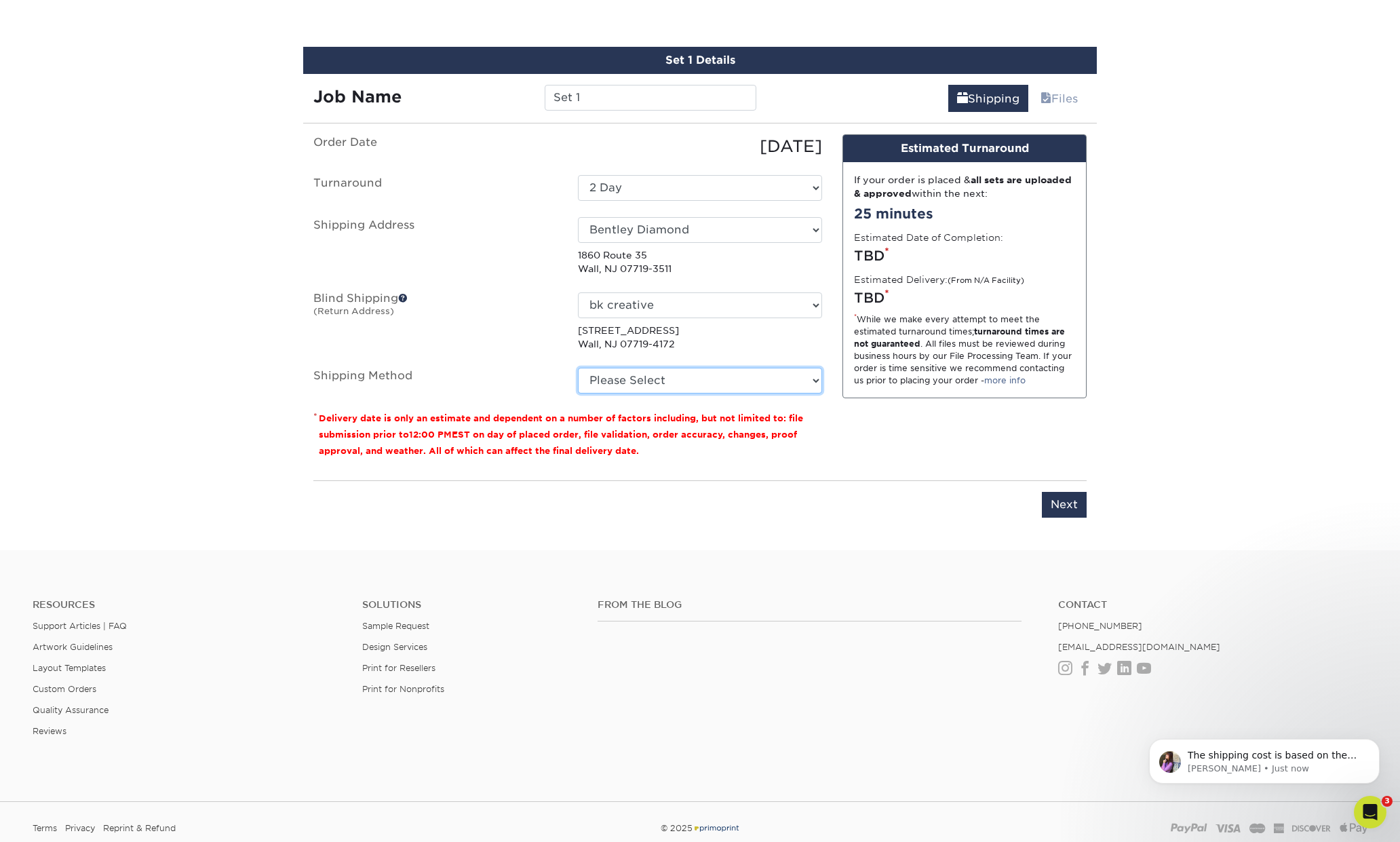
select select "03"
click option "UPS Ground (+$8.96)" at bounding box center [0, 0] width 0 height 0
click at [1273, 760] on p "The shipping cost is based on the zip codes. This can affect pricing" at bounding box center [1274, 756] width 175 height 14
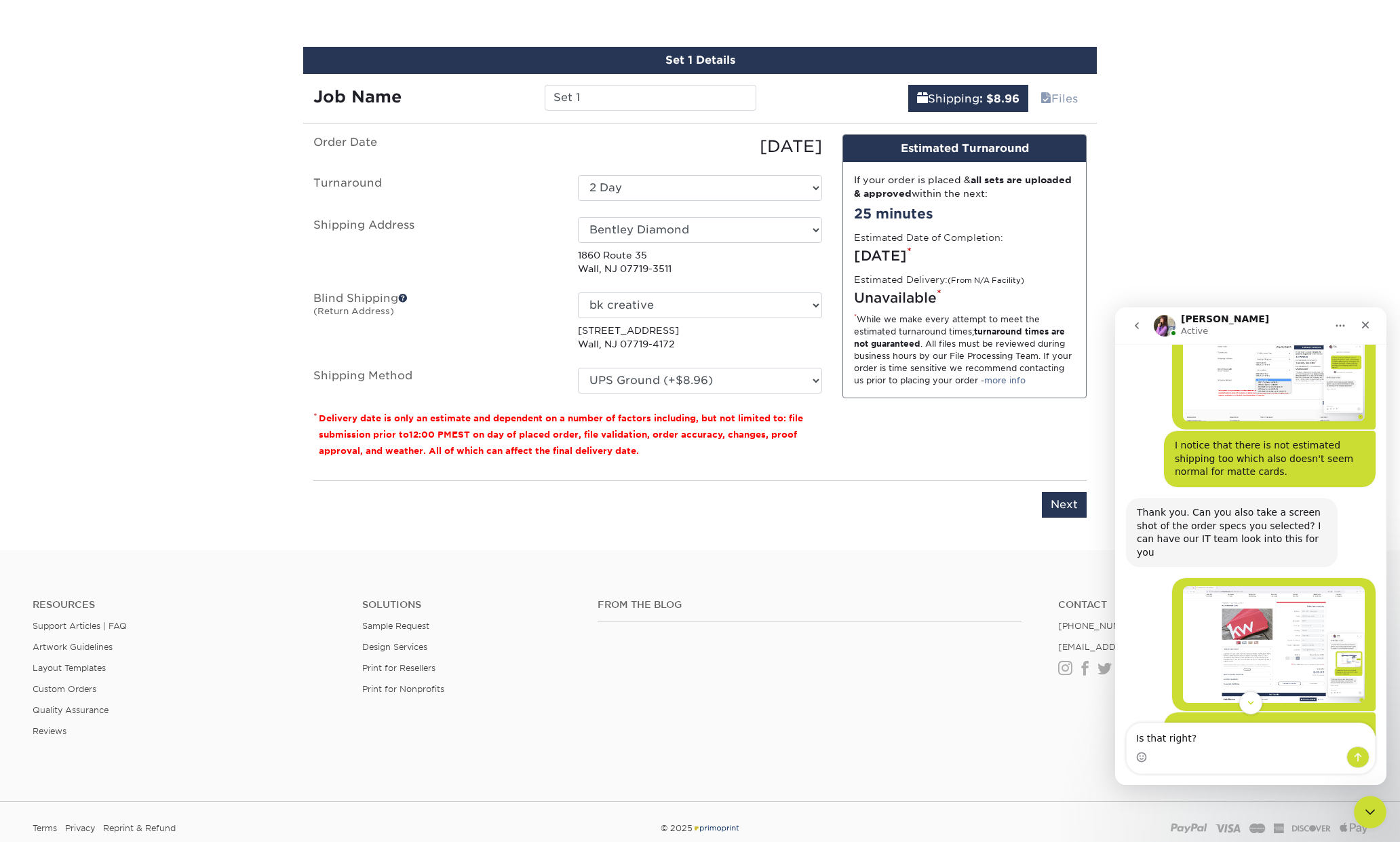
scroll to position [949, 0]
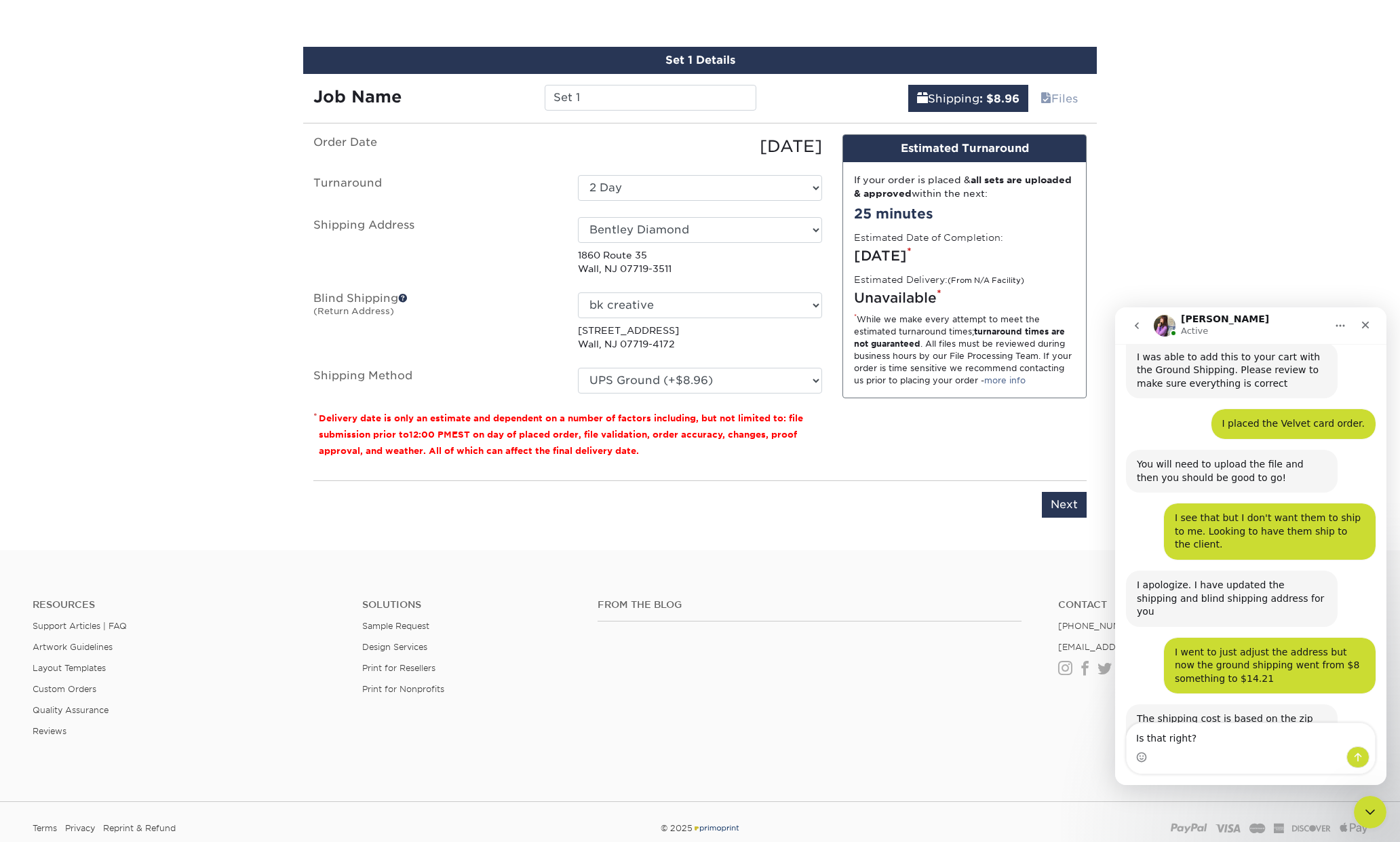
drag, startPoint x: 1221, startPoint y: 739, endPoint x: 1129, endPoint y: 731, distance: 92.3
click at [1129, 731] on textarea "Is that right?" at bounding box center [1250, 734] width 249 height 23
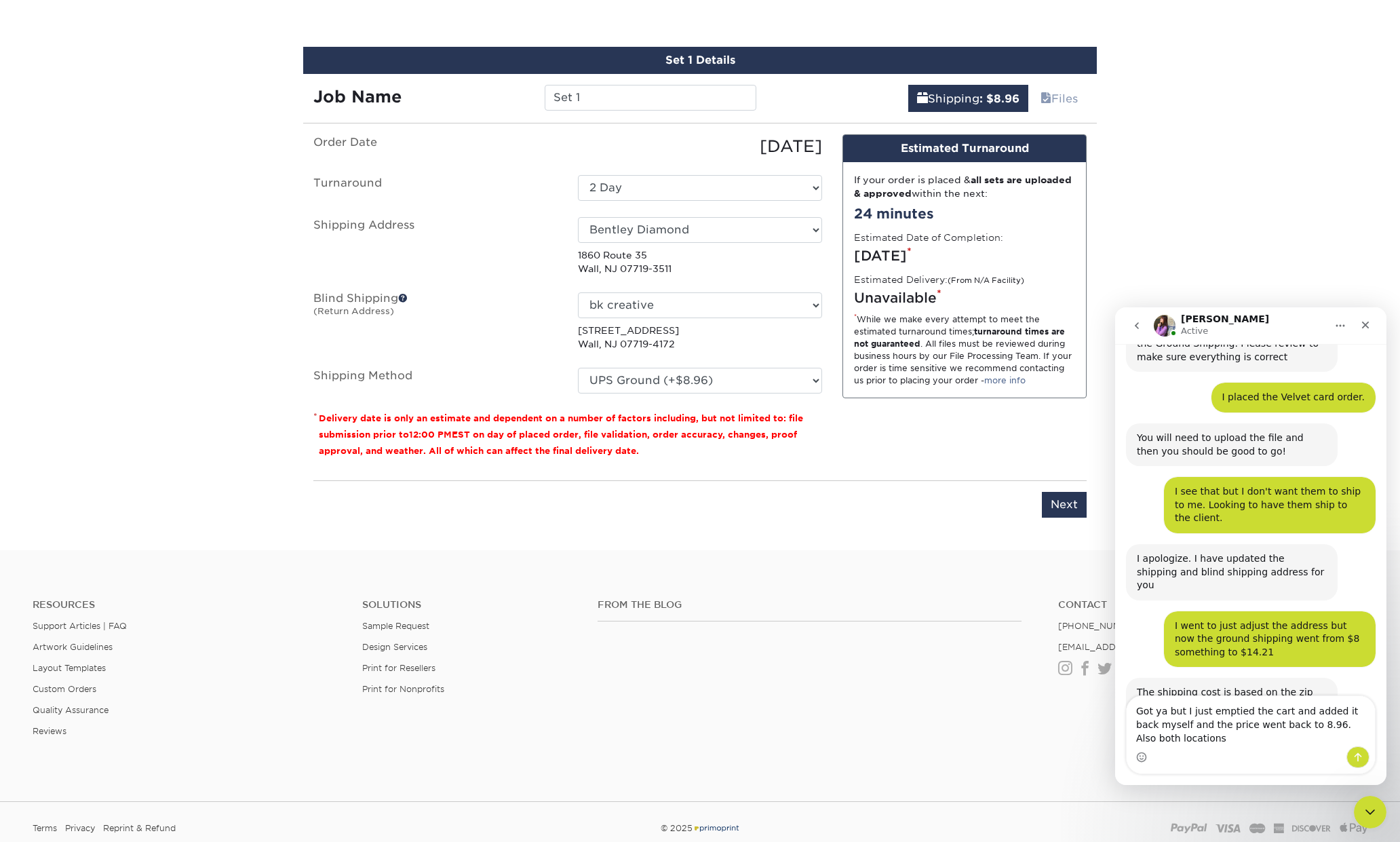
scroll to position [976, 0]
type textarea "Got ya but I just emptied the cart and added it back myself and the price went …"
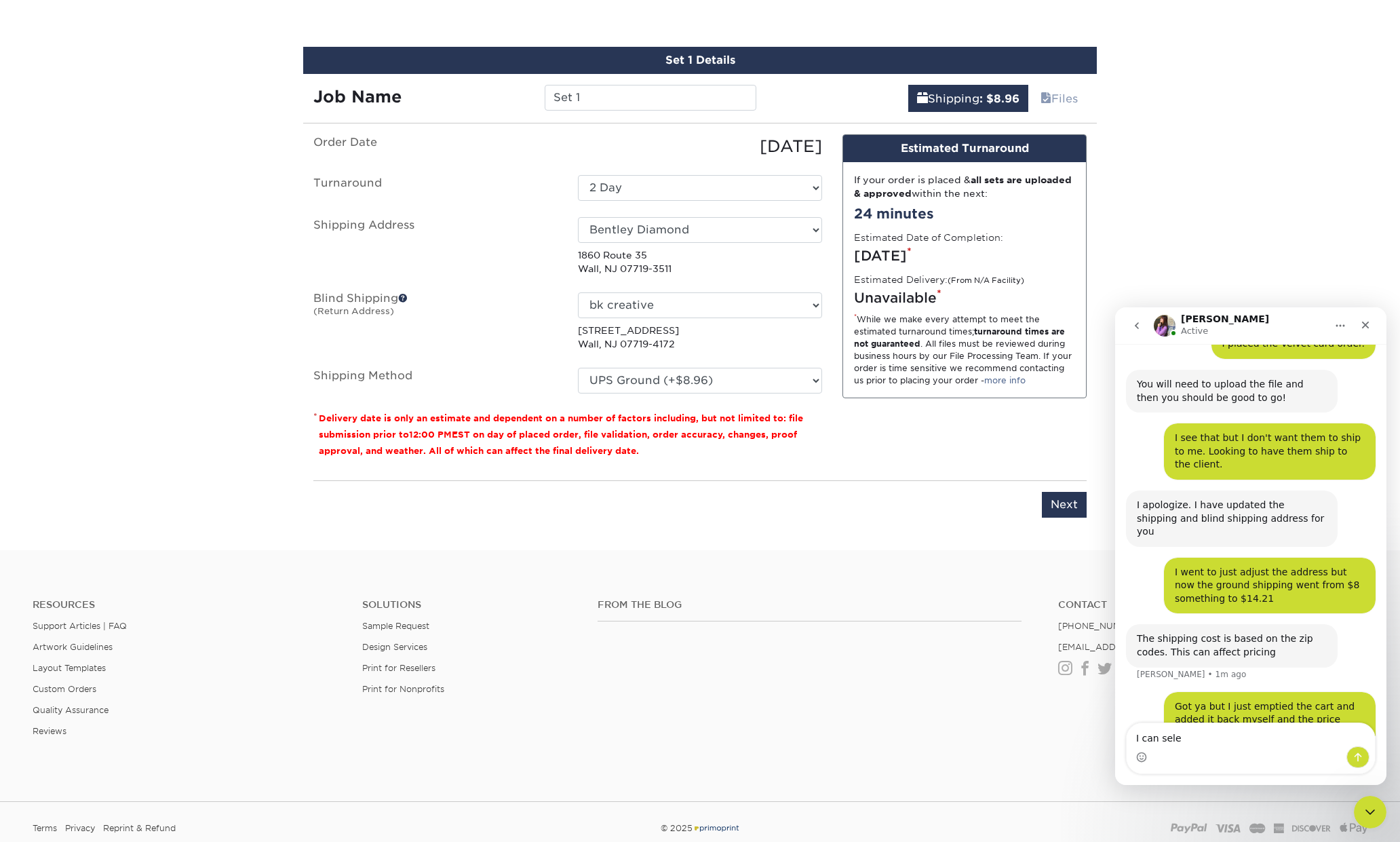
scroll to position [1081, 0]
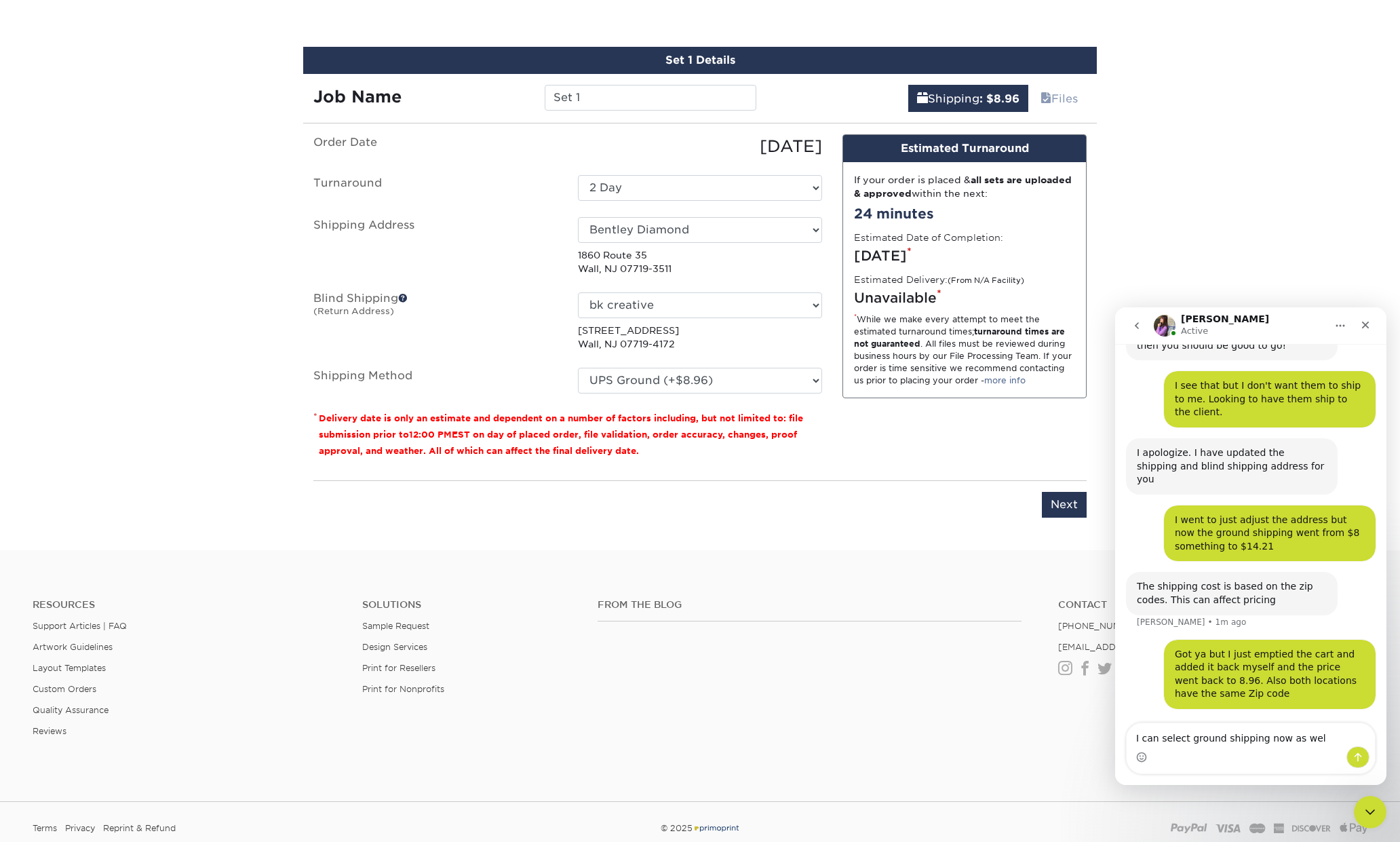
type textarea "I can select ground shipping now as well"
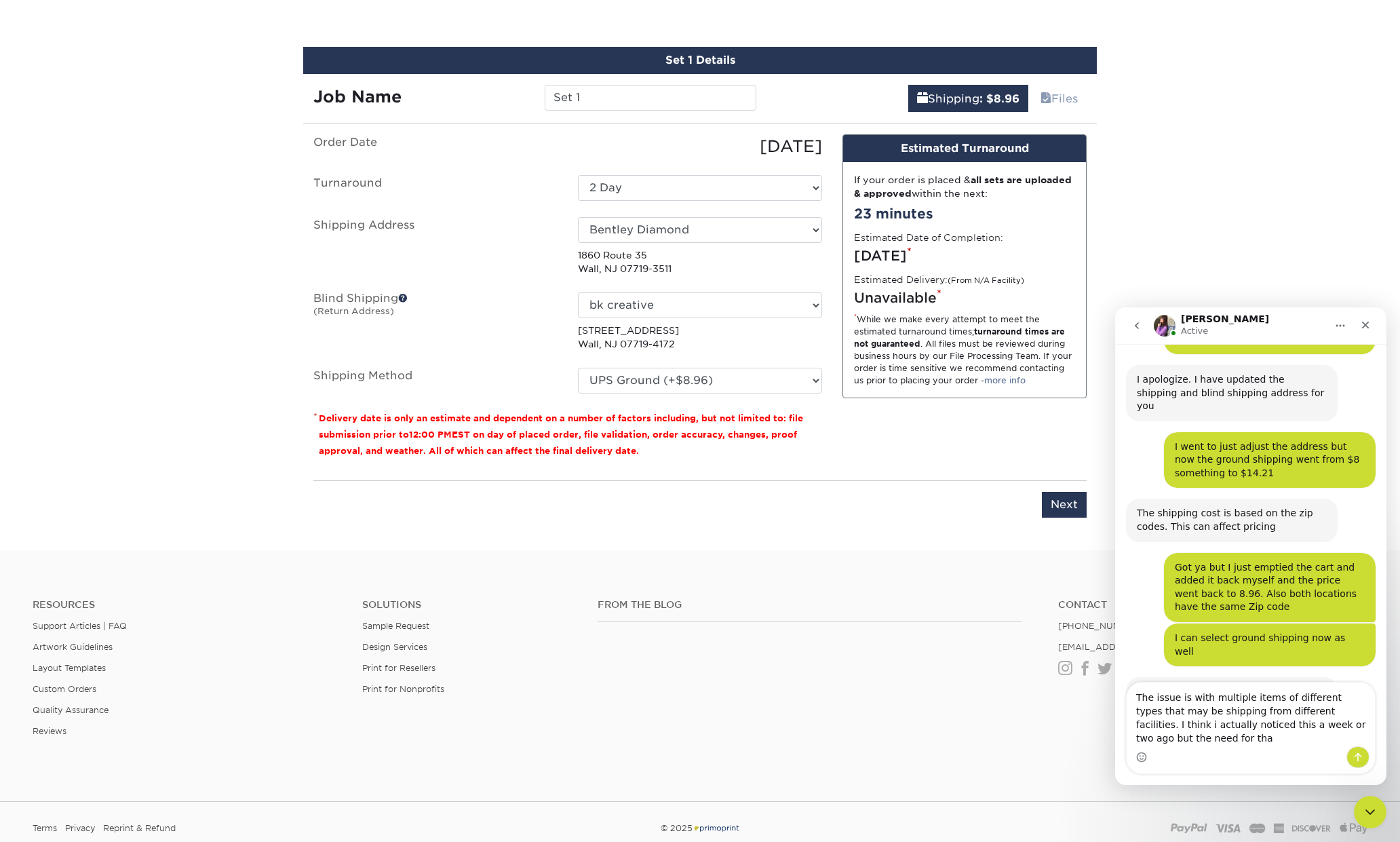
scroll to position [1154, 0]
type textarea "The issue is with multiple items of different types that may be shipping from d…"
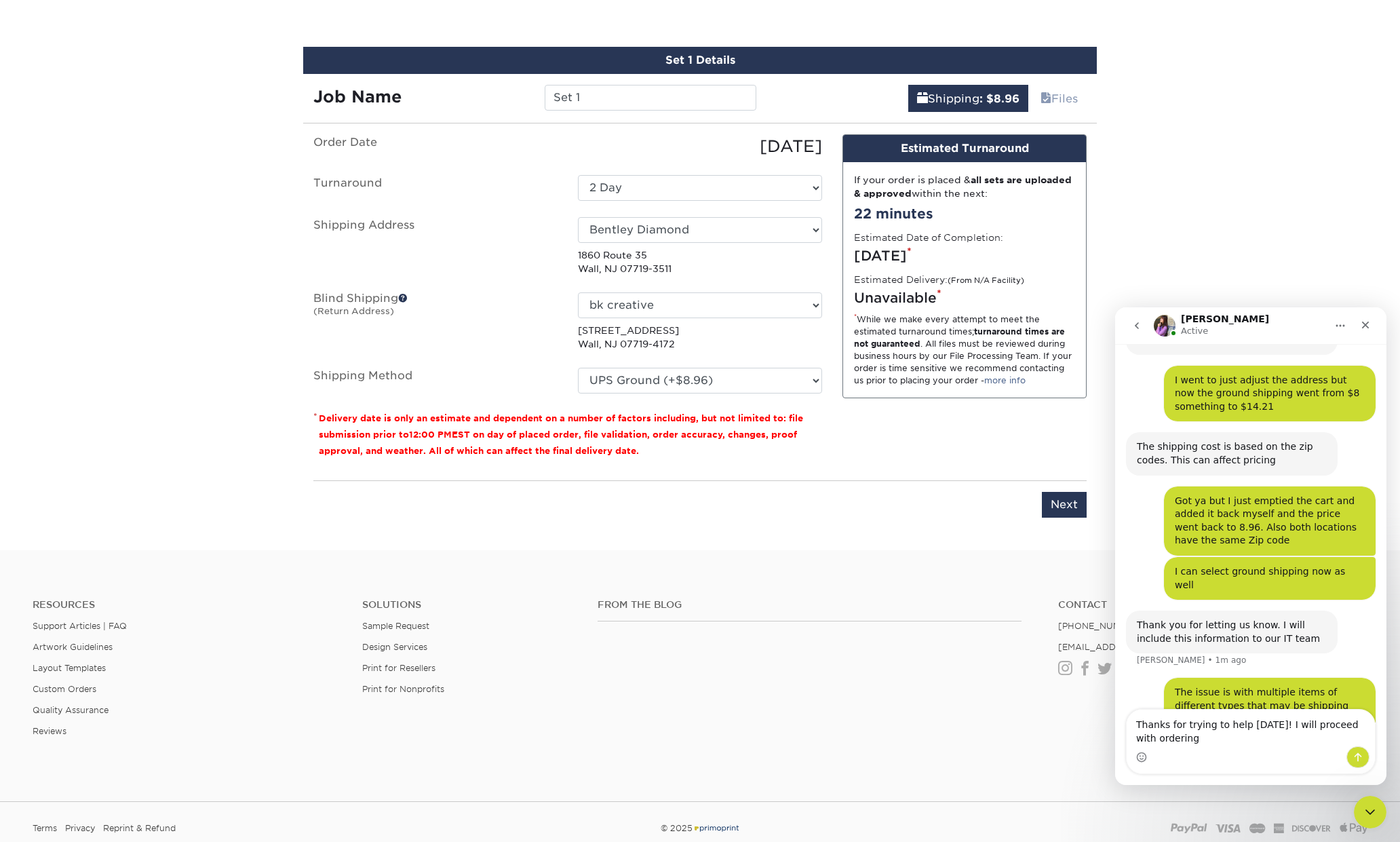
scroll to position [1221, 0]
type textarea "Thanks for trying to help [DATE]! I will proceed with ordering these matte card…"
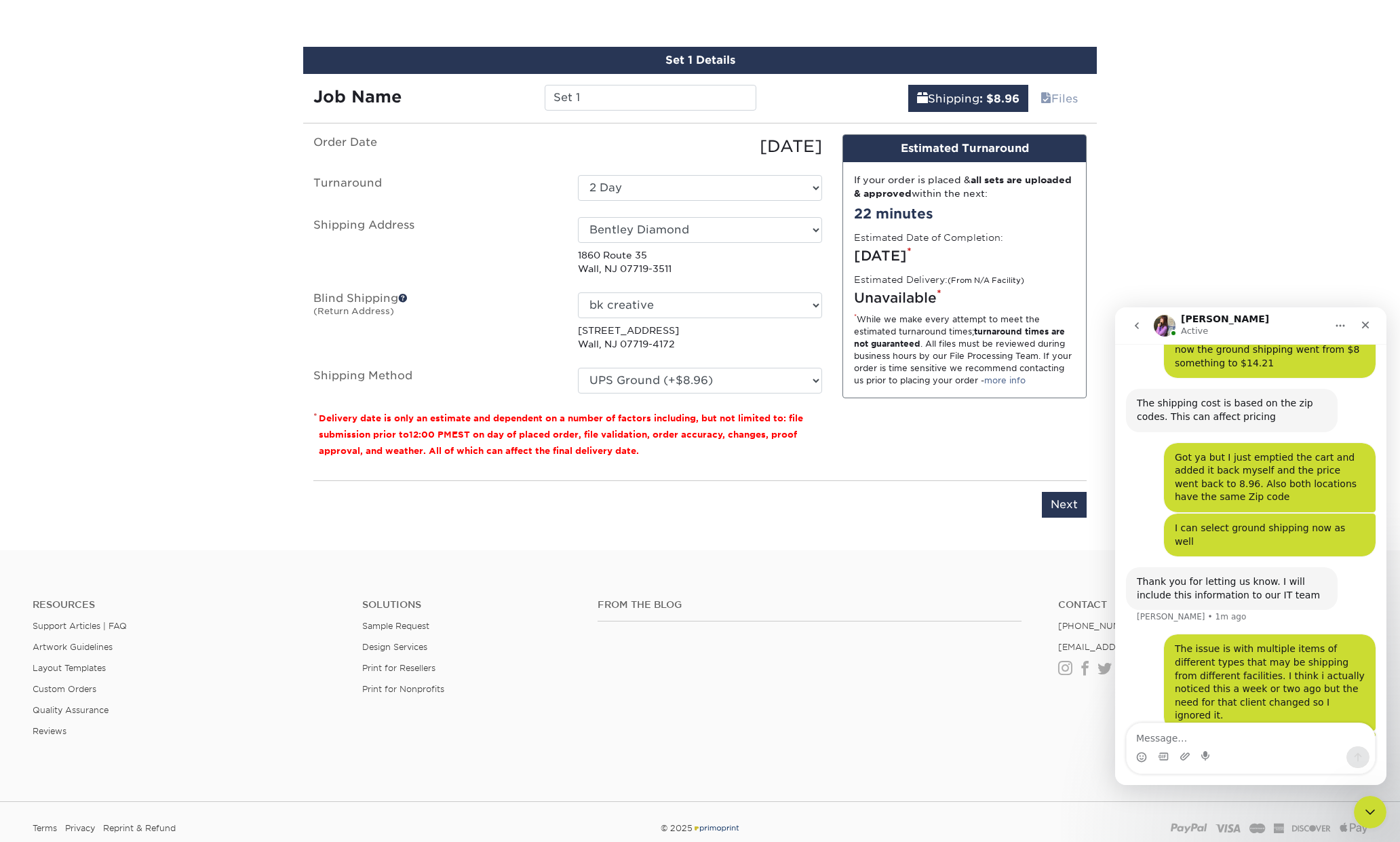
scroll to position [1264, 0]
click at [952, 457] on div "Design Estimated Turnaround If your order is placed & all sets are uploaded & a…" at bounding box center [964, 302] width 265 height 336
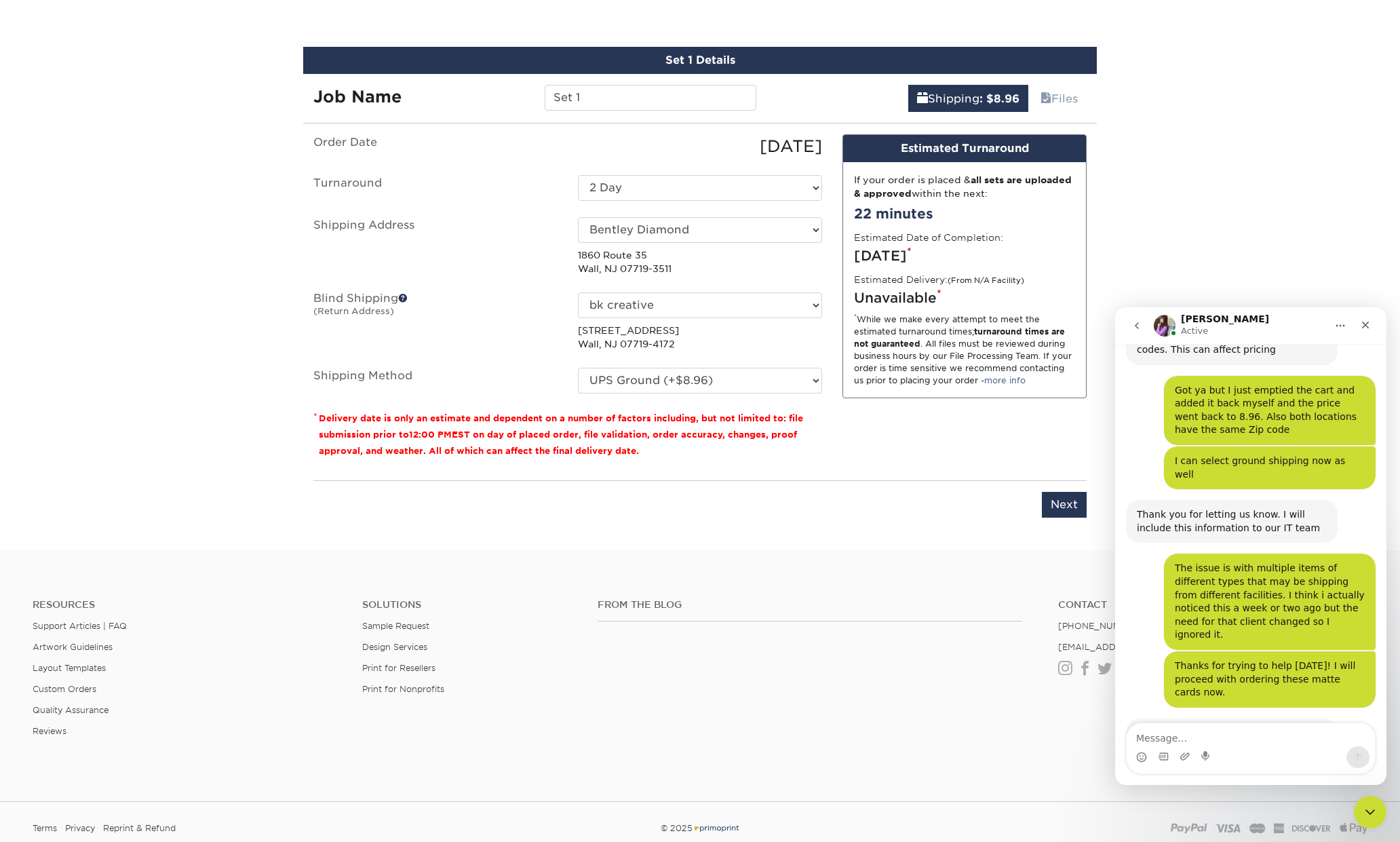
scroll to position [1331, 0]
click at [1185, 738] on textarea "Message…" at bounding box center [1250, 734] width 249 height 23
type textarea "You as well!"
click at [1360, 758] on icon "Send a message…" at bounding box center [1357, 757] width 11 height 11
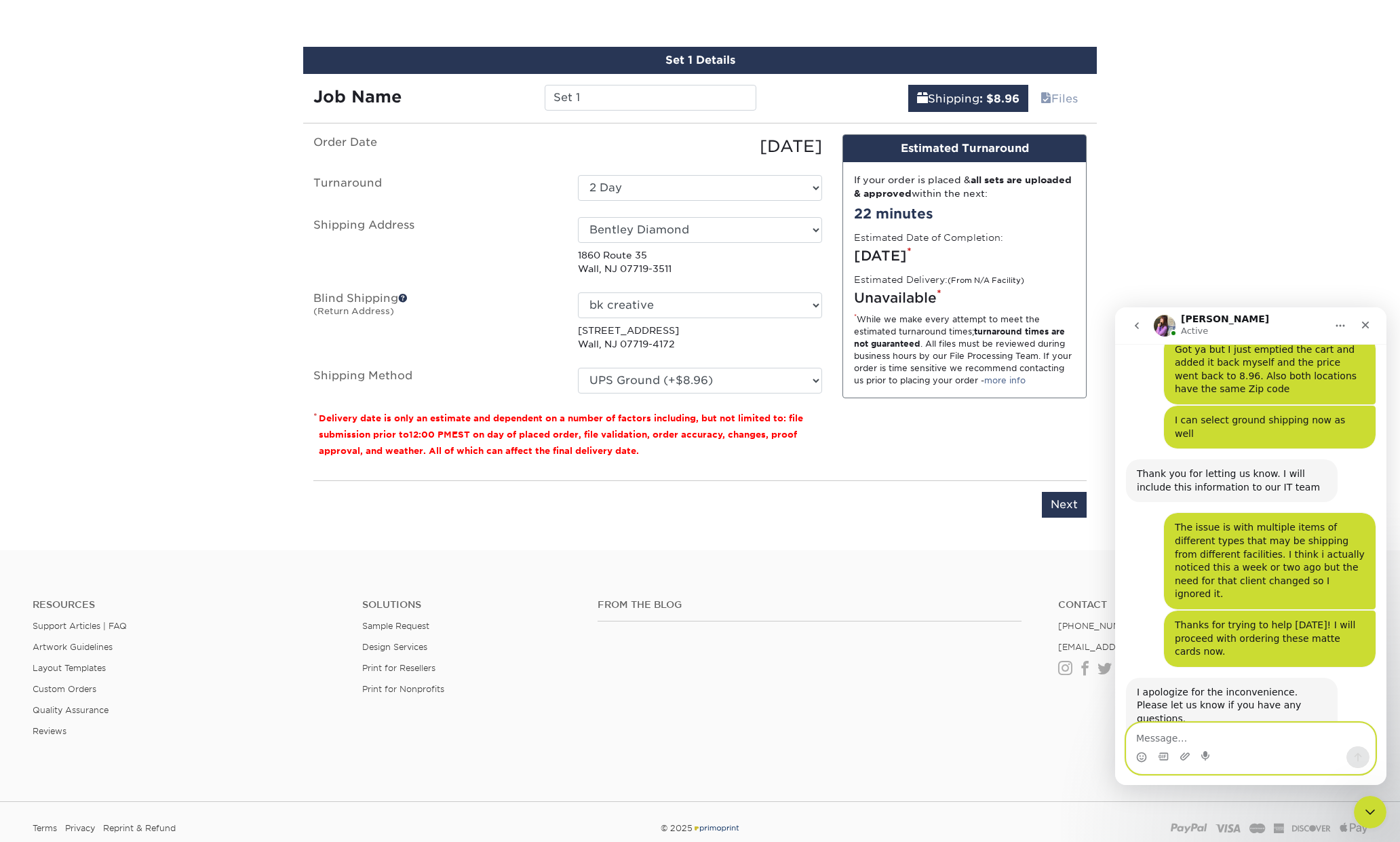
scroll to position [1371, 0]
click at [1366, 326] on icon "Close" at bounding box center [1365, 325] width 7 height 7
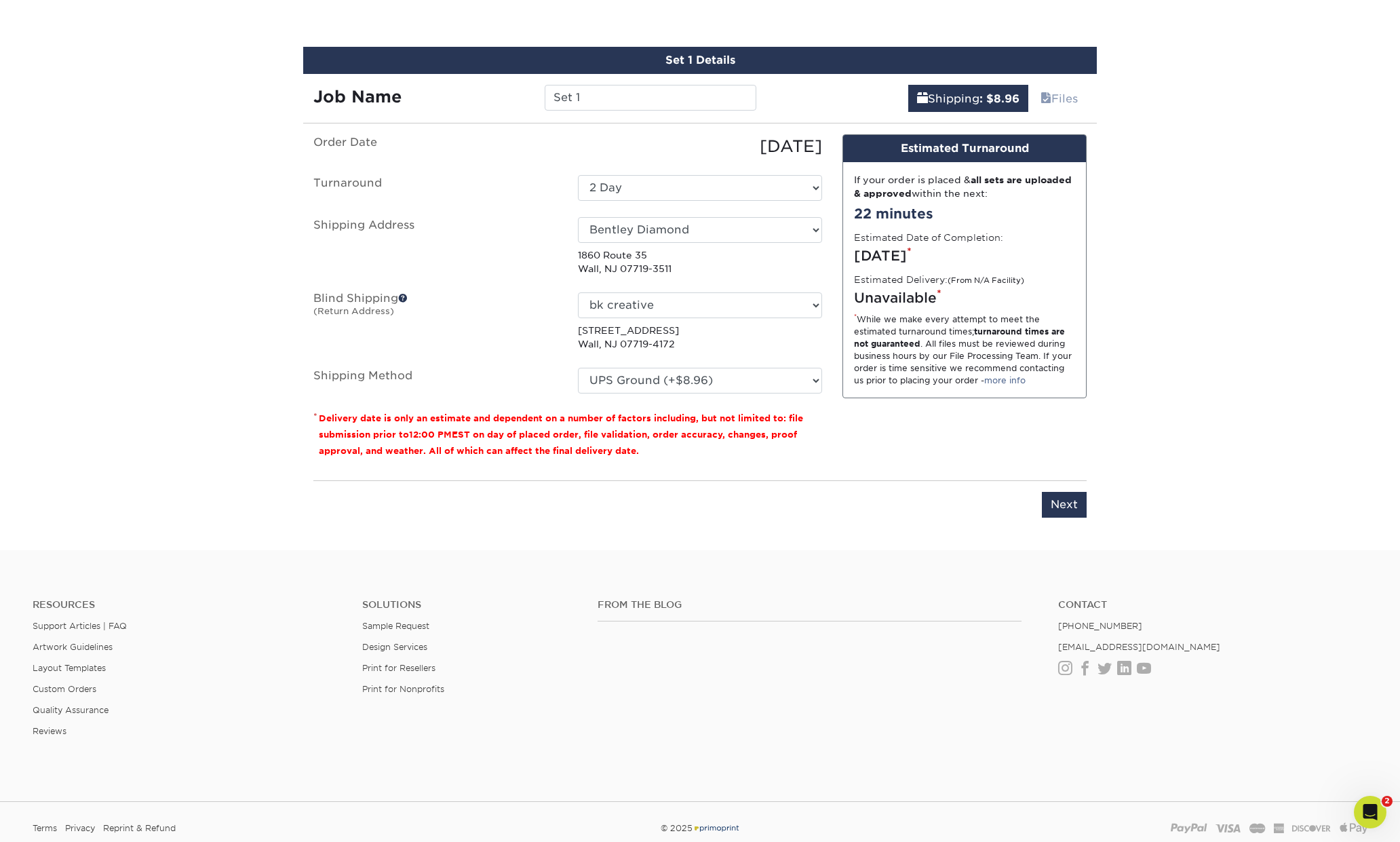
scroll to position [1371, 0]
click at [1073, 507] on input "Next" at bounding box center [1063, 504] width 45 height 26
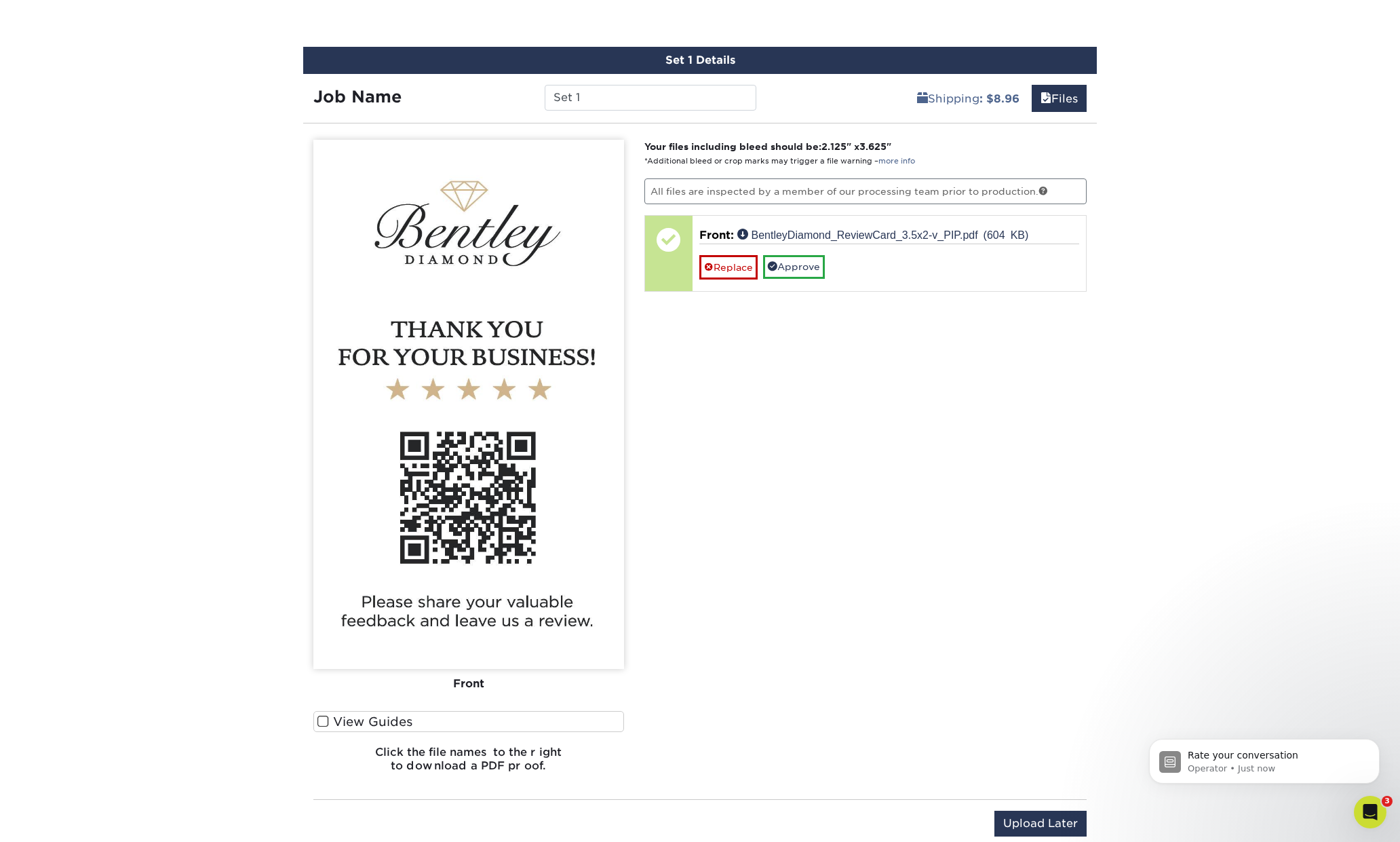
scroll to position [852, 0]
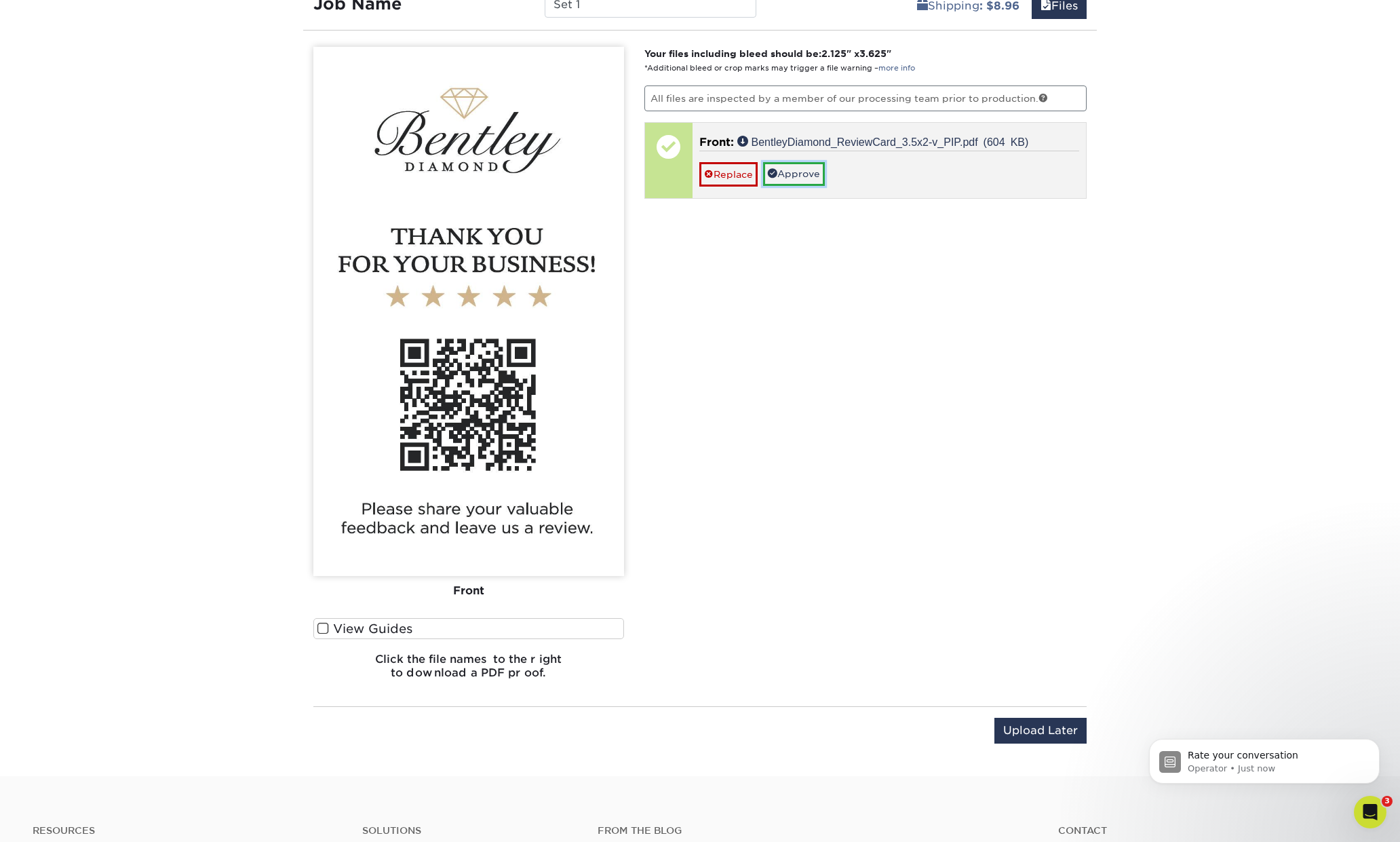
click at [801, 179] on link "Approve" at bounding box center [794, 173] width 62 height 23
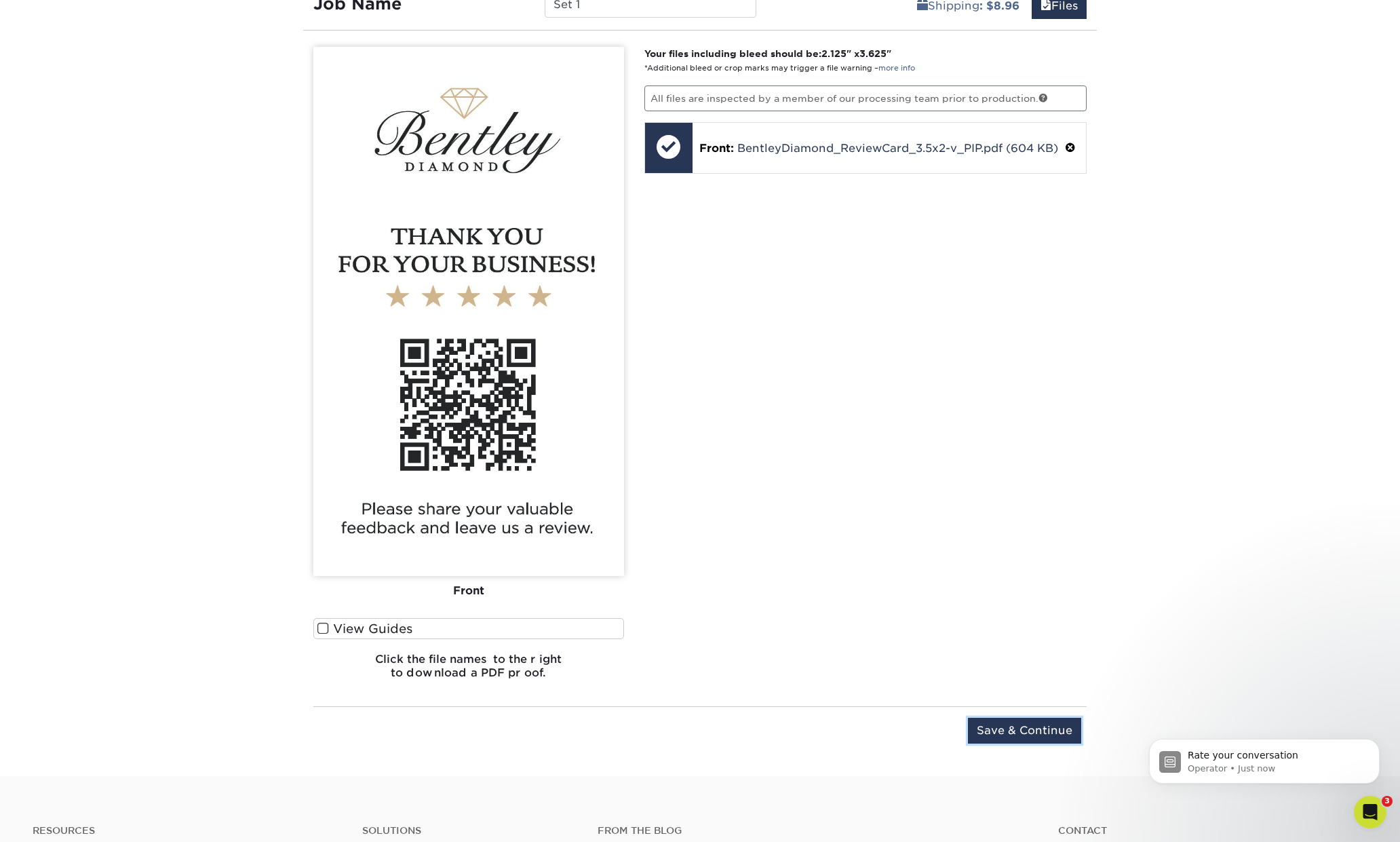
drag, startPoint x: 1025, startPoint y: 729, endPoint x: 1117, endPoint y: 680, distance: 104.2
click at [1025, 729] on input "Save & Continue" at bounding box center [1024, 731] width 113 height 26
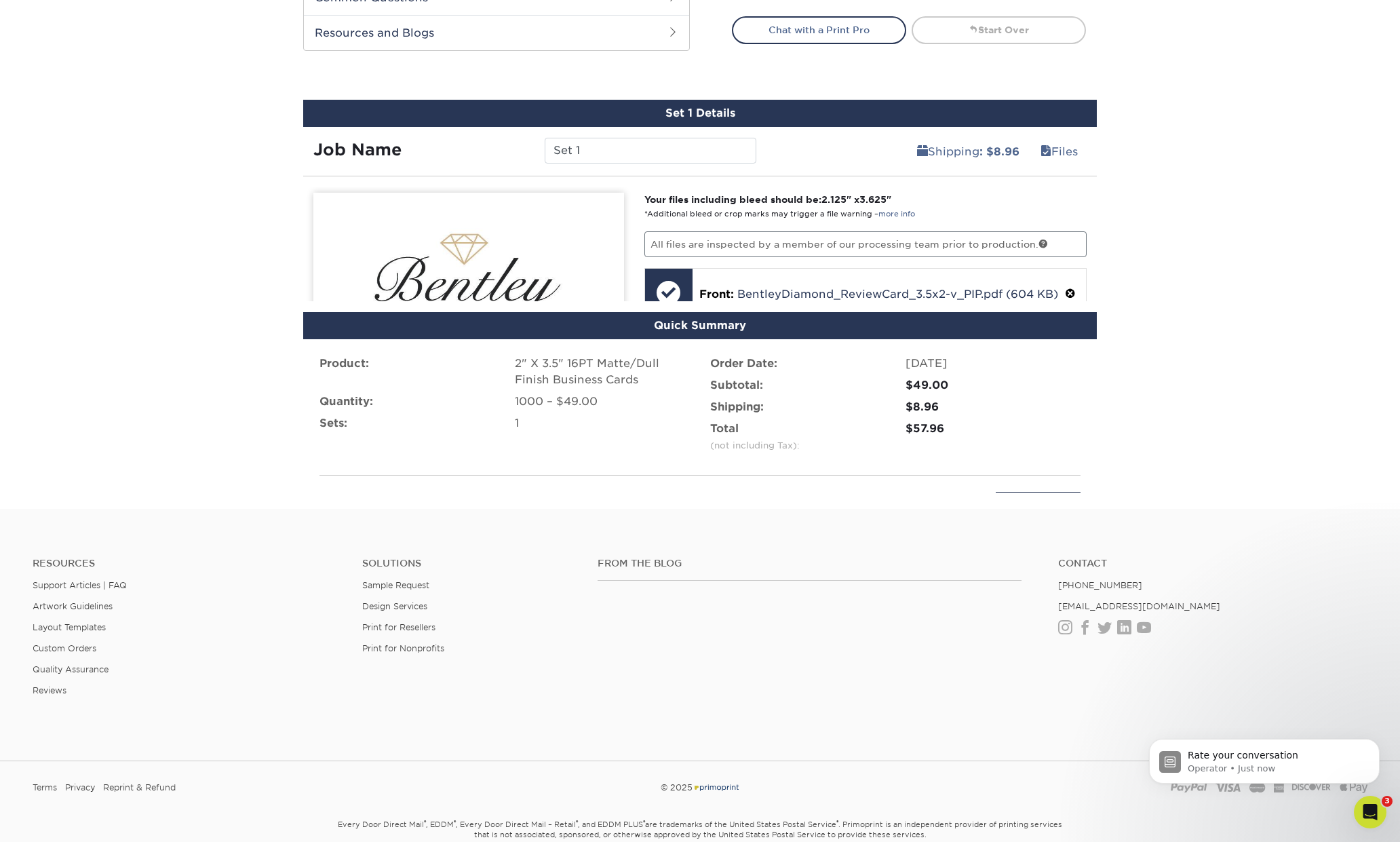
scroll to position [685, 0]
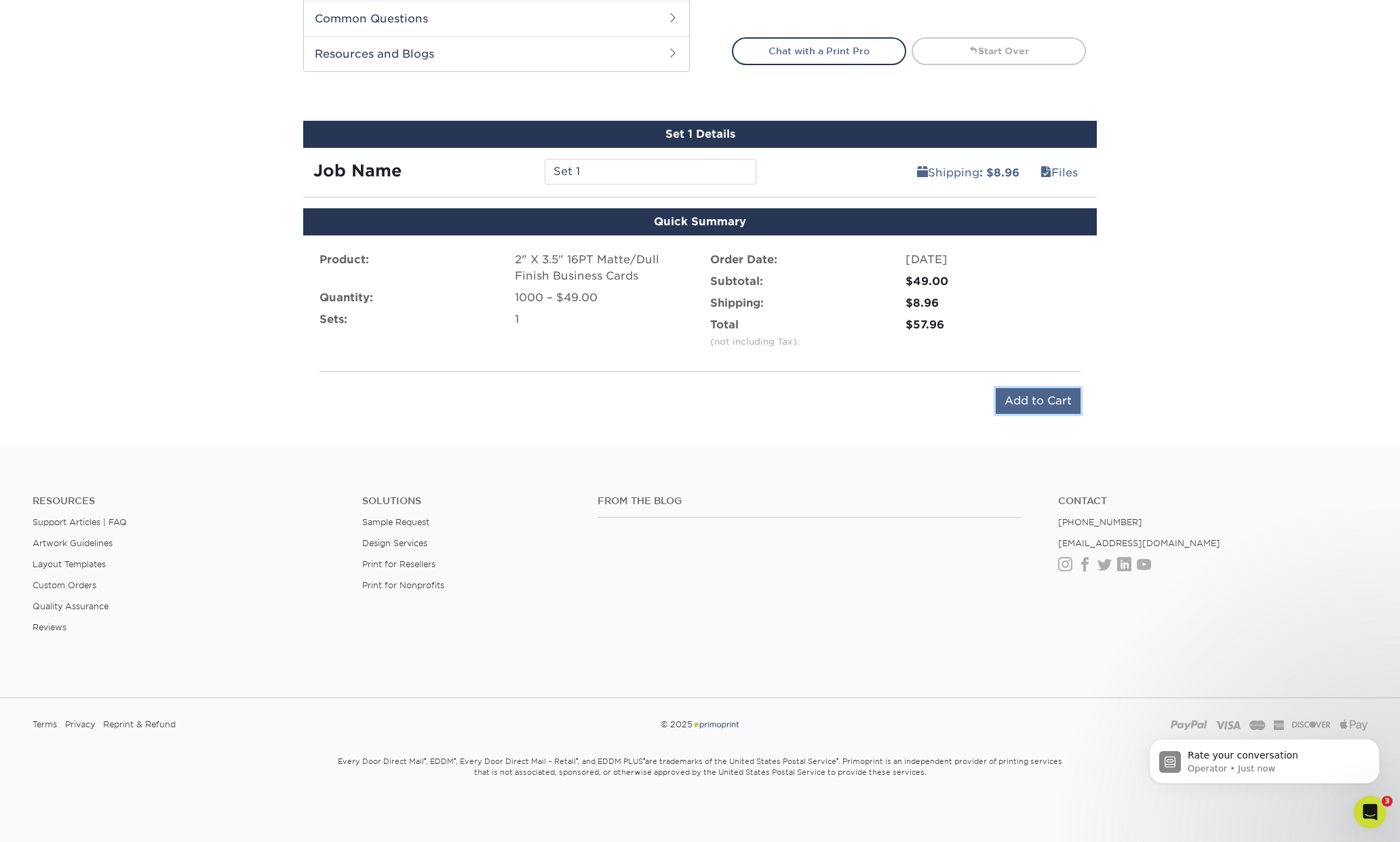
drag, startPoint x: 1044, startPoint y: 398, endPoint x: 1064, endPoint y: 403, distance: 20.6
click at [1044, 398] on input "Add to Cart" at bounding box center [1038, 402] width 85 height 26
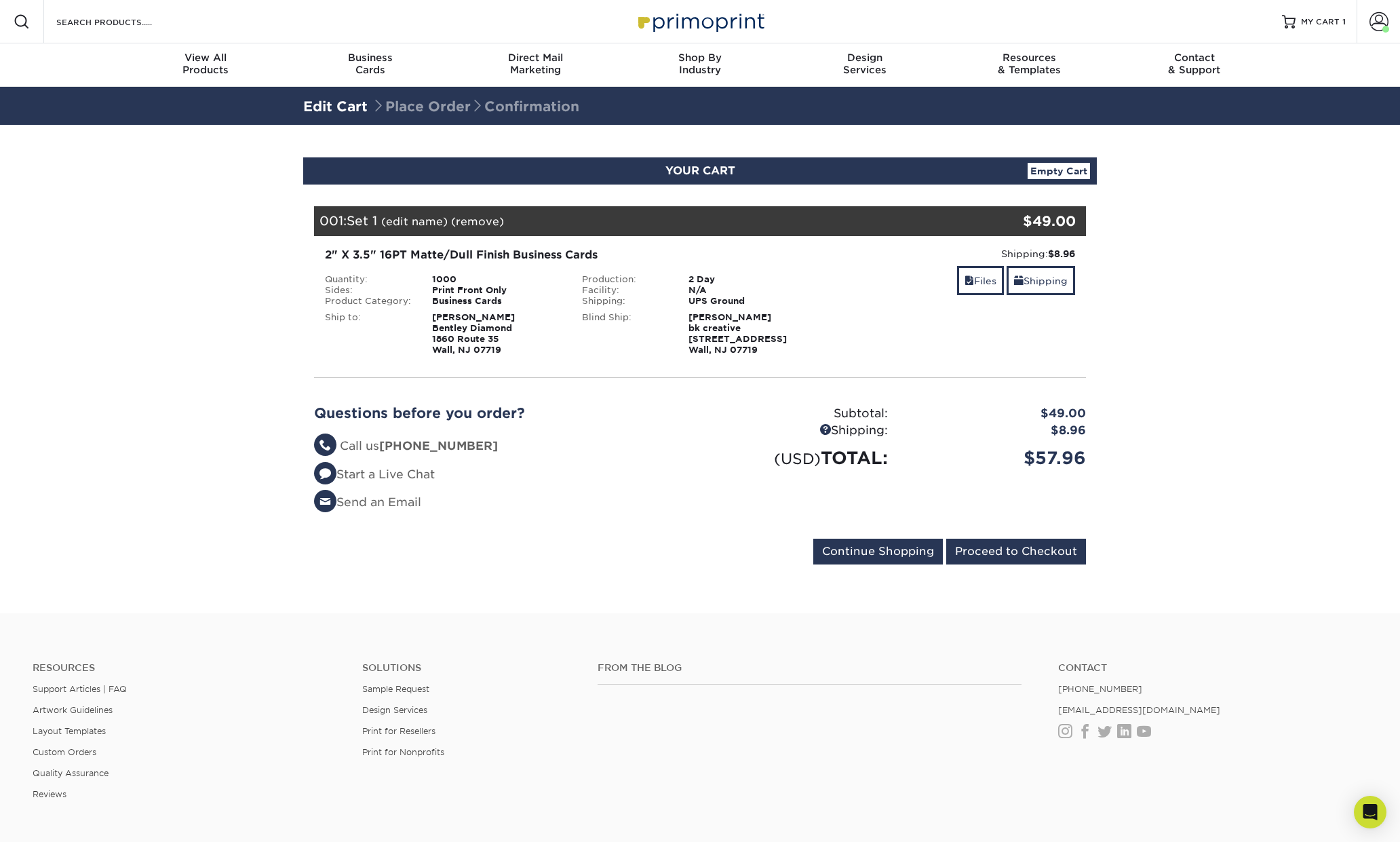
click at [426, 221] on link "(edit name)" at bounding box center [414, 221] width 67 height 13
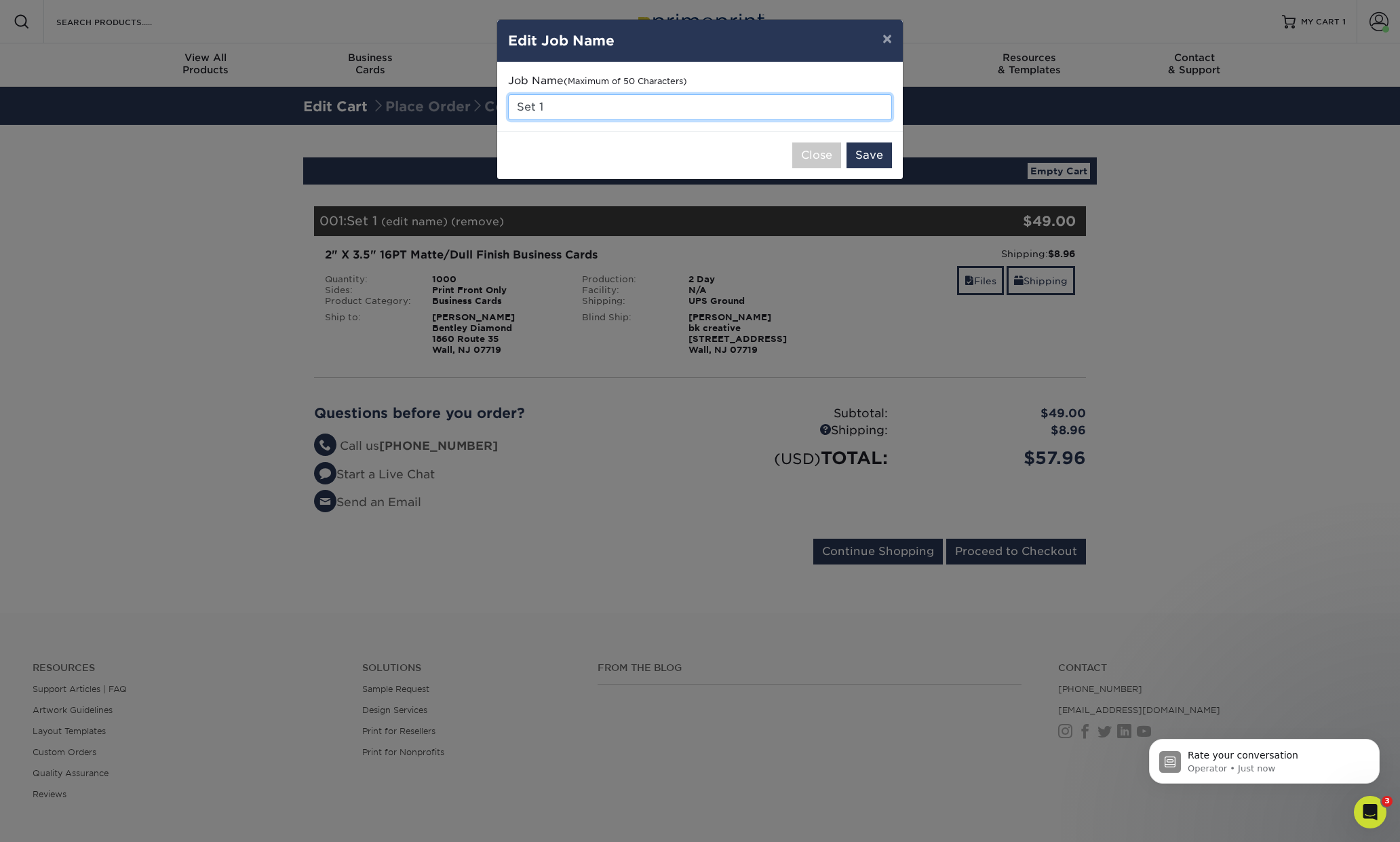
click at [568, 113] on input "Set 1" at bounding box center [700, 107] width 383 height 26
type input "BD Review Cards"
click at [872, 157] on button "Save" at bounding box center [870, 156] width 46 height 26
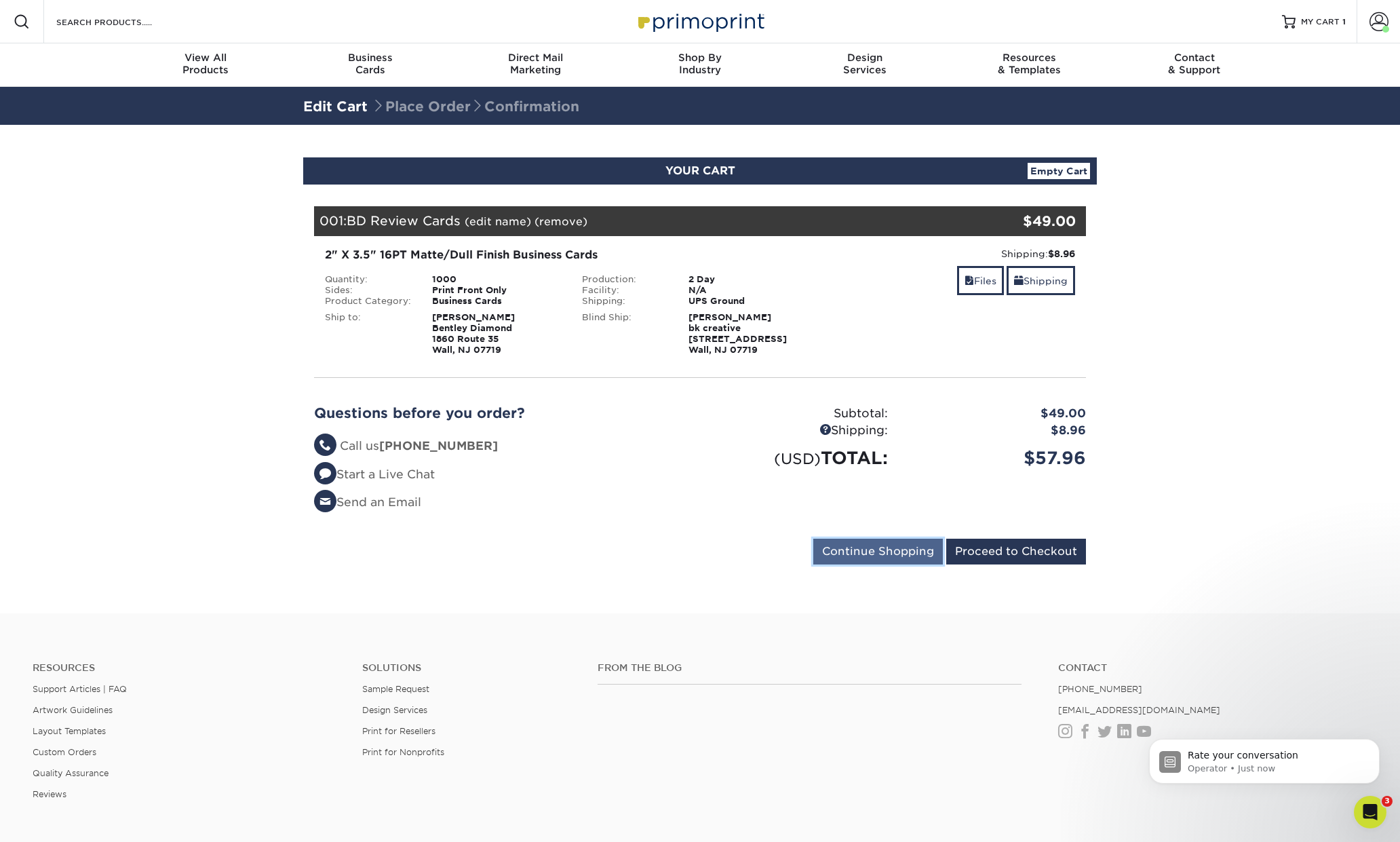
click at [879, 551] on input "Continue Shopping" at bounding box center [878, 551] width 130 height 26
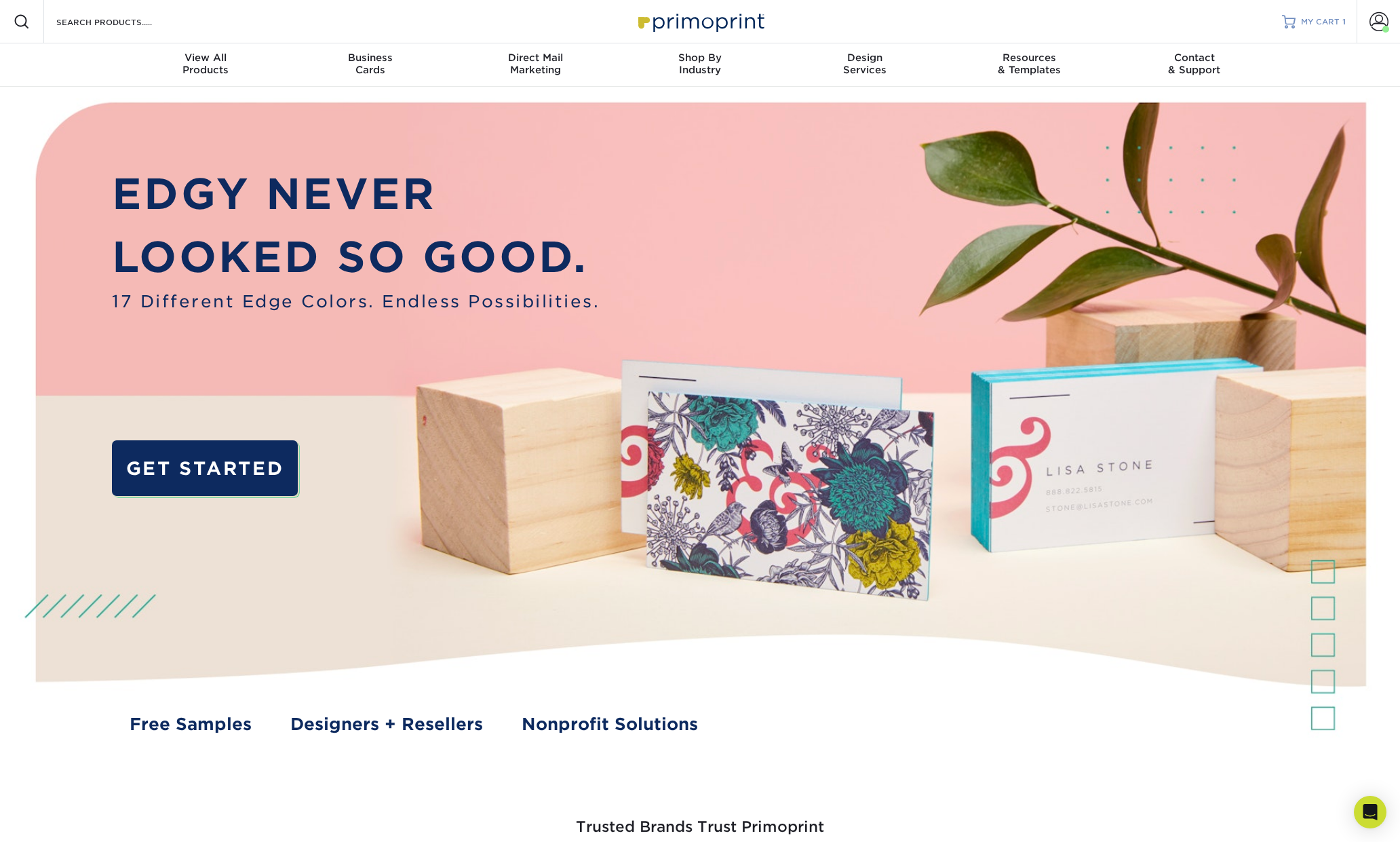
click at [1326, 23] on span "MY CART" at bounding box center [1320, 22] width 39 height 12
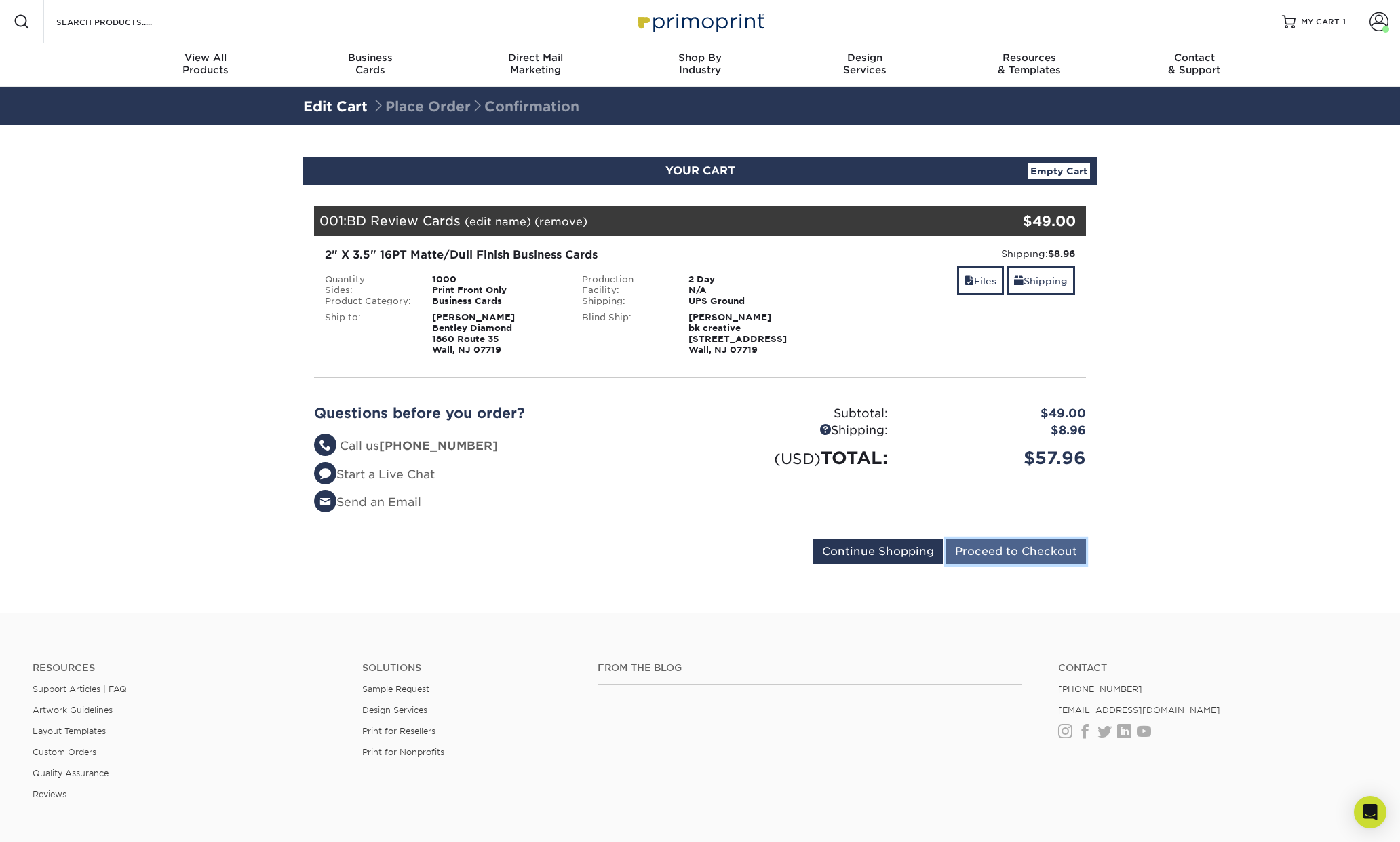
click at [1028, 551] on input "Proceed to Checkout" at bounding box center [1017, 551] width 140 height 26
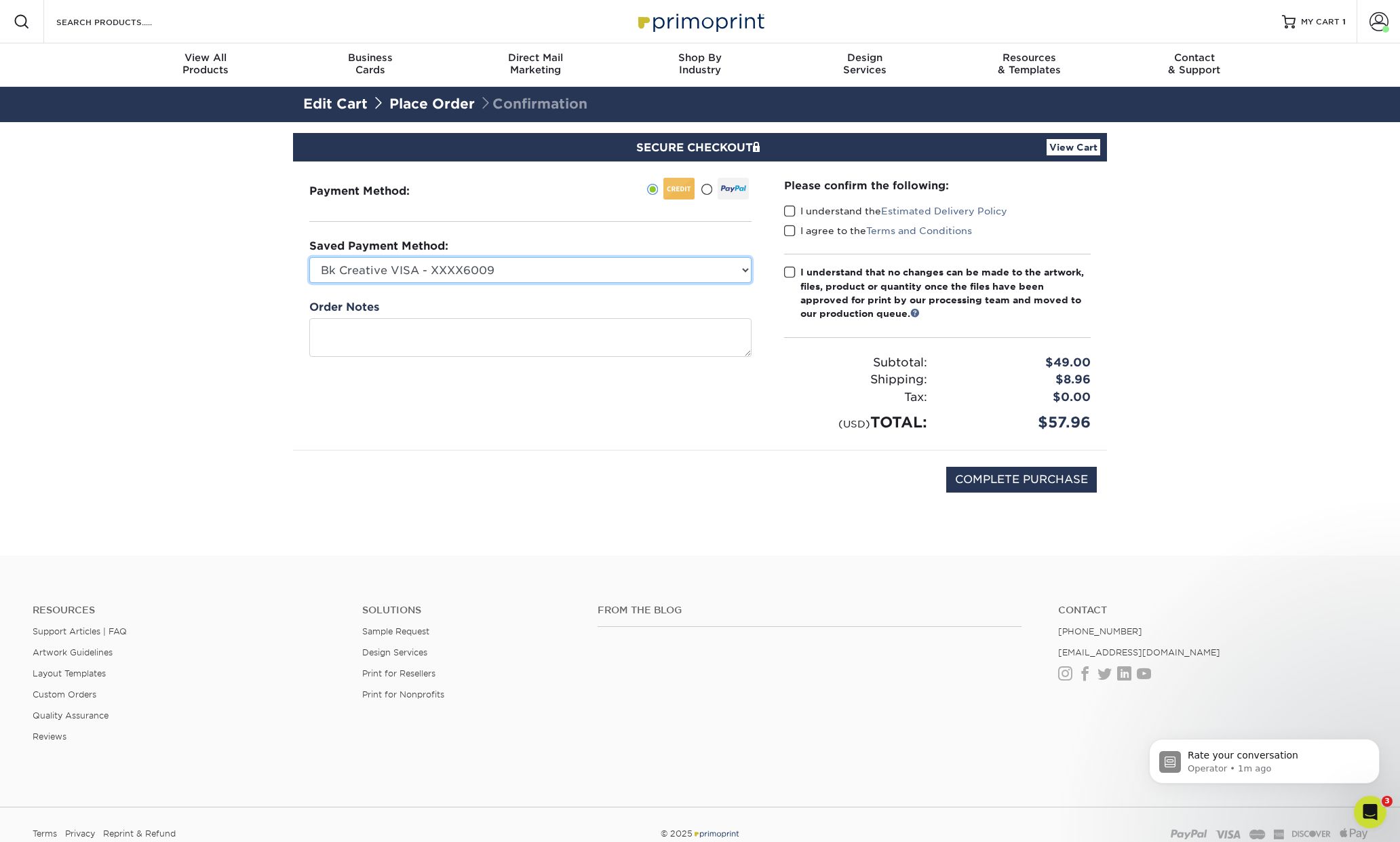
select select
click option "New Credit Card" at bounding box center [0, 0] width 0 height 0
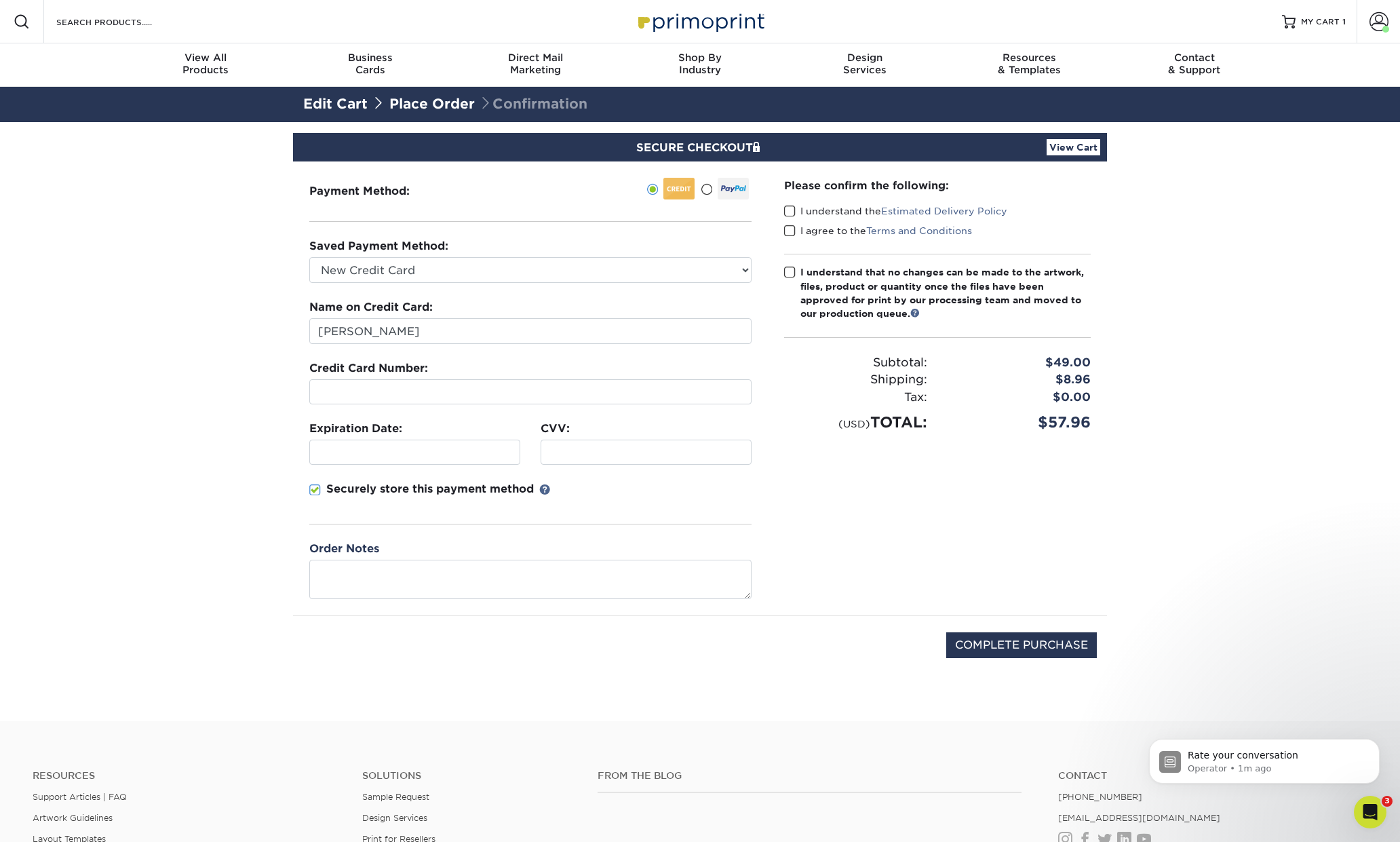
click at [316, 489] on span at bounding box center [316, 489] width 12 height 13
click at [0, 0] on input "Securely store this payment method" at bounding box center [0, 0] width 0 height 0
click at [368, 329] on input "Bill Krueger" at bounding box center [530, 332] width 442 height 26
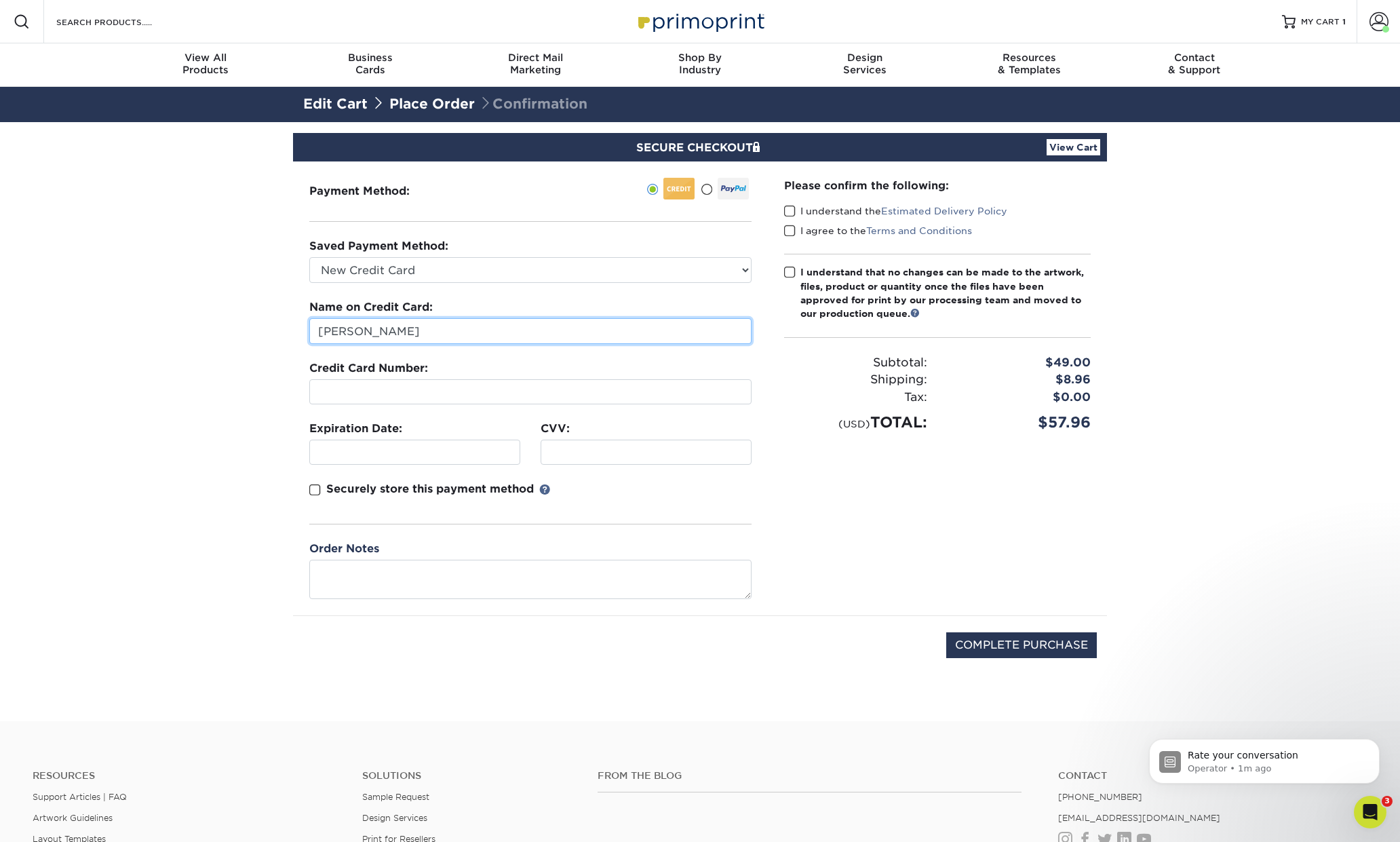
type input "Kaz Bagheri"
drag, startPoint x: 792, startPoint y: 207, endPoint x: 789, endPoint y: 217, distance: 10.4
click at [792, 207] on span at bounding box center [790, 211] width 12 height 13
click at [0, 0] on input "I understand the Estimated Delivery Policy" at bounding box center [0, 0] width 0 height 0
drag, startPoint x: 788, startPoint y: 232, endPoint x: 797, endPoint y: 238, distance: 10.8
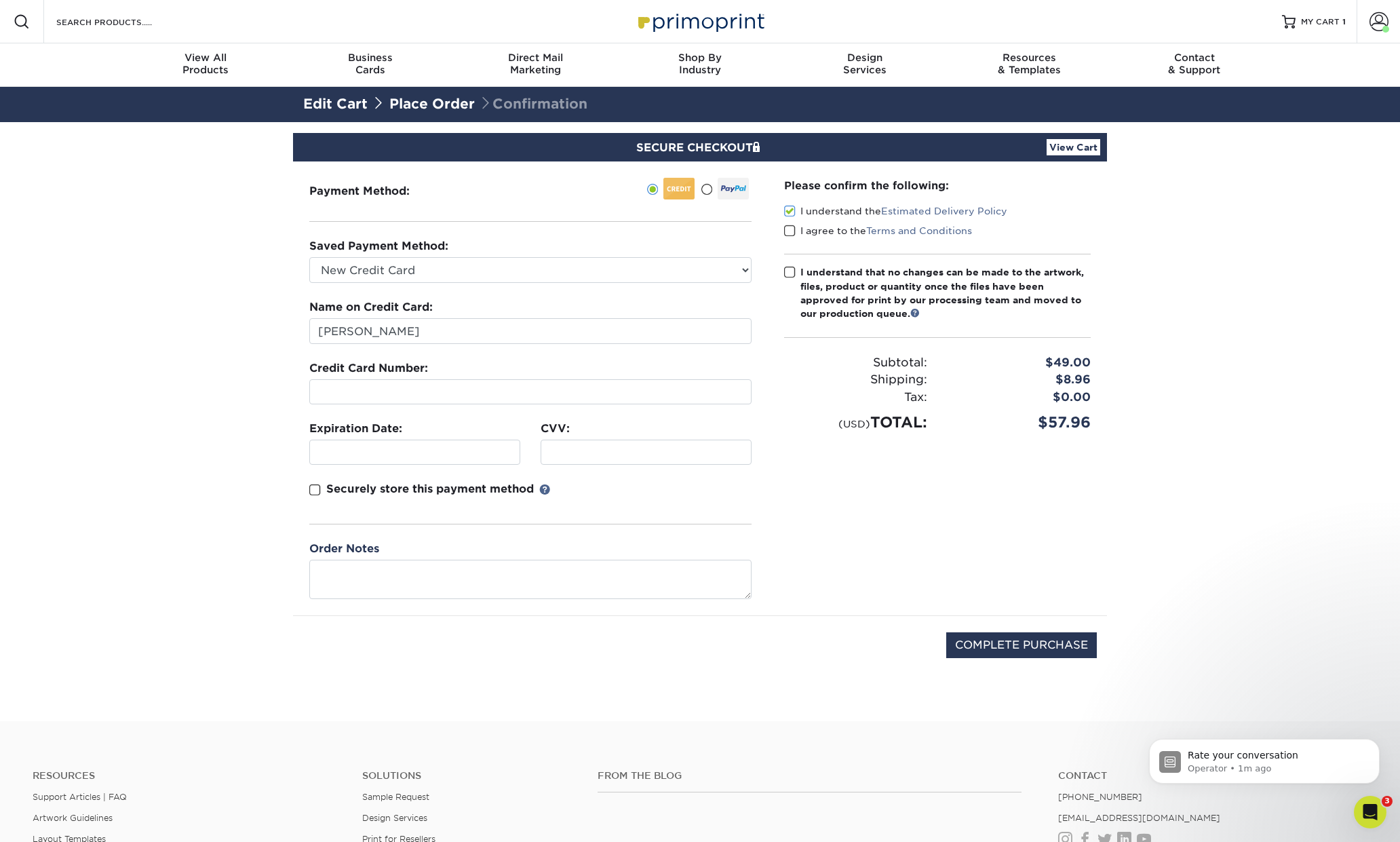
click at [788, 232] on span at bounding box center [790, 231] width 12 height 13
click at [0, 0] on input "I agree to the Terms and Conditions" at bounding box center [0, 0] width 0 height 0
click at [790, 270] on span at bounding box center [790, 272] width 12 height 13
click at [0, 0] on input "I understand that no changes can be made to the artwork, files, product or quan…" at bounding box center [0, 0] width 0 height 0
click at [1037, 643] on input "COMPLETE PURCHASE" at bounding box center [1022, 645] width 151 height 26
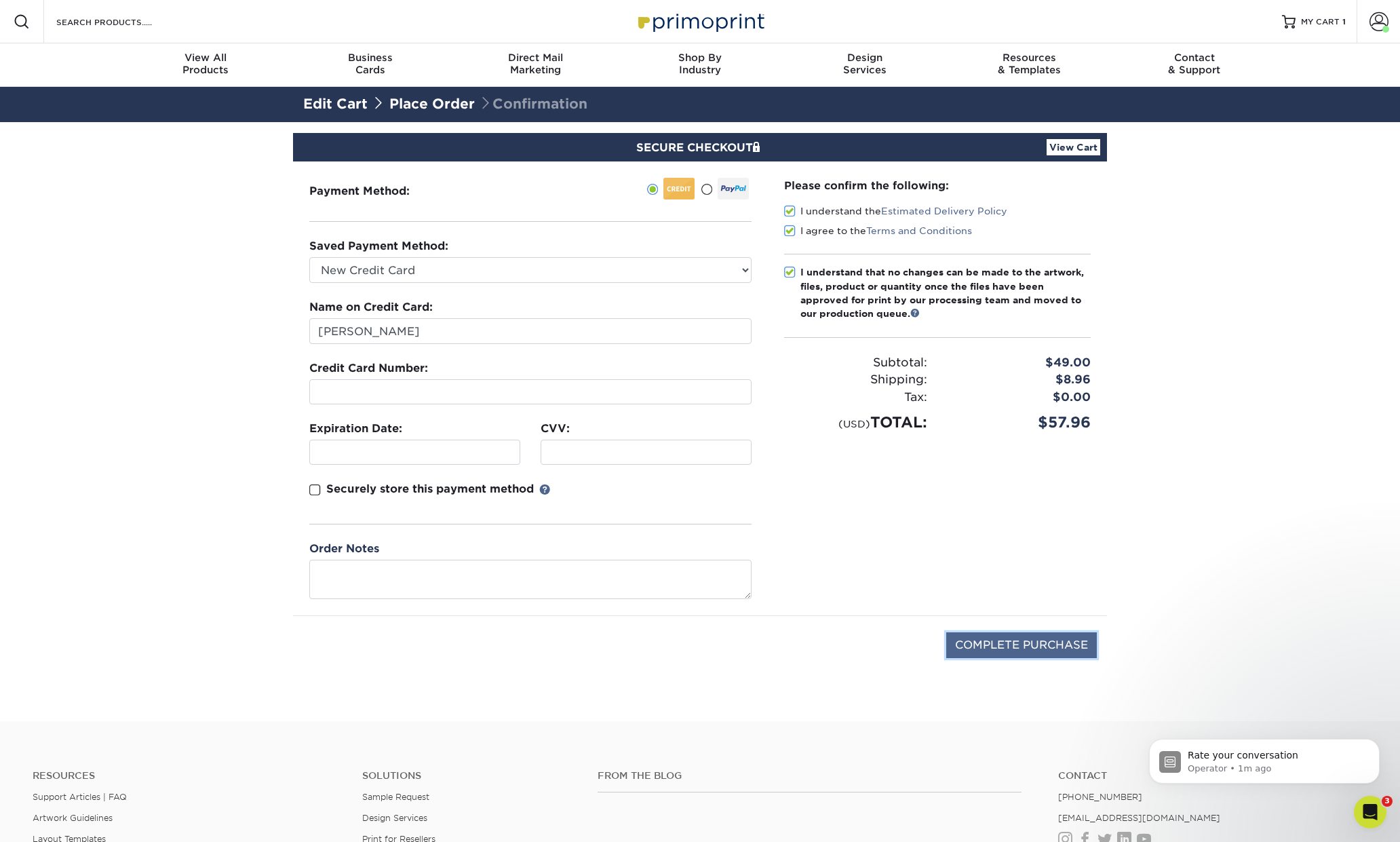
type input "PROCESSING, PLEASE WAIT..."
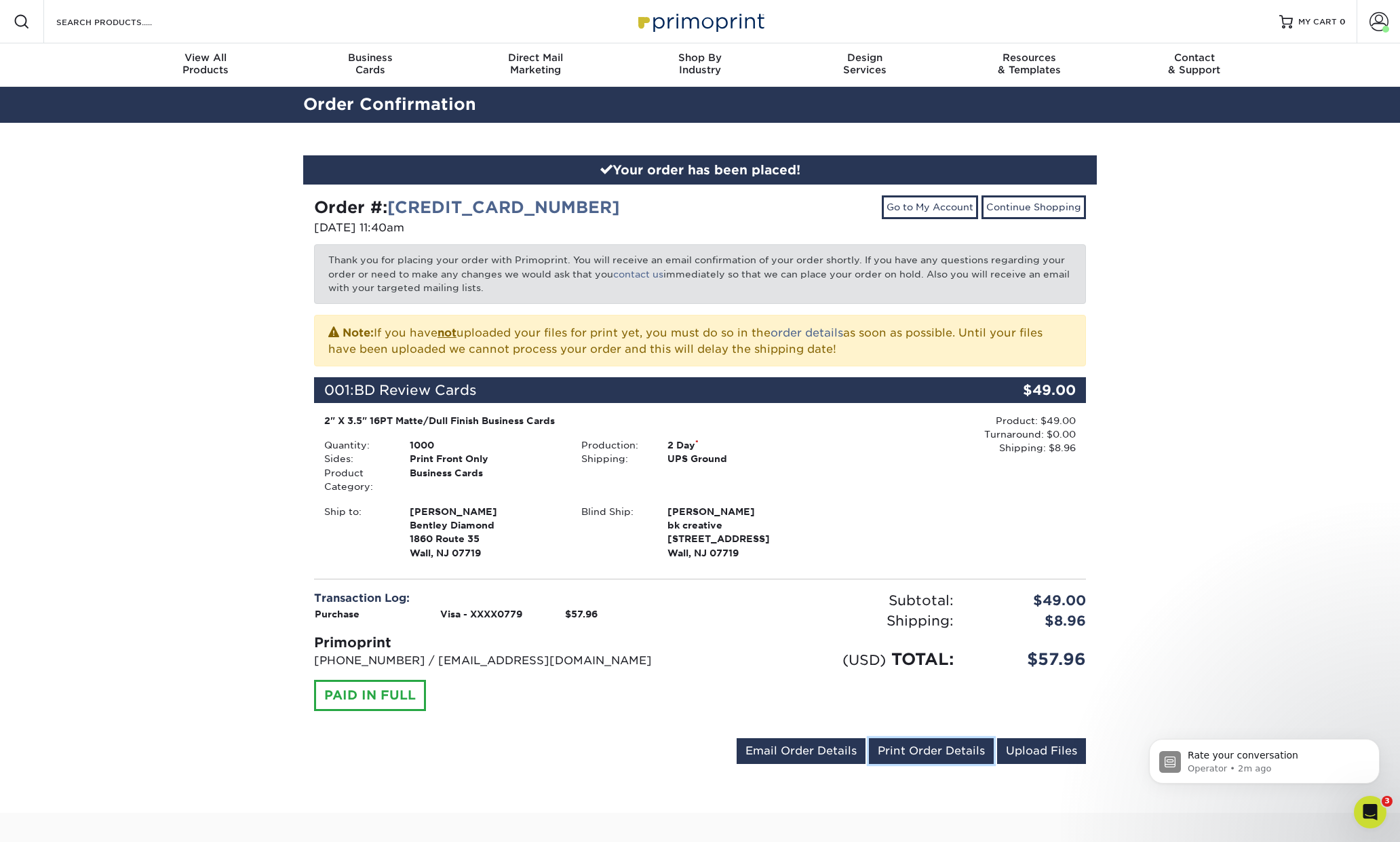
click at [908, 747] on link "Print Order Details" at bounding box center [931, 751] width 125 height 26
click at [1368, 807] on icon "Open Intercom Messenger" at bounding box center [1368, 810] width 22 height 22
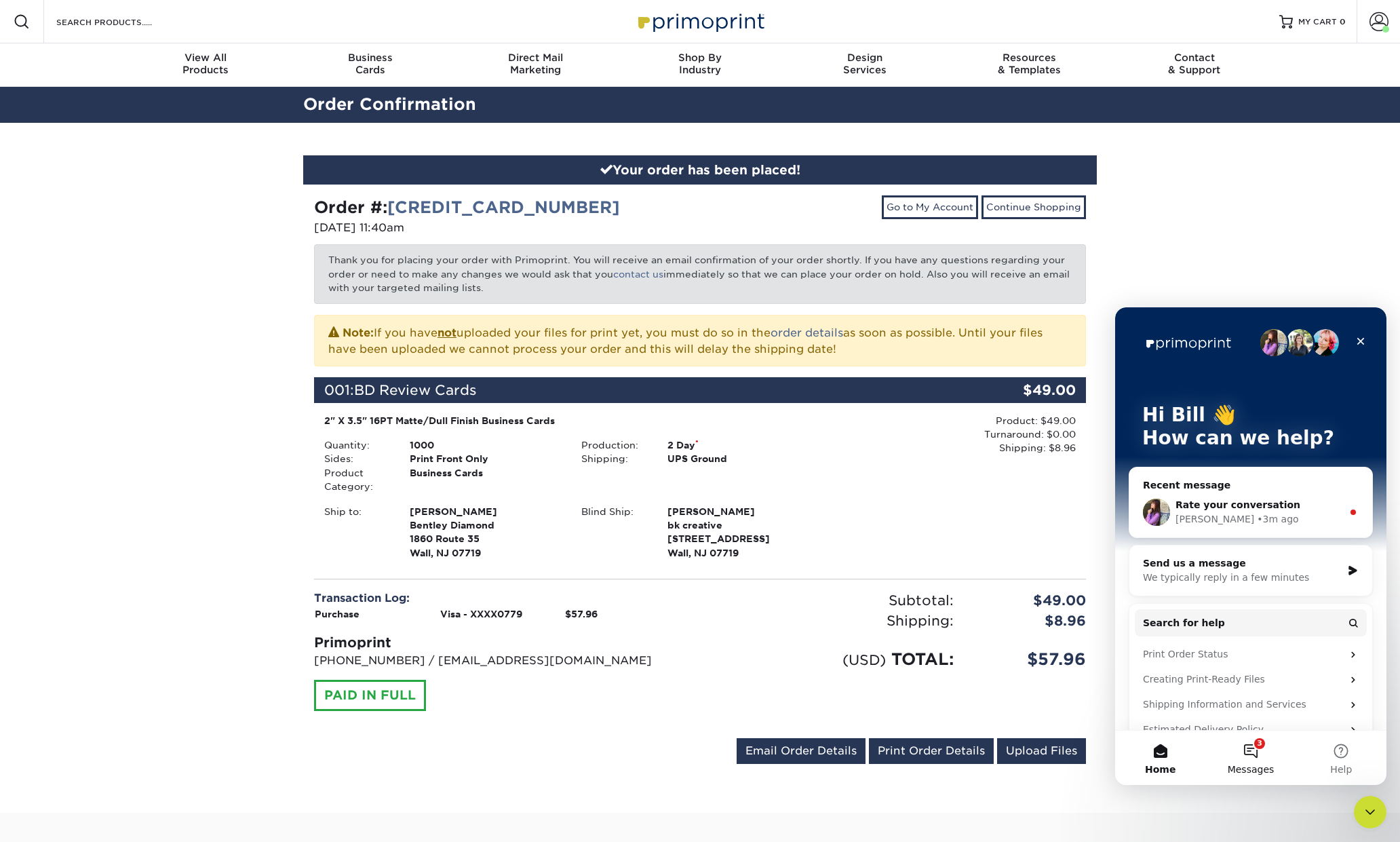
click at [1254, 758] on button "3 Messages" at bounding box center [1250, 758] width 90 height 54
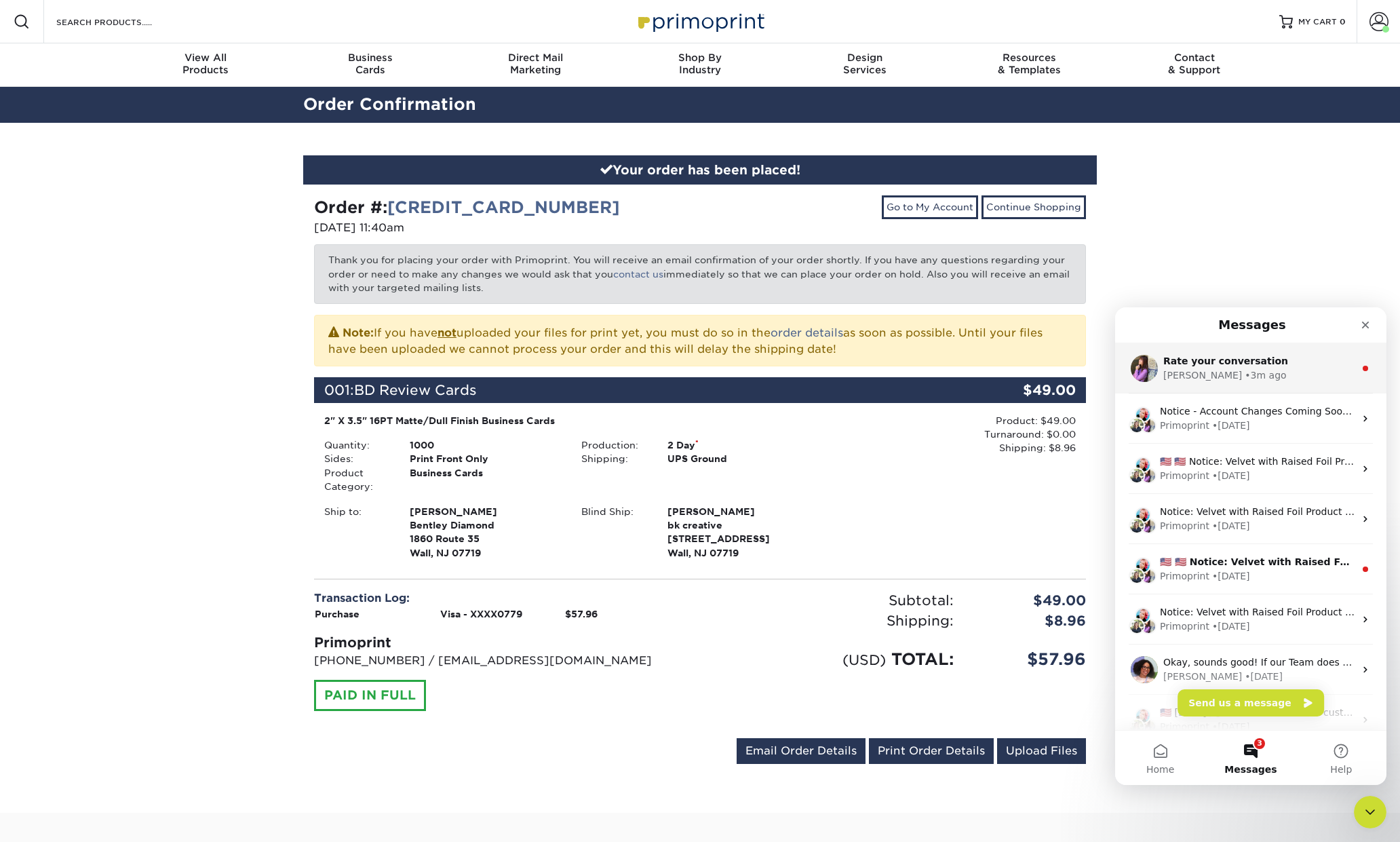
click at [1243, 369] on div "Erica • 3m ago" at bounding box center [1259, 376] width 192 height 14
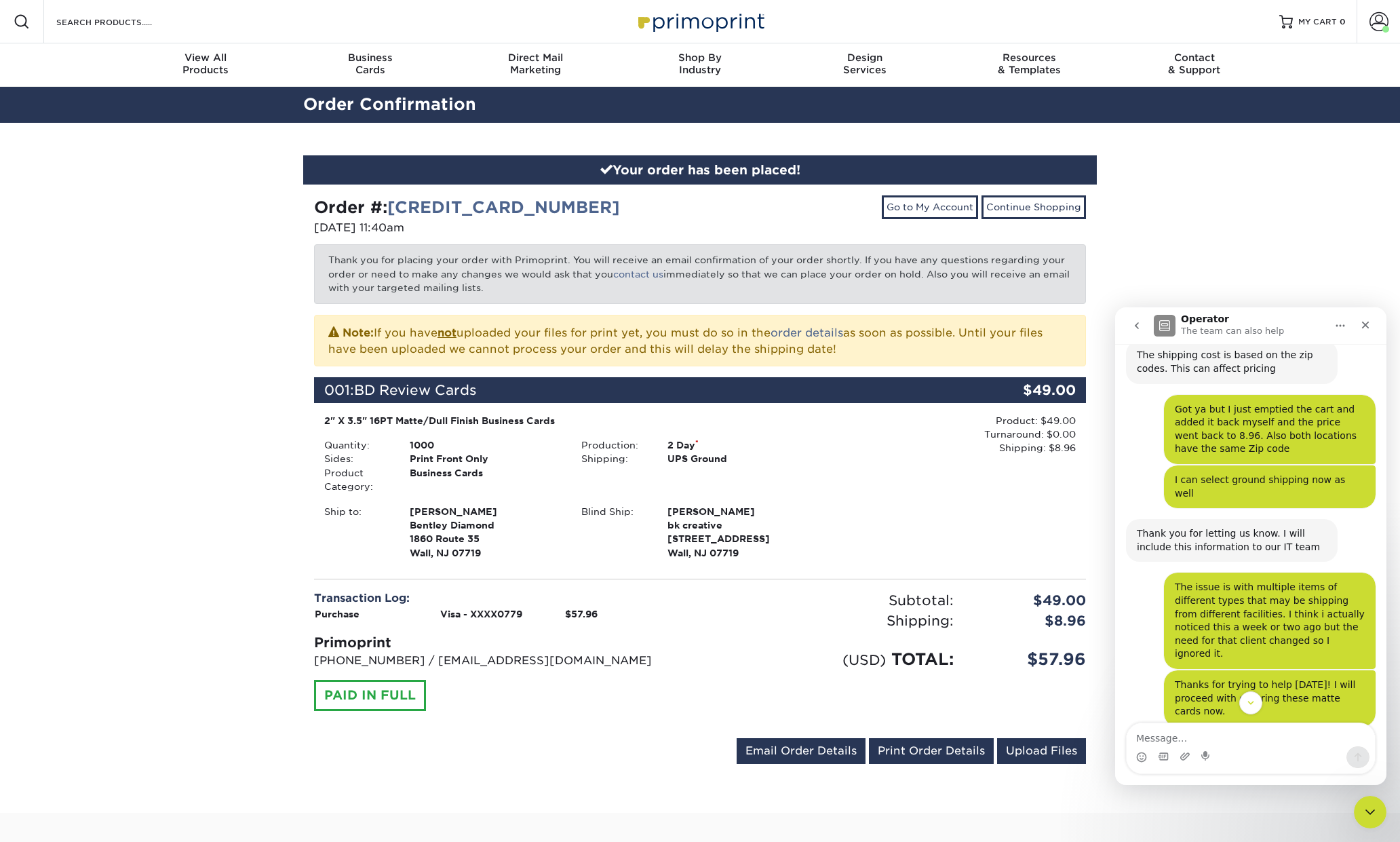
scroll to position [1480, 0]
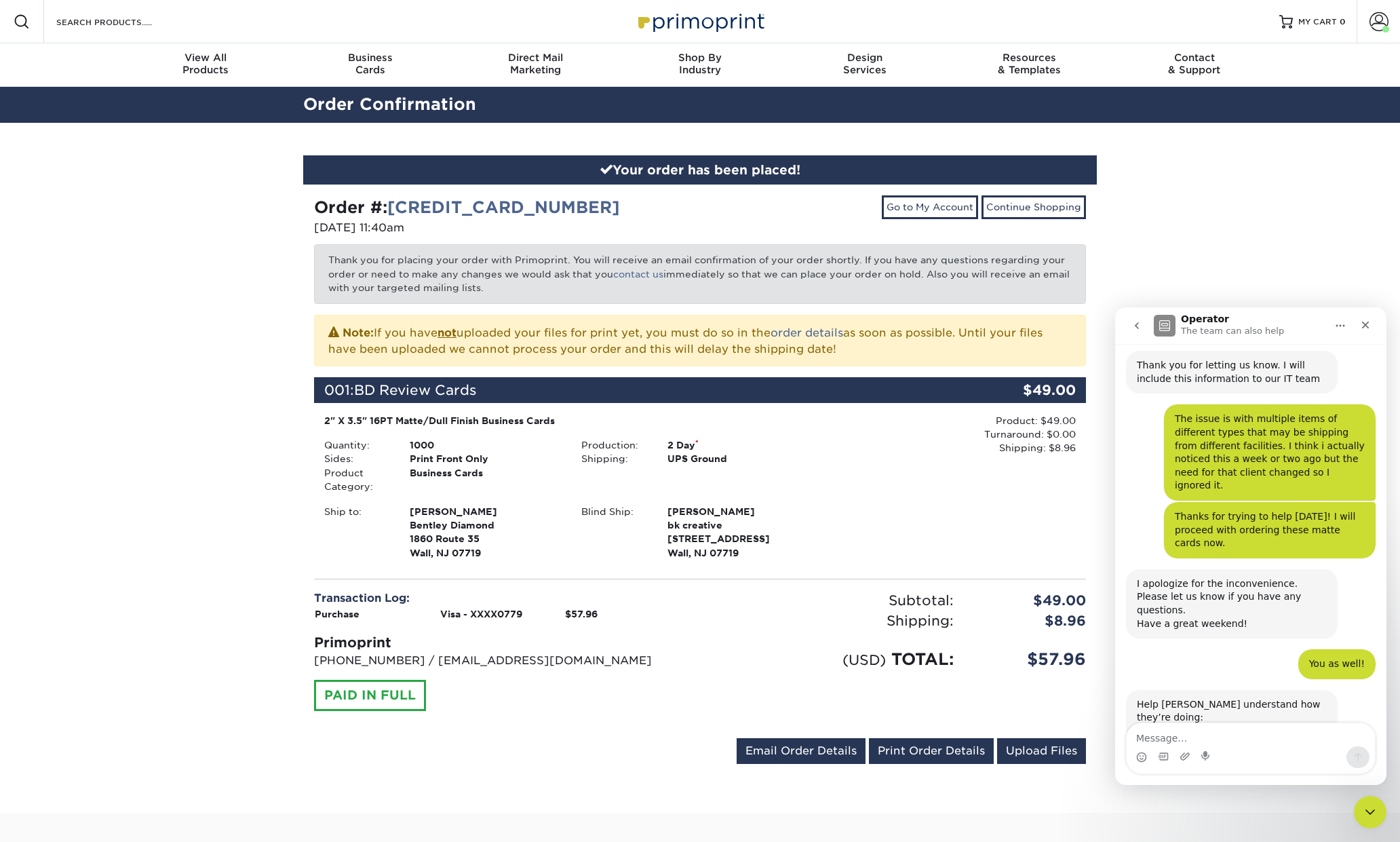
click at [1248, 771] on span "Great" at bounding box center [1252, 783] width 24 height 24
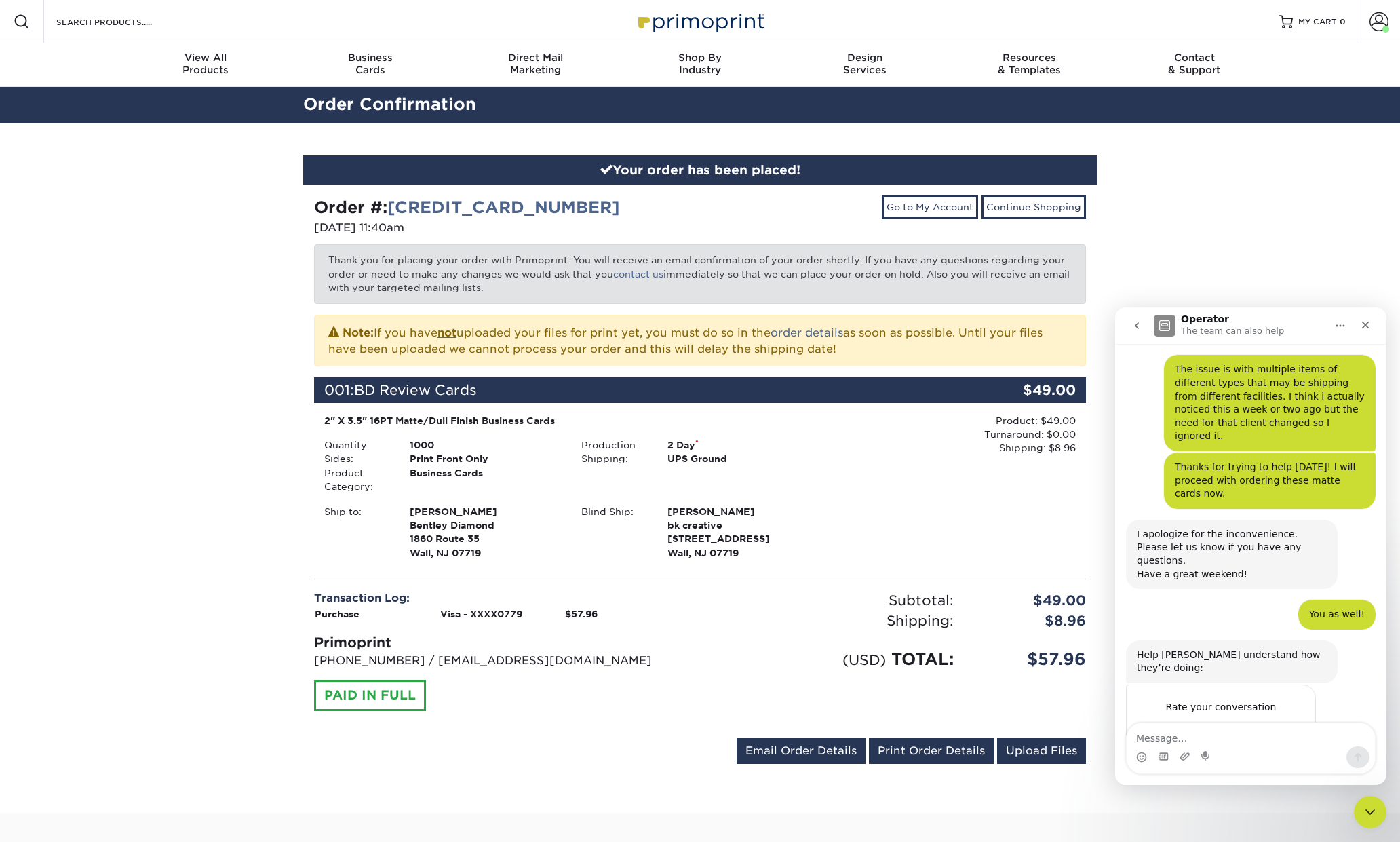
scroll to position [1543, 0]
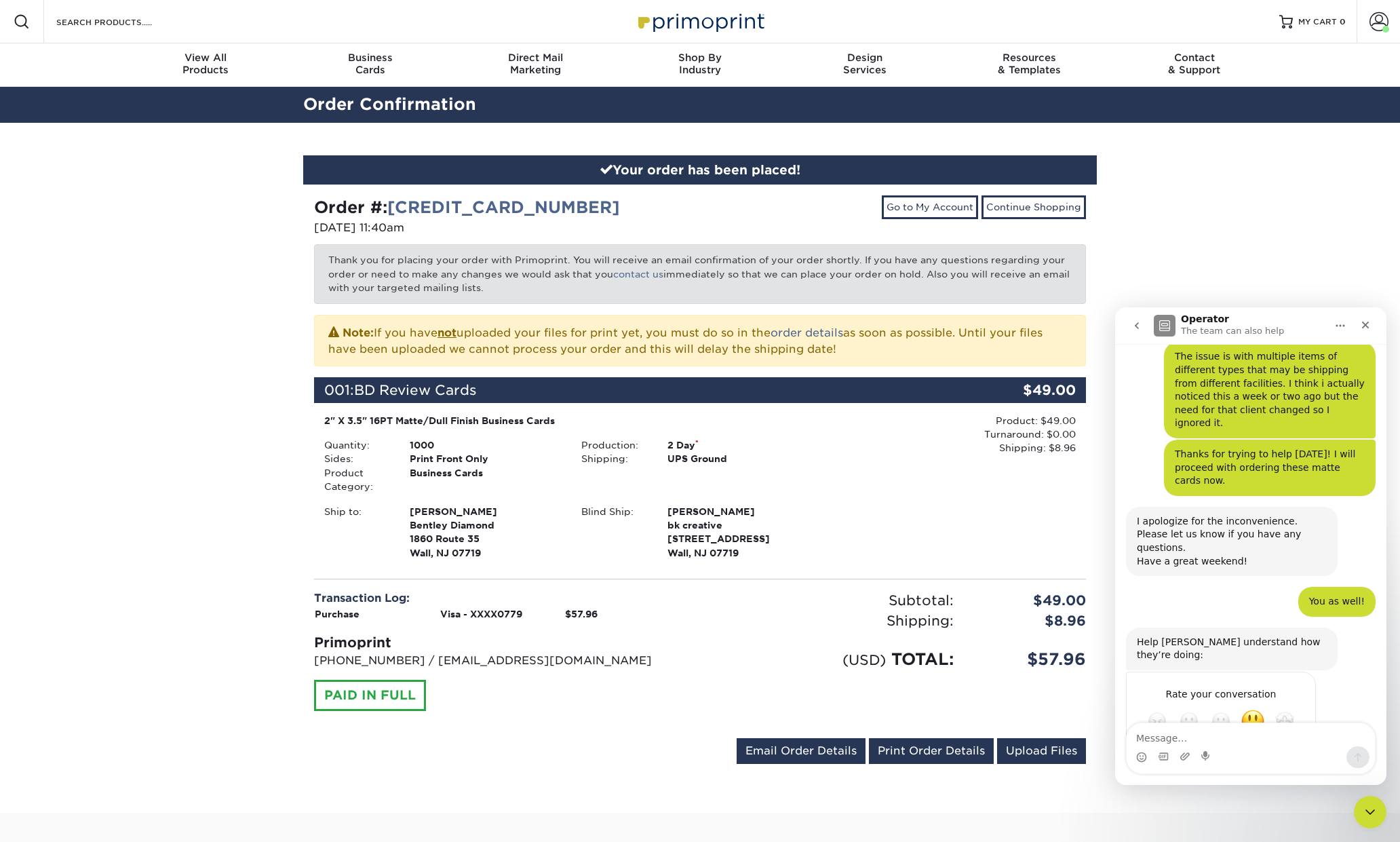
type textarea "Erica was helpful and tried to assist with a shipping issue at checkout."
click at [1295, 756] on div "Submit" at bounding box center [1291, 769] width 27 height 27
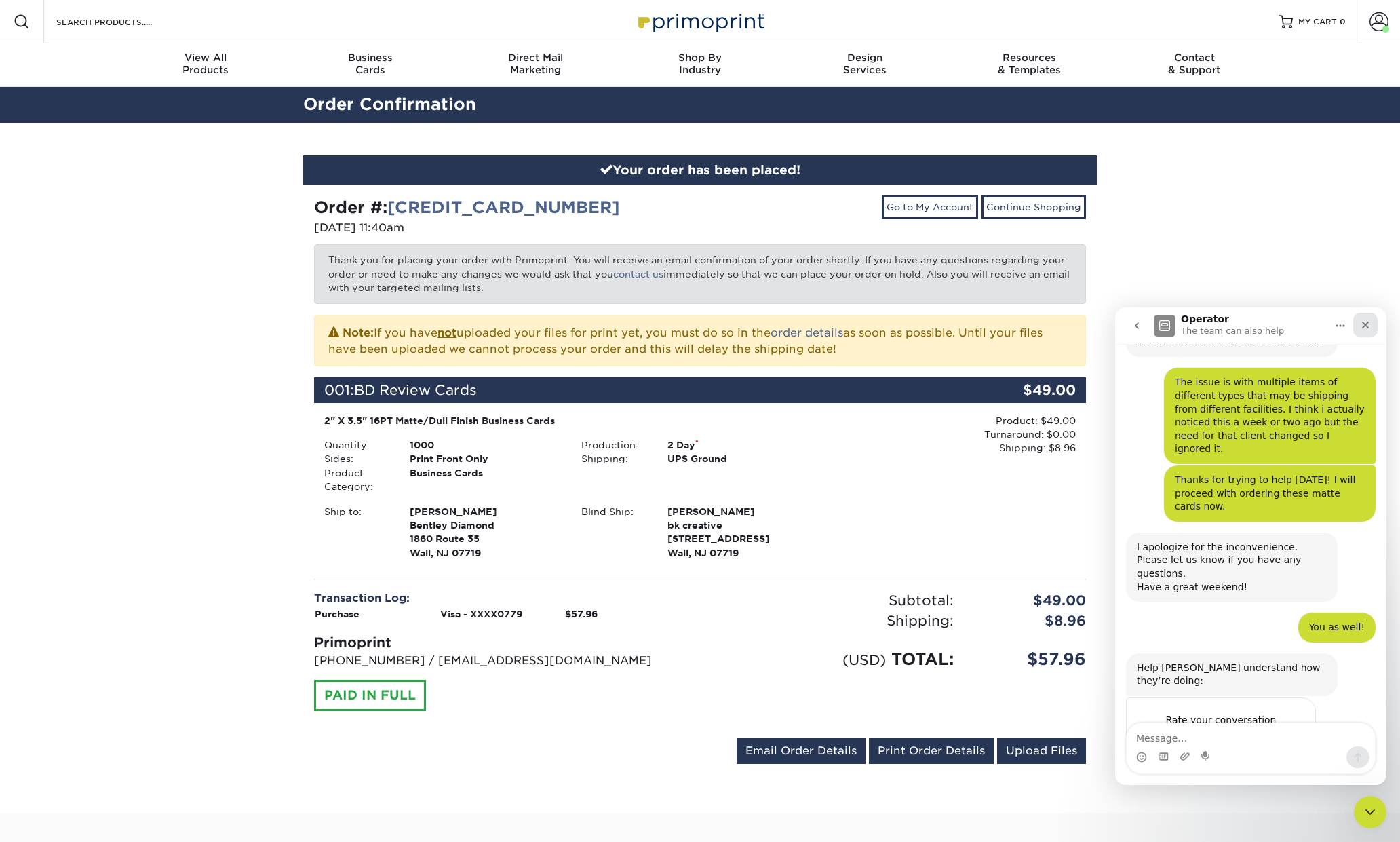
click at [1368, 327] on icon "Close" at bounding box center [1365, 325] width 11 height 11
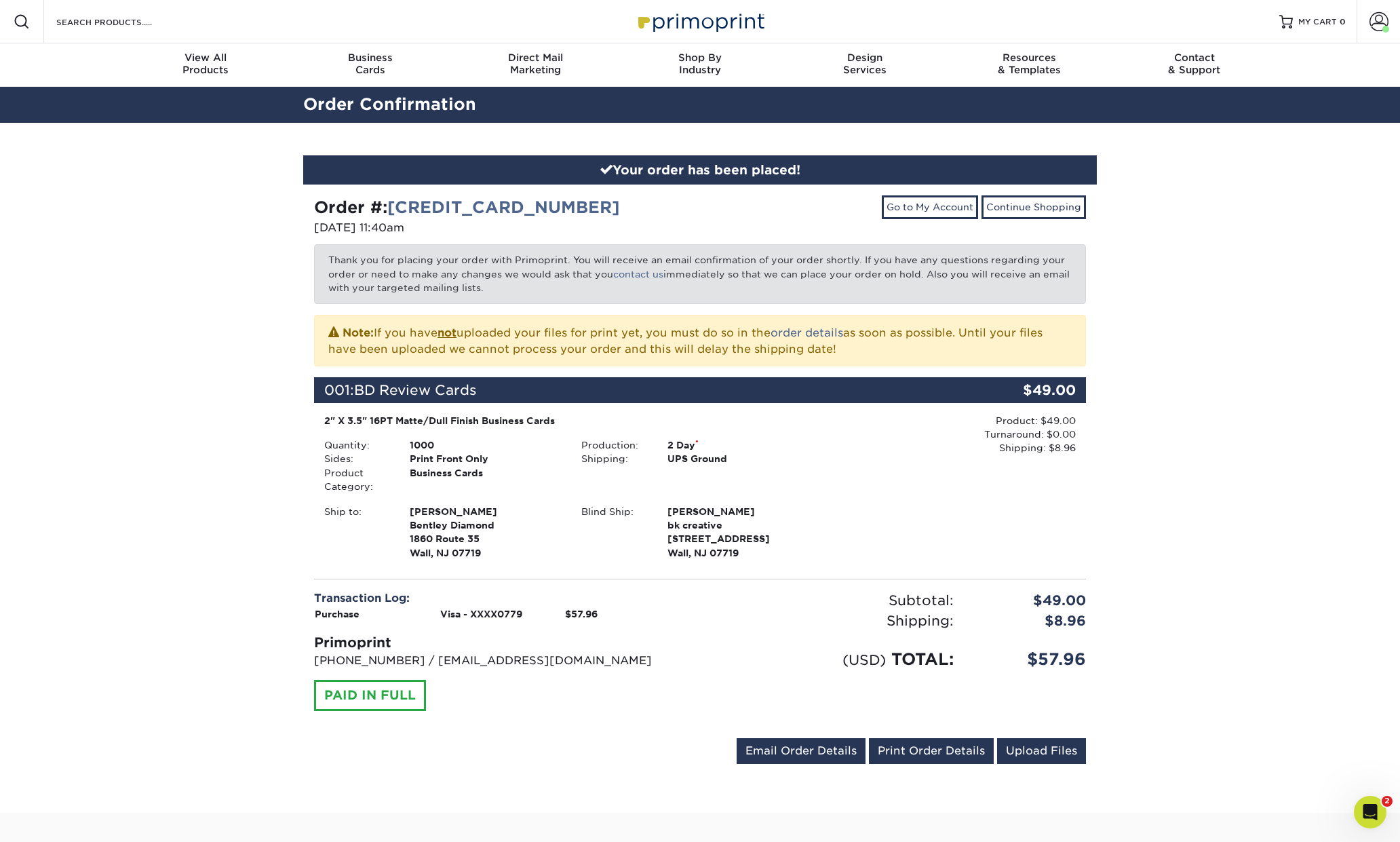
scroll to position [1482, 0]
click at [1172, 341] on div "Your order has been placed! Order #: 25919-114095-83282 09/19/2025 11:40am Go t…" at bounding box center [700, 467] width 1400 height 690
click at [1376, 29] on span at bounding box center [1378, 21] width 19 height 19
click at [1274, 109] on link "Account Dashboard" at bounding box center [1298, 109] width 170 height 18
